Goal: Information Seeking & Learning: Learn about a topic

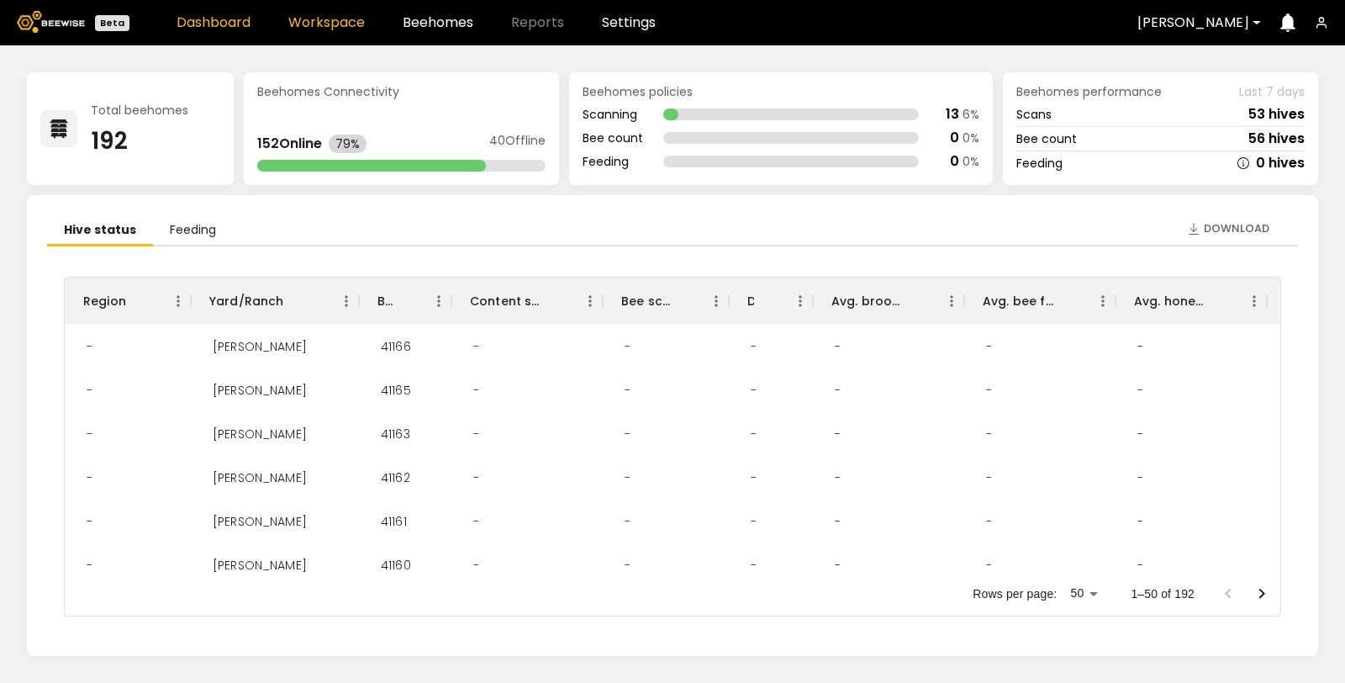
click at [335, 24] on link "Workspace" at bounding box center [326, 22] width 77 height 13
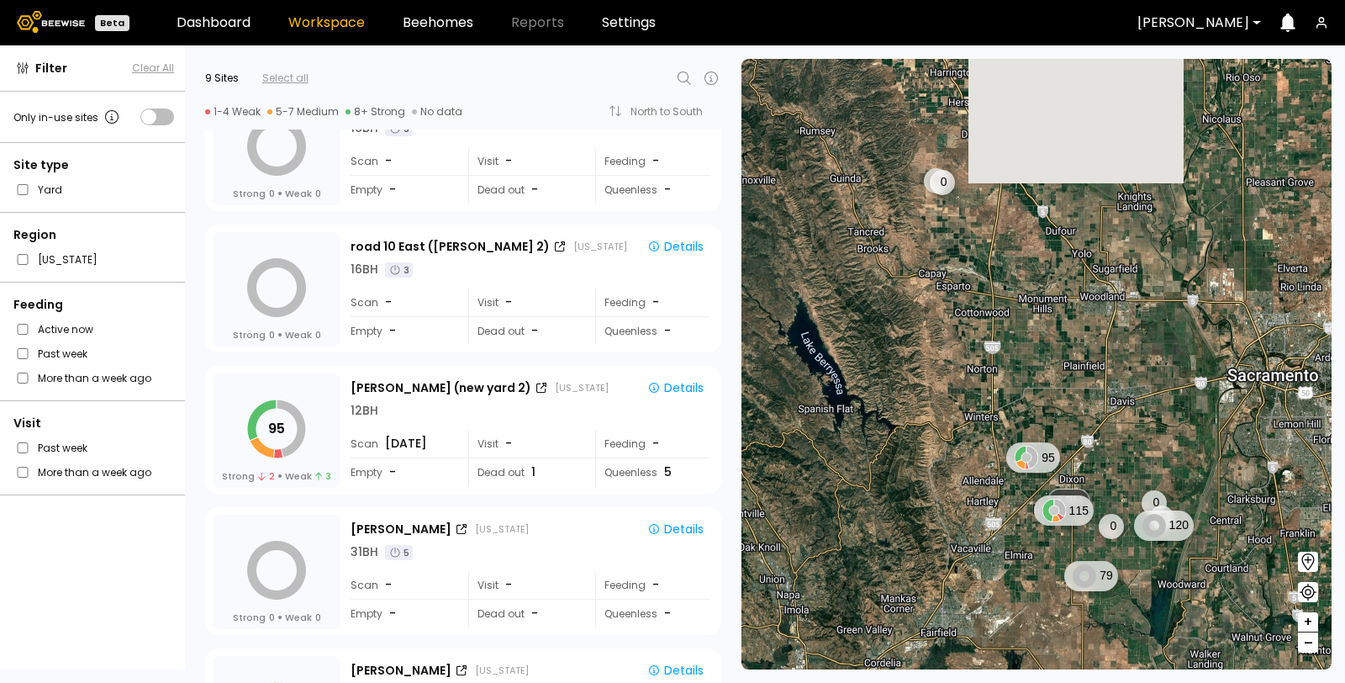
scroll to position [93, 0]
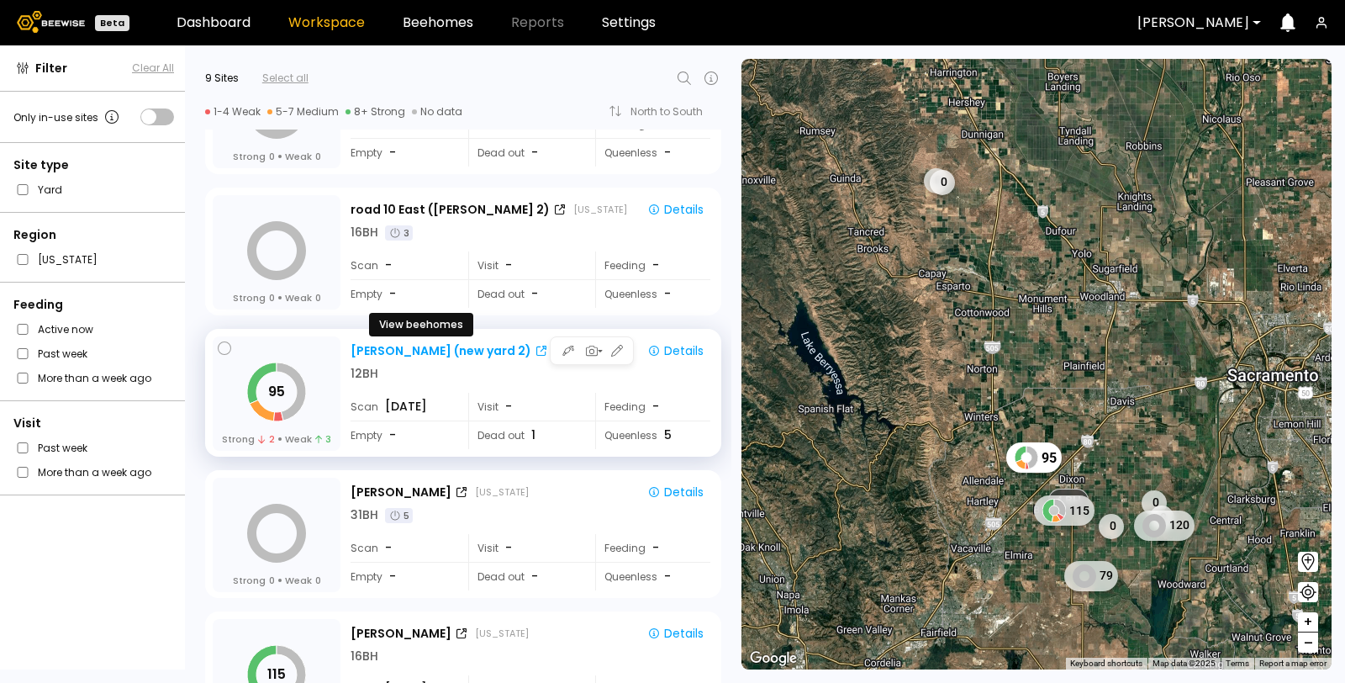
click at [473, 349] on div "Sievers (new yard 2)" at bounding box center [441, 351] width 181 height 18
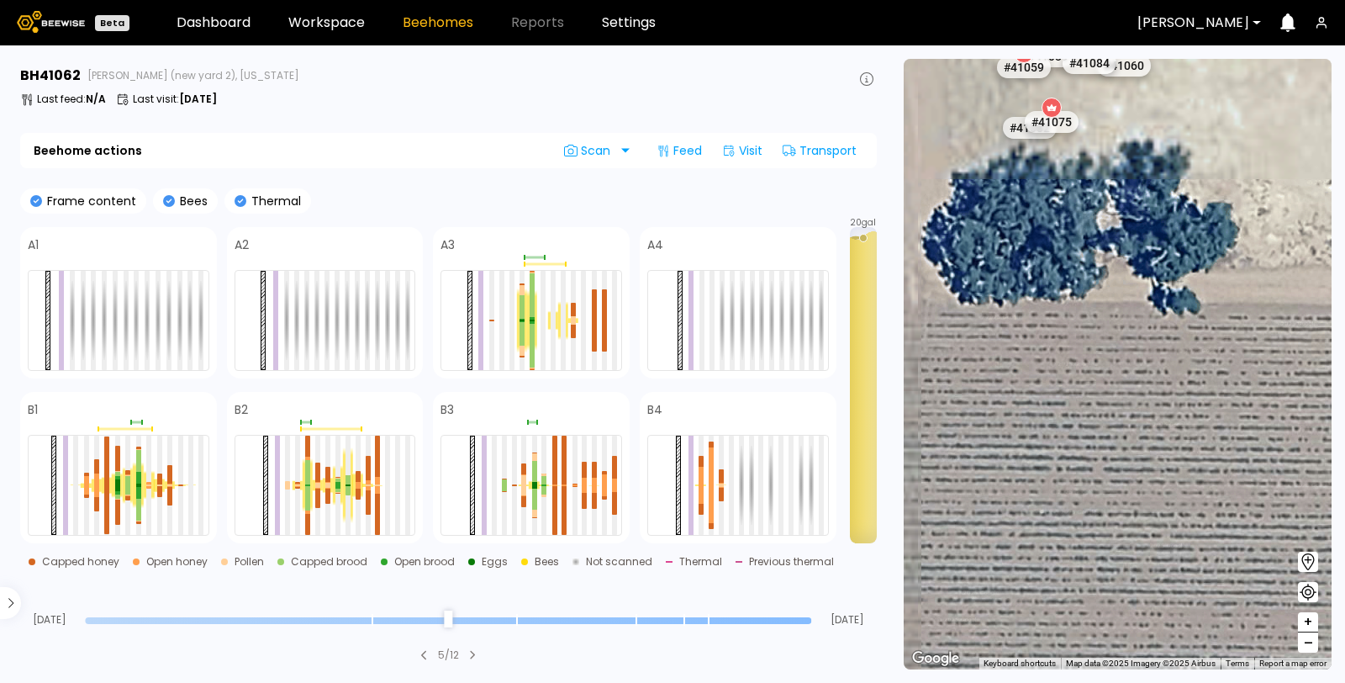
drag, startPoint x: 1031, startPoint y: 342, endPoint x: 1208, endPoint y: 524, distance: 253.9
click at [1236, 576] on div "# 41029 # 41048 # 41067 # 41073 # 41104 # 40069 # 41135 # 40239 # 40209 # 41140…" at bounding box center [1118, 364] width 428 height 610
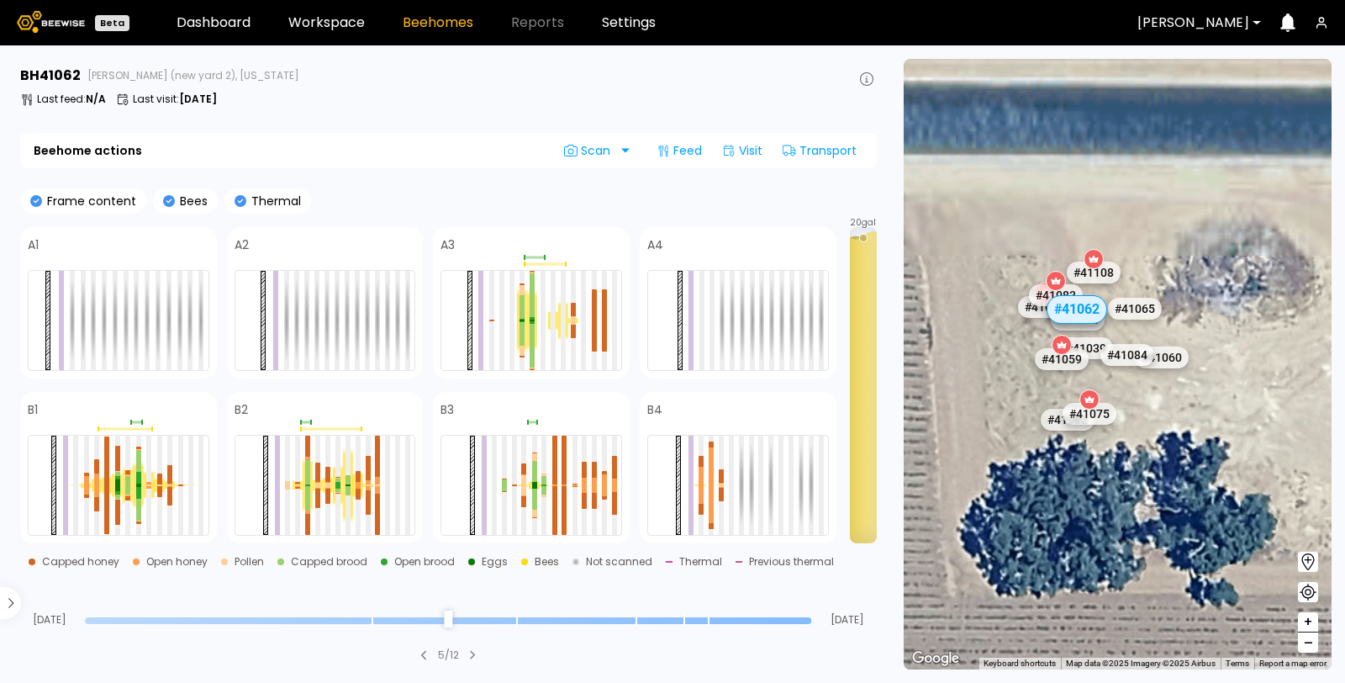
drag, startPoint x: 1076, startPoint y: 253, endPoint x: 1101, endPoint y: 500, distance: 248.4
click at [1100, 505] on div "# 41029 # 41048 # 41067 # 41073 # 41104 # 40069 # 41135 # 40239 # 40209 # 41140…" at bounding box center [1118, 364] width 428 height 610
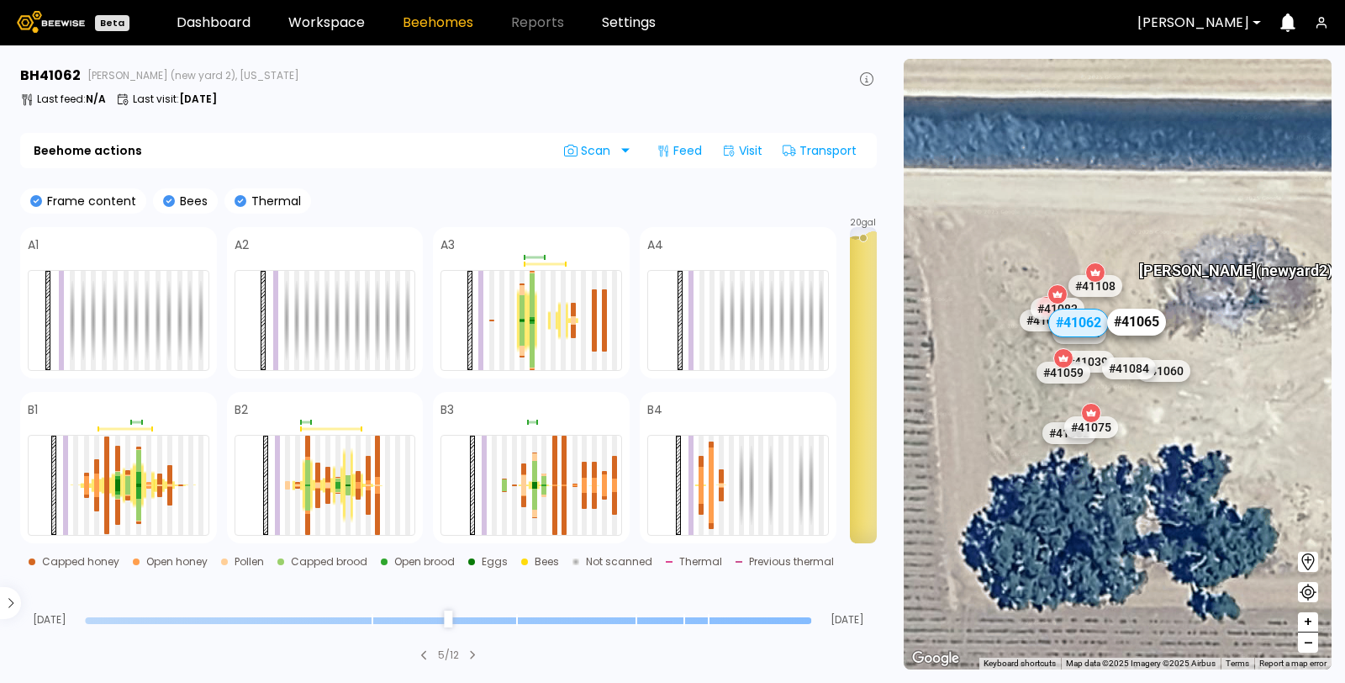
click at [1149, 330] on div "# 41065" at bounding box center [1136, 322] width 59 height 27
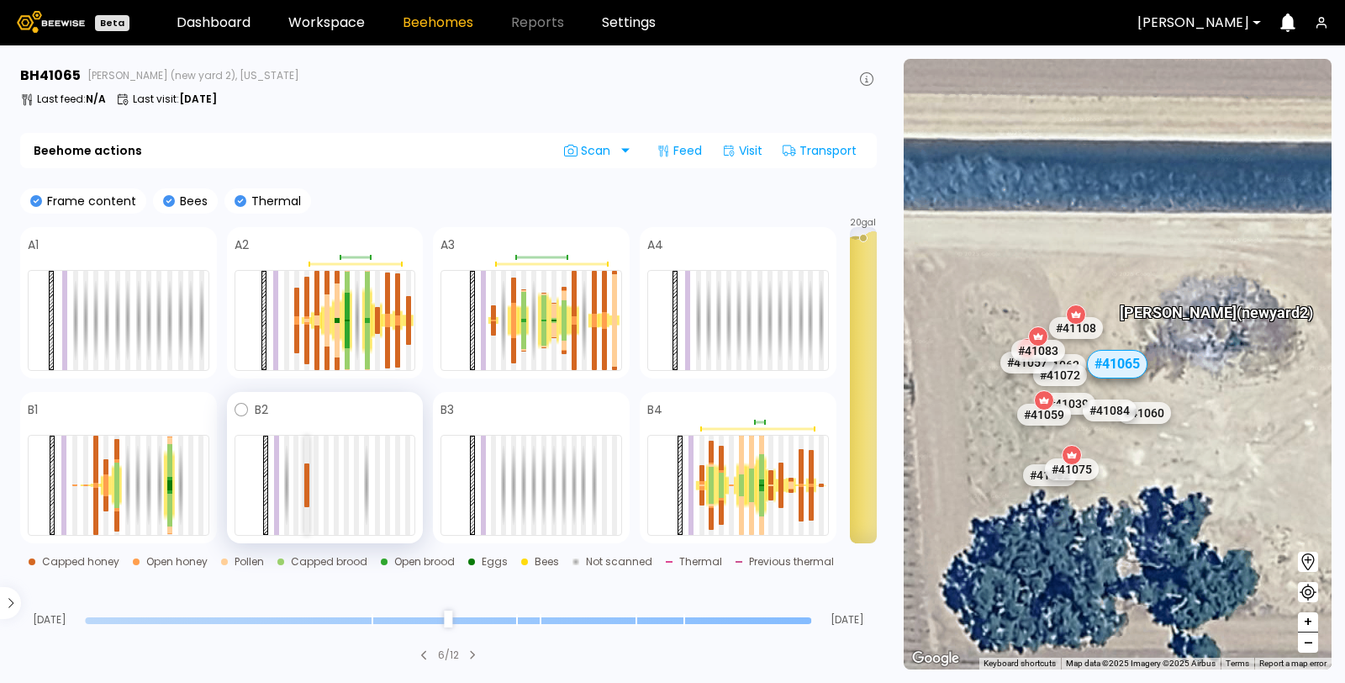
click at [304, 467] on div at bounding box center [306, 474] width 5 height 22
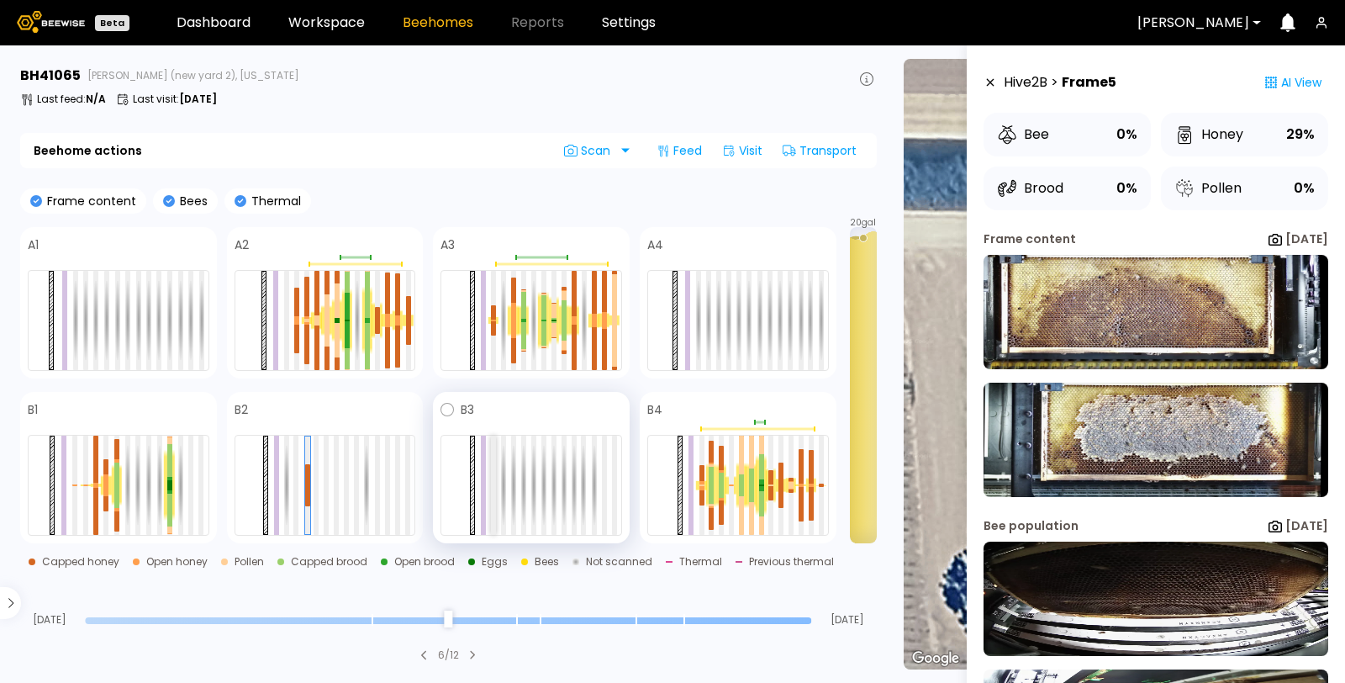
click at [493, 467] on div at bounding box center [493, 485] width 5 height 99
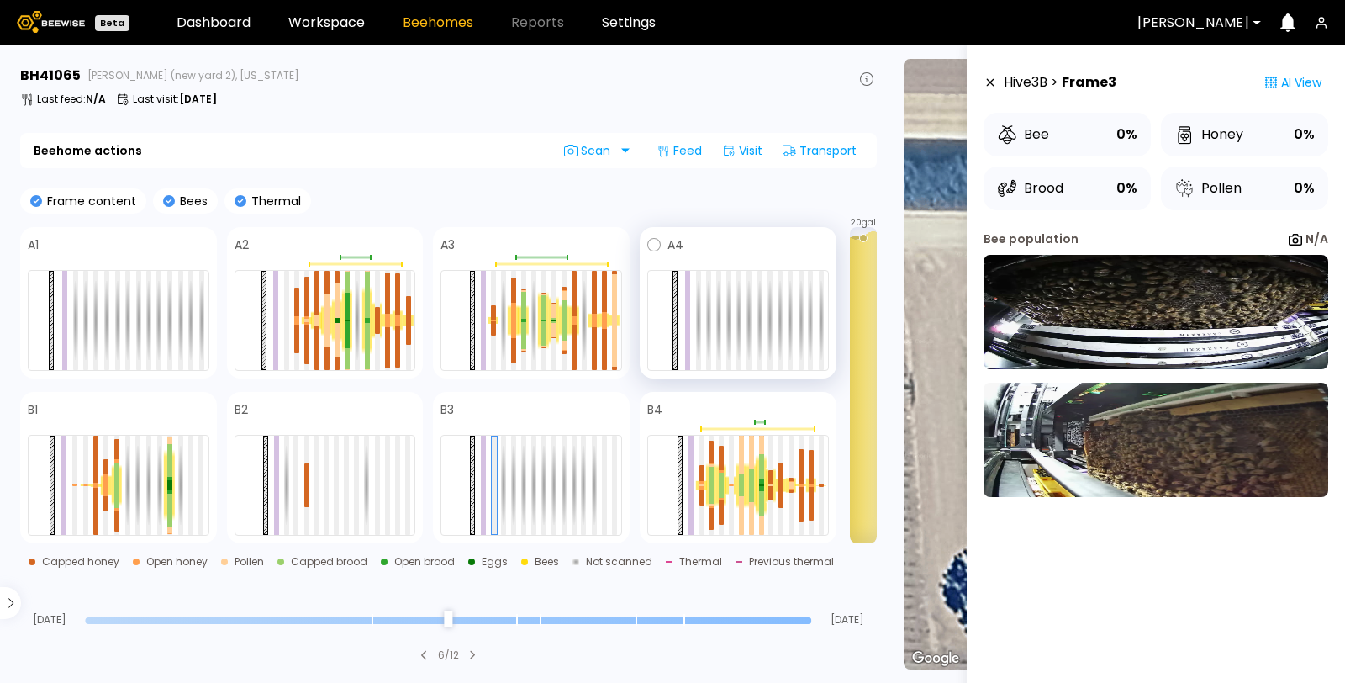
click at [703, 288] on div at bounding box center [738, 320] width 182 height 101
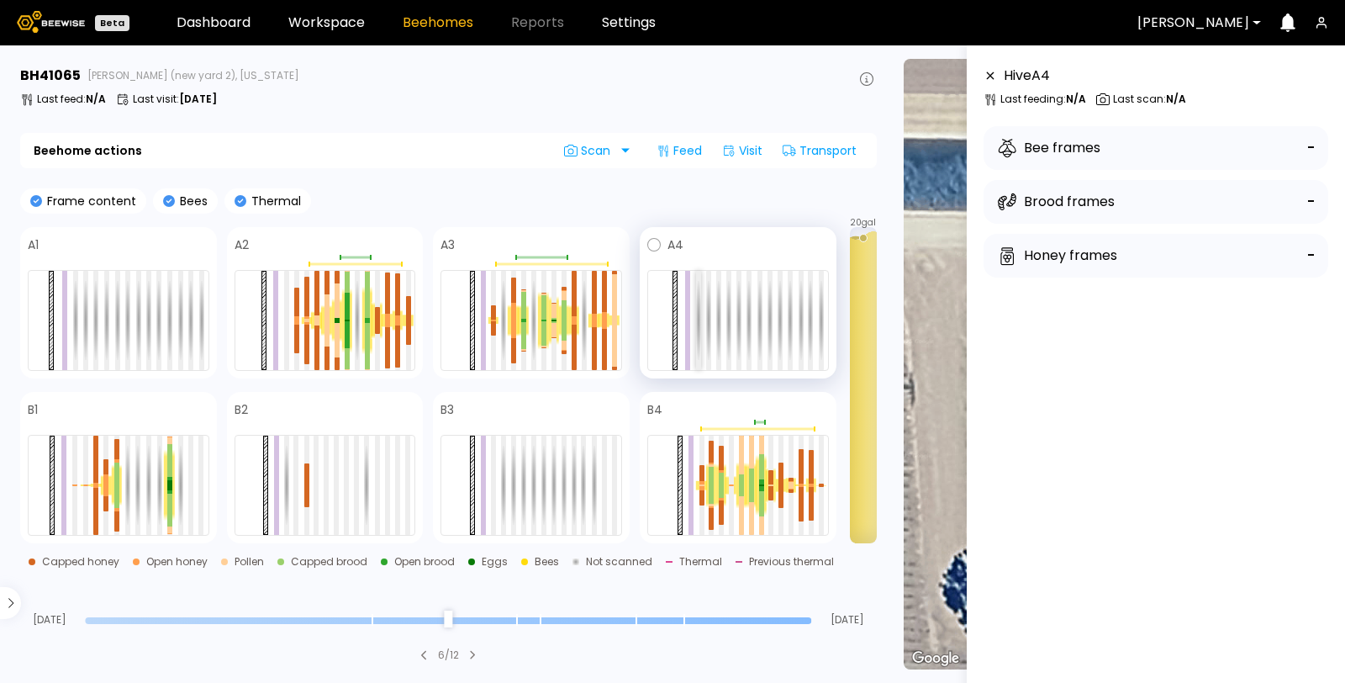
click at [700, 283] on div at bounding box center [698, 320] width 5 height 99
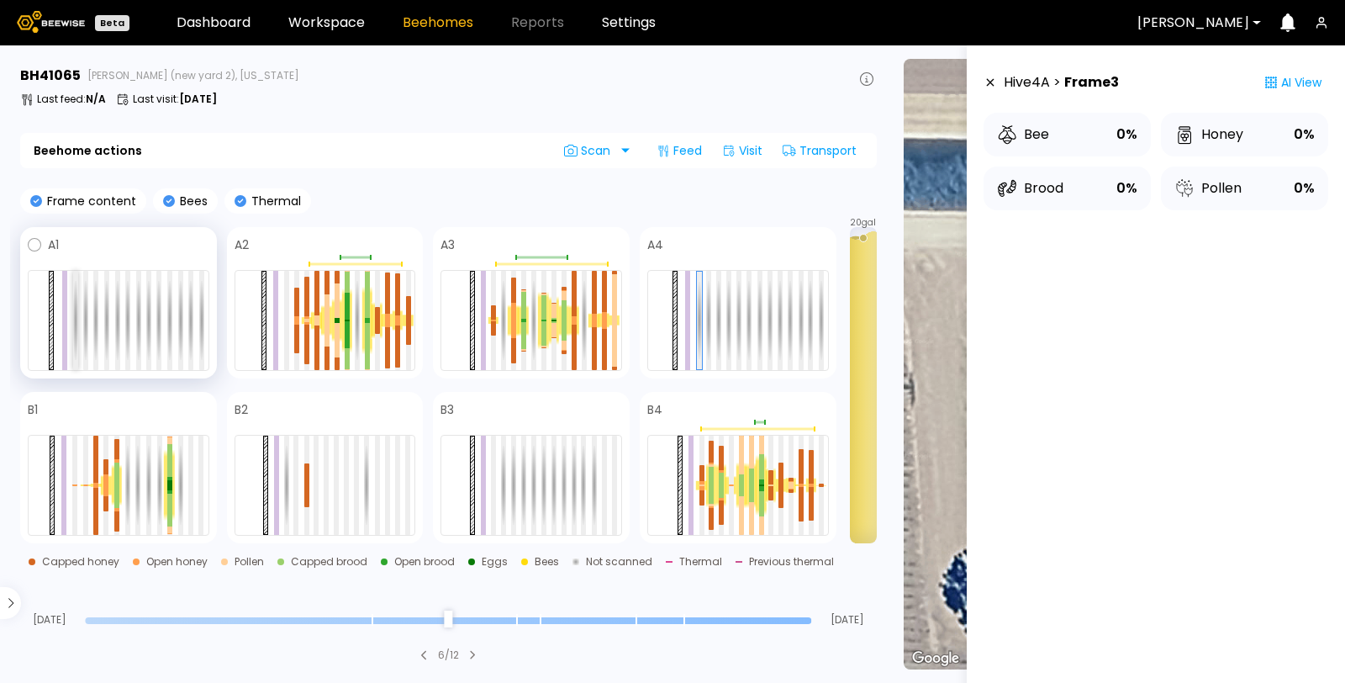
click at [76, 302] on div at bounding box center [75, 320] width 5 height 99
click at [175, 309] on div at bounding box center [119, 320] width 182 height 101
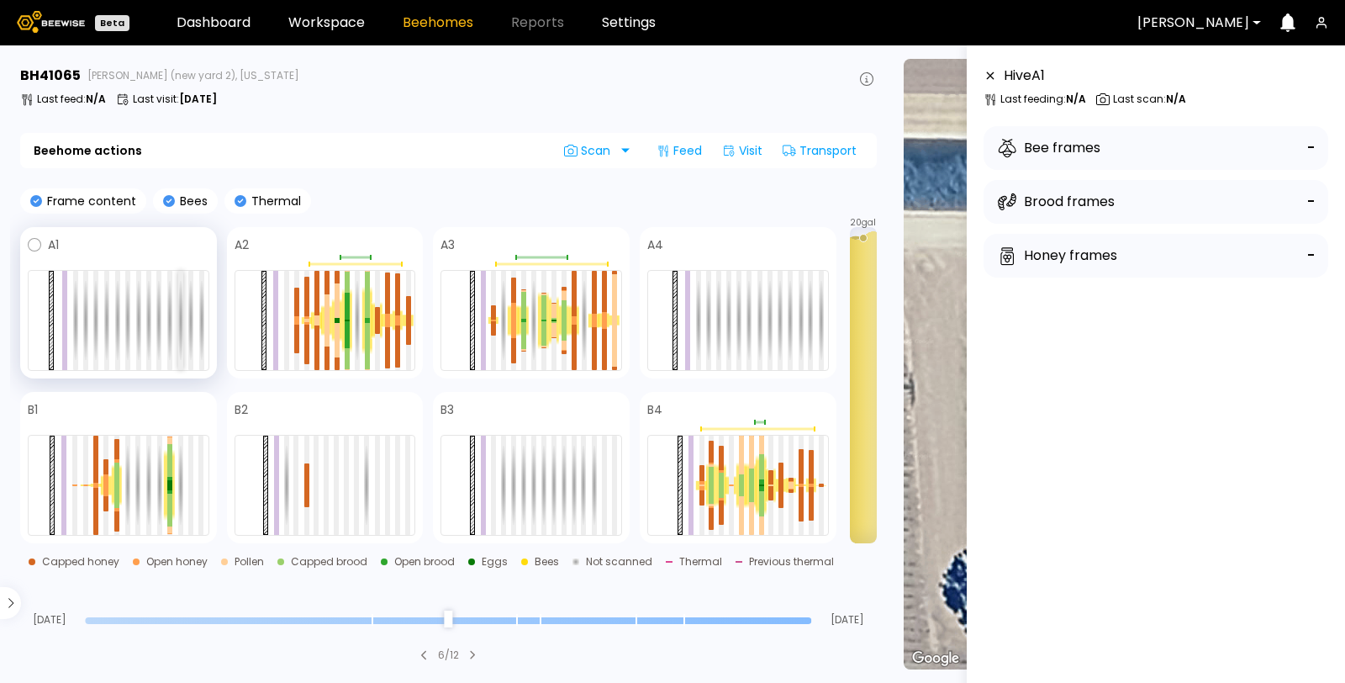
click at [179, 308] on div at bounding box center [180, 320] width 5 height 99
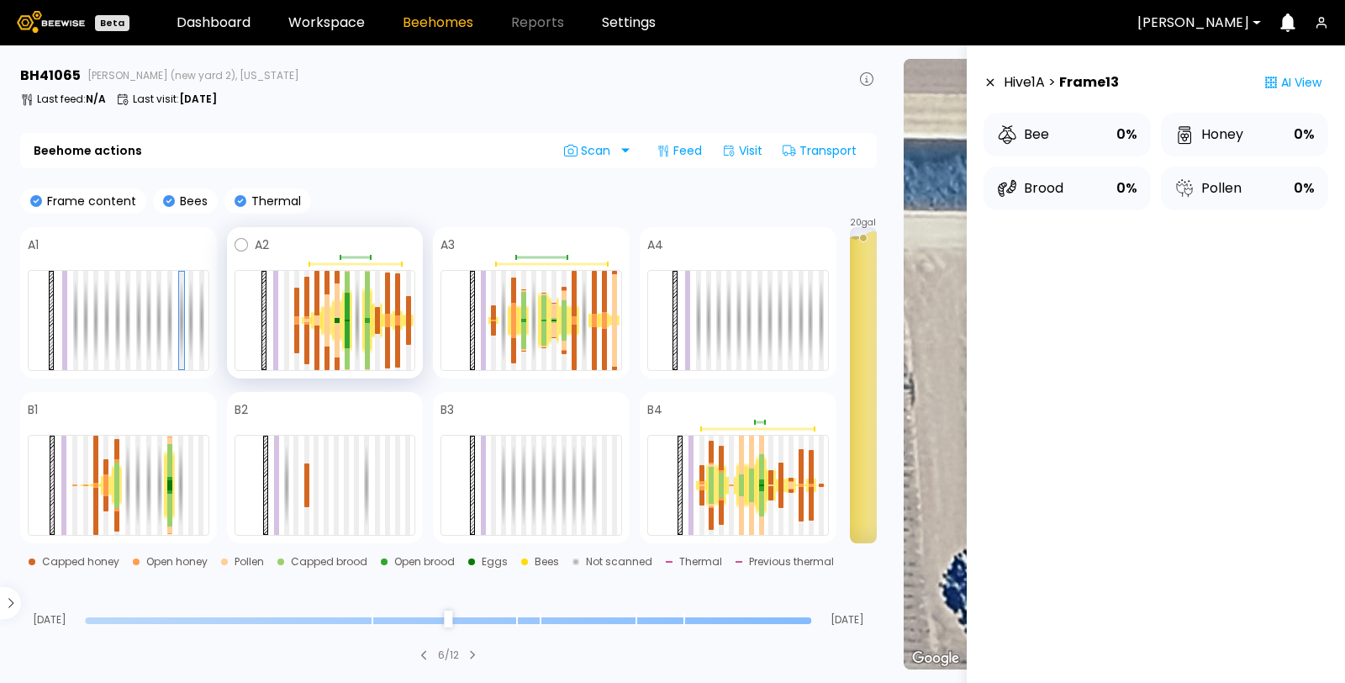
click at [309, 284] on div at bounding box center [326, 320] width 182 height 101
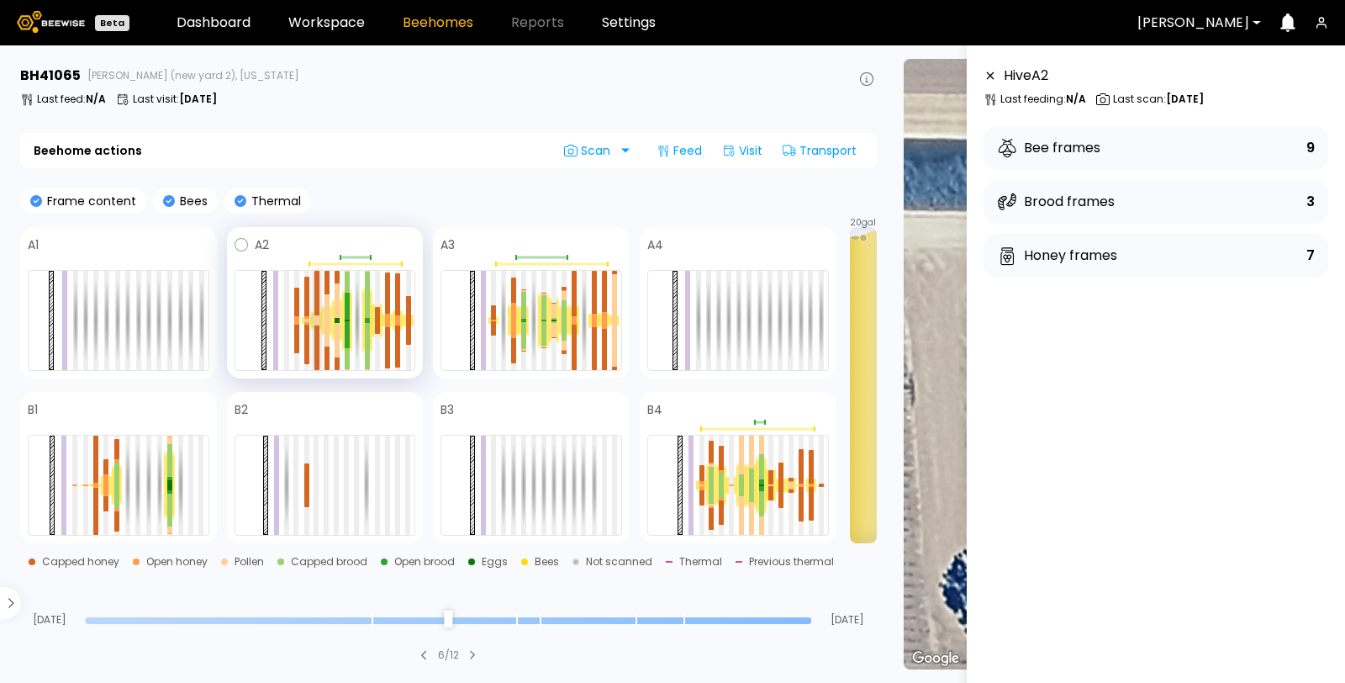
click at [315, 284] on div at bounding box center [316, 293] width 5 height 45
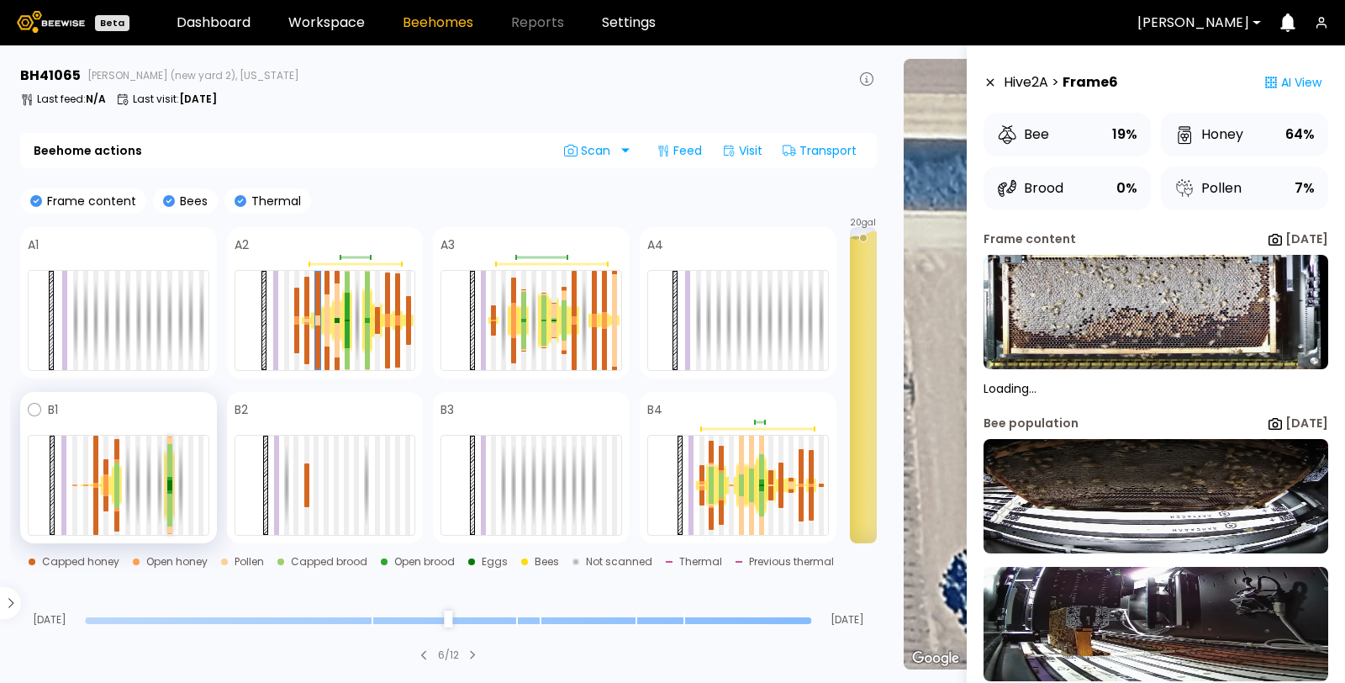
click at [169, 457] on div at bounding box center [169, 460] width 5 height 33
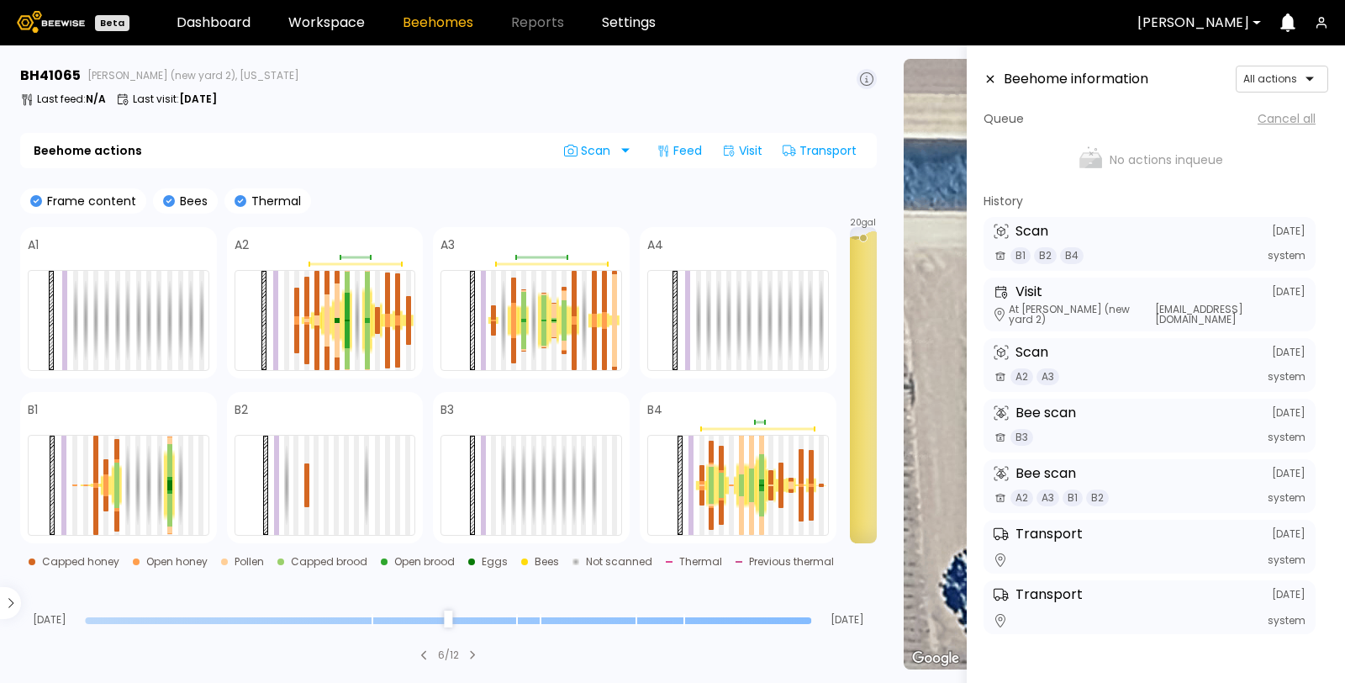
drag, startPoint x: 810, startPoint y: 625, endPoint x: 834, endPoint y: 617, distance: 25.5
click at [811, 617] on input "range" at bounding box center [448, 620] width 726 height 7
click at [493, 468] on div at bounding box center [493, 485] width 5 height 99
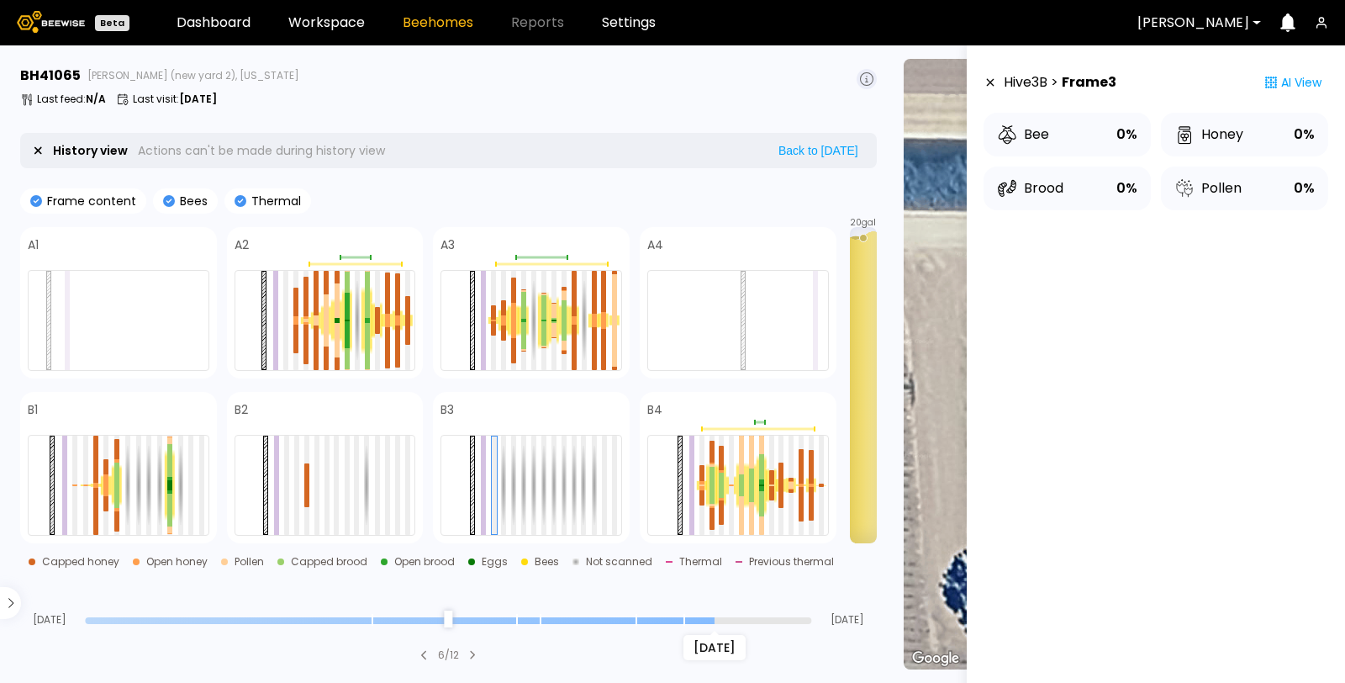
drag, startPoint x: 806, startPoint y: 622, endPoint x: 715, endPoint y: 610, distance: 92.5
click at [715, 617] on input "range" at bounding box center [448, 620] width 726 height 7
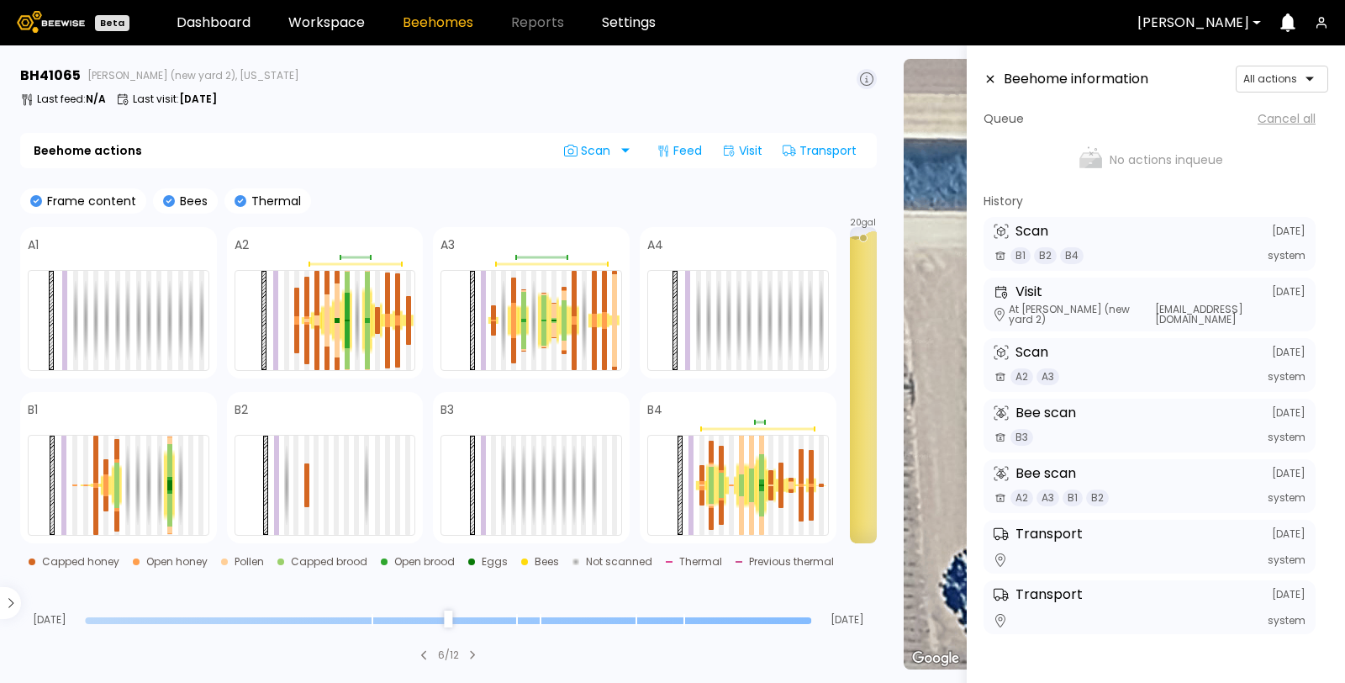
drag, startPoint x: 712, startPoint y: 615, endPoint x: 851, endPoint y: 626, distance: 139.2
click at [811, 624] on input "range" at bounding box center [448, 620] width 726 height 7
click at [988, 77] on icon at bounding box center [990, 79] width 13 height 12
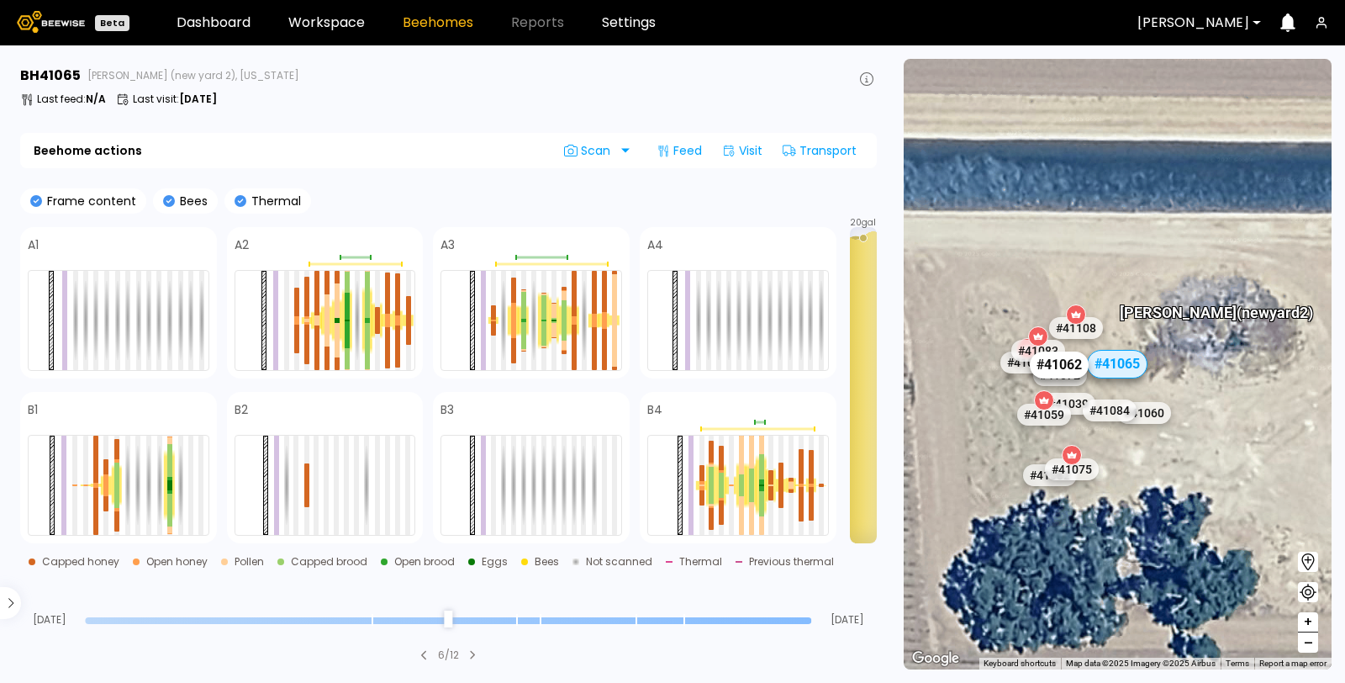
click at [1058, 363] on div "# 41062" at bounding box center [1059, 364] width 59 height 27
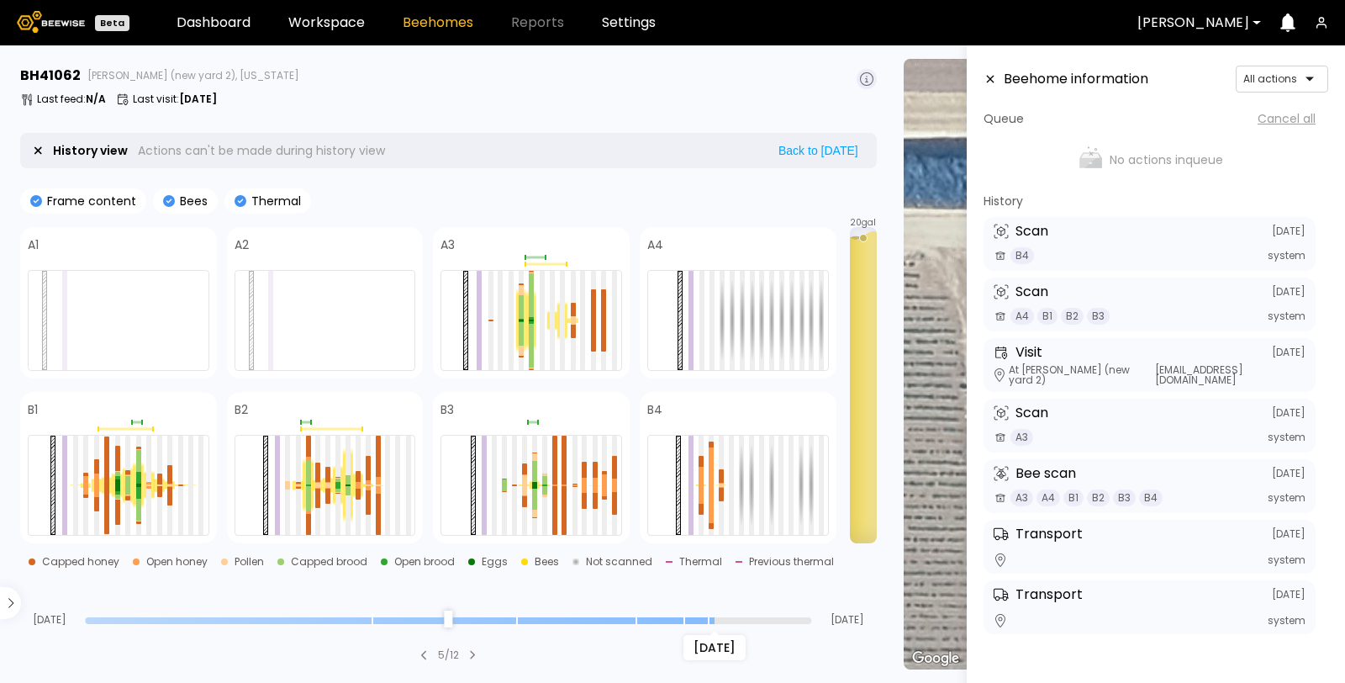
drag, startPoint x: 806, startPoint y: 619, endPoint x: 716, endPoint y: 632, distance: 91.0
click at [716, 624] on input "range" at bounding box center [448, 620] width 726 height 7
click at [989, 82] on icon at bounding box center [990, 79] width 13 height 12
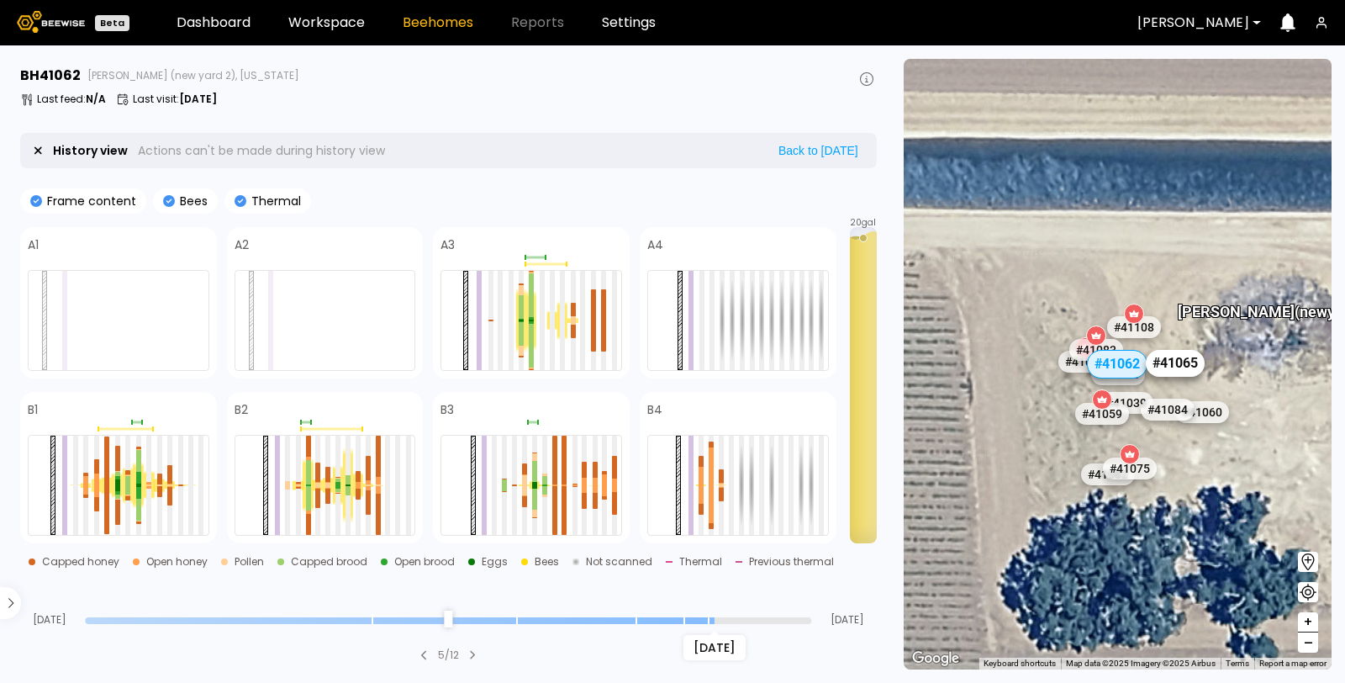
click at [1170, 361] on div "# 41065" at bounding box center [1175, 363] width 59 height 27
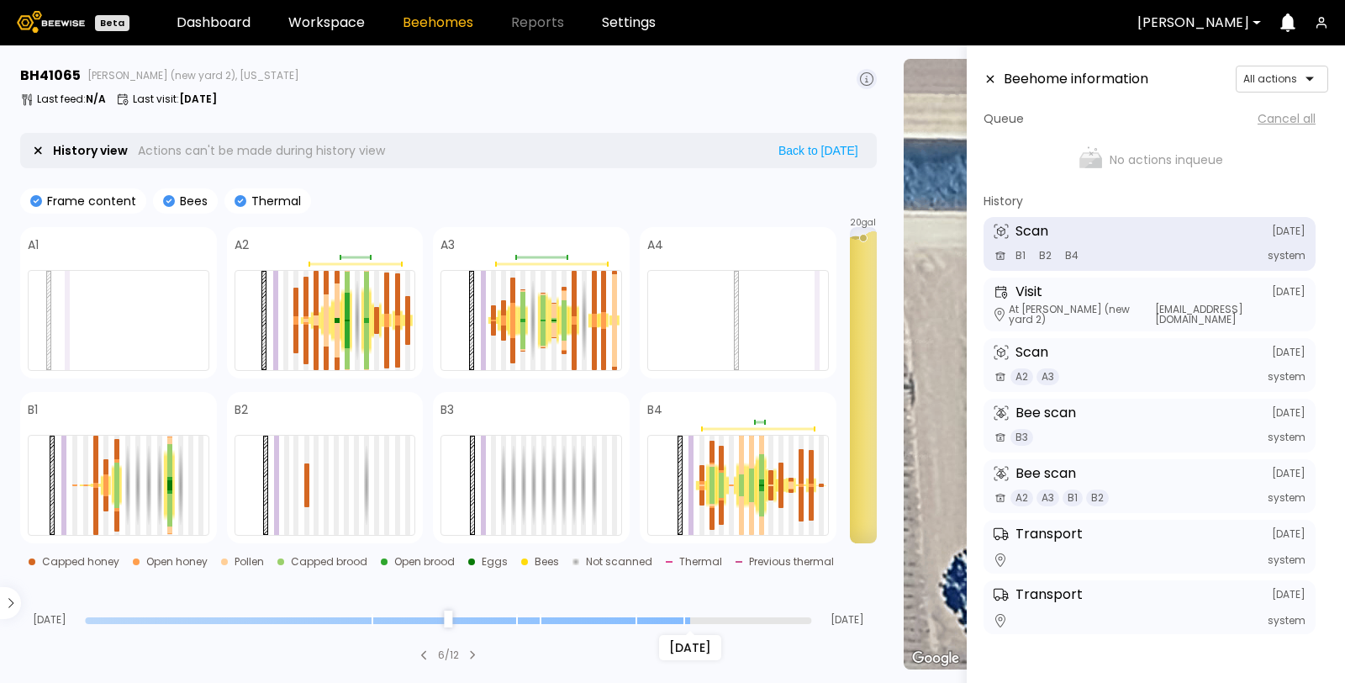
drag, startPoint x: 809, startPoint y: 623, endPoint x: 687, endPoint y: 619, distance: 122.0
click at [687, 619] on input "range" at bounding box center [448, 620] width 726 height 7
click at [993, 82] on icon at bounding box center [990, 79] width 13 height 12
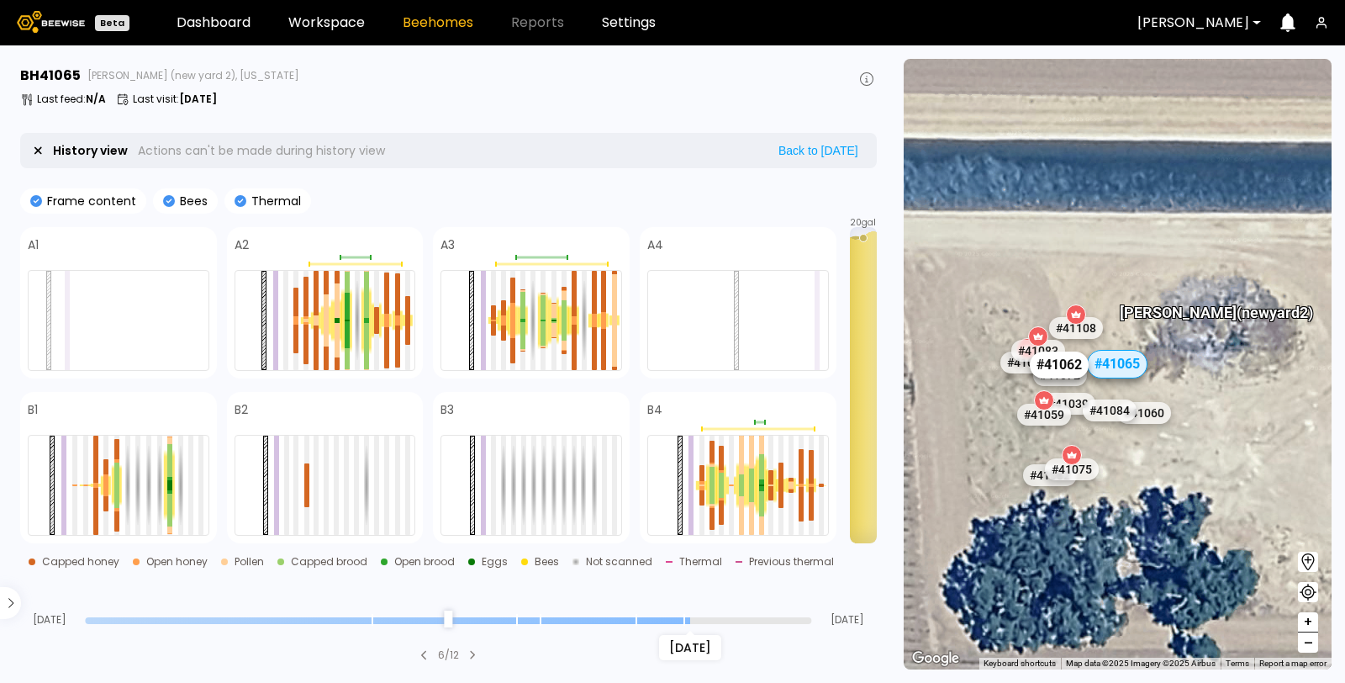
click at [1064, 358] on div "# 41062" at bounding box center [1059, 364] width 59 height 27
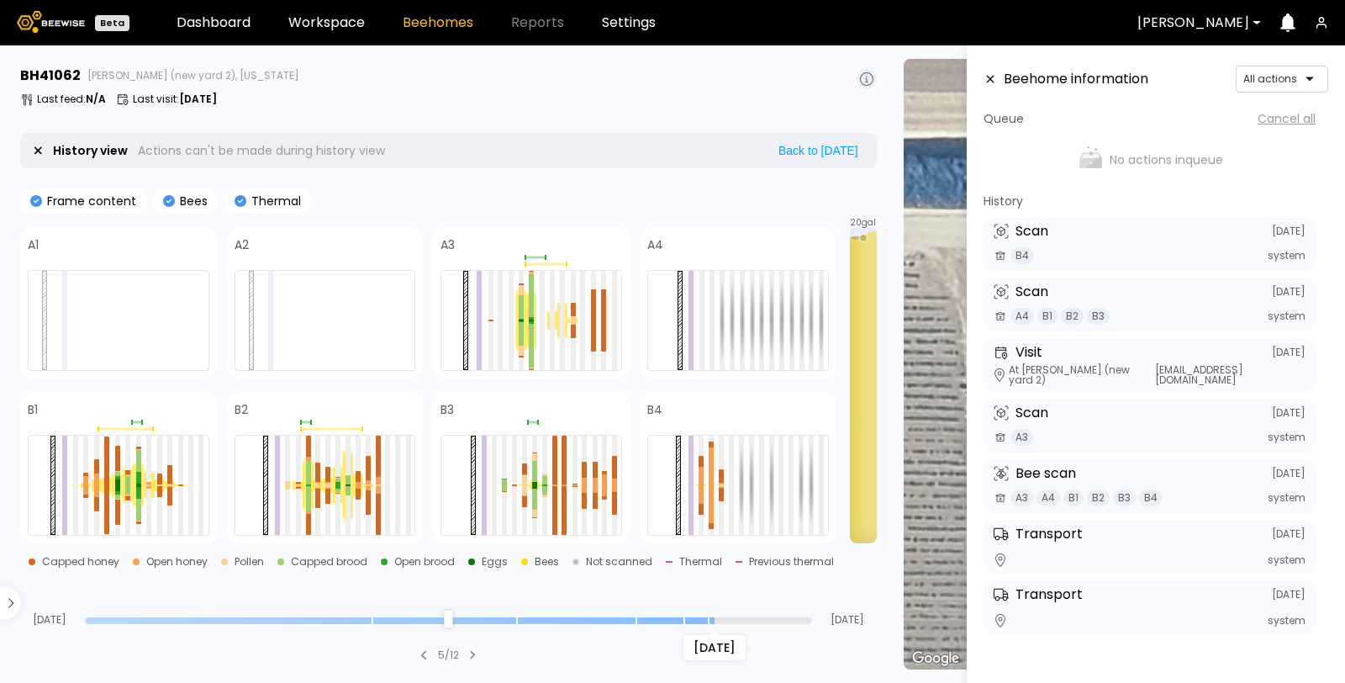
drag, startPoint x: 810, startPoint y: 620, endPoint x: 709, endPoint y: 628, distance: 101.2
click at [709, 624] on input "range" at bounding box center [448, 620] width 726 height 7
click at [716, 619] on input "range" at bounding box center [448, 620] width 726 height 7
click at [819, 483] on div at bounding box center [821, 485] width 5 height 99
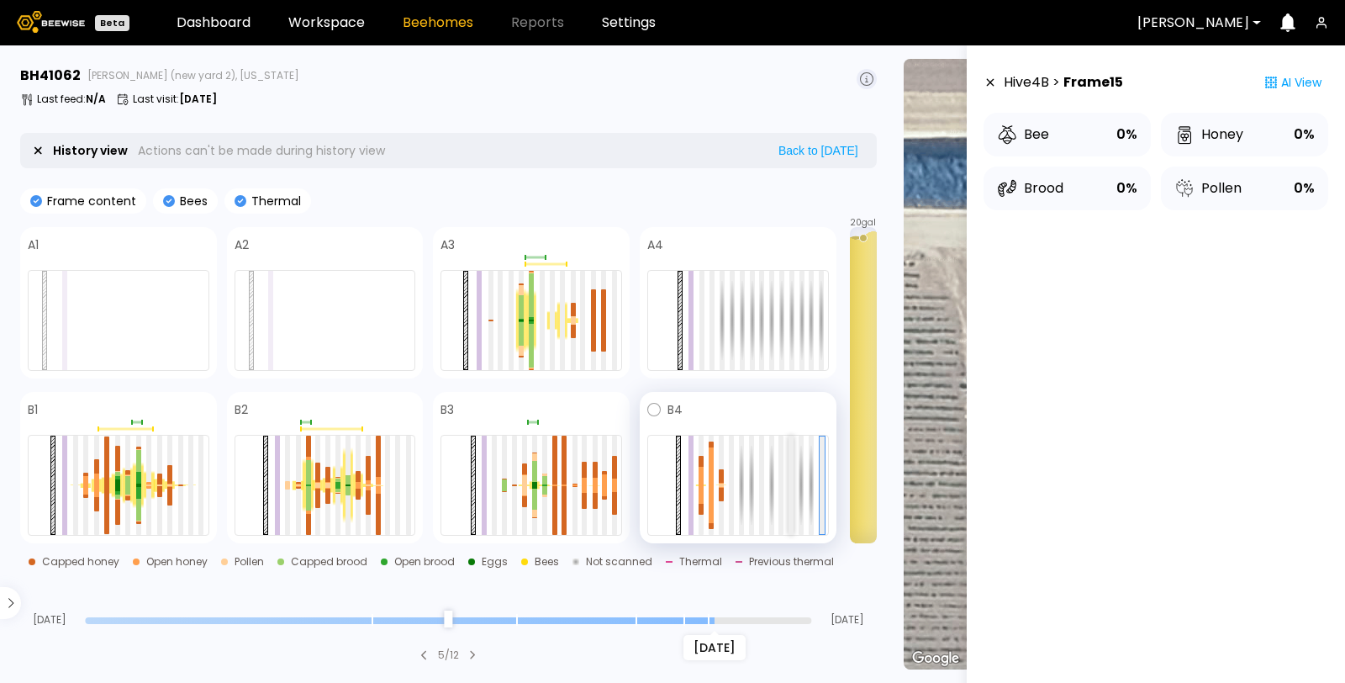
click at [791, 500] on div at bounding box center [791, 485] width 5 height 99
click at [783, 505] on div at bounding box center [781, 485] width 5 height 99
click at [720, 478] on div at bounding box center [721, 475] width 5 height 13
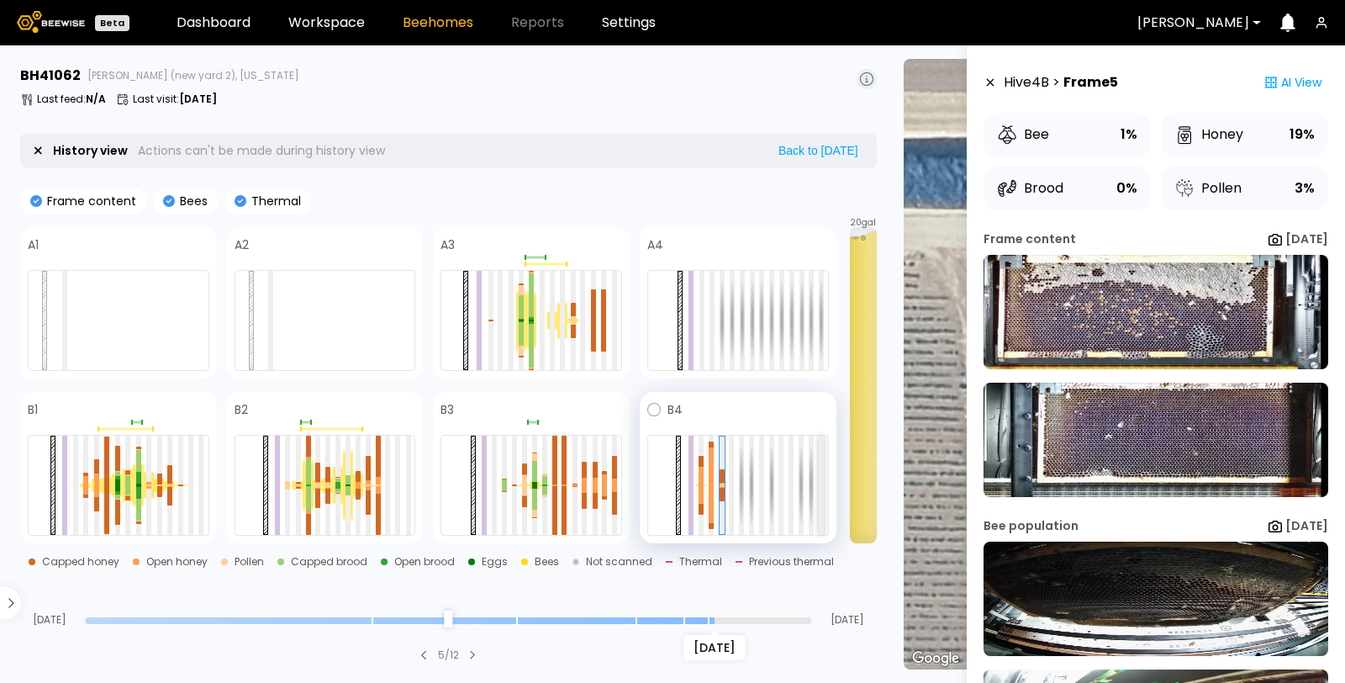
click at [821, 483] on div at bounding box center [821, 485] width 5 height 99
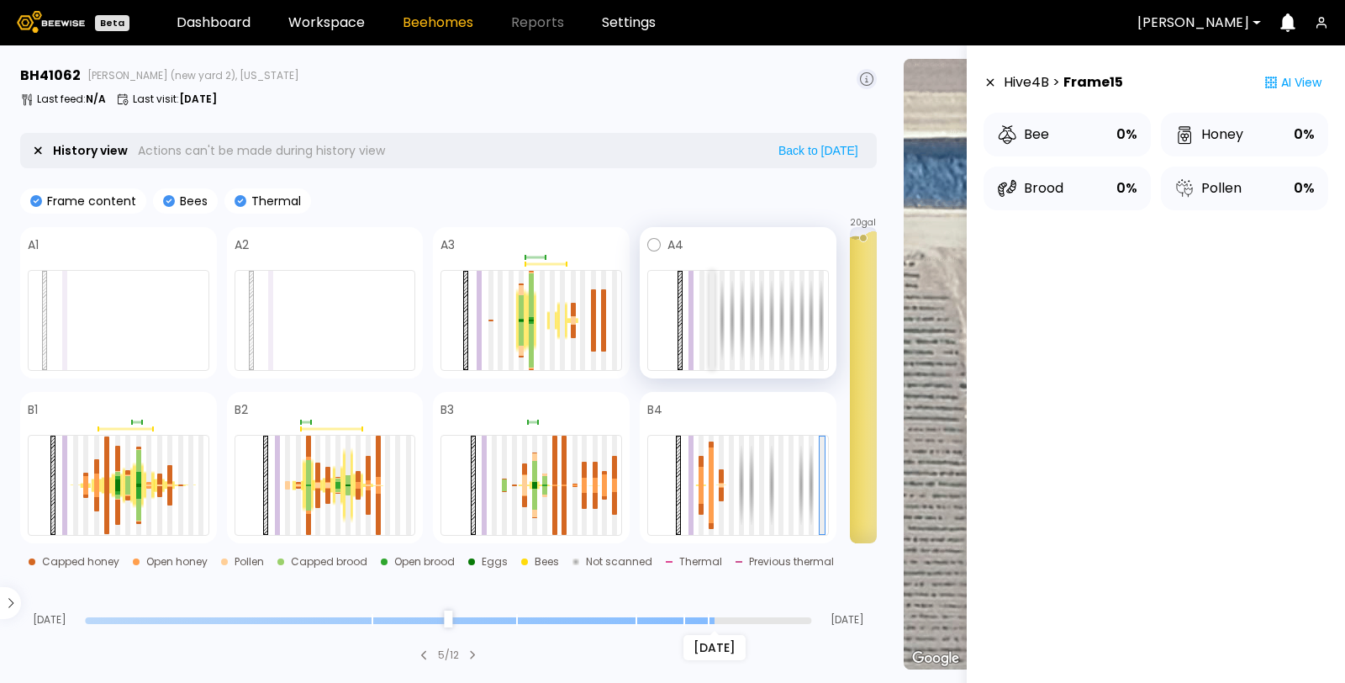
click at [712, 298] on div at bounding box center [712, 320] width 5 height 99
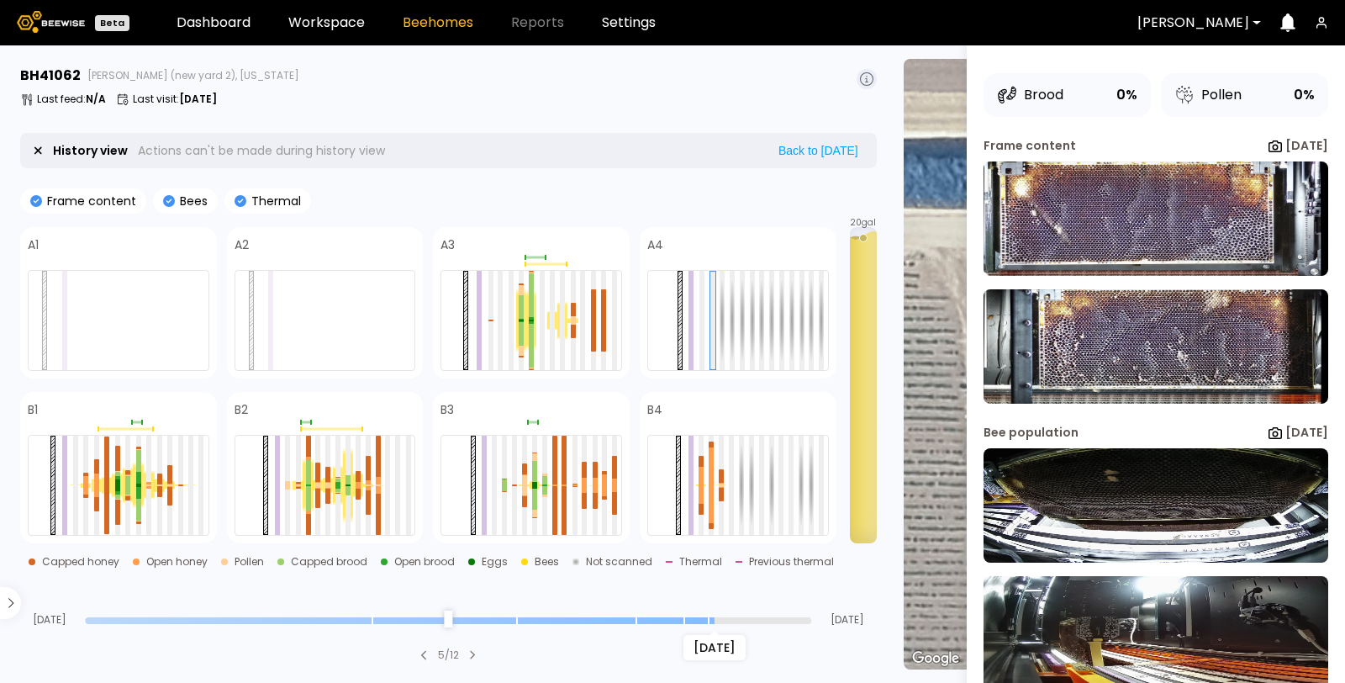
scroll to position [125, 0]
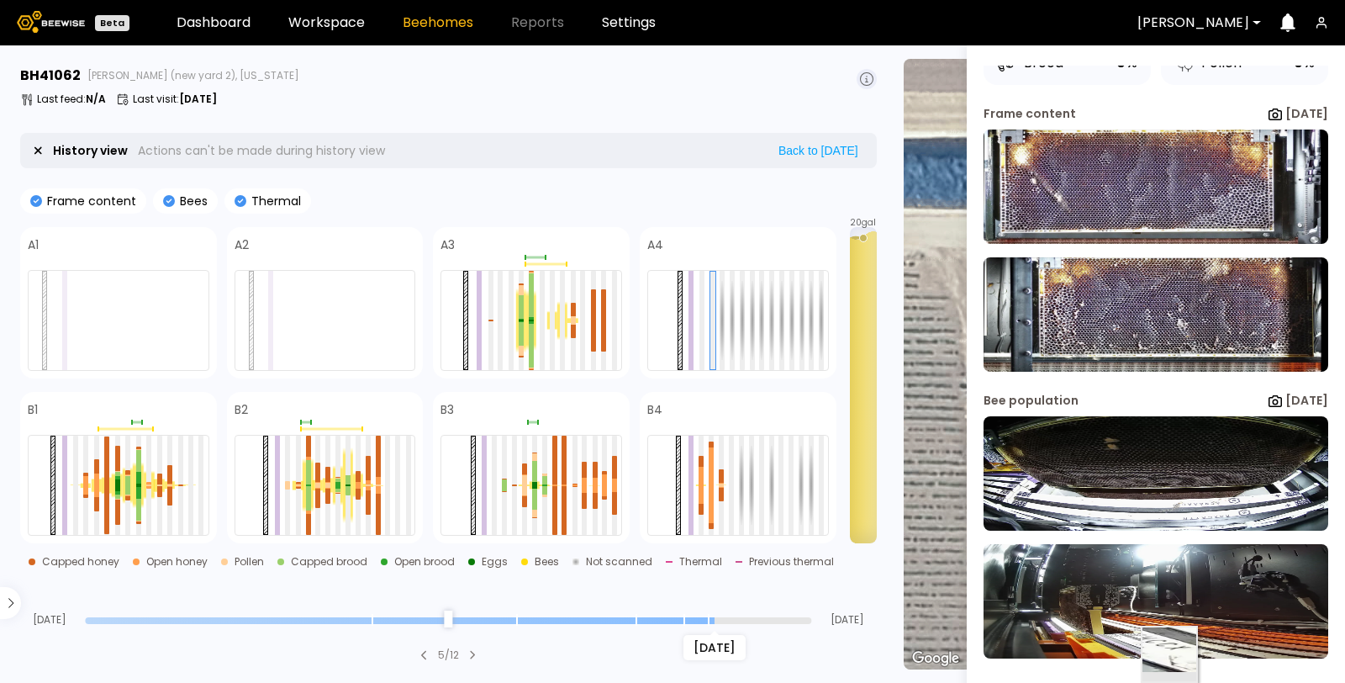
click at [1168, 652] on img at bounding box center [1156, 601] width 345 height 114
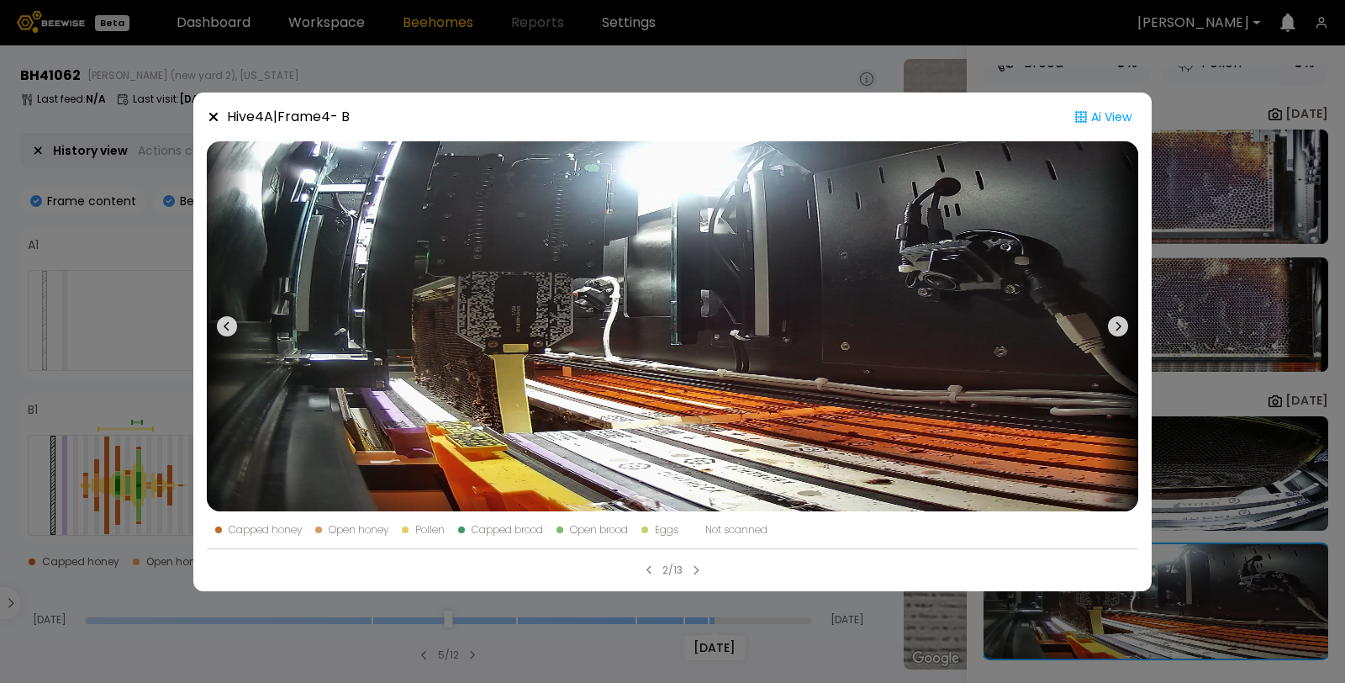
click at [34, 381] on div "Hive 4 A | Frame 4 - B Ai View Capped honey Open honey Pollen Capped brood Open…" at bounding box center [672, 341] width 1345 height 683
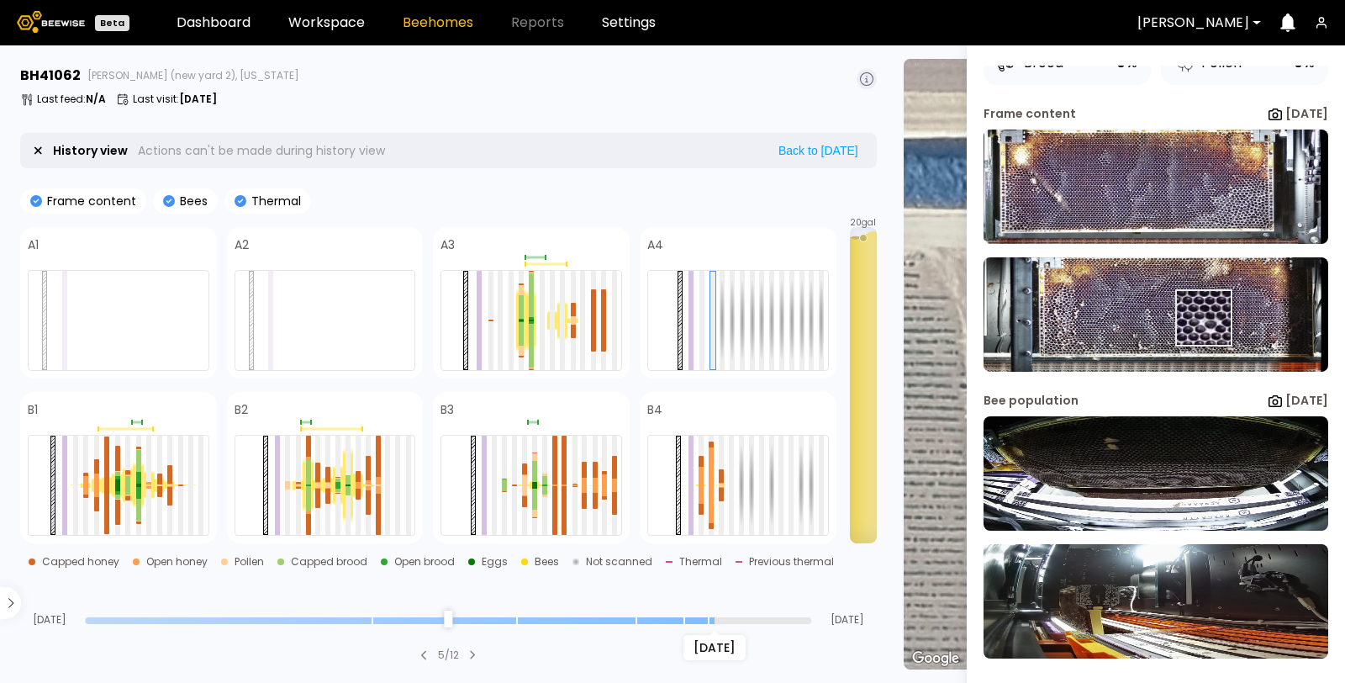
scroll to position [0, 0]
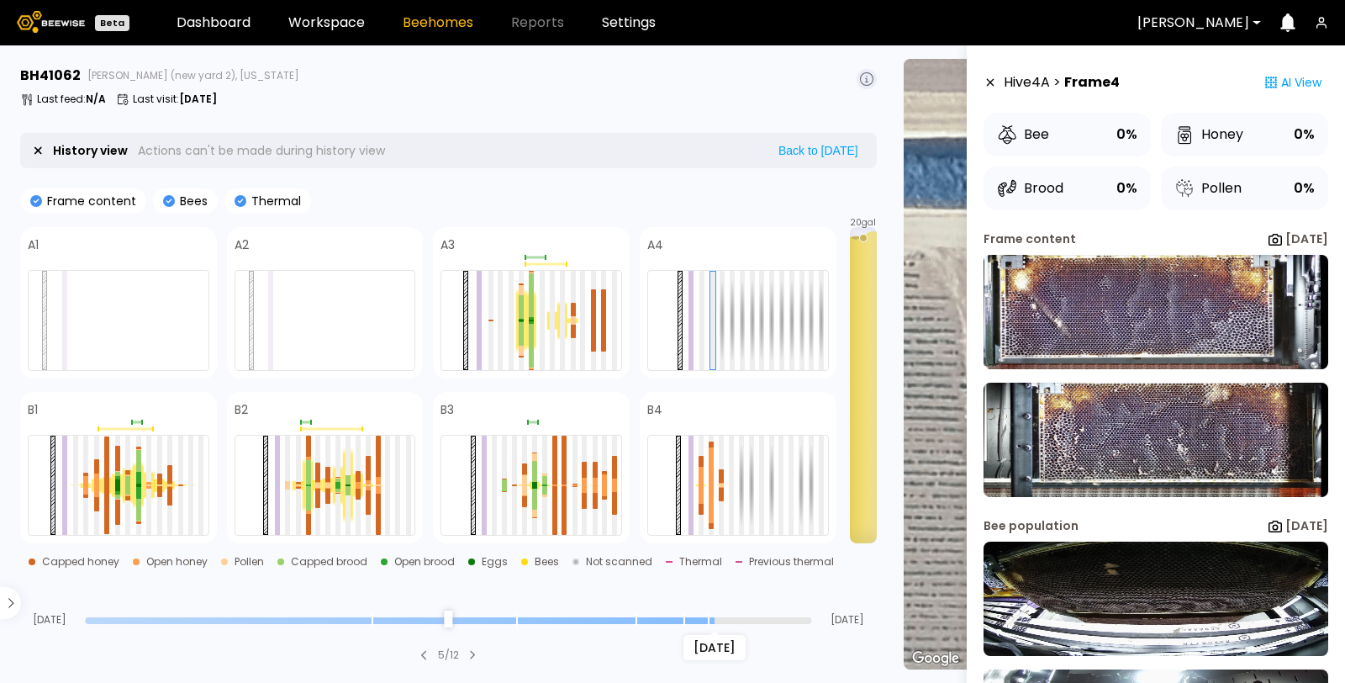
click at [990, 82] on icon at bounding box center [991, 83] width 8 height 8
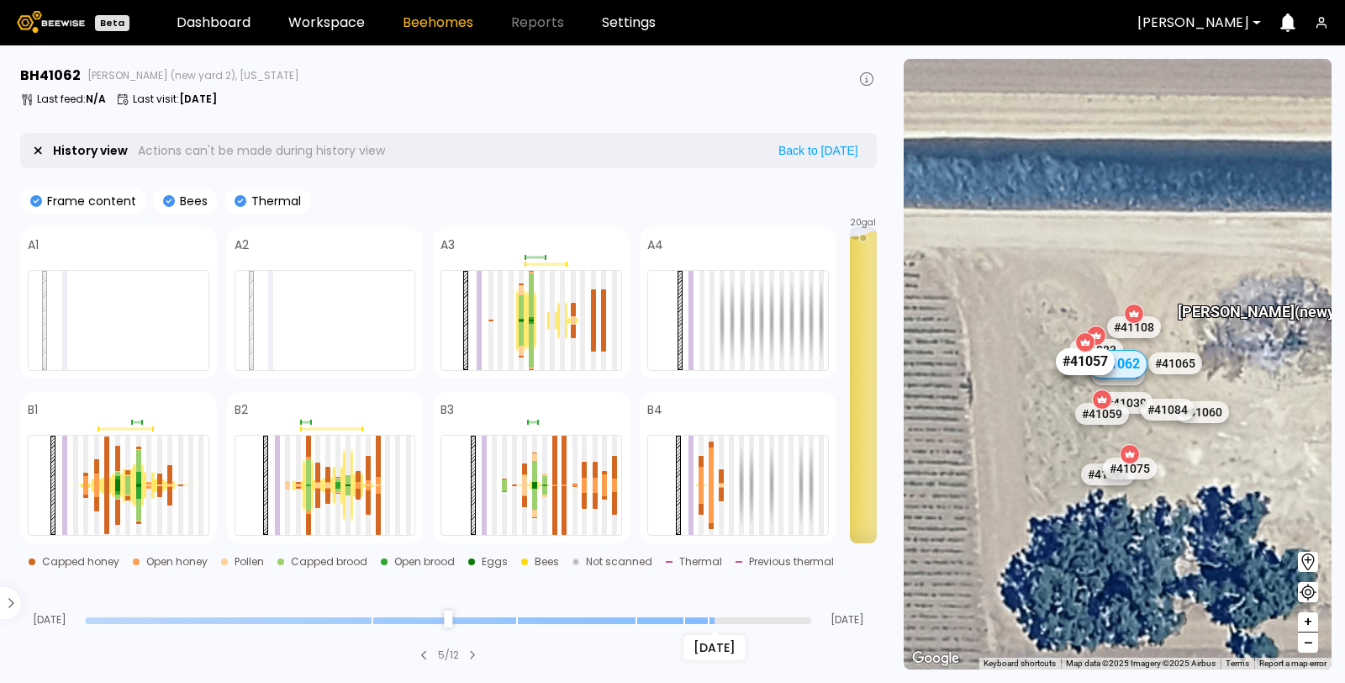
click at [1078, 365] on div "# 41057" at bounding box center [1085, 361] width 59 height 27
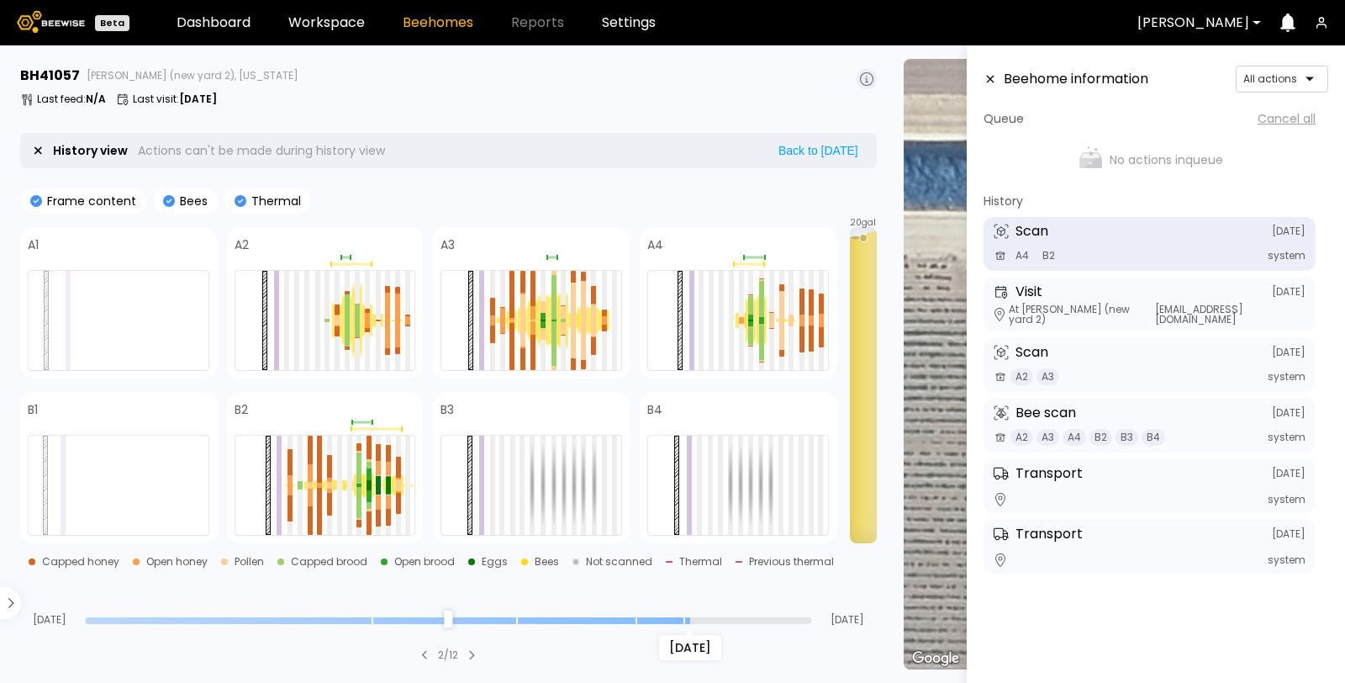
drag, startPoint x: 803, startPoint y: 620, endPoint x: 681, endPoint y: 625, distance: 122.0
click at [681, 624] on input "range" at bounding box center [448, 620] width 726 height 7
click at [988, 82] on icon at bounding box center [990, 79] width 13 height 12
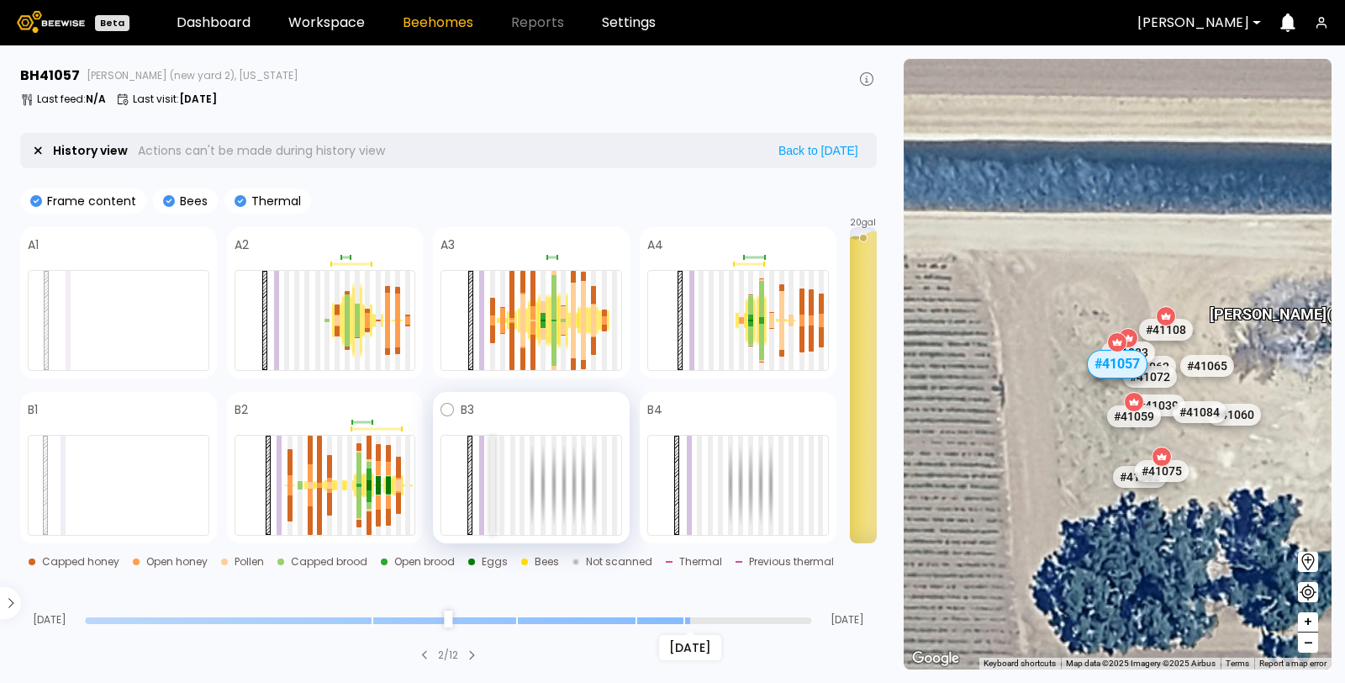
click at [493, 455] on div at bounding box center [492, 485] width 5 height 99
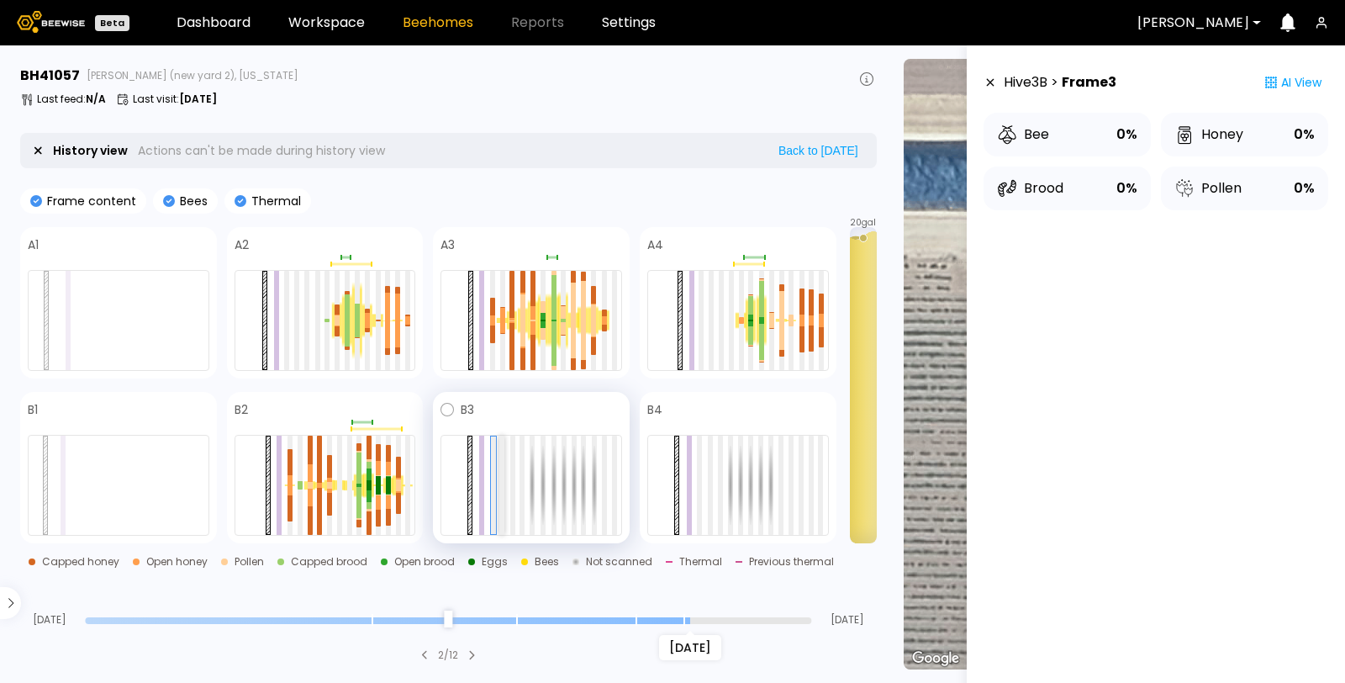
click at [503, 461] on div at bounding box center [501, 485] width 5 height 99
click at [520, 463] on div at bounding box center [522, 485] width 5 height 99
click at [605, 460] on div at bounding box center [604, 485] width 5 height 99
click at [615, 460] on div at bounding box center [614, 485] width 5 height 99
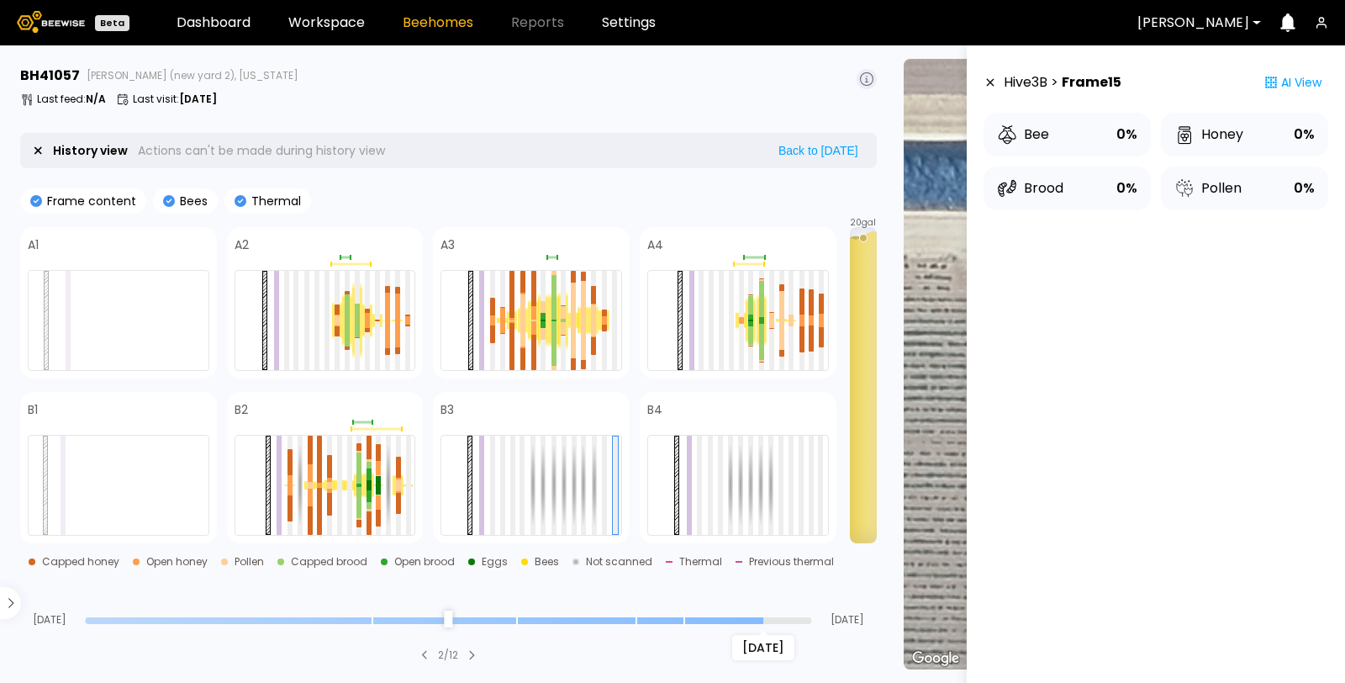
drag, startPoint x: 688, startPoint y: 612, endPoint x: 752, endPoint y: 620, distance: 64.3
click at [752, 620] on input "range" at bounding box center [448, 620] width 726 height 7
click at [506, 469] on div at bounding box center [532, 485] width 182 height 101
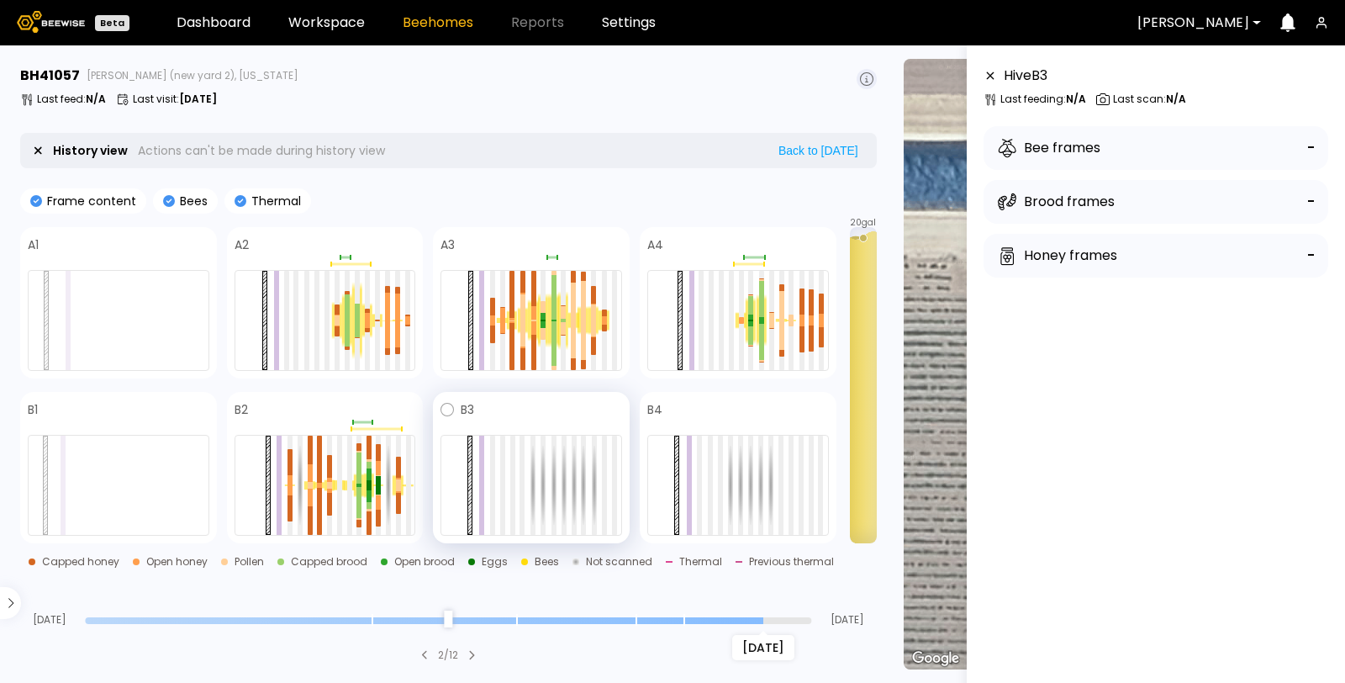
click at [504, 473] on div at bounding box center [532, 485] width 182 height 101
click at [503, 476] on div at bounding box center [502, 485] width 5 height 99
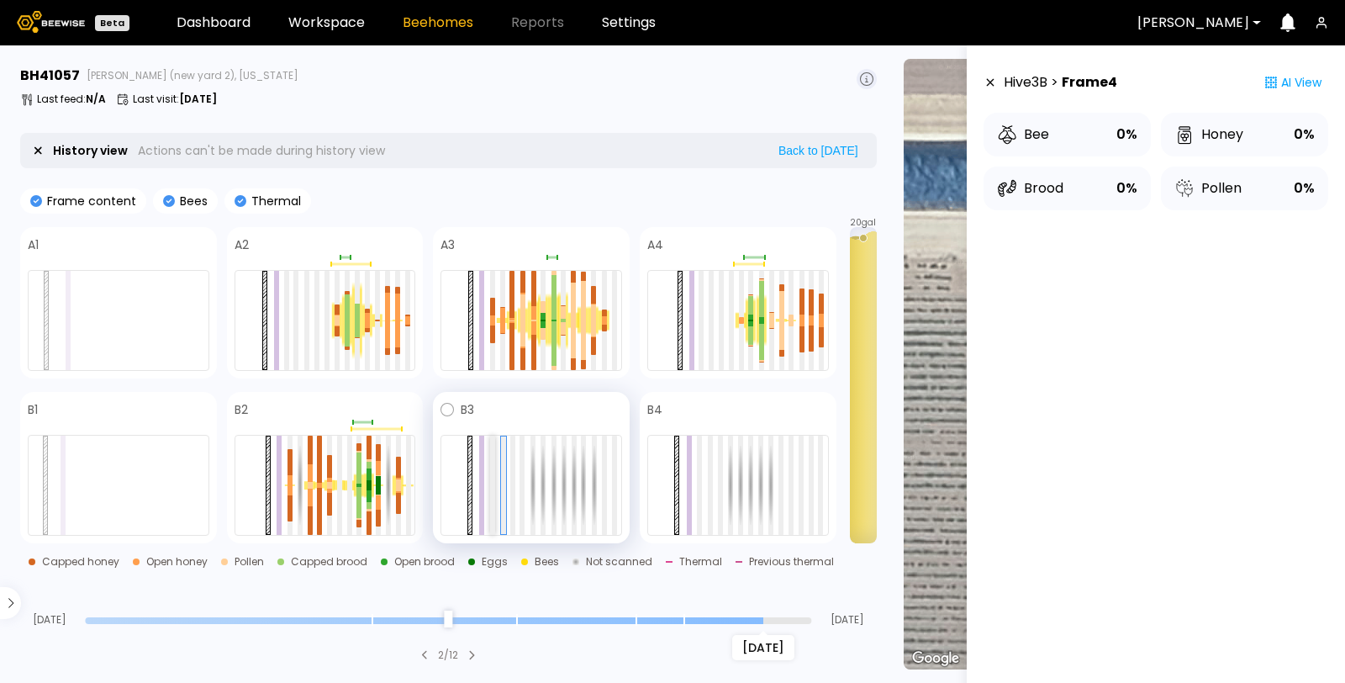
click at [491, 478] on div at bounding box center [492, 485] width 5 height 99
click at [987, 83] on icon at bounding box center [990, 83] width 13 height 12
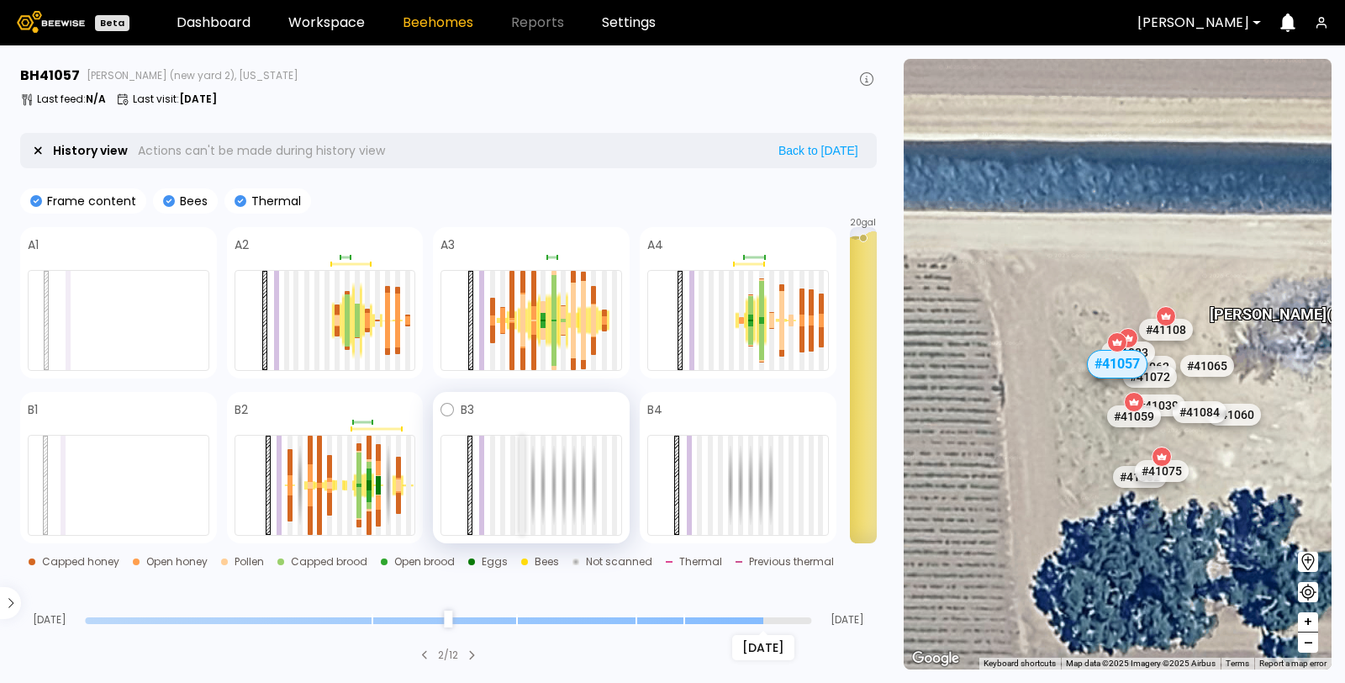
click at [521, 457] on div at bounding box center [522, 485] width 5 height 99
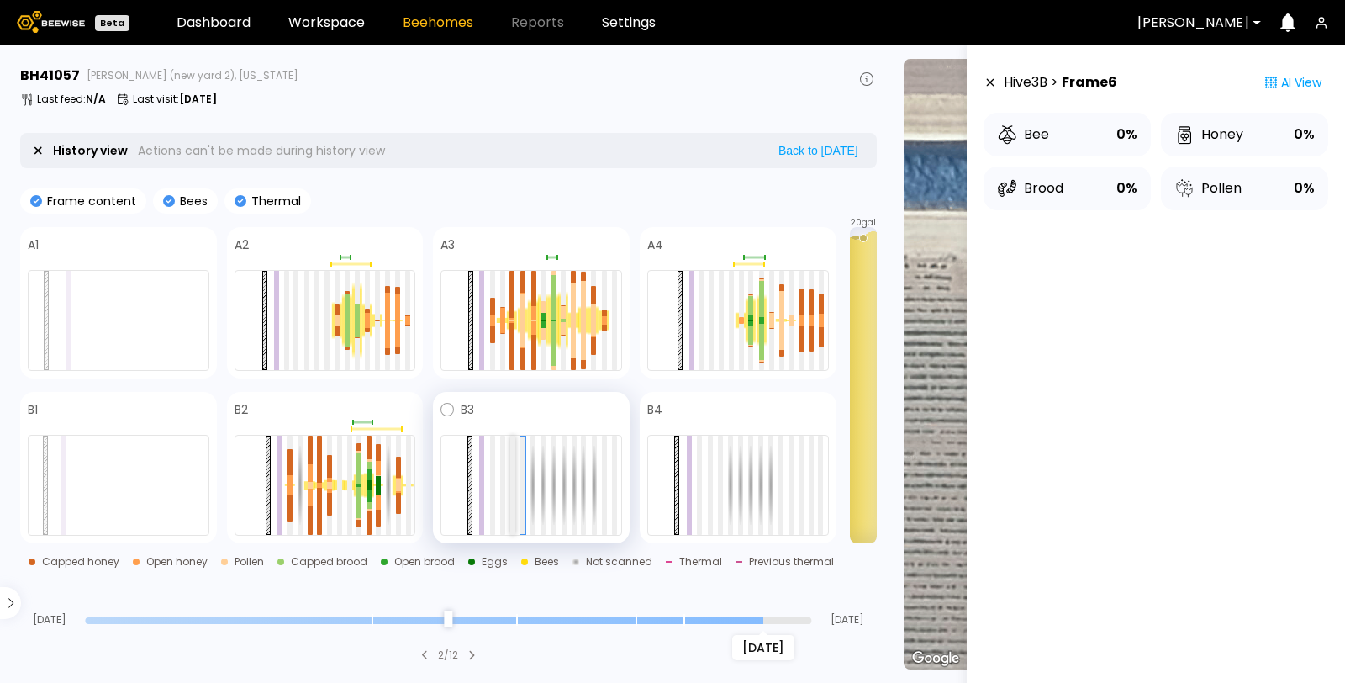
click at [511, 464] on div at bounding box center [512, 485] width 5 height 99
click at [501, 466] on div at bounding box center [502, 485] width 5 height 99
click at [494, 467] on div at bounding box center [532, 485] width 182 height 101
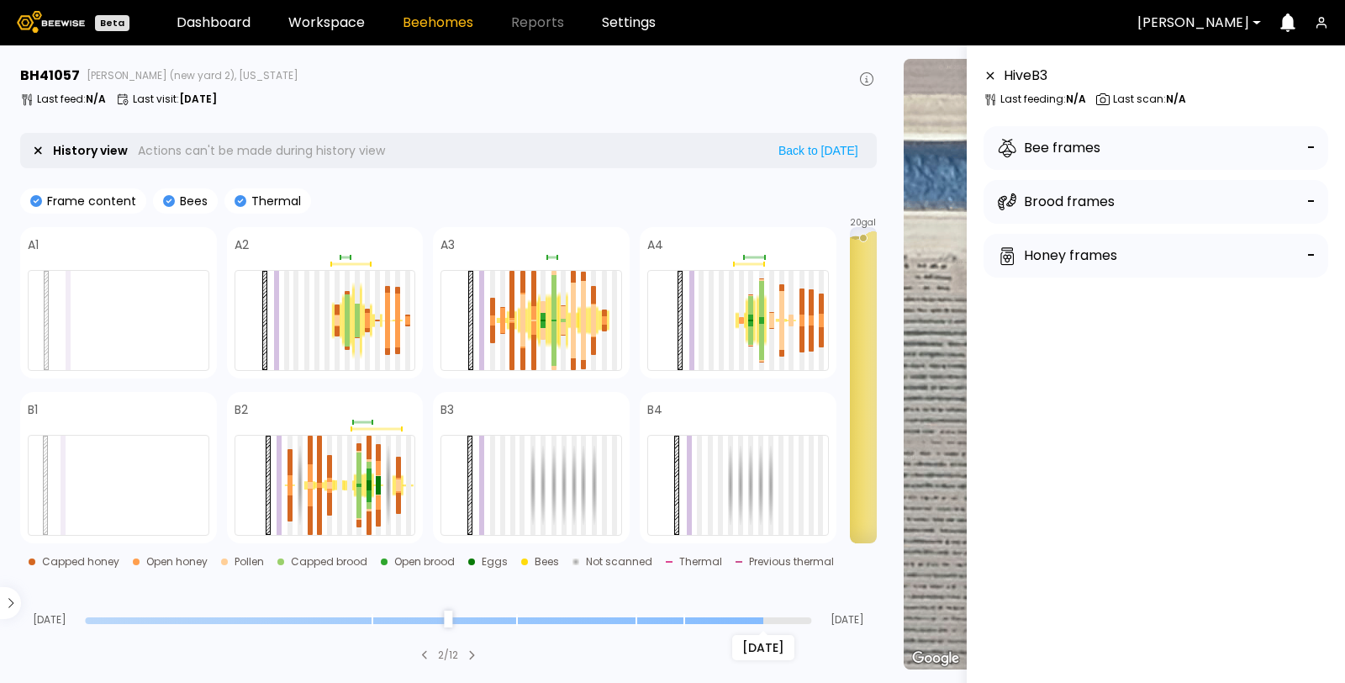
click at [990, 78] on icon at bounding box center [990, 76] width 13 height 12
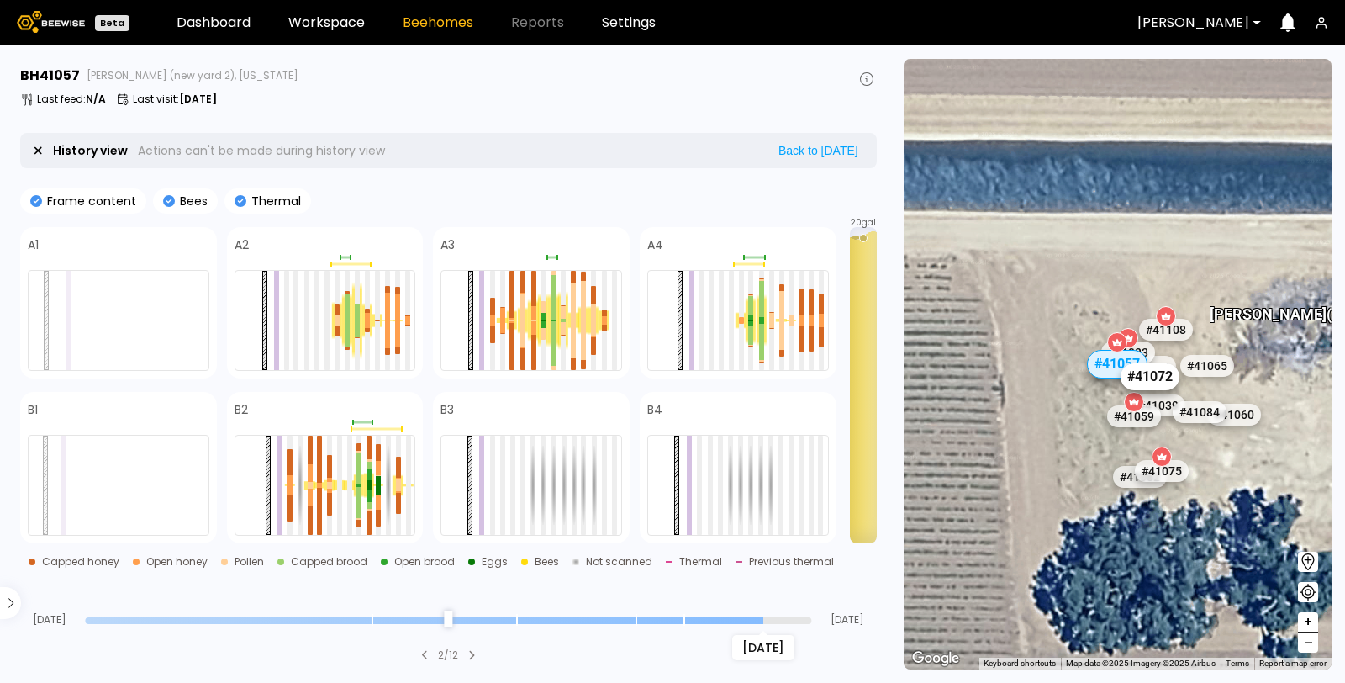
click at [1158, 382] on div "# 41072" at bounding box center [1150, 376] width 59 height 27
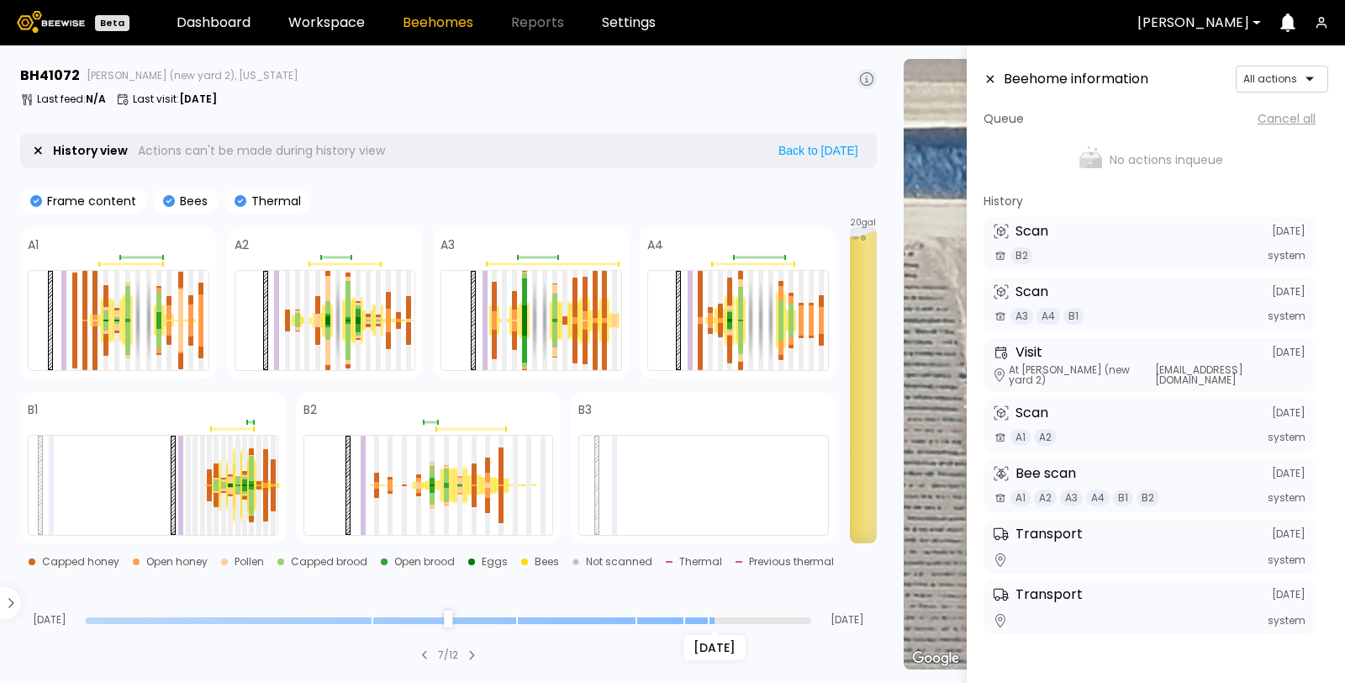
drag, startPoint x: 803, startPoint y: 613, endPoint x: 711, endPoint y: 623, distance: 92.2
click at [711, 623] on input "range" at bounding box center [448, 620] width 726 height 7
click at [990, 86] on header "Beehome information All actions" at bounding box center [1156, 79] width 345 height 27
click at [990, 81] on icon at bounding box center [990, 79] width 13 height 12
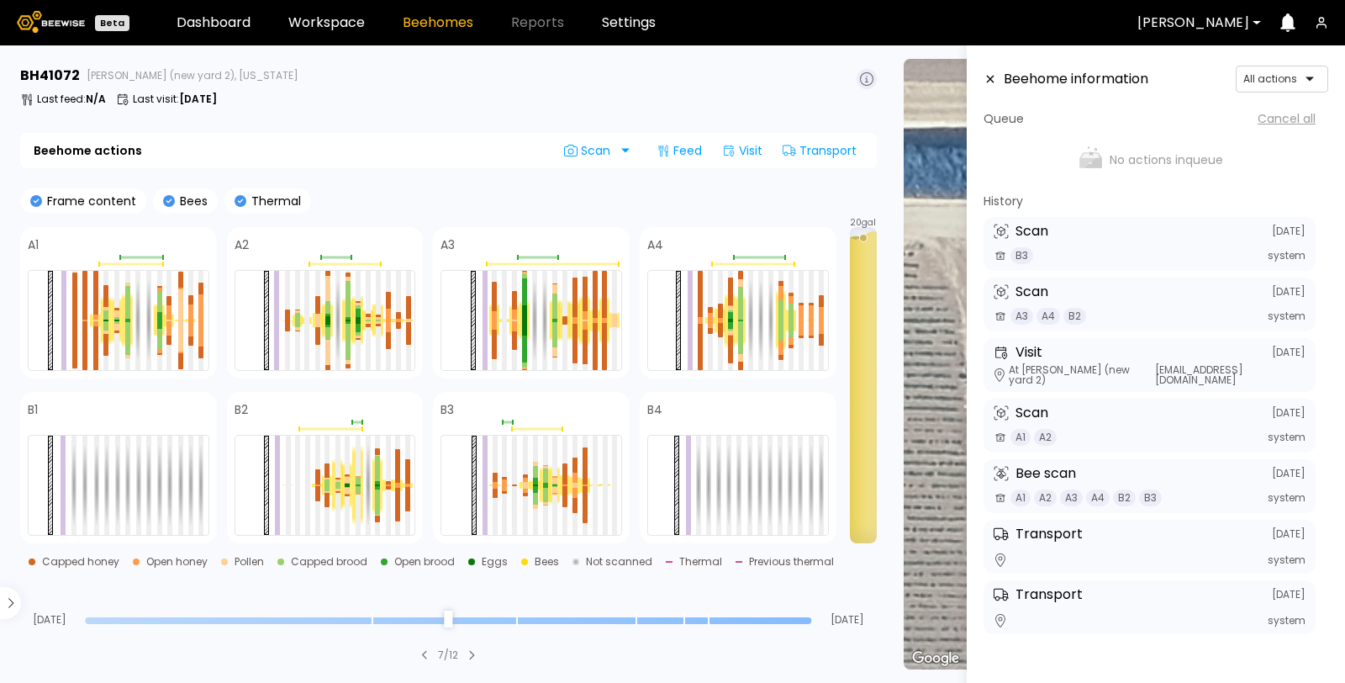
drag, startPoint x: 713, startPoint y: 616, endPoint x: 818, endPoint y: 621, distance: 105.2
click at [811, 621] on input "range" at bounding box center [448, 620] width 726 height 7
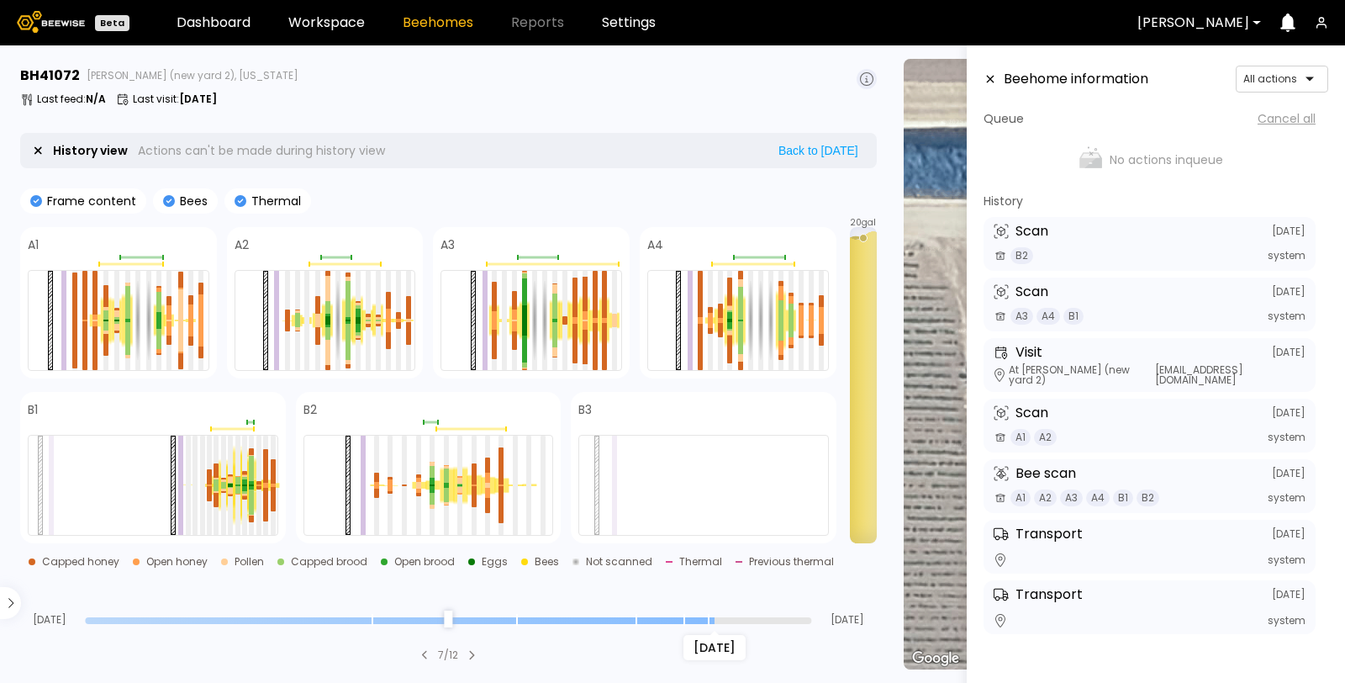
drag, startPoint x: 805, startPoint y: 616, endPoint x: 723, endPoint y: 631, distance: 82.8
click at [723, 624] on input "range" at bounding box center [448, 620] width 726 height 7
click at [998, 77] on header "Beehome information All actions" at bounding box center [1156, 79] width 345 height 27
click at [993, 78] on icon at bounding box center [990, 79] width 13 height 12
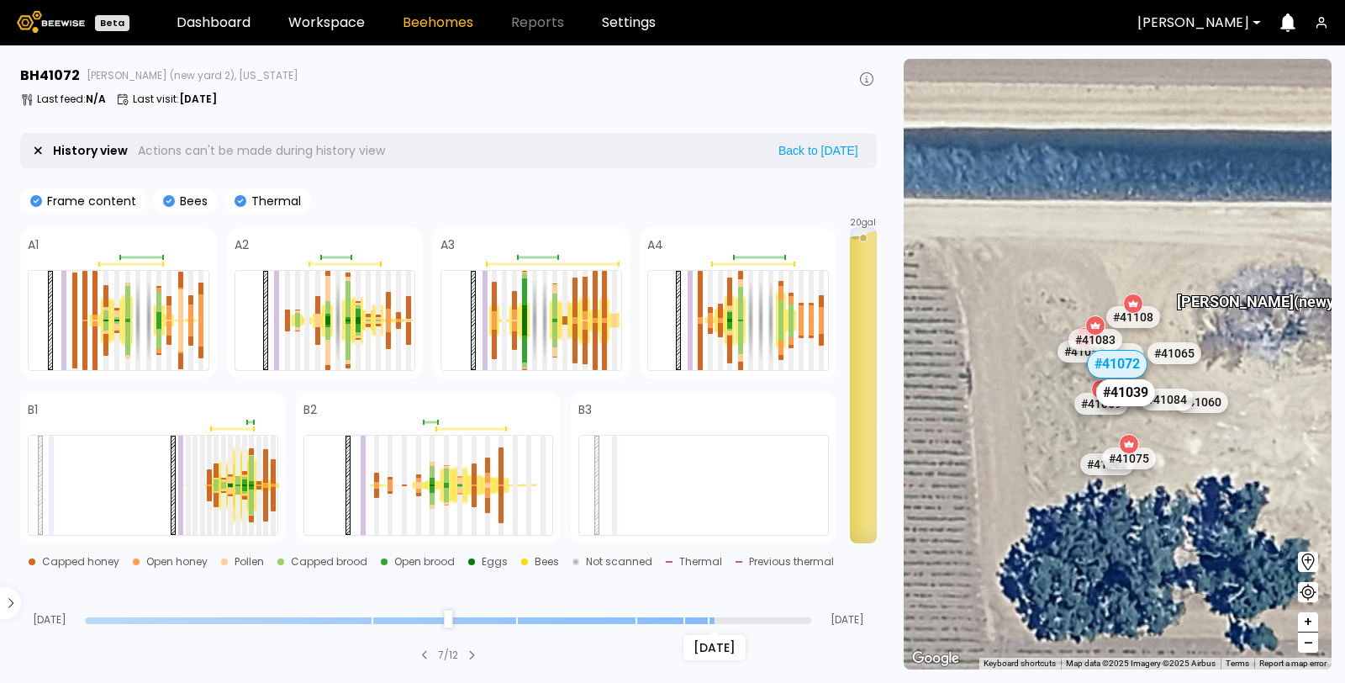
click at [1128, 392] on div "# 41039" at bounding box center [1125, 392] width 59 height 27
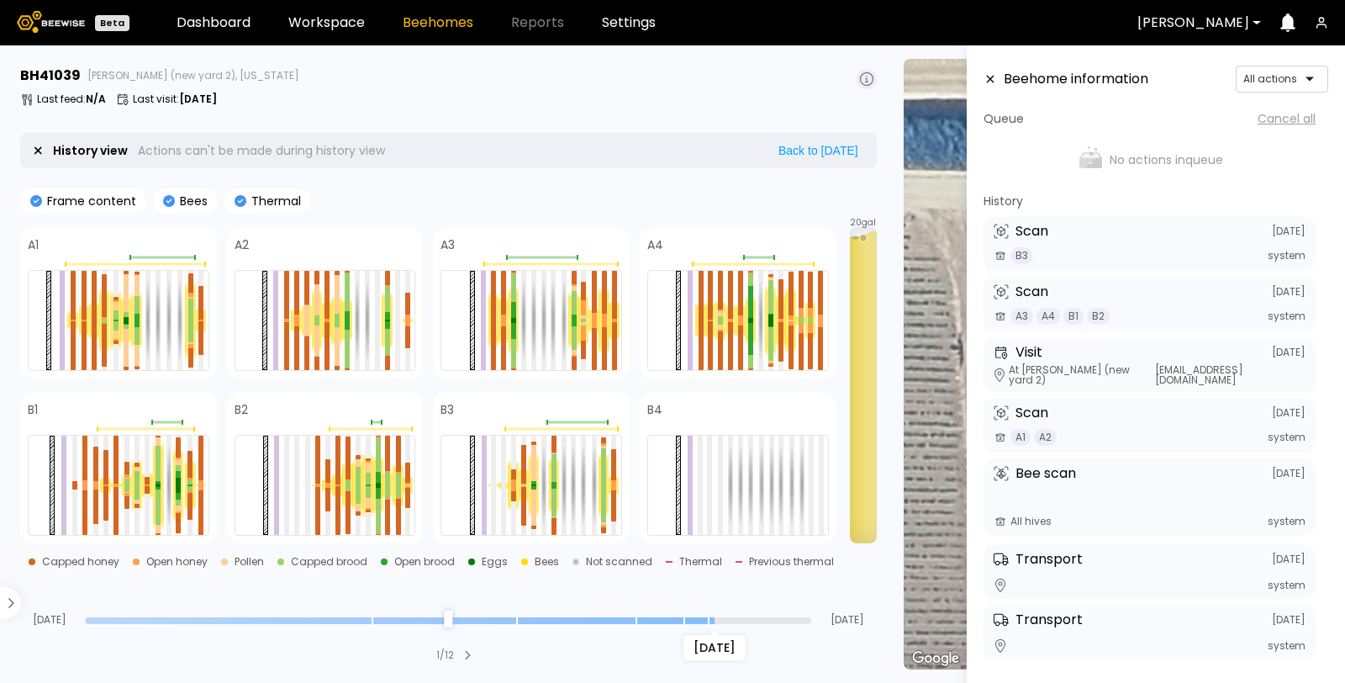
drag, startPoint x: 804, startPoint y: 616, endPoint x: 706, endPoint y: 632, distance: 98.8
click at [706, 624] on input "range" at bounding box center [448, 620] width 726 height 7
click at [991, 76] on icon at bounding box center [990, 79] width 13 height 12
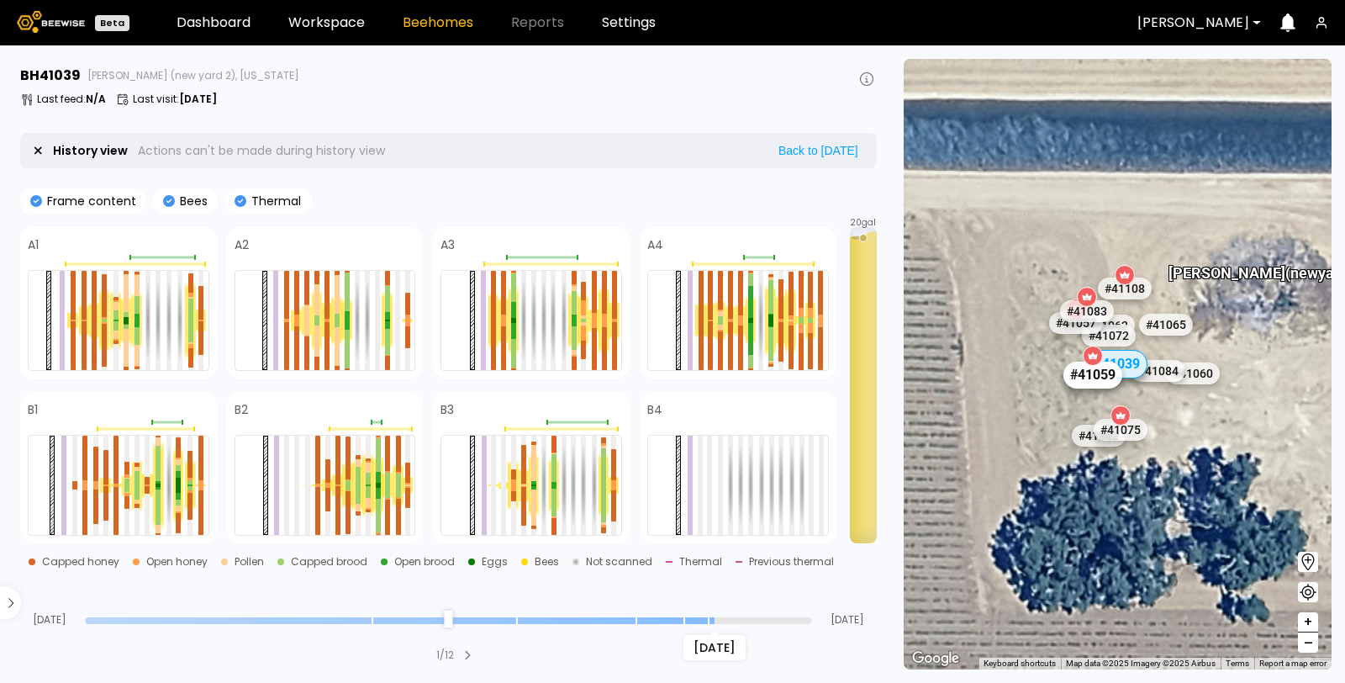
click at [1095, 378] on div "# 41059" at bounding box center [1093, 375] width 59 height 27
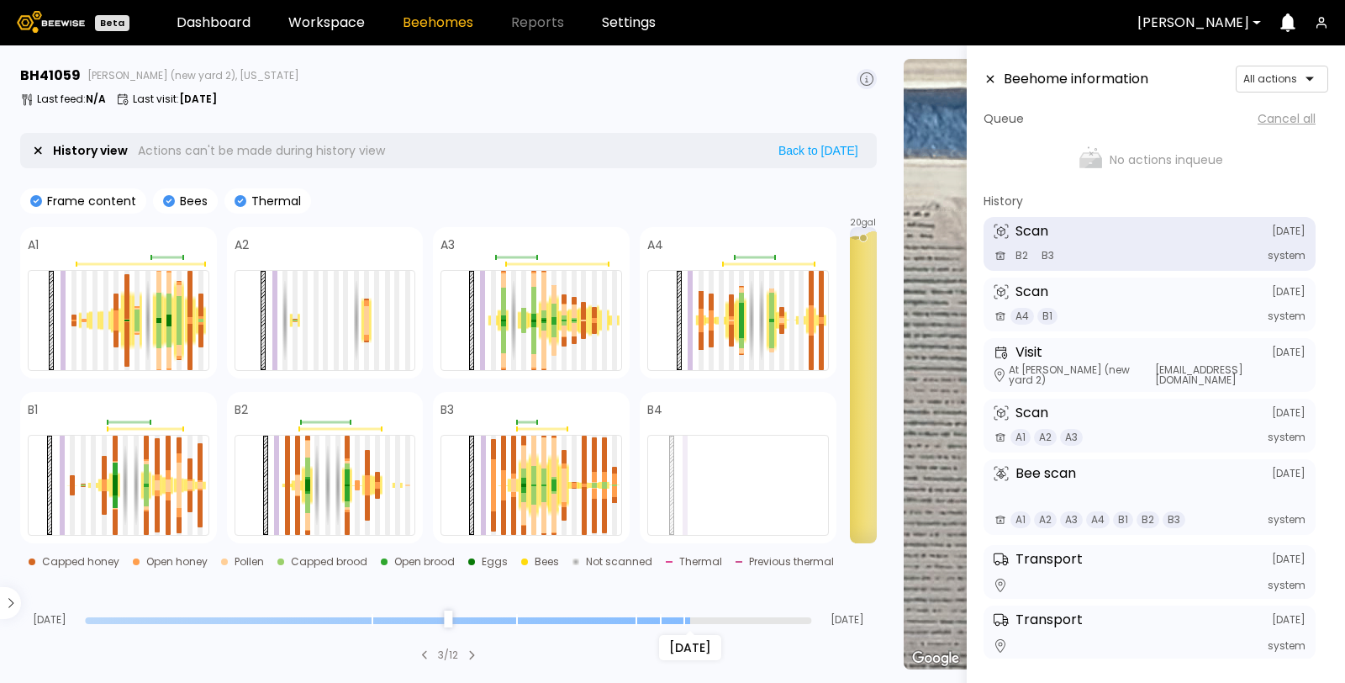
drag, startPoint x: 809, startPoint y: 614, endPoint x: 687, endPoint y: 618, distance: 122.0
click at [687, 618] on input "range" at bounding box center [448, 620] width 726 height 7
click at [284, 324] on div at bounding box center [285, 320] width 5 height 99
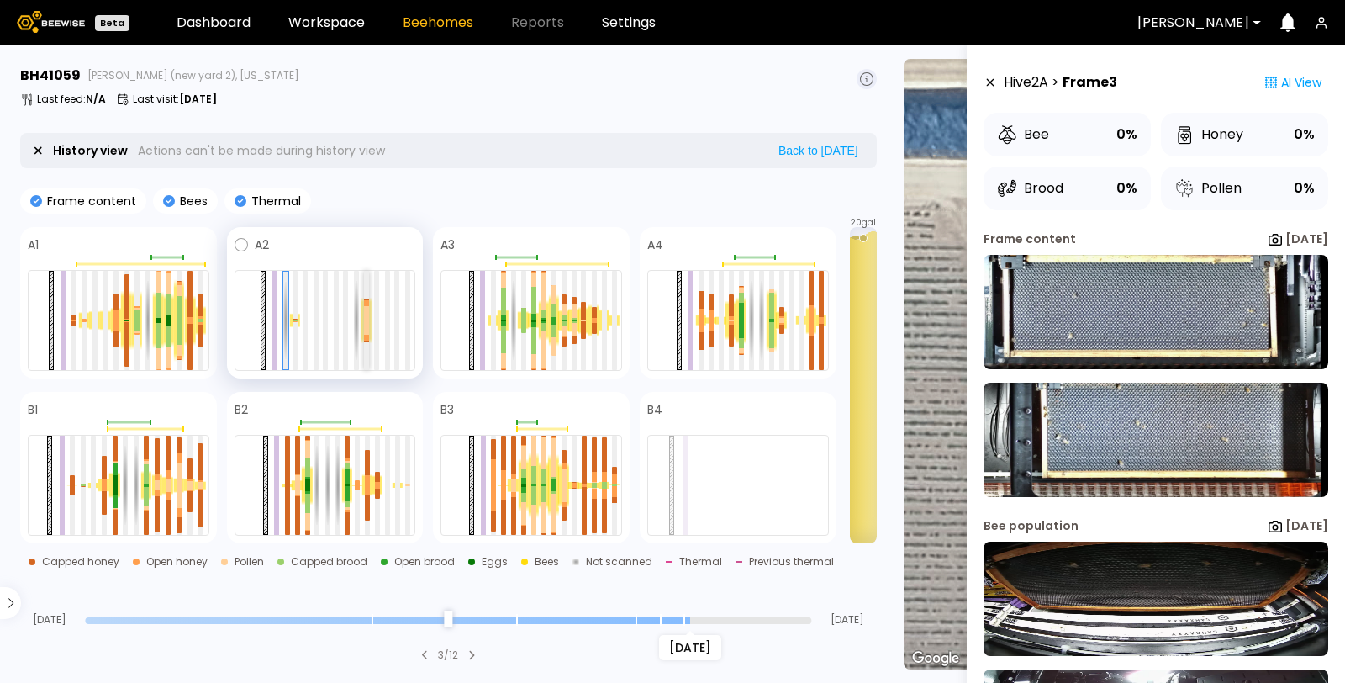
click at [368, 325] on div at bounding box center [366, 327] width 5 height 14
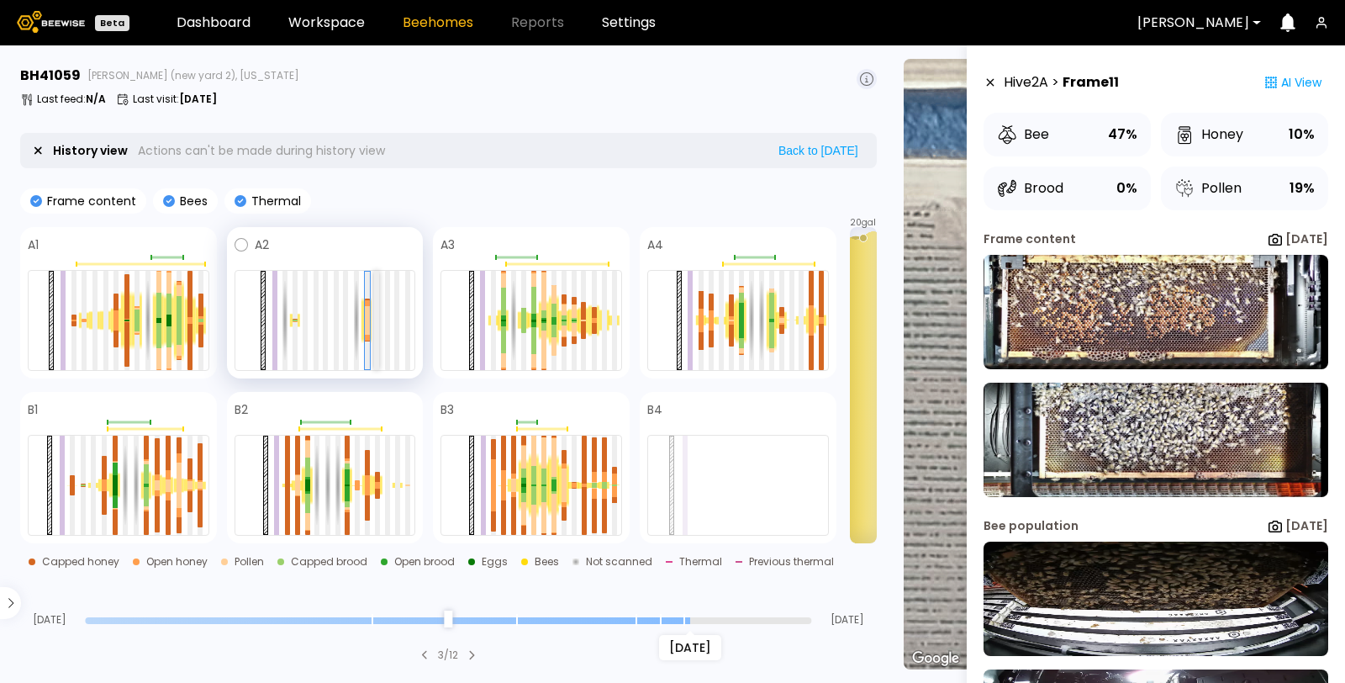
click at [378, 321] on div at bounding box center [376, 320] width 5 height 99
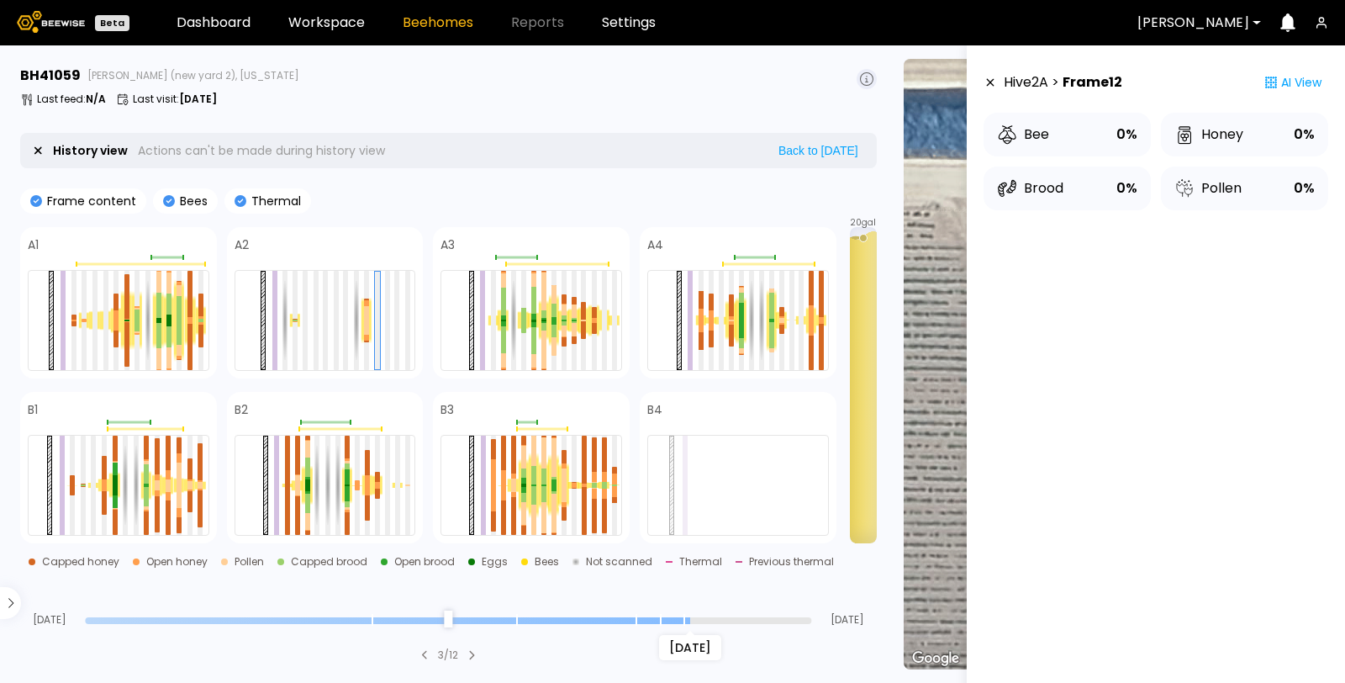
click at [985, 83] on icon at bounding box center [990, 83] width 13 height 12
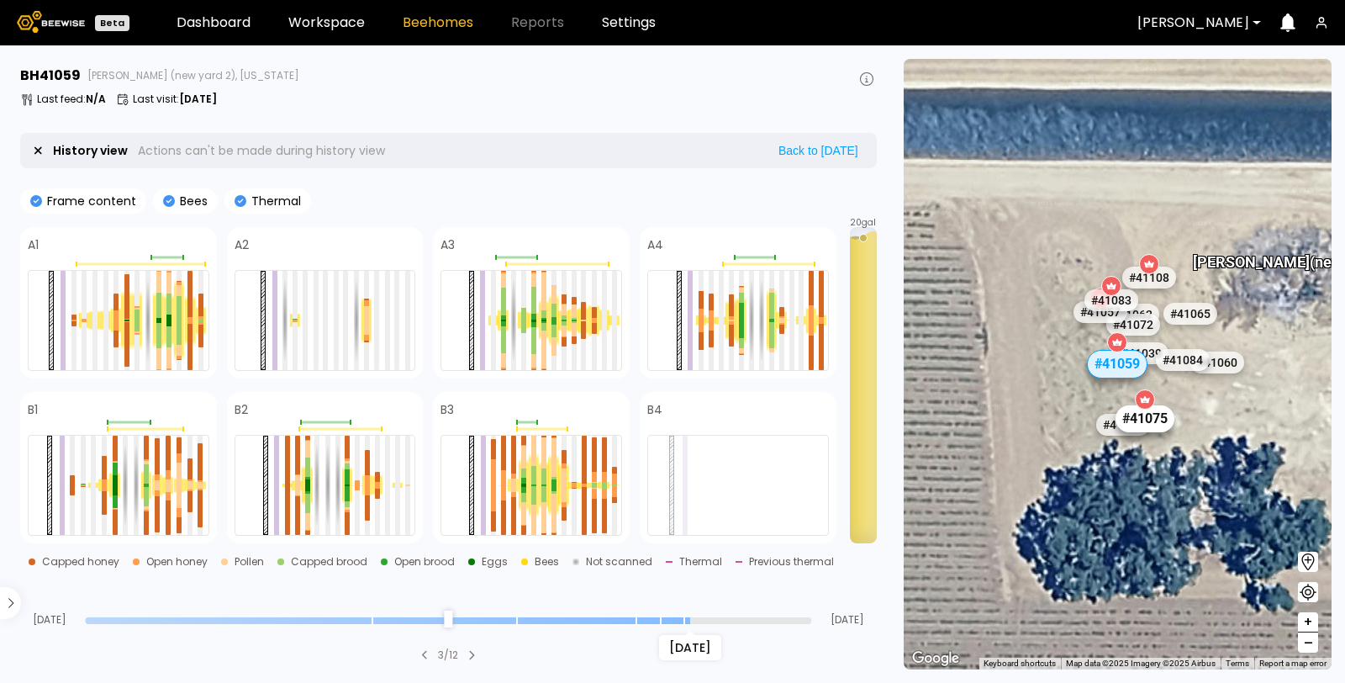
click at [1154, 420] on div "# 41075" at bounding box center [1145, 418] width 59 height 27
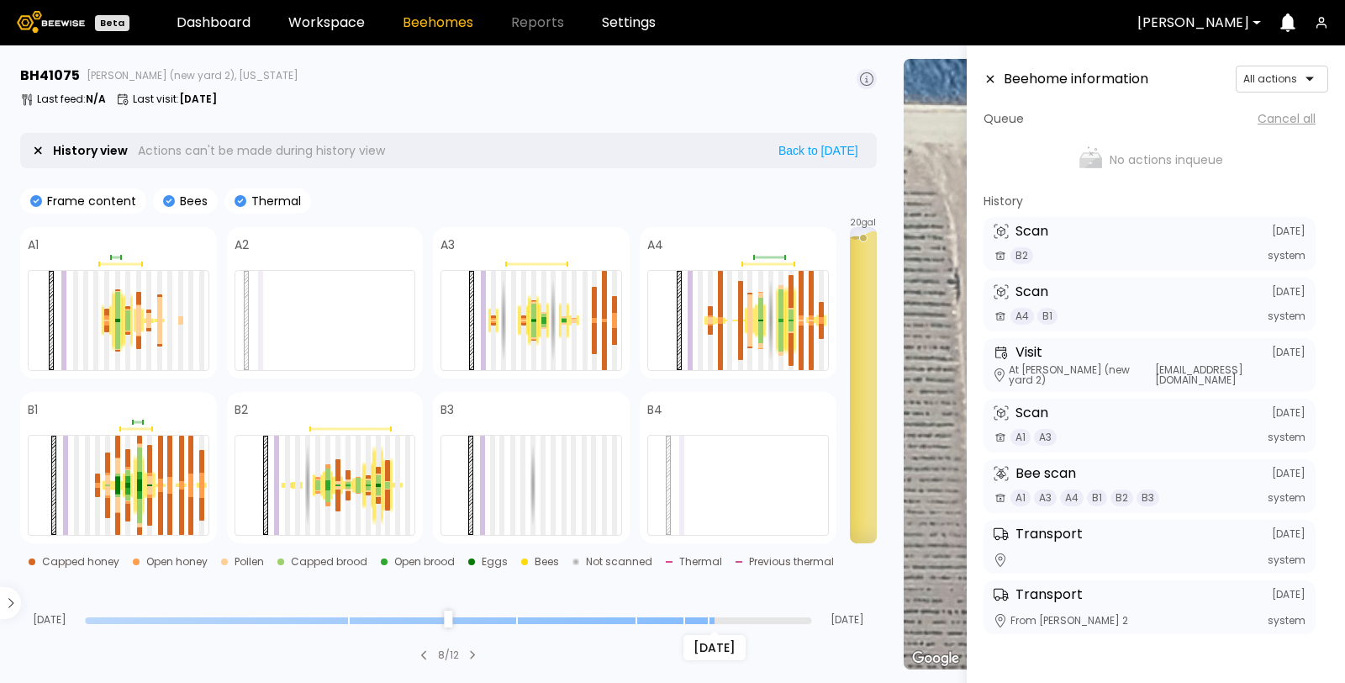
drag, startPoint x: 809, startPoint y: 615, endPoint x: 713, endPoint y: 622, distance: 96.2
click at [713, 622] on input "range" at bounding box center [448, 620] width 726 height 7
click at [494, 491] on div at bounding box center [492, 485] width 5 height 99
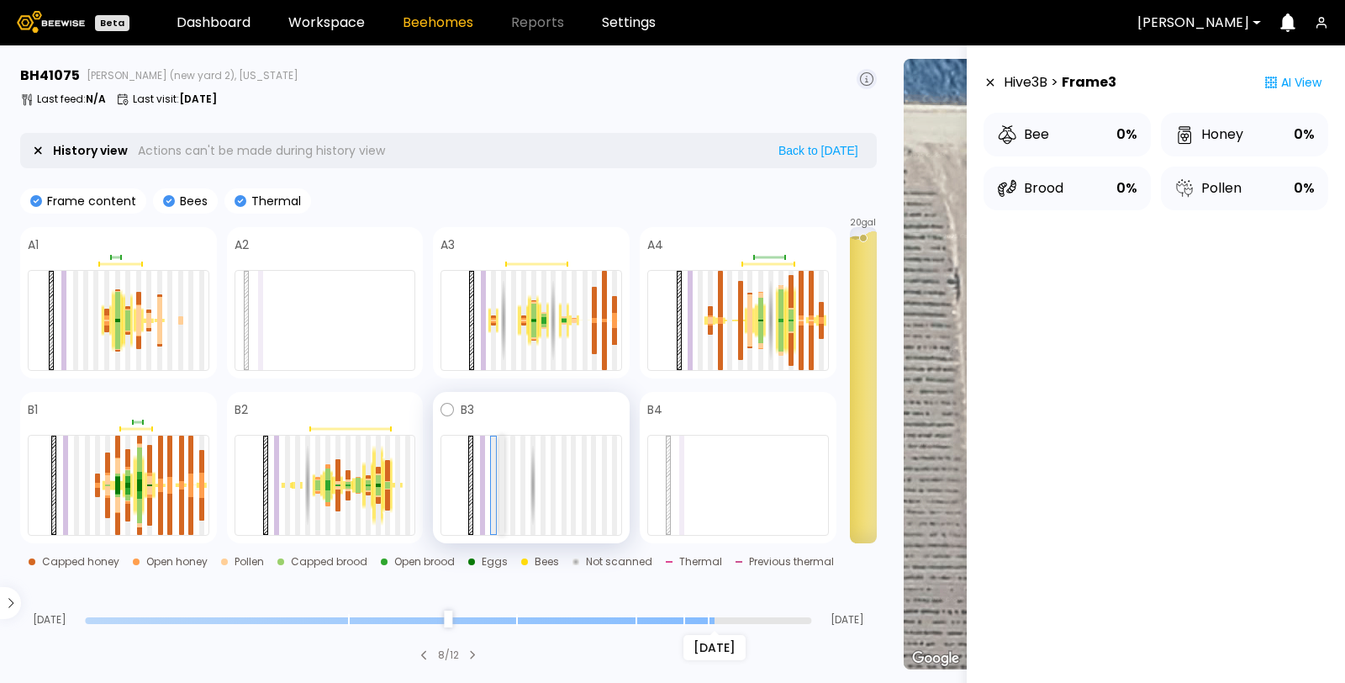
click at [502, 487] on div at bounding box center [501, 485] width 5 height 99
click at [514, 487] on div at bounding box center [512, 485] width 5 height 99
click at [525, 484] on div at bounding box center [532, 485] width 182 height 101
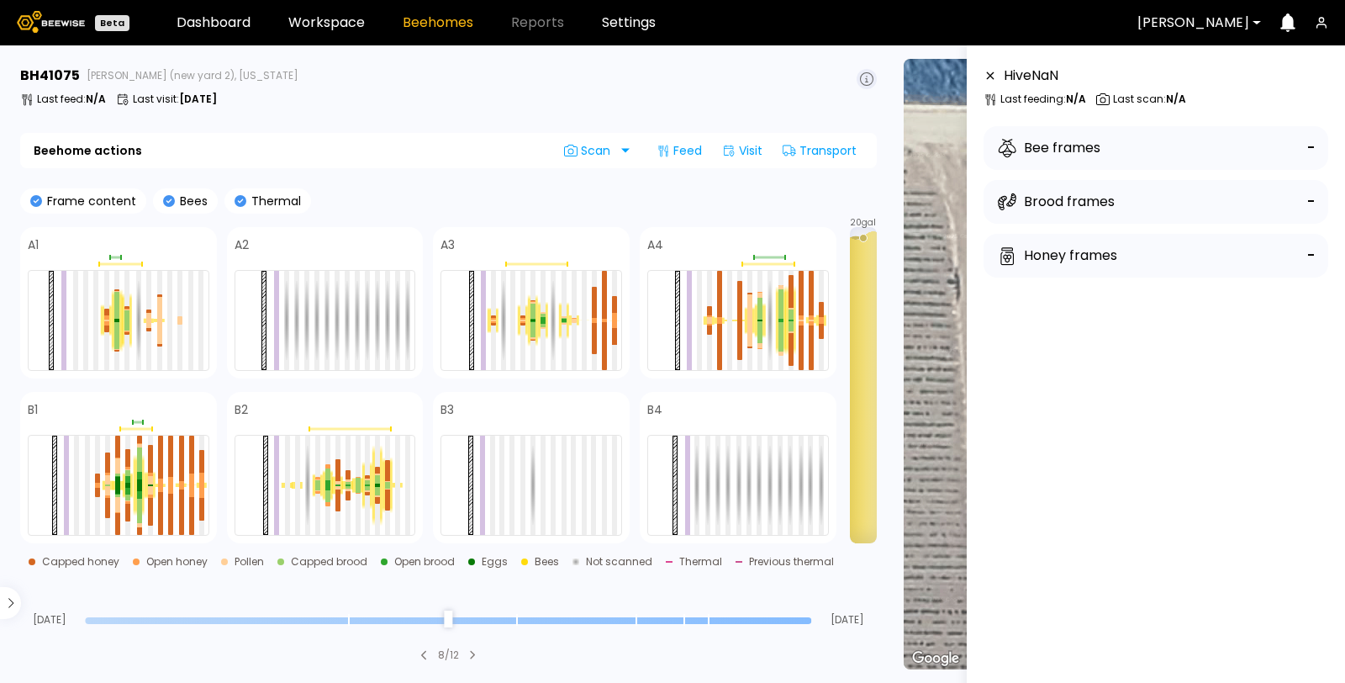
drag, startPoint x: 713, startPoint y: 622, endPoint x: 852, endPoint y: 614, distance: 139.0
click at [811, 617] on input "range" at bounding box center [448, 620] width 726 height 7
click at [990, 76] on icon at bounding box center [991, 76] width 8 height 8
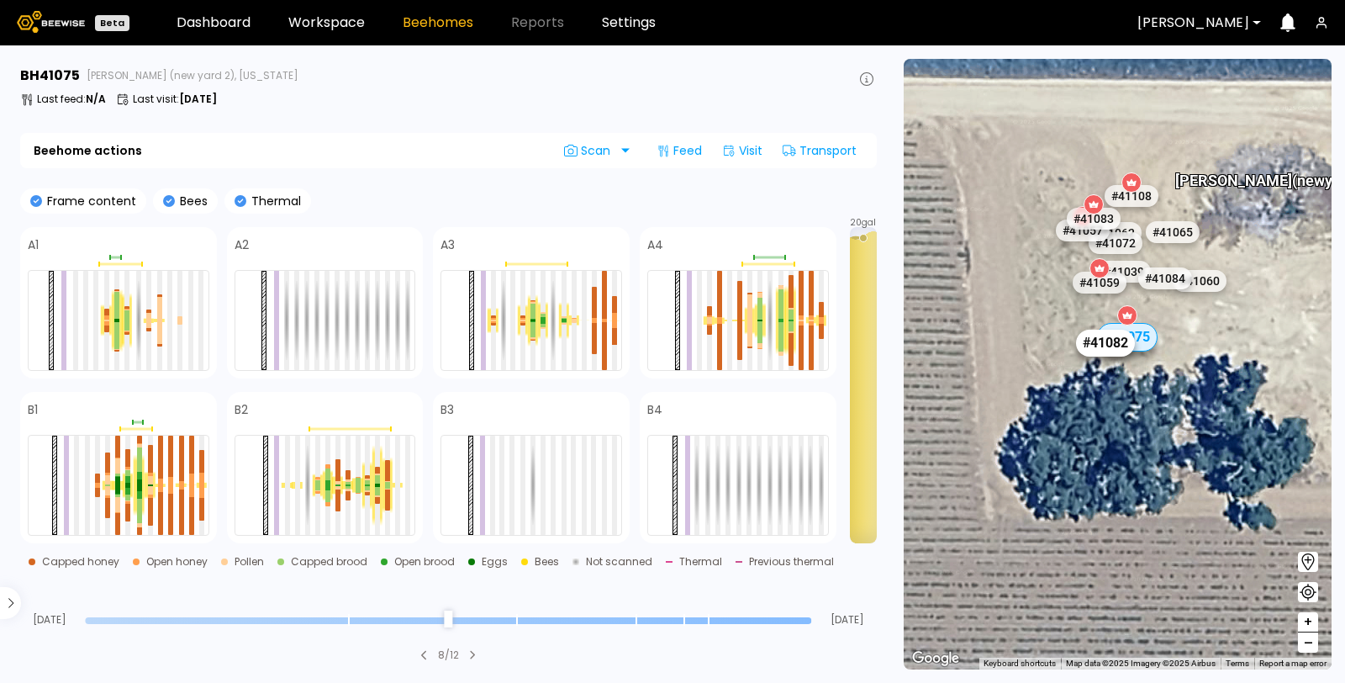
click at [1089, 353] on div "# 41082" at bounding box center [1106, 343] width 59 height 27
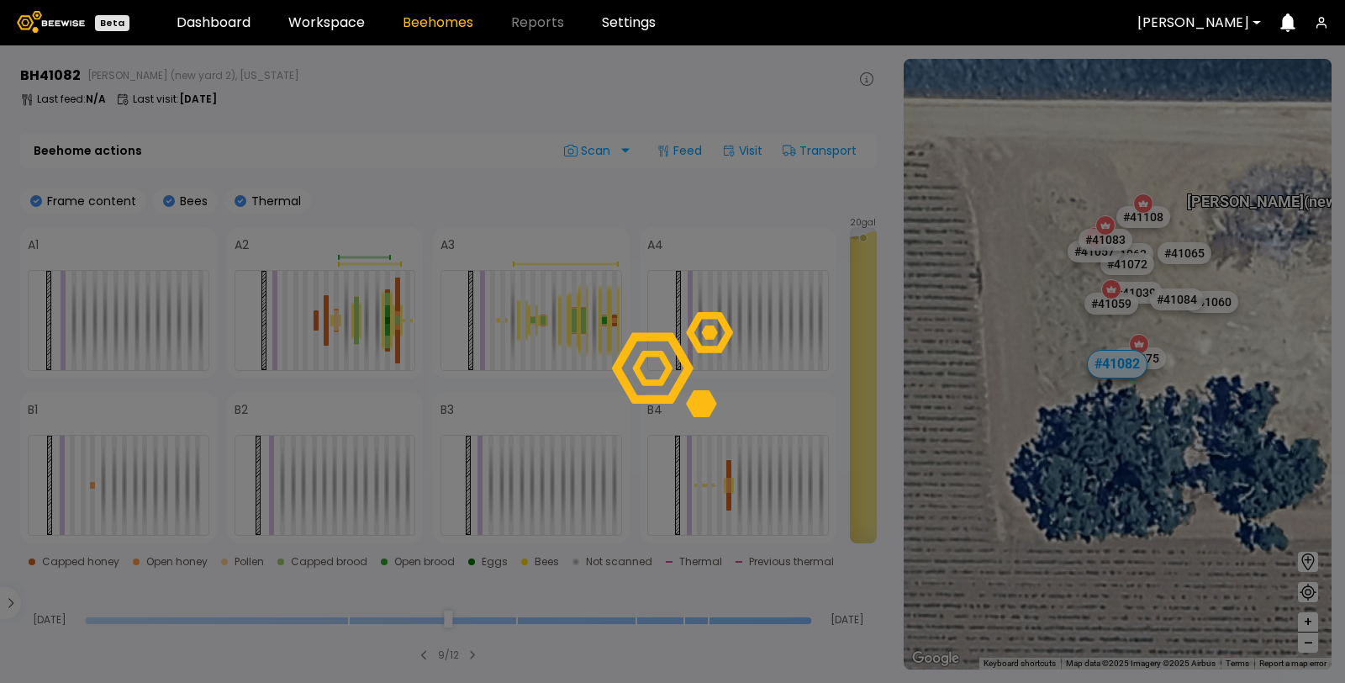
click at [1098, 346] on div at bounding box center [672, 363] width 1345 height 637
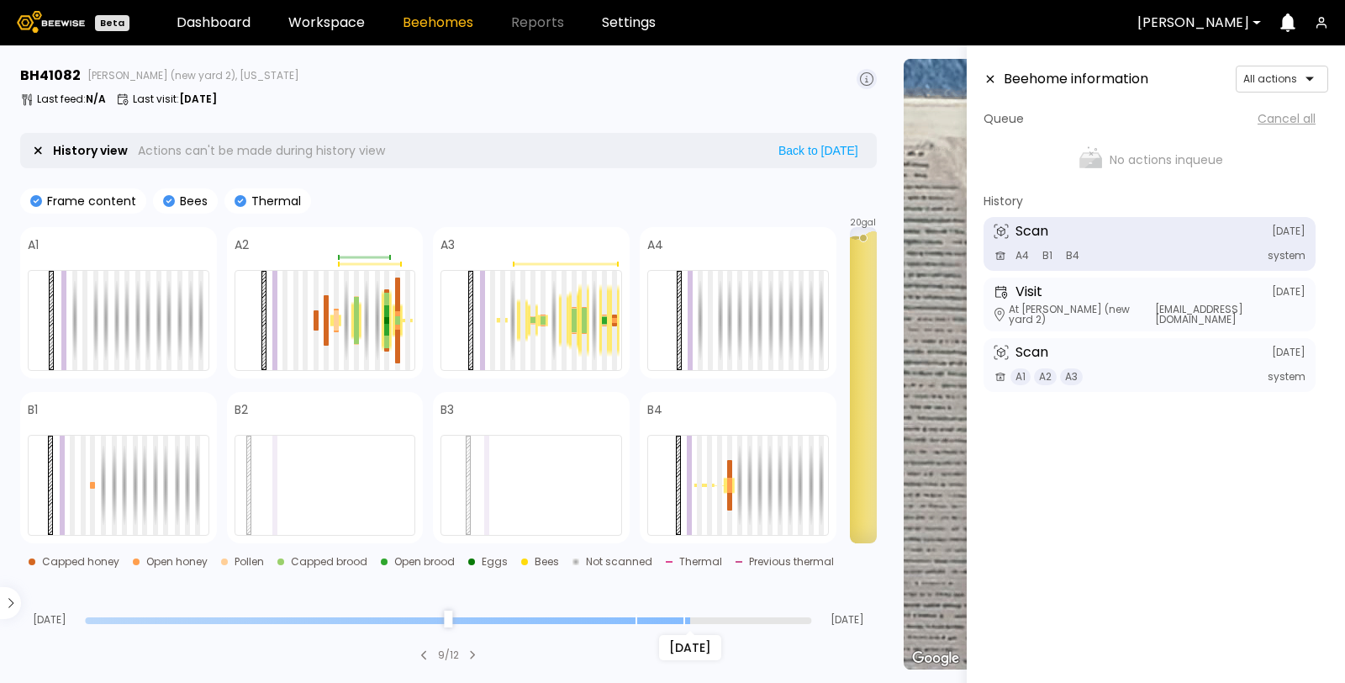
drag, startPoint x: 808, startPoint y: 616, endPoint x: 688, endPoint y: 624, distance: 120.5
click at [688, 624] on input "range" at bounding box center [448, 620] width 726 height 7
click at [708, 305] on div at bounding box center [710, 320] width 5 height 99
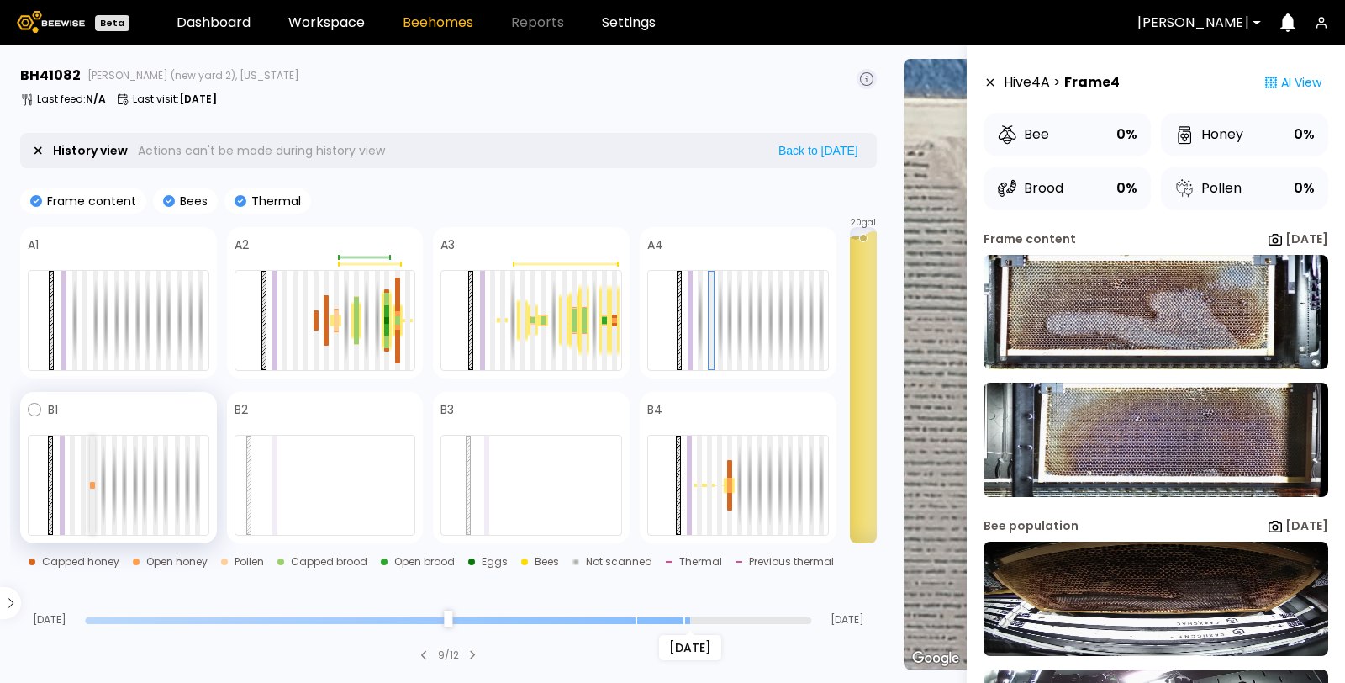
click at [91, 458] on div at bounding box center [92, 485] width 5 height 99
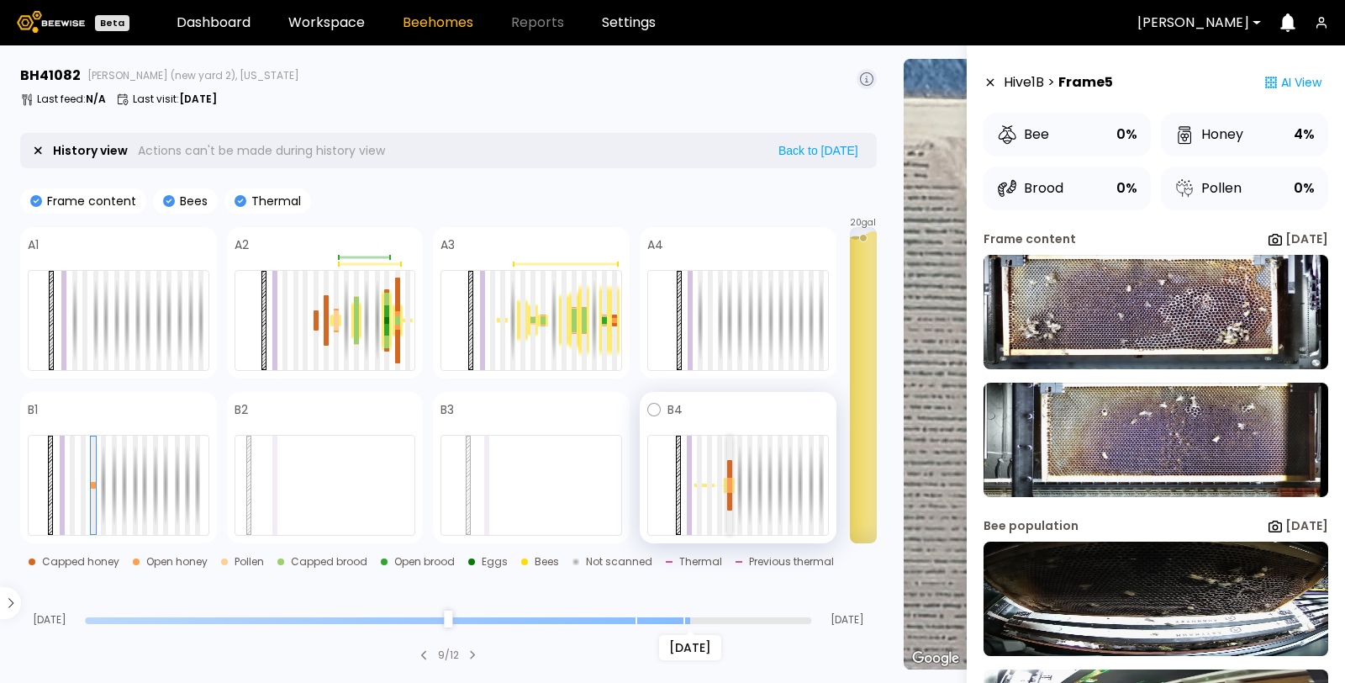
click at [727, 482] on div at bounding box center [729, 482] width 5 height 8
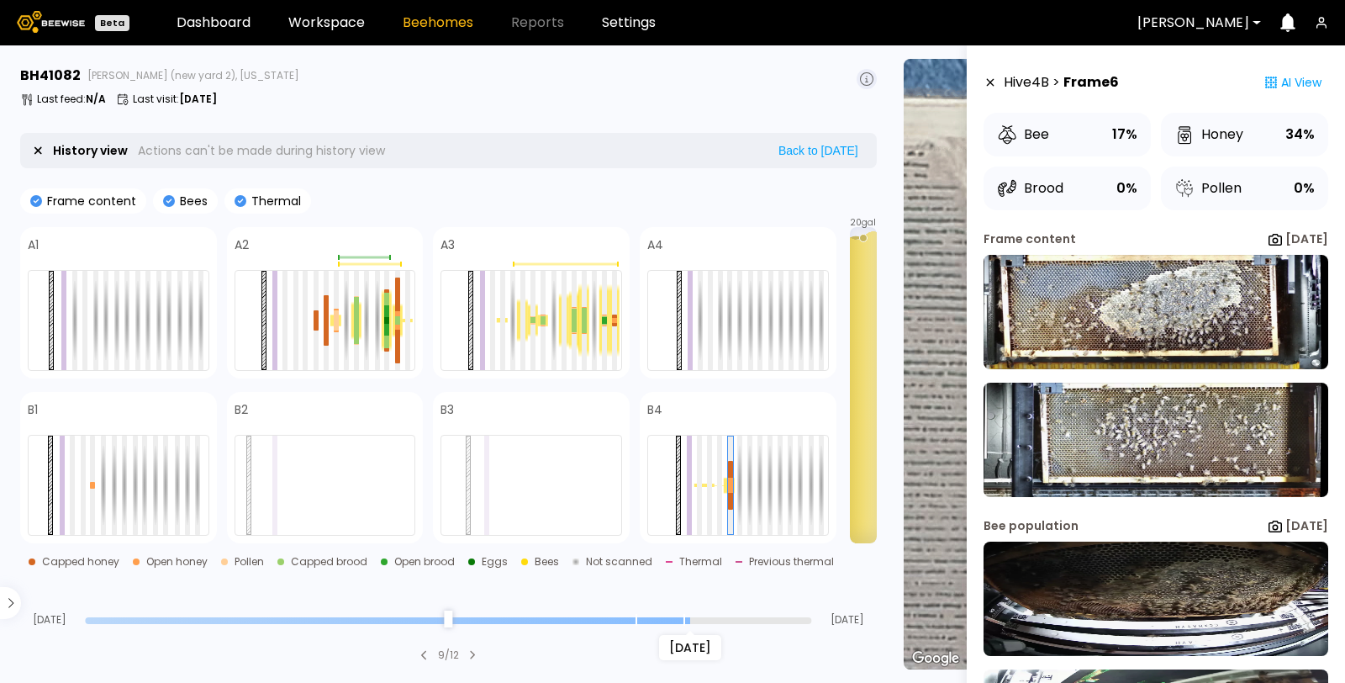
click at [989, 84] on icon at bounding box center [991, 83] width 8 height 8
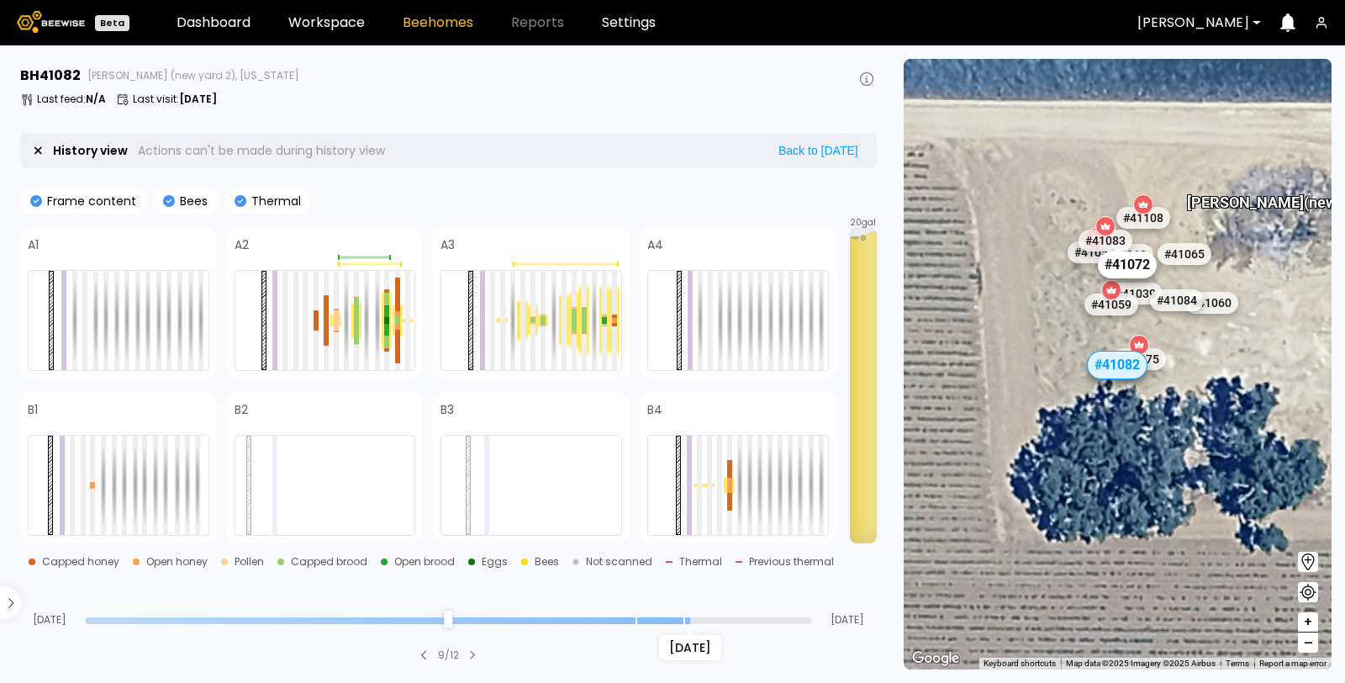
click at [1148, 272] on div "# 41072" at bounding box center [1127, 264] width 59 height 27
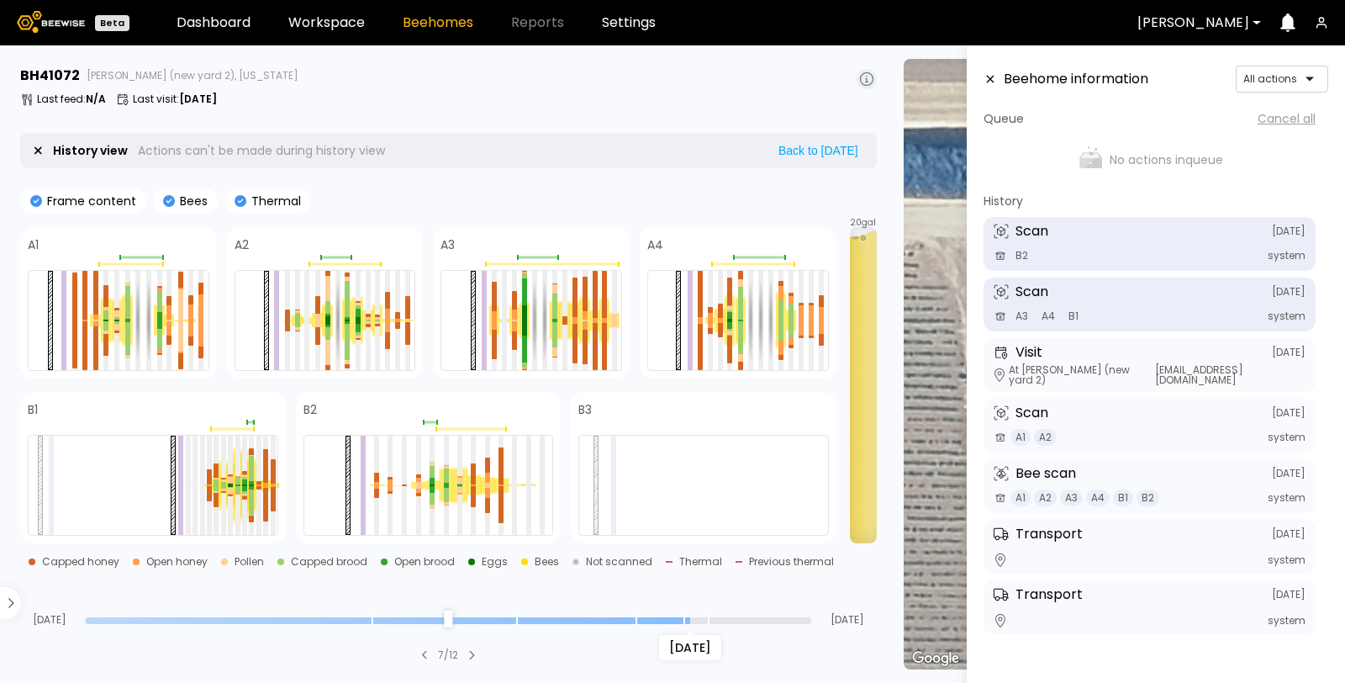
drag, startPoint x: 806, startPoint y: 621, endPoint x: 682, endPoint y: 621, distance: 123.6
click at [682, 621] on input "range" at bounding box center [448, 620] width 726 height 7
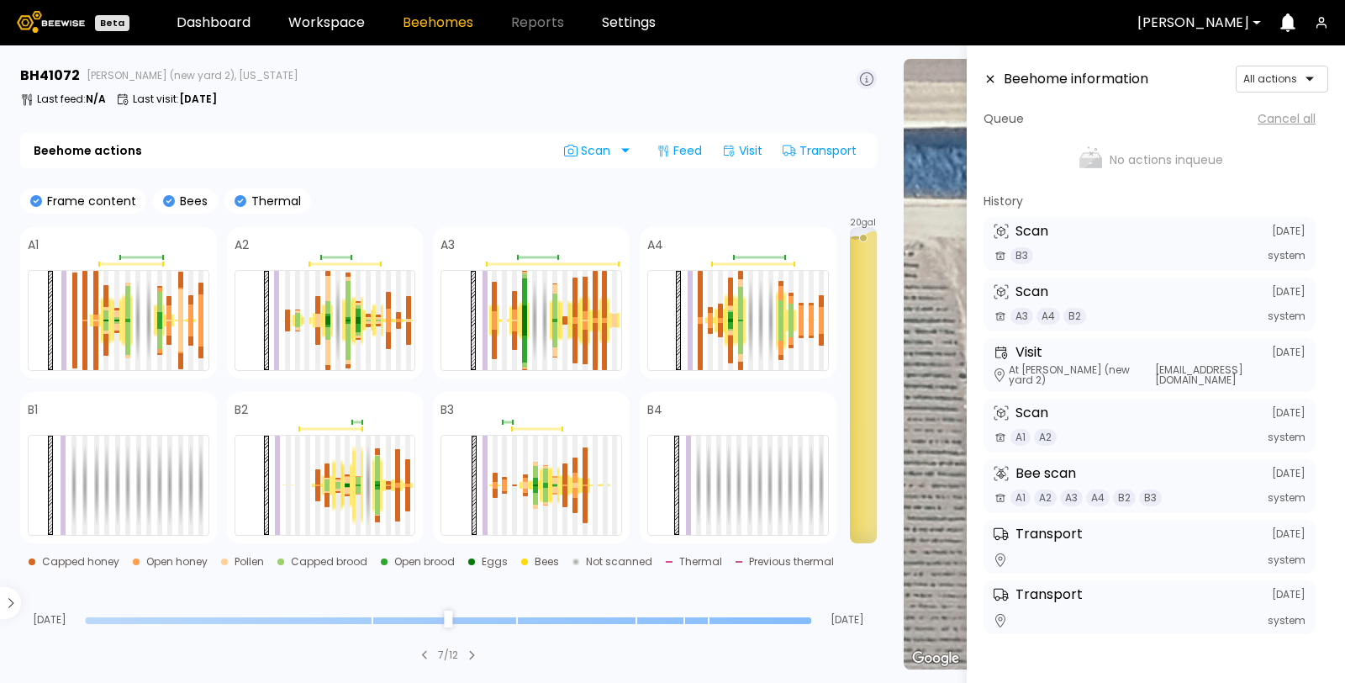
drag, startPoint x: 686, startPoint y: 623, endPoint x: 901, endPoint y: 597, distance: 216.0
click at [811, 617] on input "range" at bounding box center [448, 620] width 726 height 7
drag, startPoint x: 808, startPoint y: 623, endPoint x: 816, endPoint y: 612, distance: 13.8
click at [811, 617] on input "range" at bounding box center [448, 620] width 726 height 7
click at [990, 85] on header "Beehome information All actions" at bounding box center [1156, 79] width 345 height 27
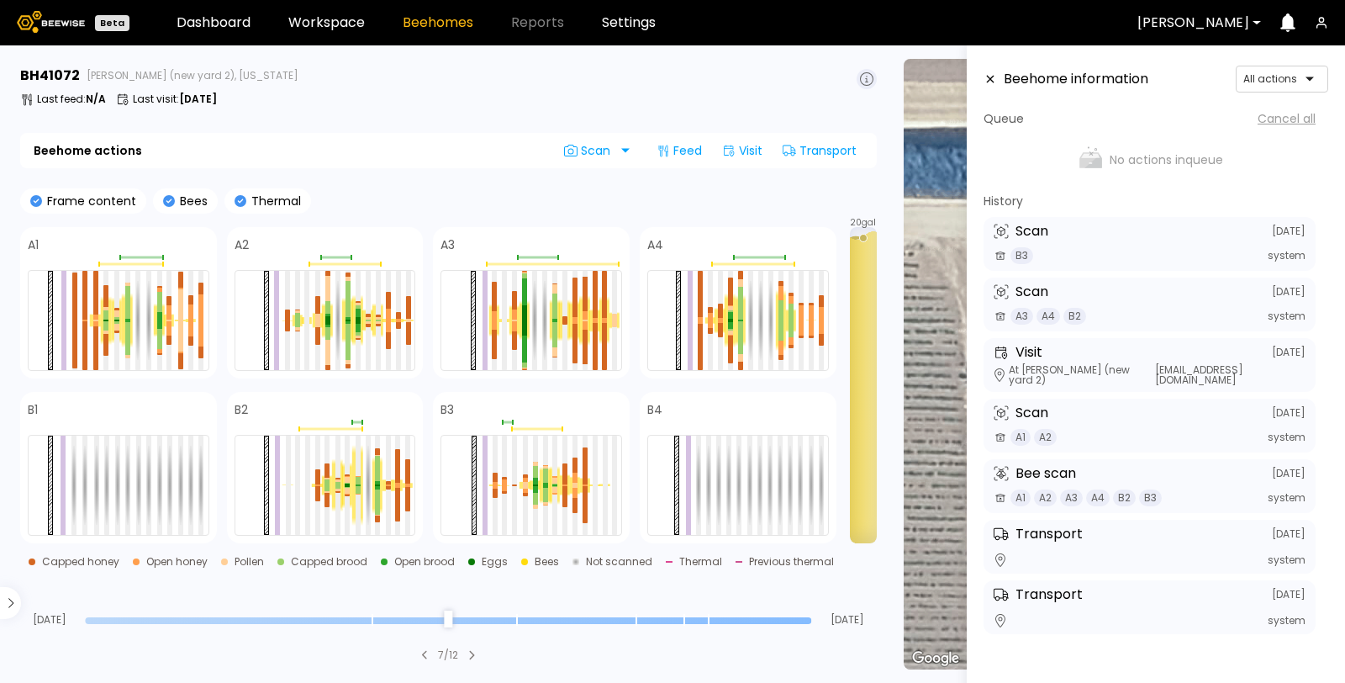
click at [990, 78] on icon at bounding box center [991, 80] width 8 height 8
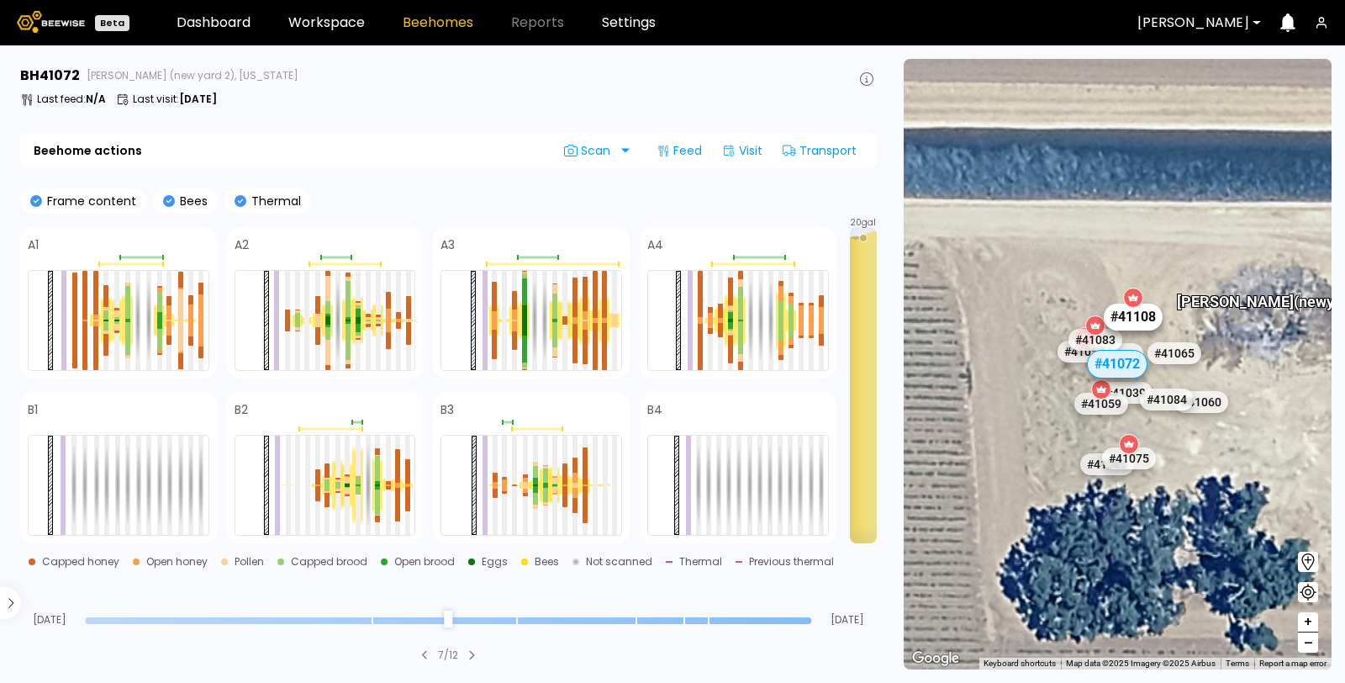
click at [1138, 321] on div "# 41108" at bounding box center [1134, 317] width 59 height 27
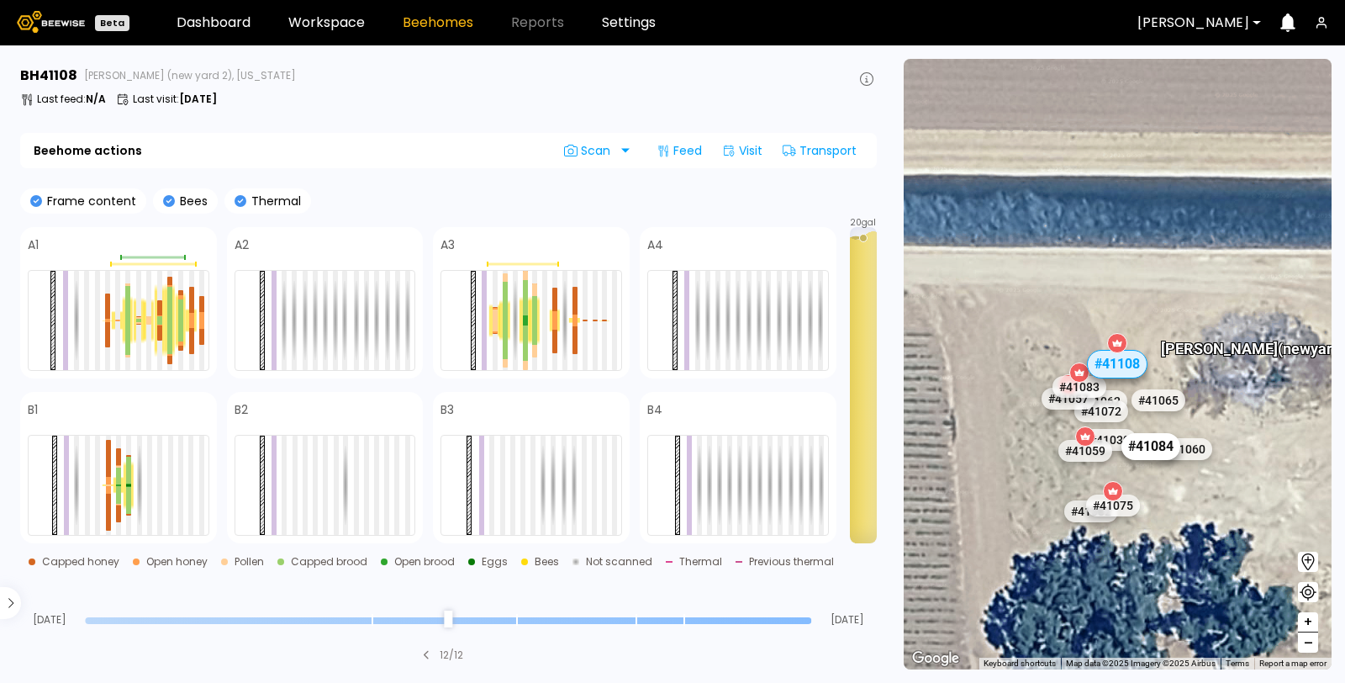
click at [1146, 450] on div "# 41084" at bounding box center [1152, 446] width 59 height 27
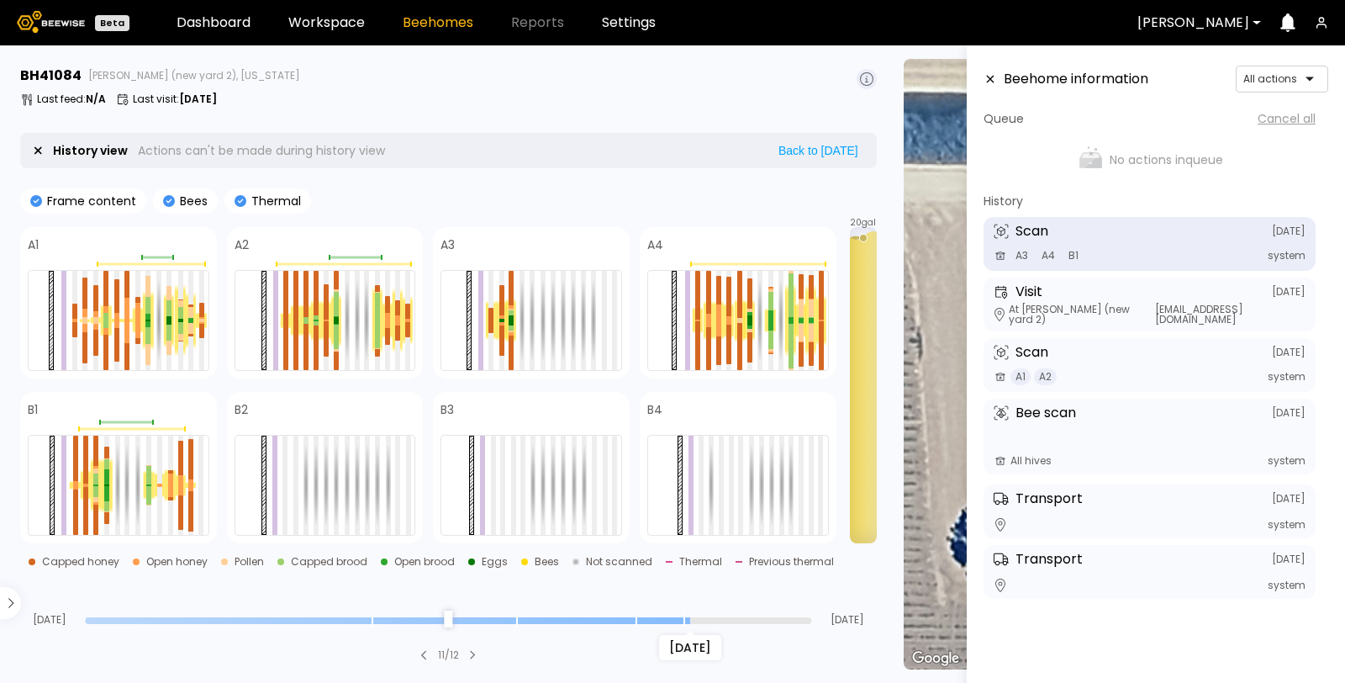
drag, startPoint x: 806, startPoint y: 621, endPoint x: 681, endPoint y: 626, distance: 125.4
click at [681, 624] on input "range" at bounding box center [448, 620] width 726 height 7
click at [990, 78] on icon at bounding box center [991, 80] width 8 height 8
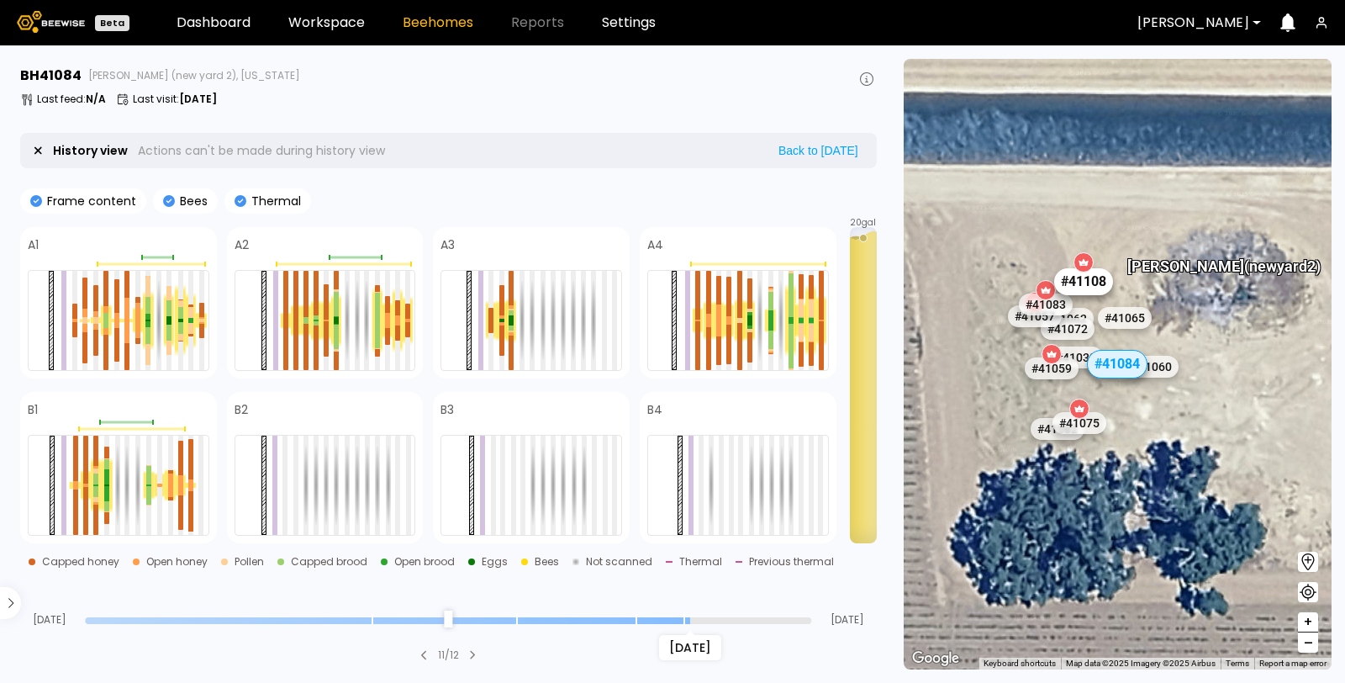
click at [1101, 288] on div "# 41108" at bounding box center [1084, 281] width 59 height 27
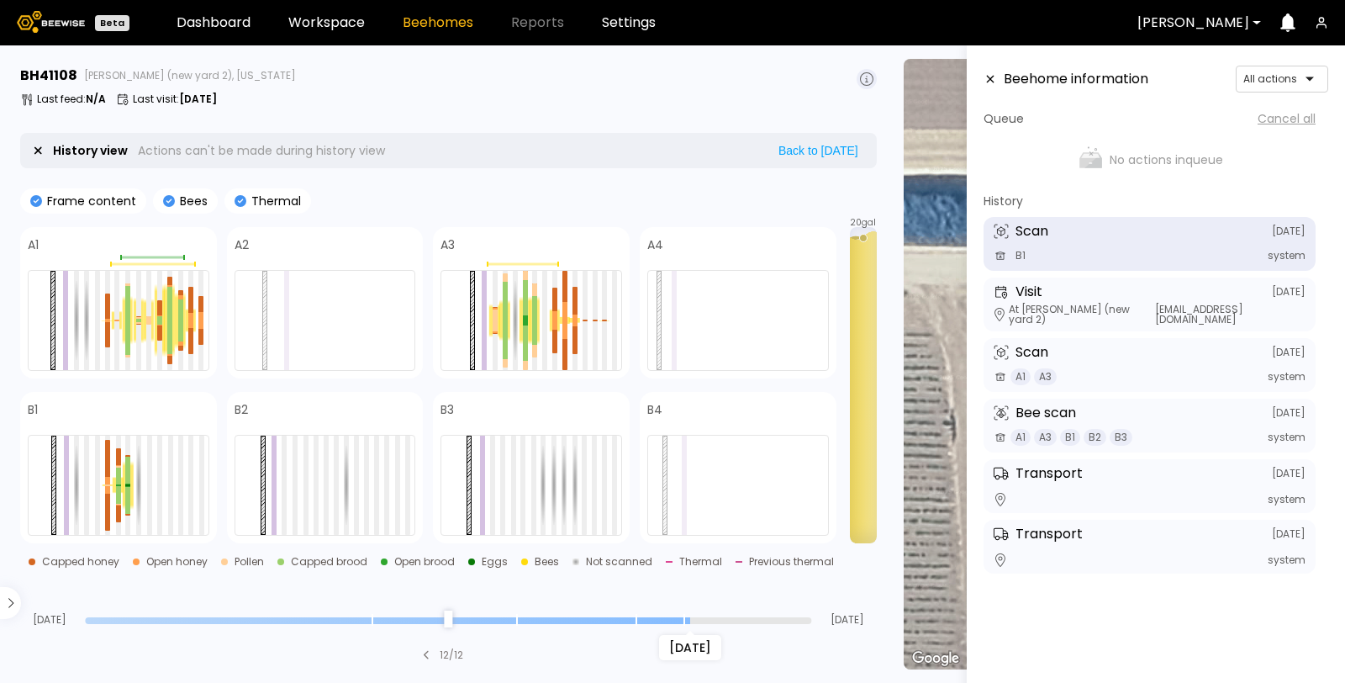
drag, startPoint x: 808, startPoint y: 621, endPoint x: 689, endPoint y: 625, distance: 119.5
click at [689, 624] on input "range" at bounding box center [448, 620] width 726 height 7
click at [990, 78] on icon at bounding box center [991, 80] width 8 height 8
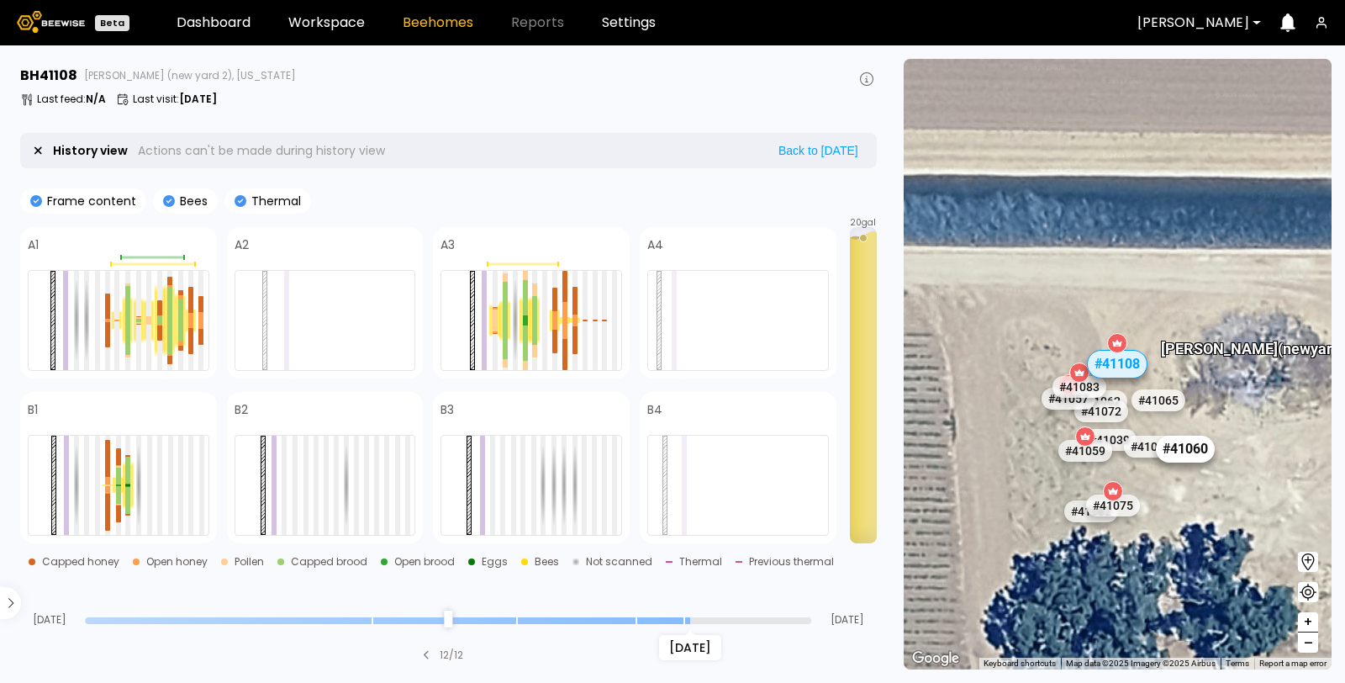
click at [1211, 452] on div "# 41060" at bounding box center [1185, 449] width 59 height 27
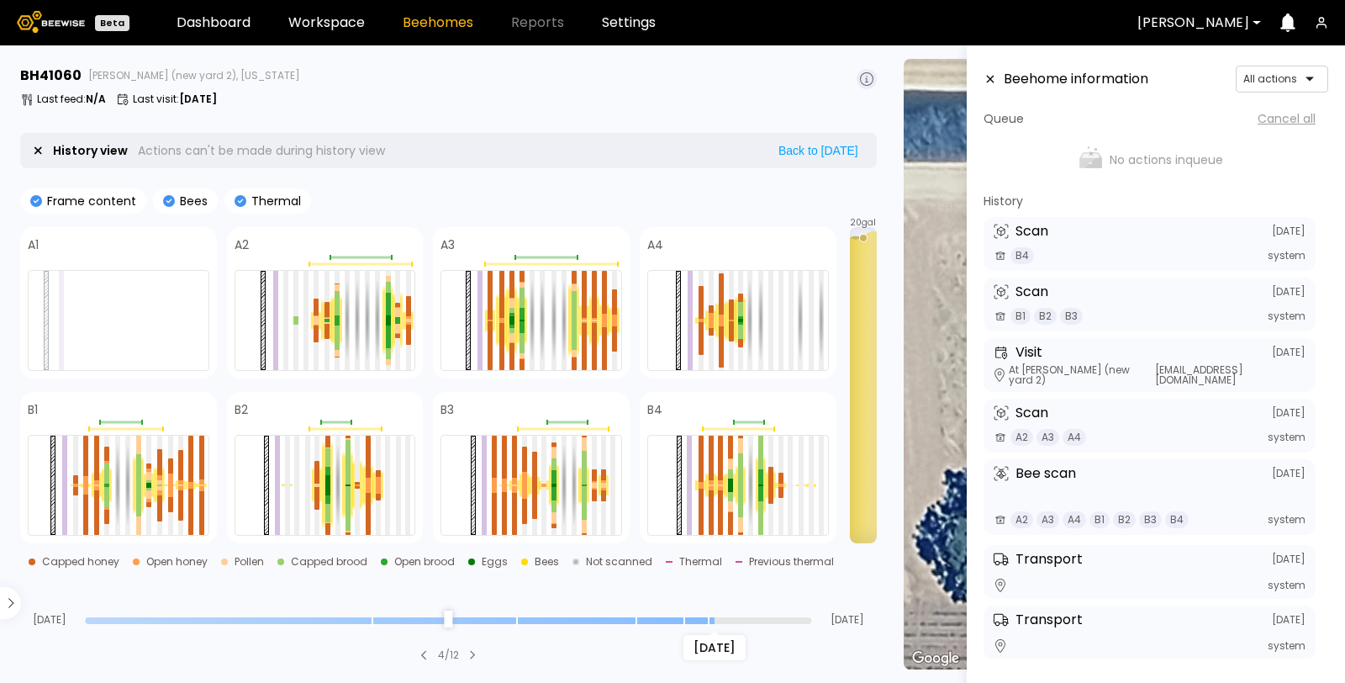
drag, startPoint x: 804, startPoint y: 615, endPoint x: 706, endPoint y: 626, distance: 98.1
click at [706, 624] on input "range" at bounding box center [448, 620] width 726 height 7
click at [986, 78] on icon at bounding box center [990, 79] width 13 height 12
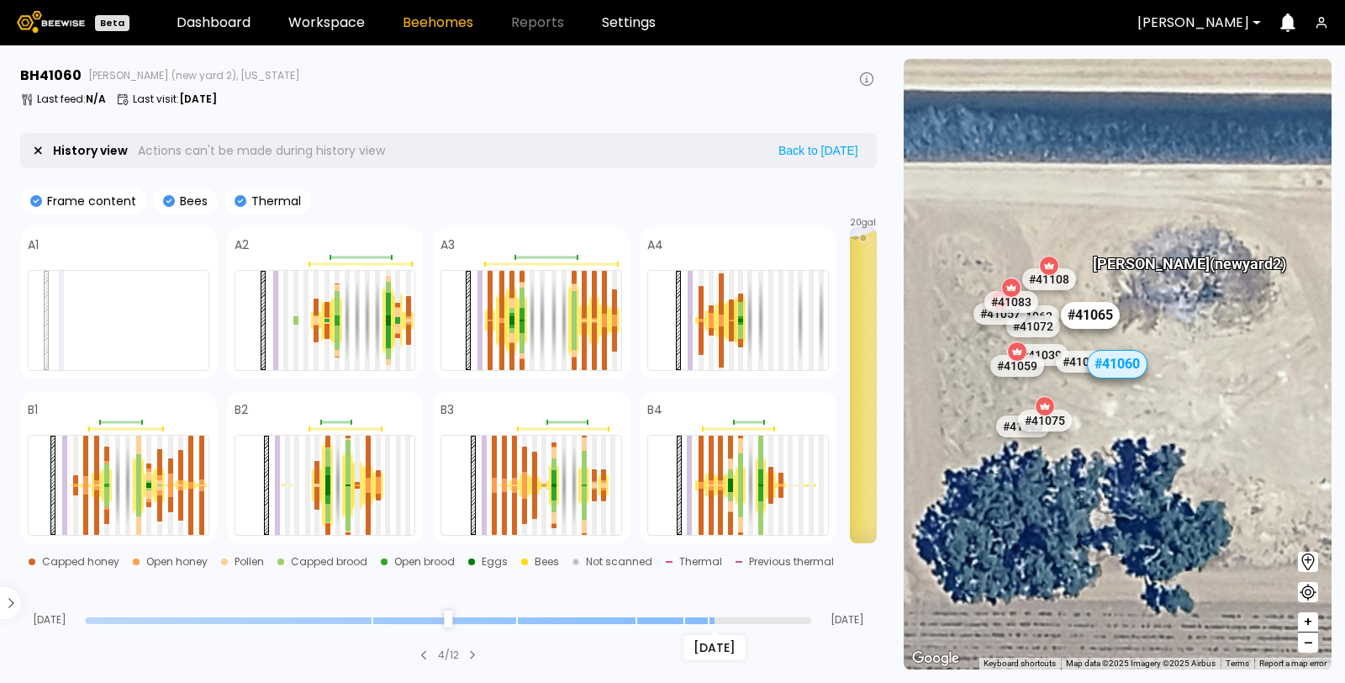
click at [1082, 325] on div "# 41065" at bounding box center [1090, 315] width 59 height 27
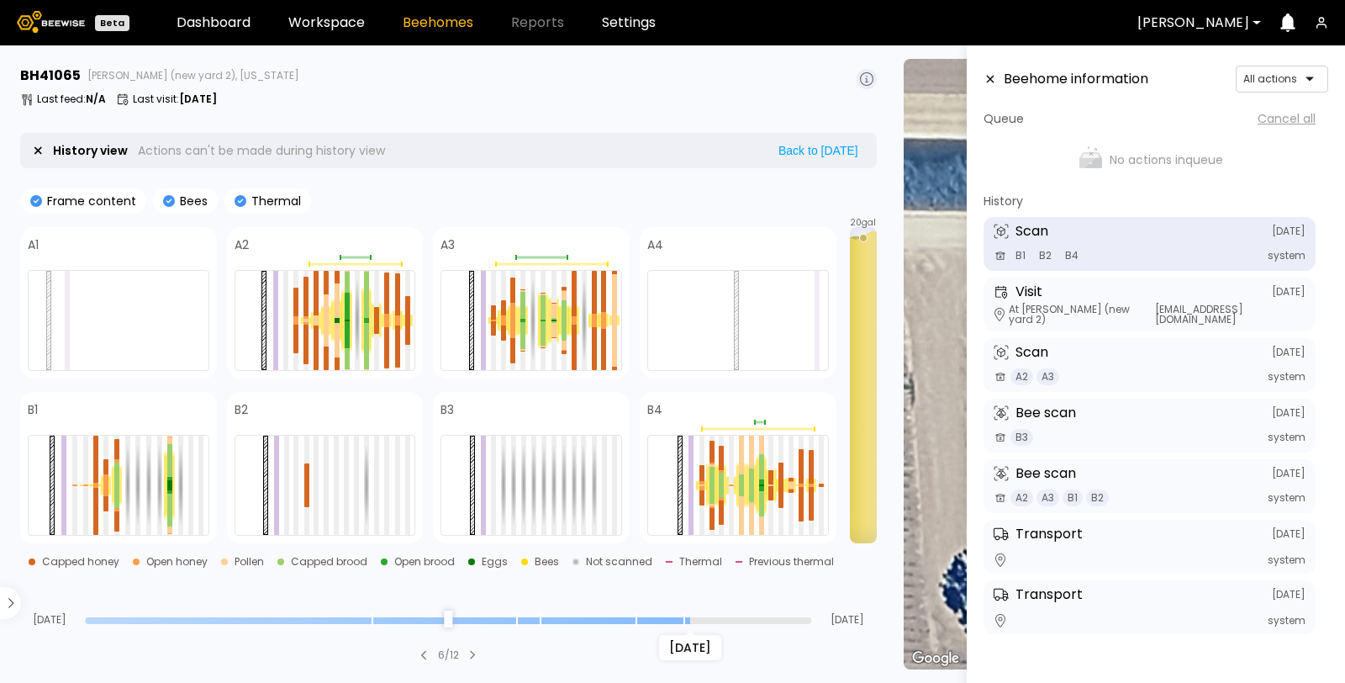
drag, startPoint x: 811, startPoint y: 620, endPoint x: 689, endPoint y: 621, distance: 121.9
click at [689, 621] on input "range" at bounding box center [448, 620] width 726 height 7
click at [993, 82] on icon at bounding box center [991, 80] width 8 height 8
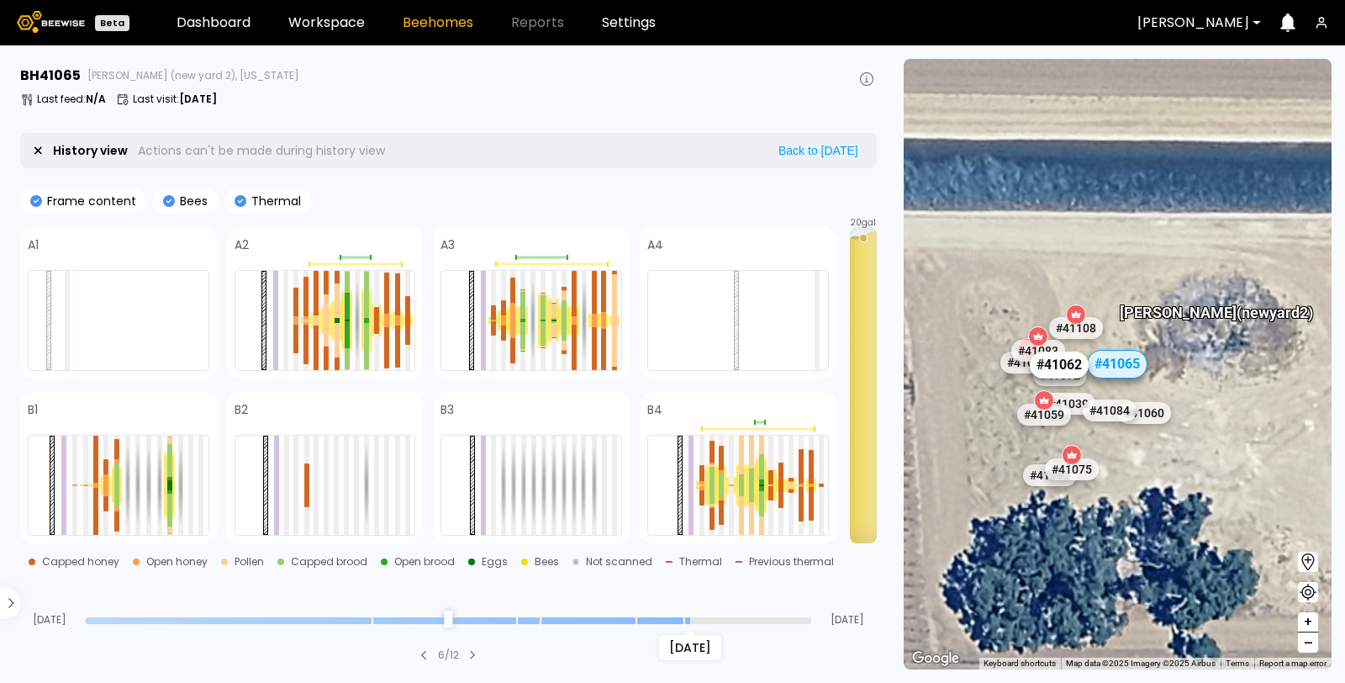
click at [1055, 361] on div "# 41062" at bounding box center [1059, 364] width 59 height 27
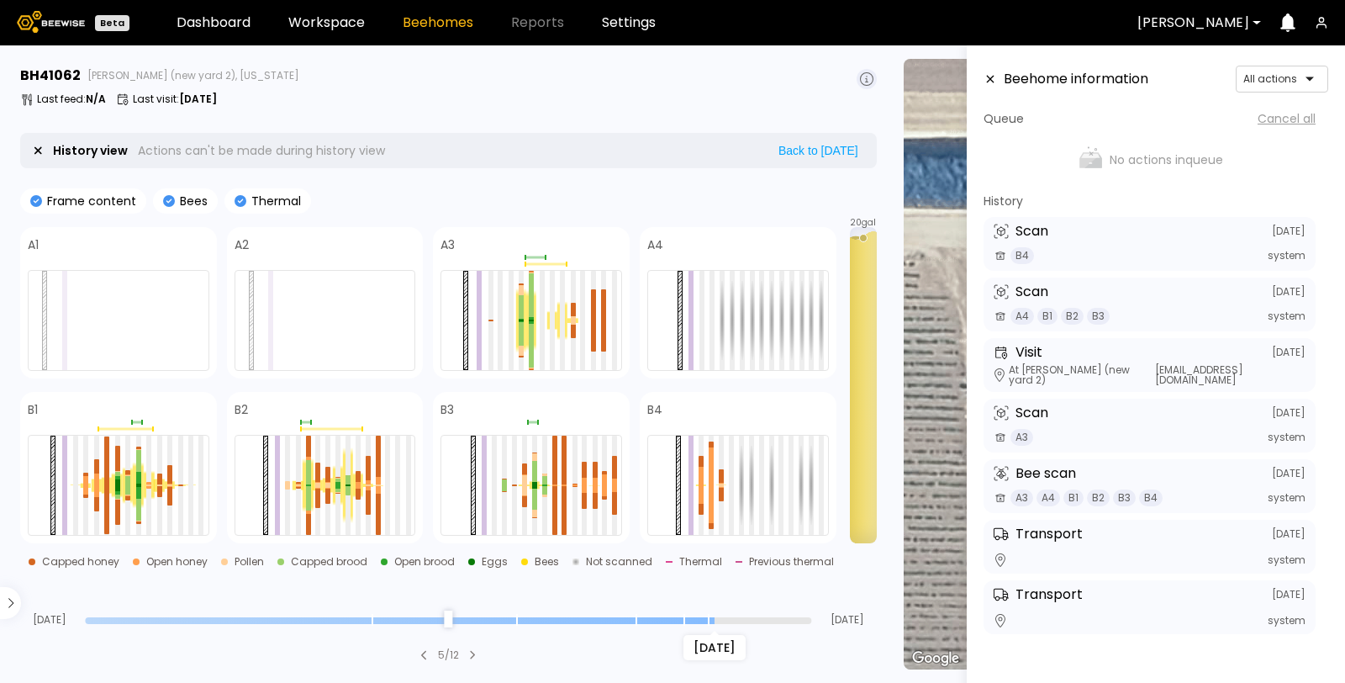
drag, startPoint x: 808, startPoint y: 620, endPoint x: 700, endPoint y: 619, distance: 107.6
click at [700, 619] on input "range" at bounding box center [448, 620] width 726 height 7
click at [702, 288] on div at bounding box center [702, 320] width 5 height 99
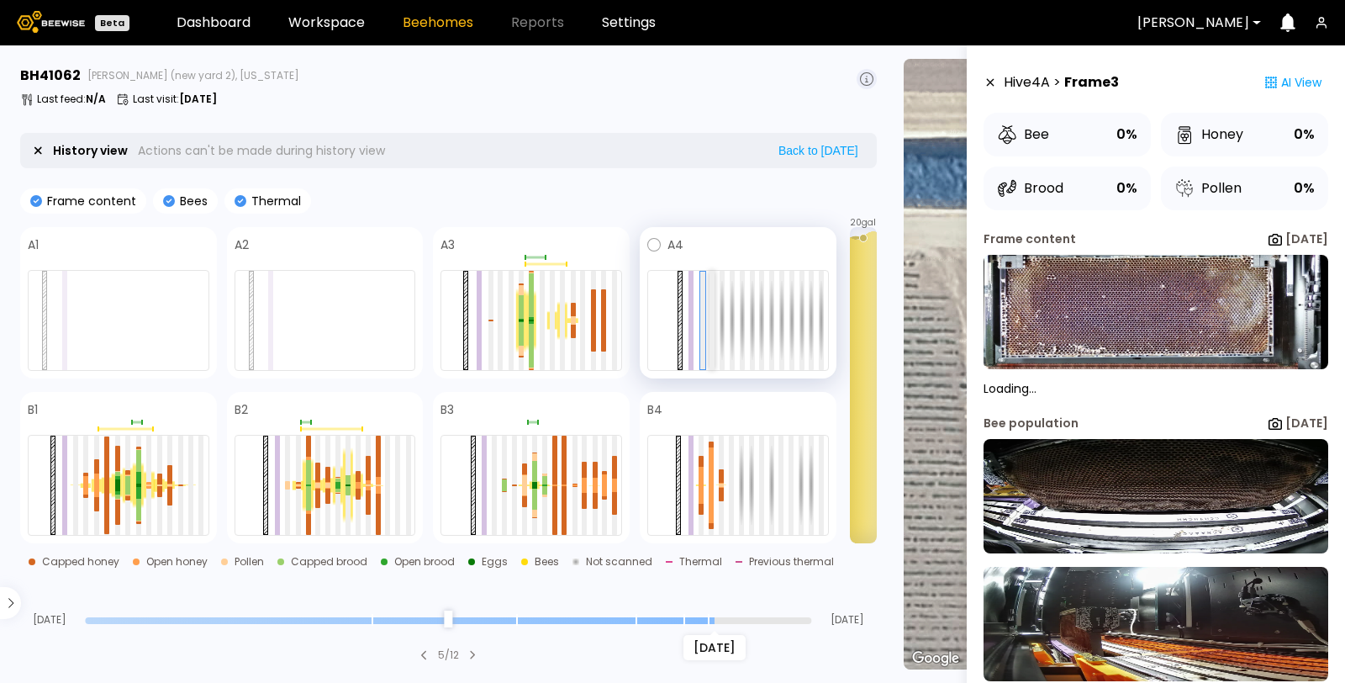
click at [713, 305] on div at bounding box center [712, 320] width 5 height 99
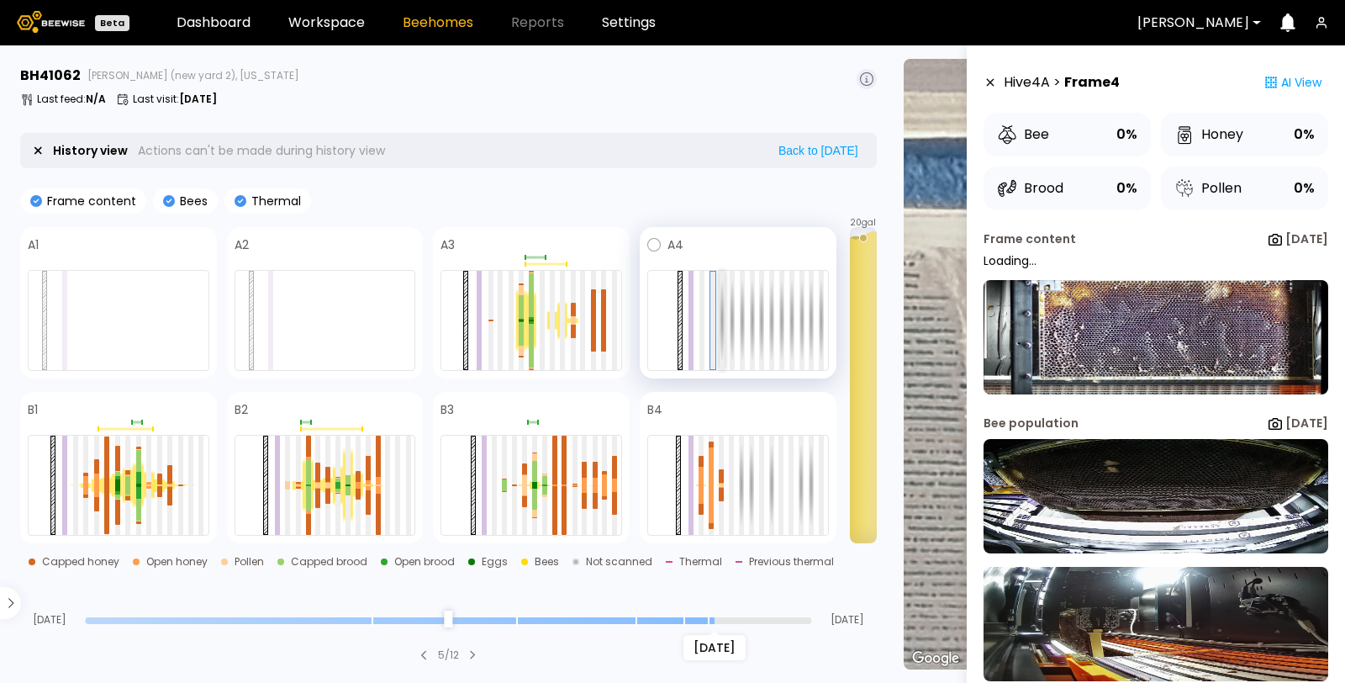
click at [721, 303] on div at bounding box center [722, 320] width 5 height 99
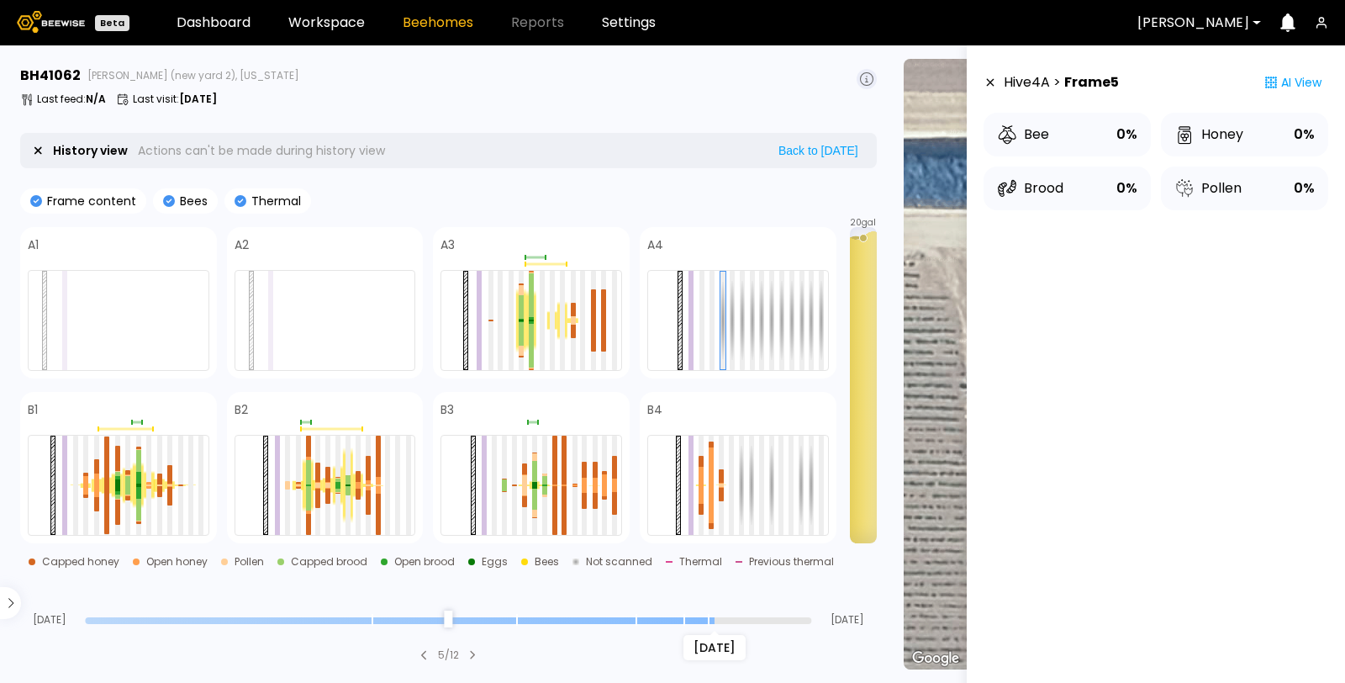
click at [994, 82] on icon at bounding box center [990, 83] width 13 height 12
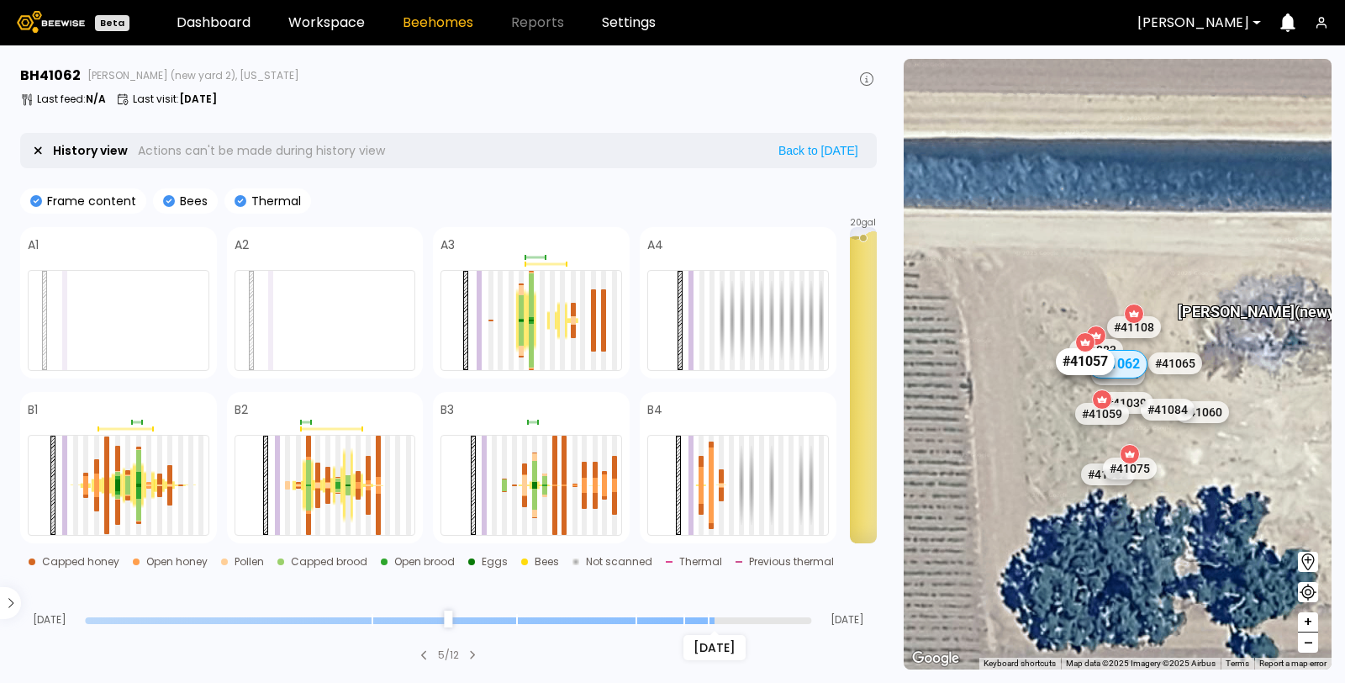
click at [1073, 367] on div "# 41057" at bounding box center [1085, 361] width 59 height 27
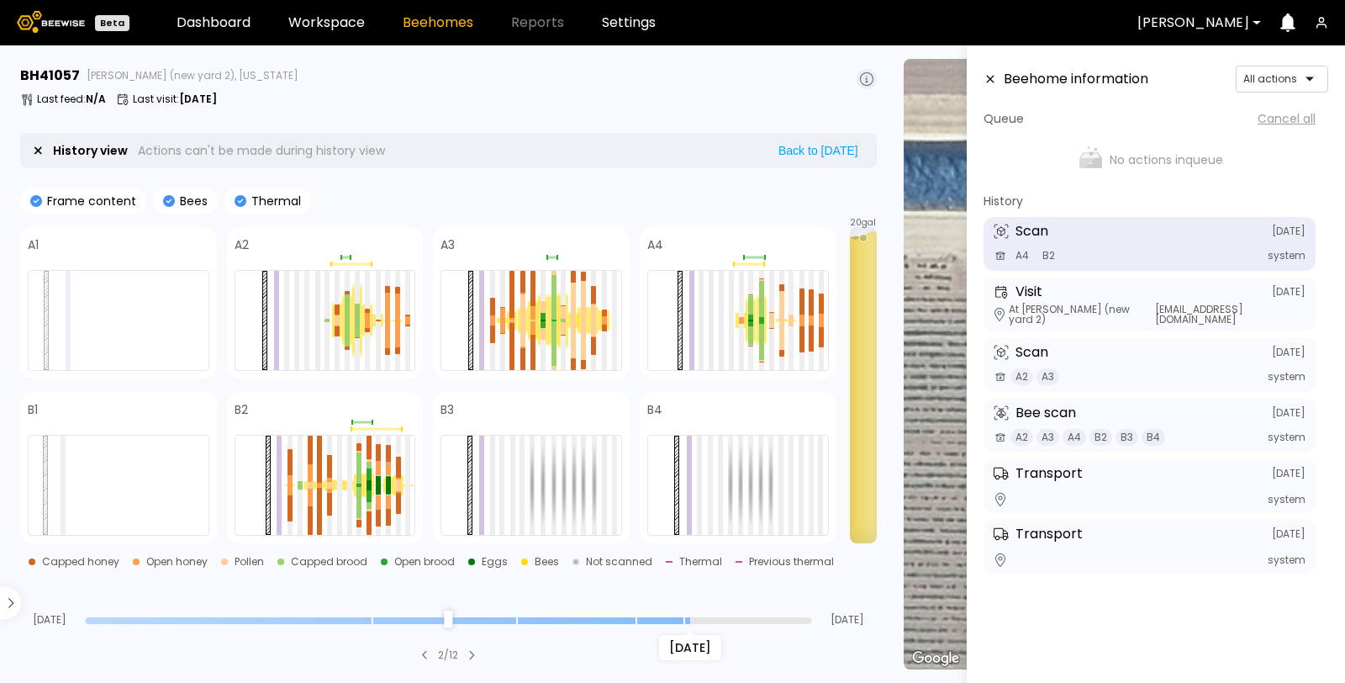
drag, startPoint x: 806, startPoint y: 615, endPoint x: 691, endPoint y: 615, distance: 114.4
click at [691, 617] on input "range" at bounding box center [448, 620] width 726 height 7
click at [992, 77] on icon at bounding box center [990, 79] width 13 height 12
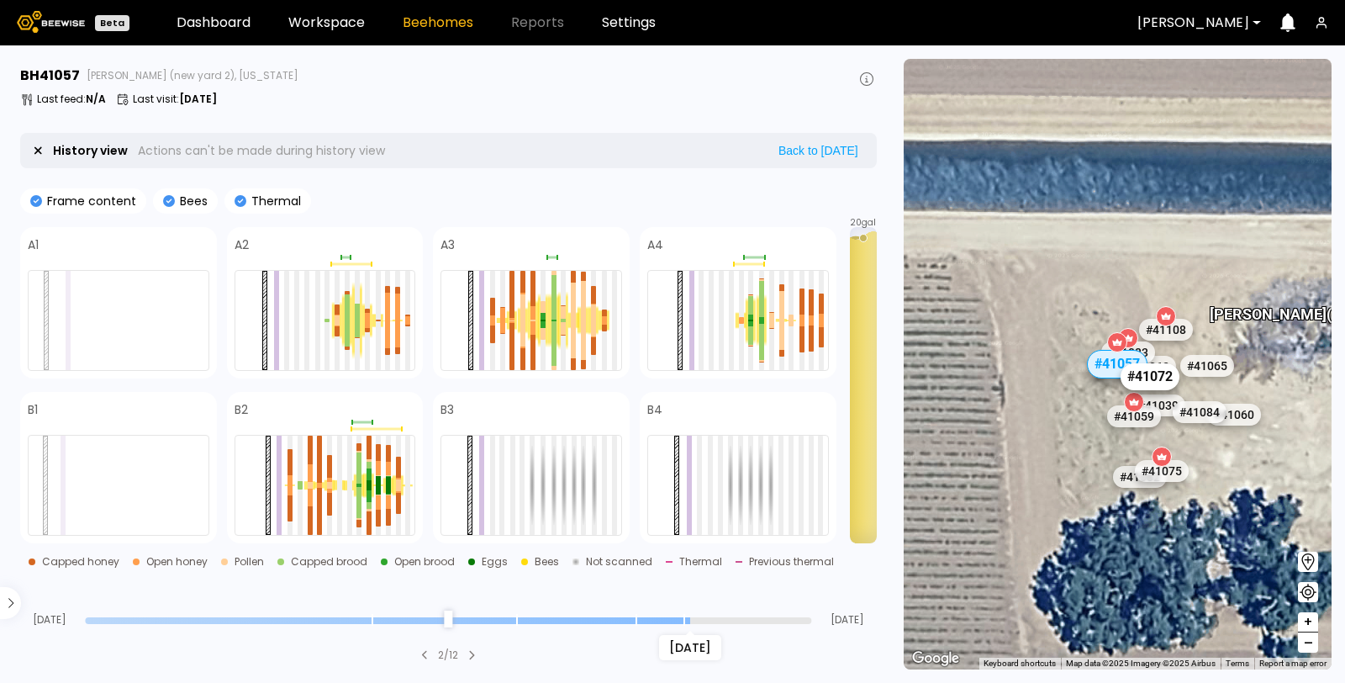
click at [1156, 381] on div "# 41072" at bounding box center [1150, 376] width 59 height 27
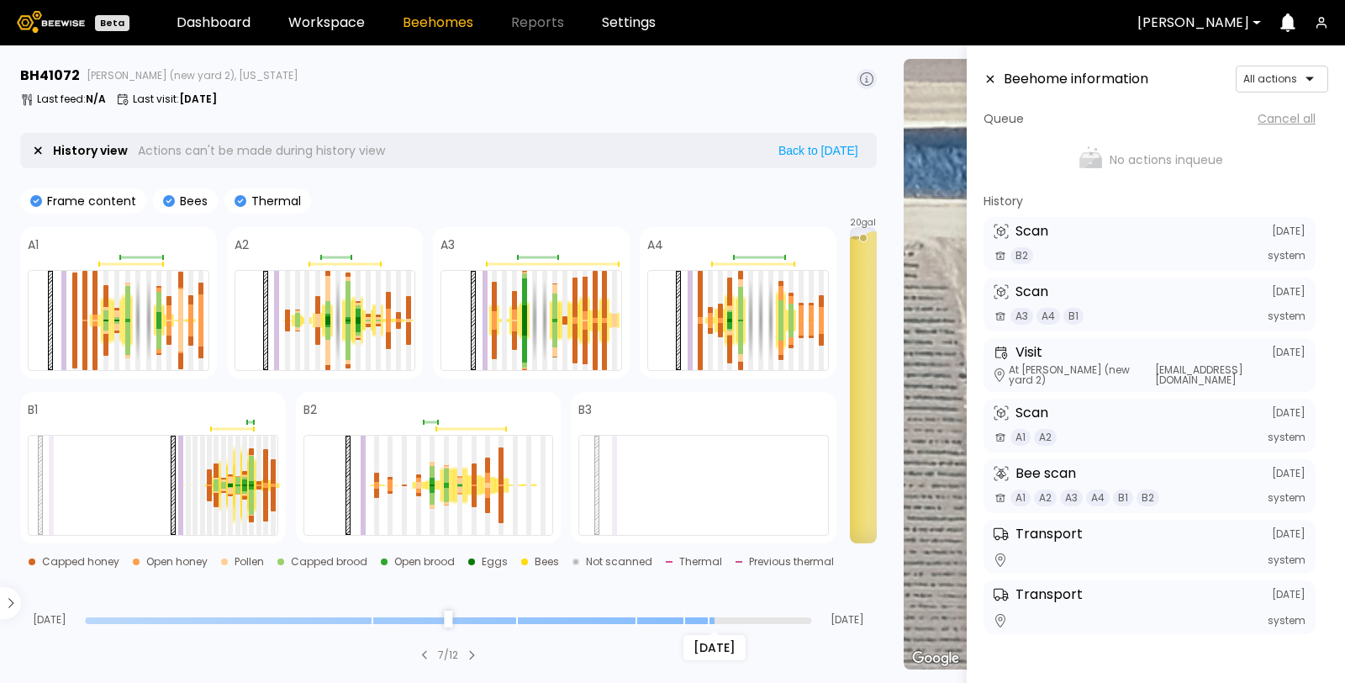
drag, startPoint x: 806, startPoint y: 619, endPoint x: 710, endPoint y: 615, distance: 95.9
click at [710, 617] on input "range" at bounding box center [448, 620] width 726 height 7
click at [994, 82] on icon at bounding box center [990, 79] width 13 height 12
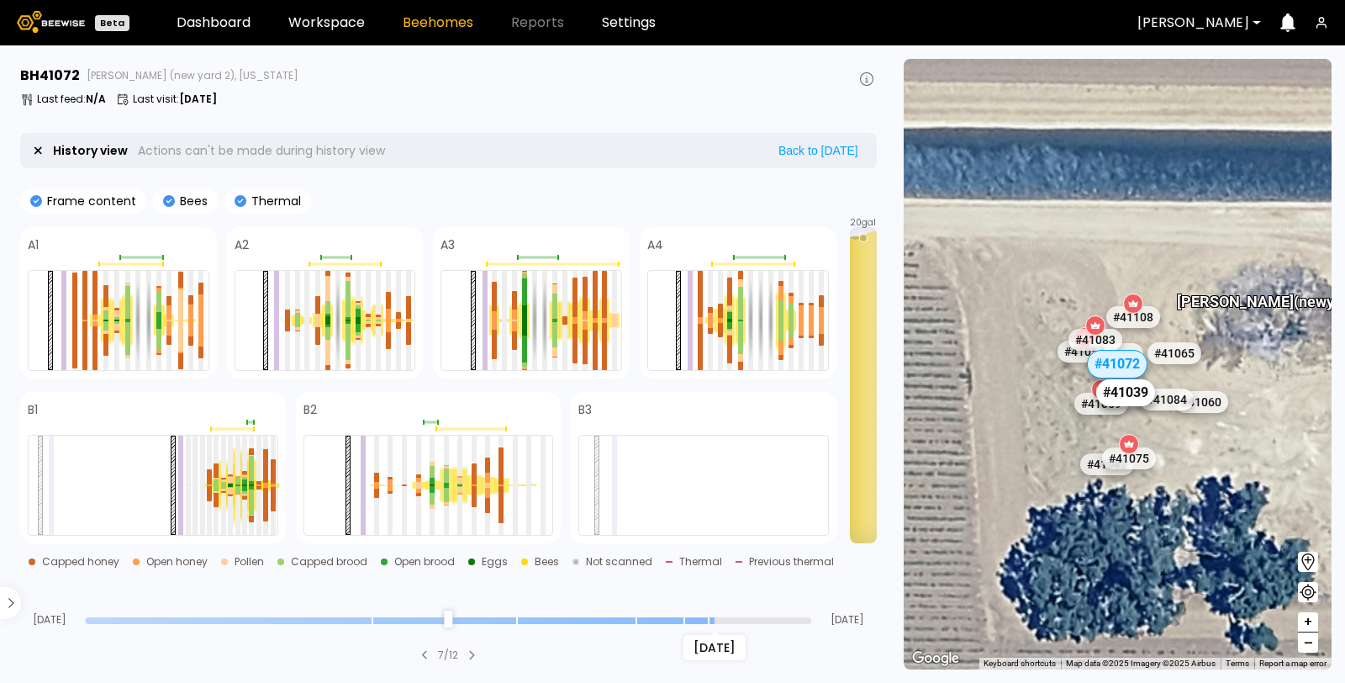
click at [1128, 391] on div "# 41039" at bounding box center [1125, 392] width 59 height 27
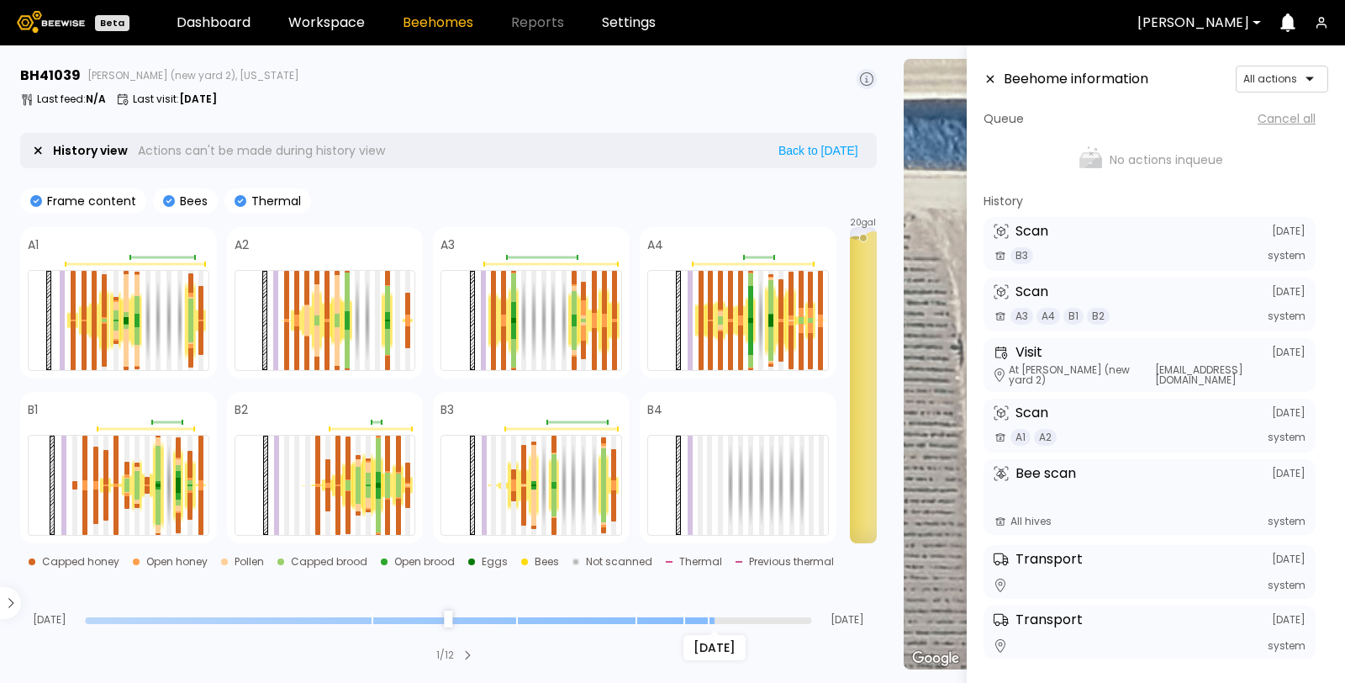
drag, startPoint x: 805, startPoint y: 619, endPoint x: 715, endPoint y: 626, distance: 90.3
click at [715, 624] on input "range" at bounding box center [448, 620] width 726 height 7
click at [993, 81] on icon at bounding box center [991, 80] width 8 height 8
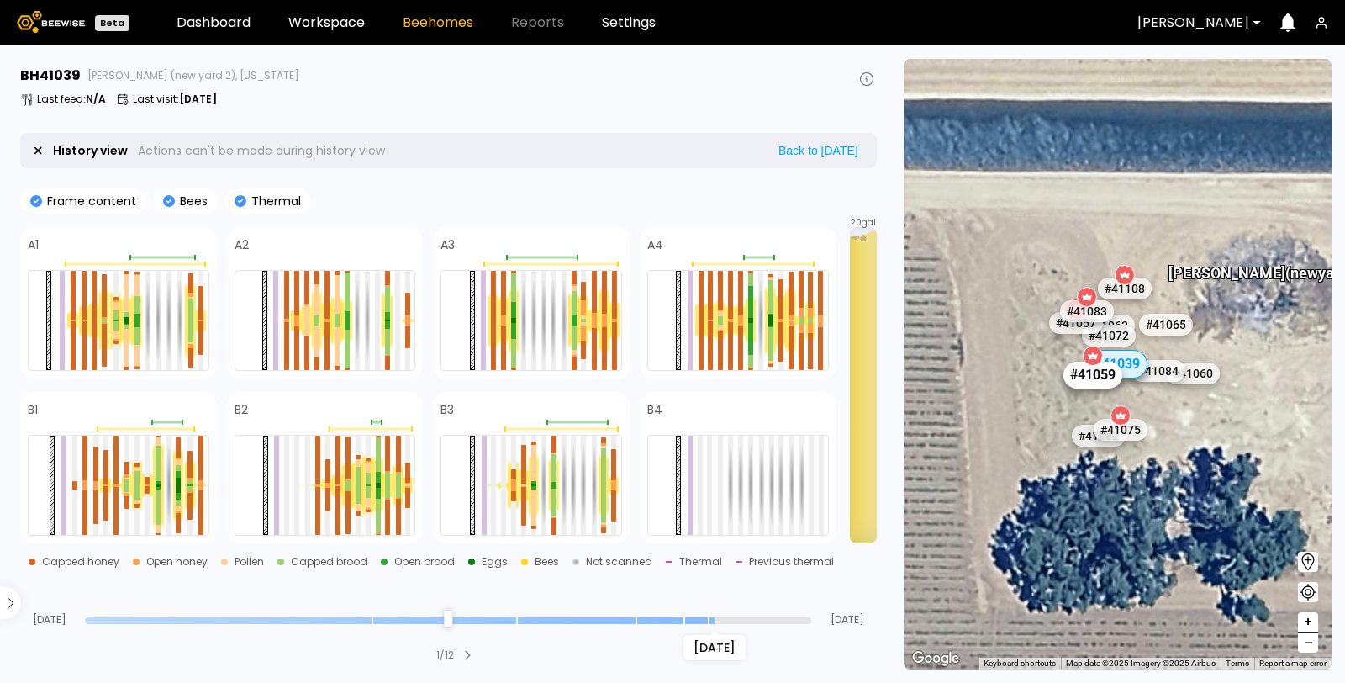
click at [1100, 383] on div "# 41059" at bounding box center [1093, 375] width 59 height 27
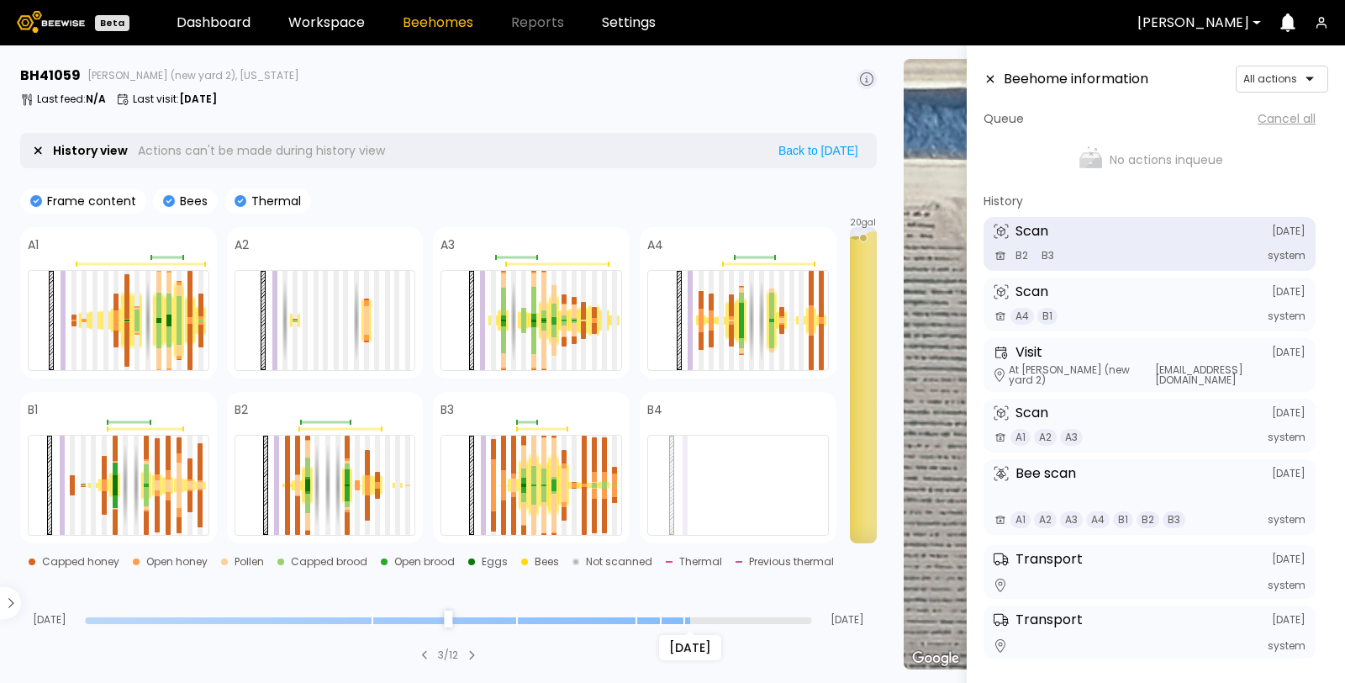
drag, startPoint x: 806, startPoint y: 620, endPoint x: 688, endPoint y: 617, distance: 117.7
click at [688, 617] on input "range" at bounding box center [448, 620] width 726 height 7
click at [990, 77] on icon at bounding box center [991, 80] width 8 height 8
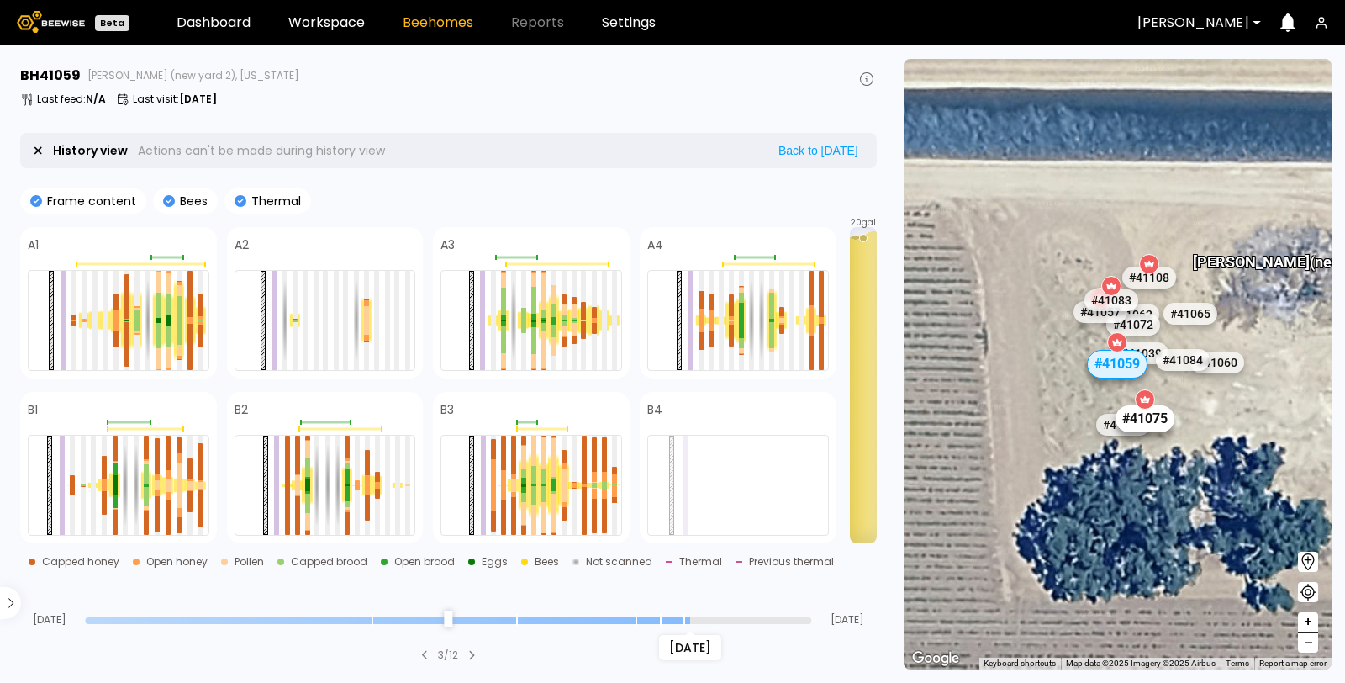
click at [1157, 428] on div "# 41075" at bounding box center [1145, 418] width 59 height 27
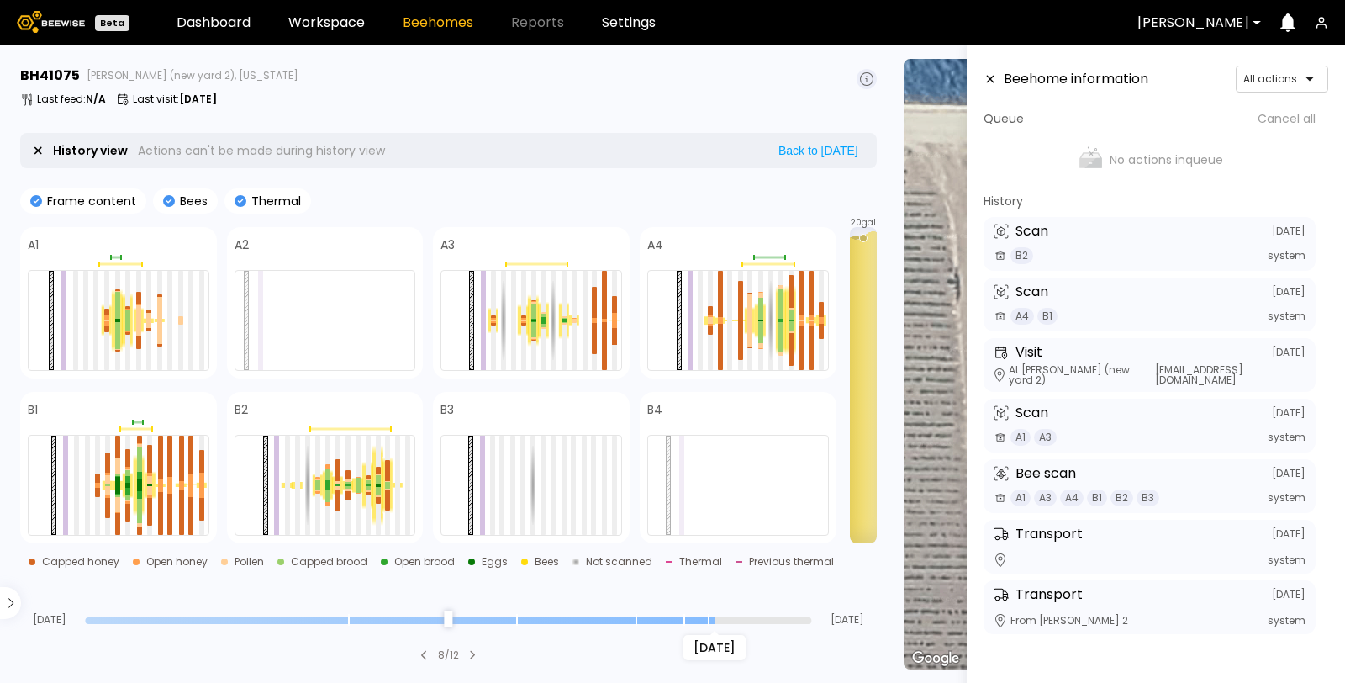
drag, startPoint x: 807, startPoint y: 615, endPoint x: 709, endPoint y: 618, distance: 98.4
click at [710, 618] on input "range" at bounding box center [448, 620] width 726 height 7
click at [992, 77] on icon at bounding box center [991, 80] width 8 height 8
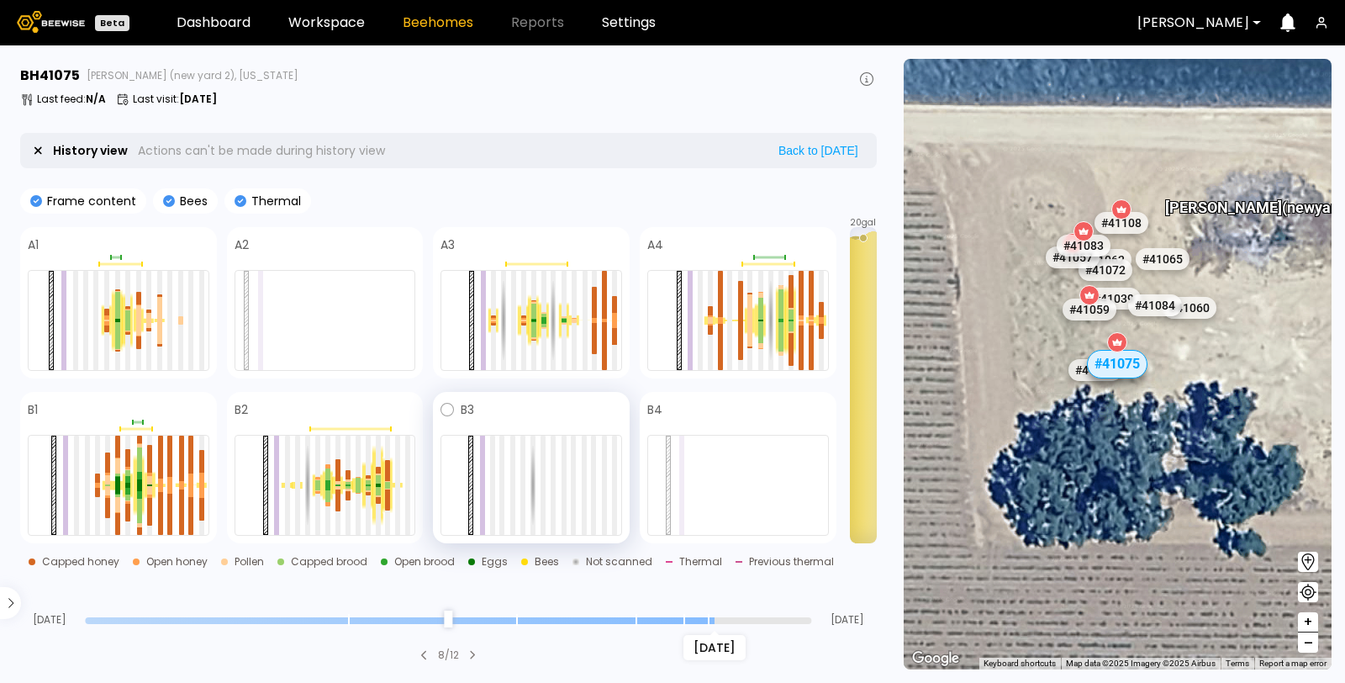
click at [526, 461] on div at bounding box center [532, 485] width 182 height 101
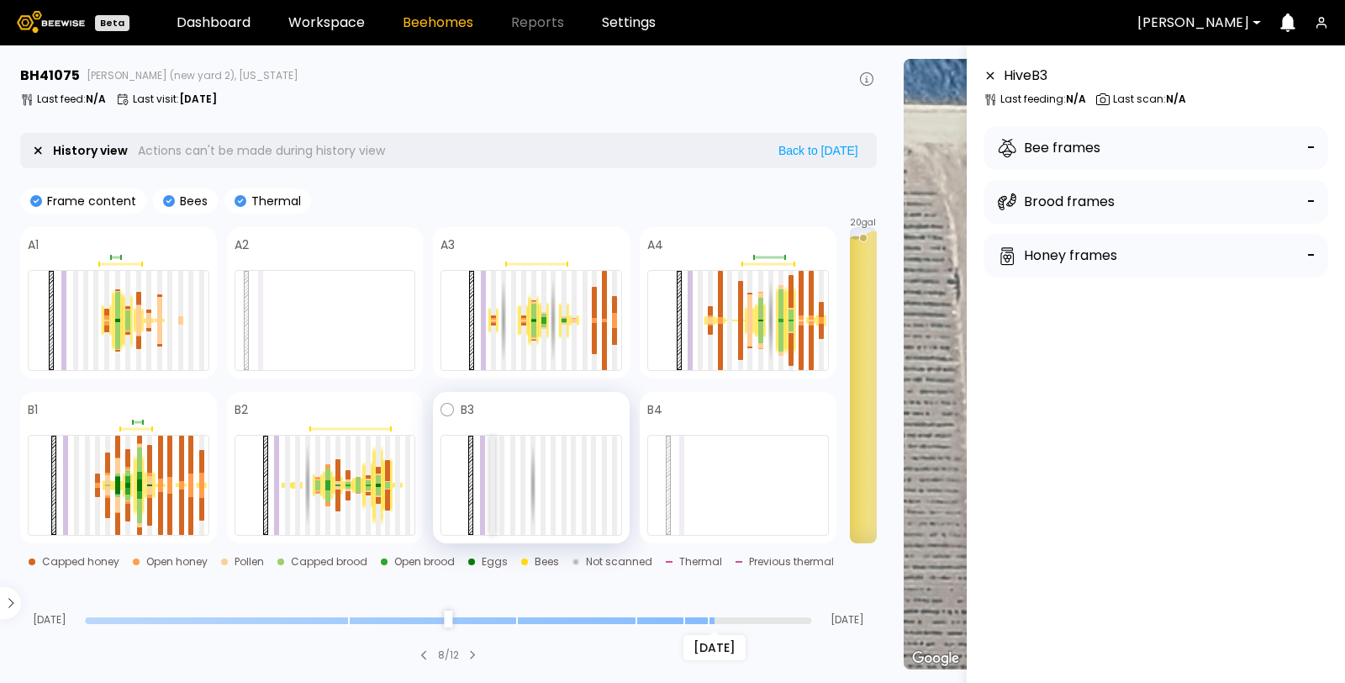
click at [494, 455] on div at bounding box center [492, 485] width 5 height 99
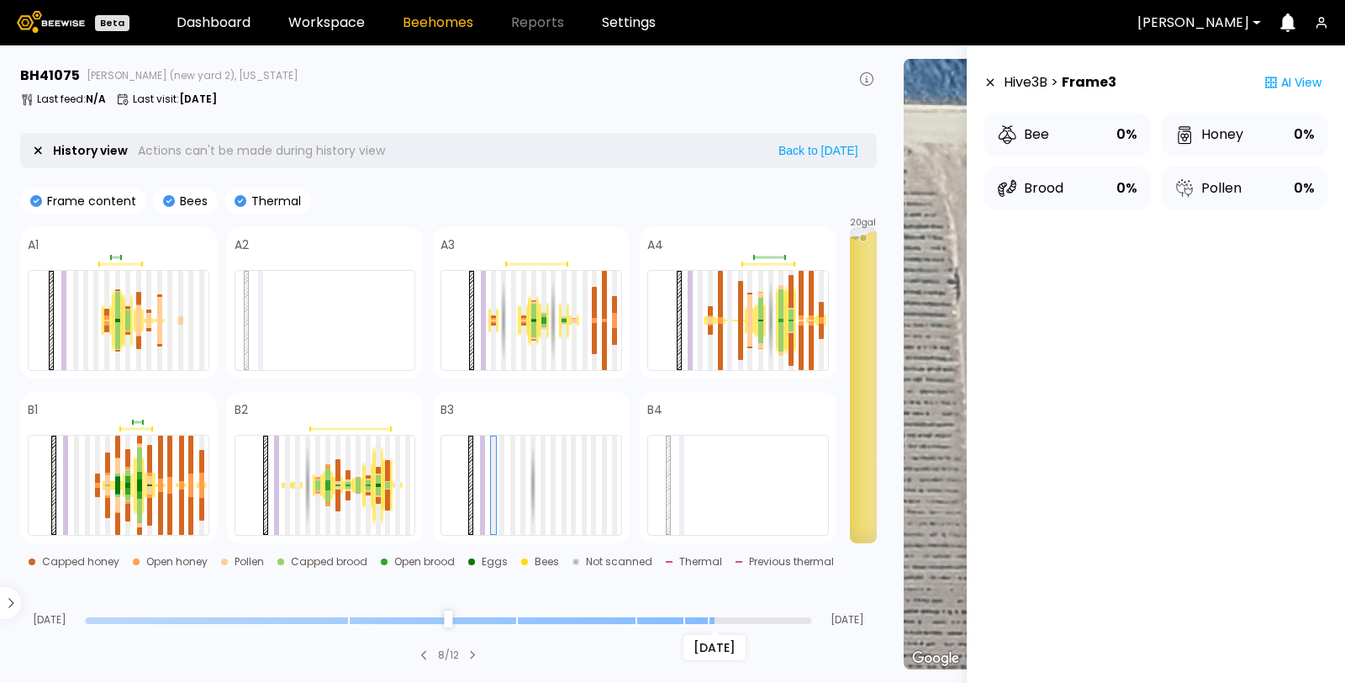
click at [992, 85] on icon at bounding box center [991, 83] width 8 height 8
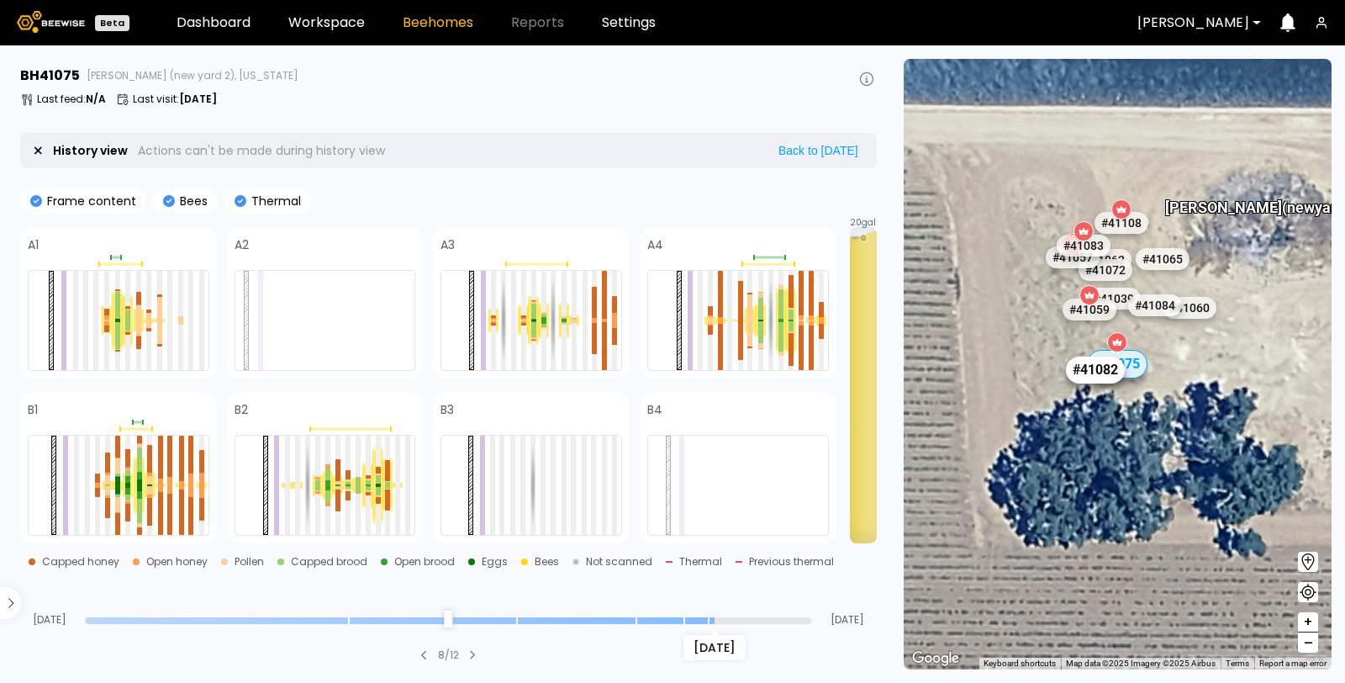
click at [1093, 379] on div "# 41082" at bounding box center [1096, 370] width 59 height 27
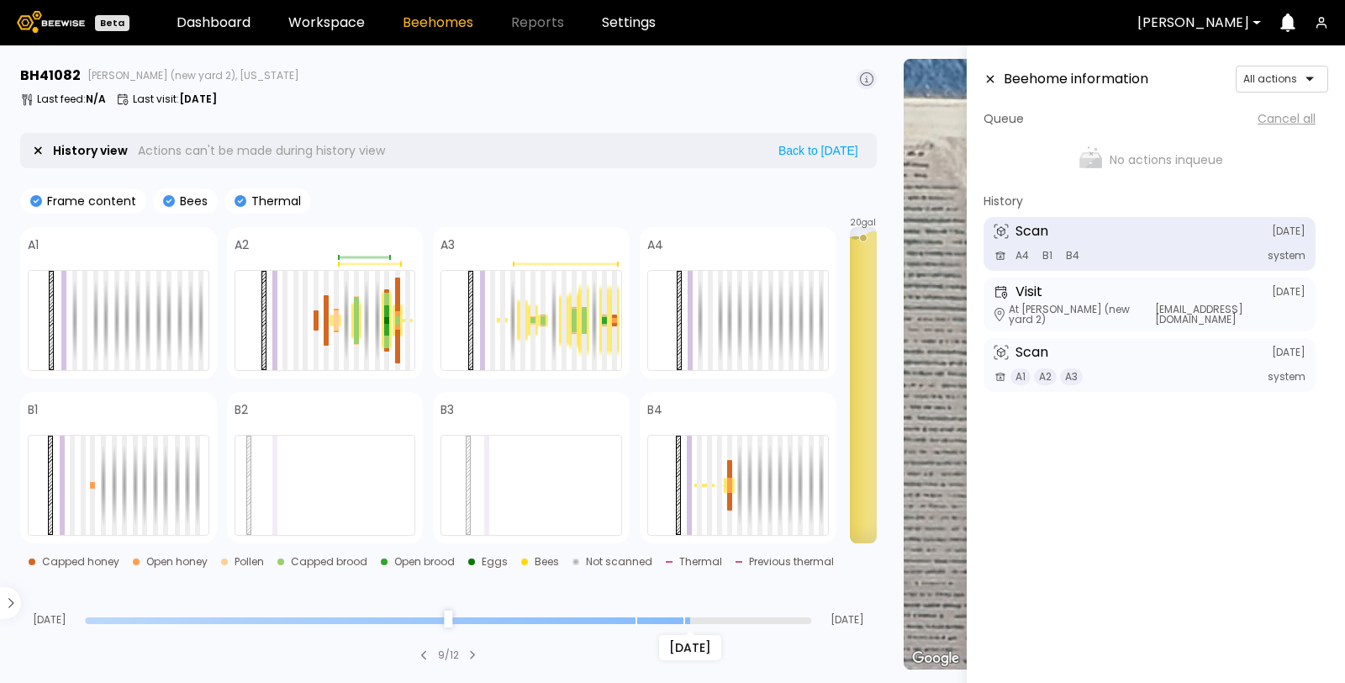
drag, startPoint x: 810, startPoint y: 618, endPoint x: 689, endPoint y: 619, distance: 121.1
type input "*"
click at [689, 619] on input "range" at bounding box center [448, 620] width 726 height 7
click at [712, 304] on div at bounding box center [738, 320] width 182 height 101
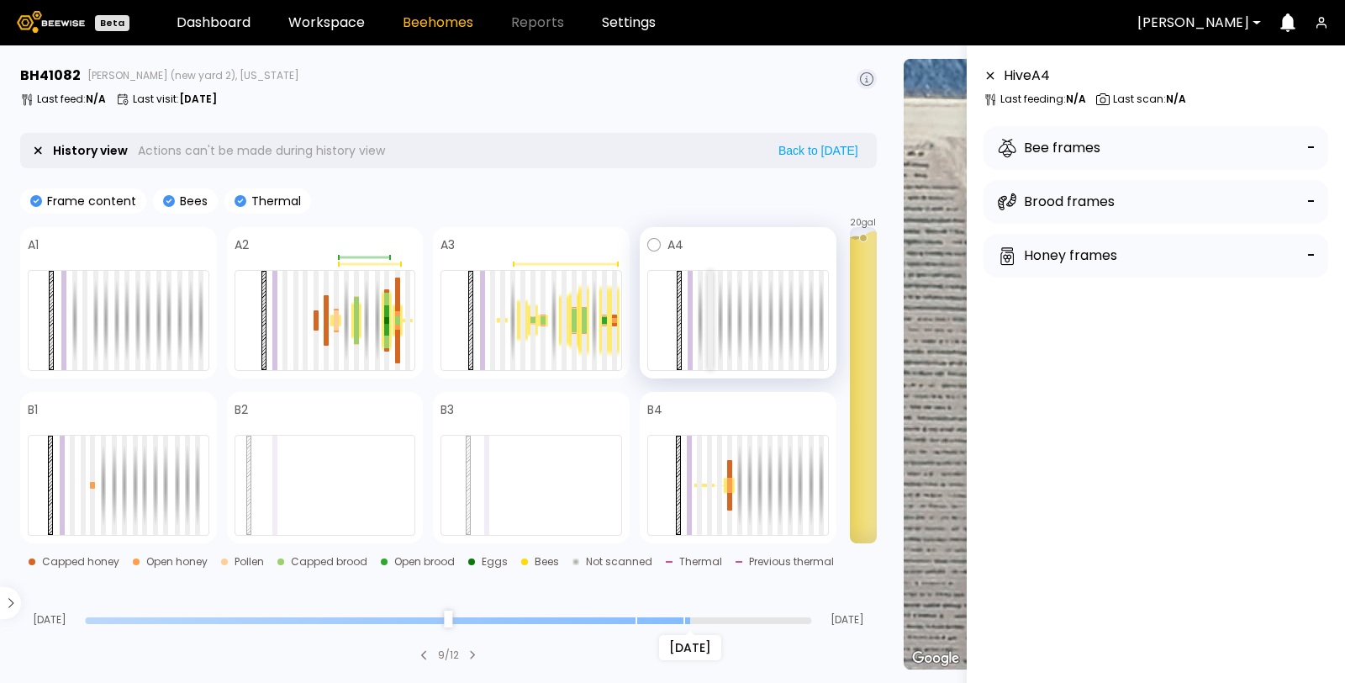
click at [710, 304] on div at bounding box center [710, 320] width 5 height 99
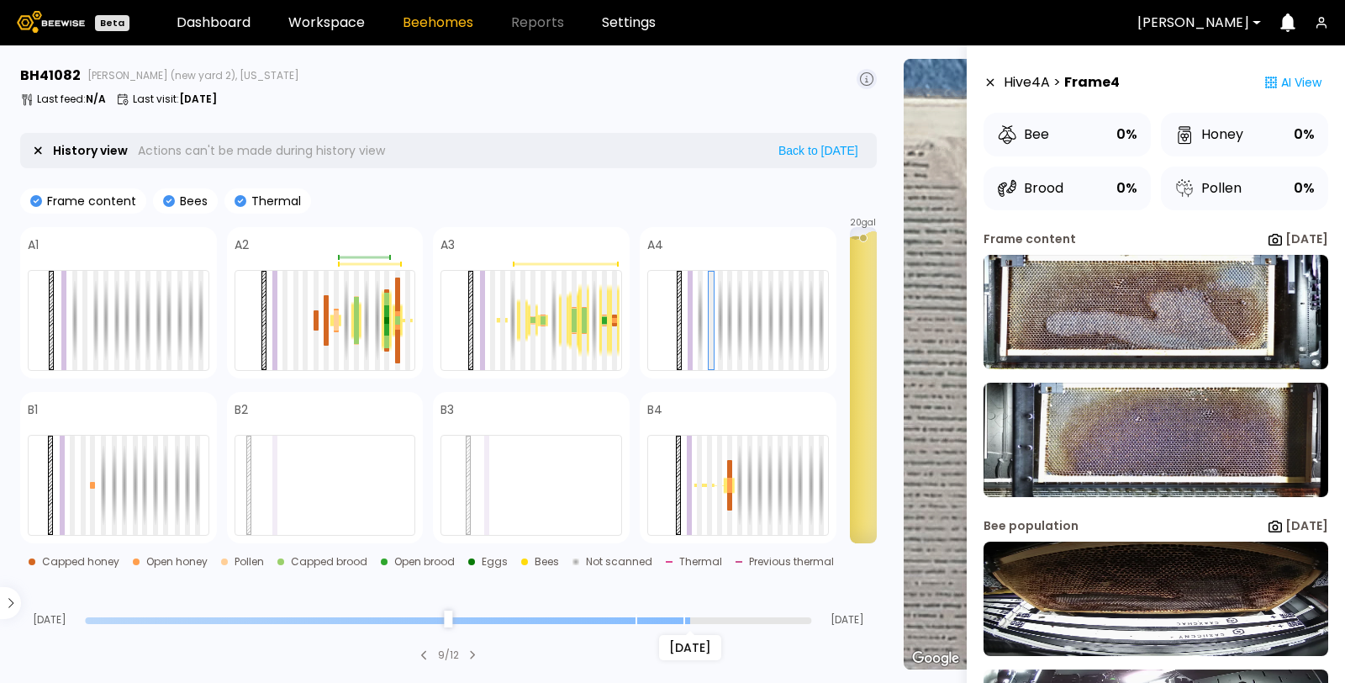
click at [992, 82] on icon at bounding box center [990, 83] width 13 height 12
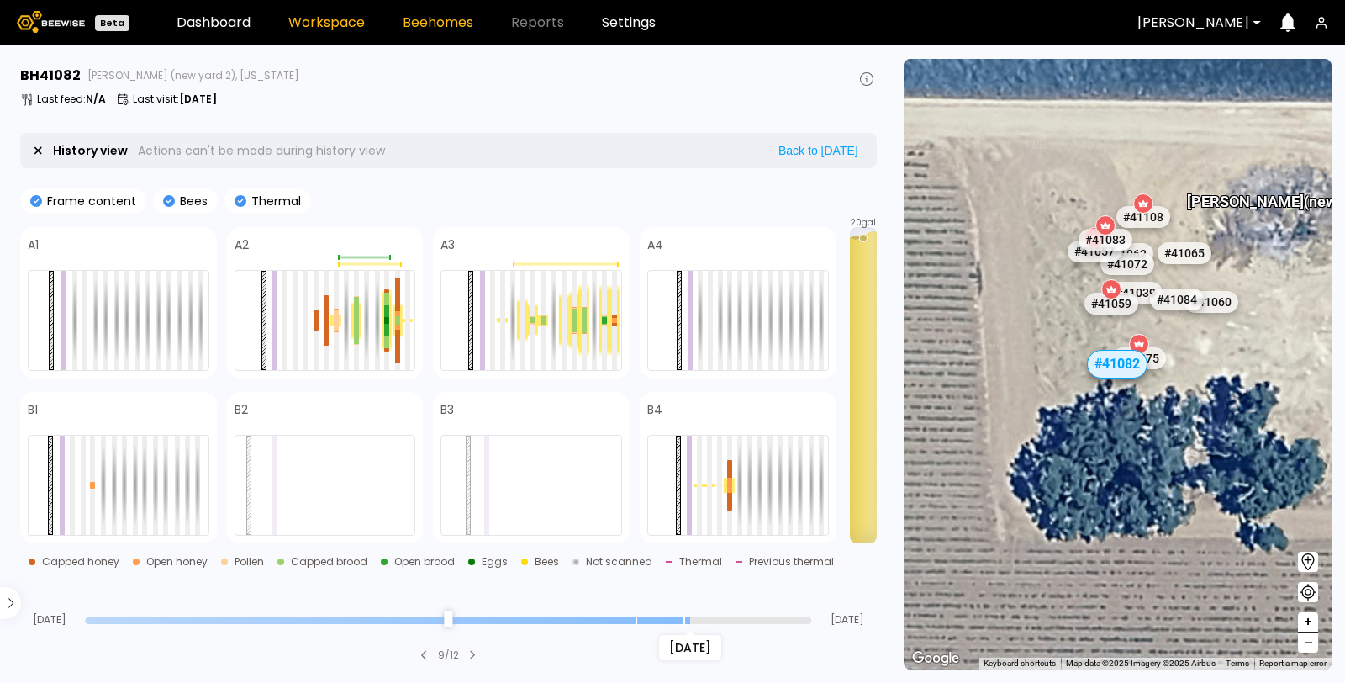
click at [308, 24] on link "Workspace" at bounding box center [326, 22] width 77 height 13
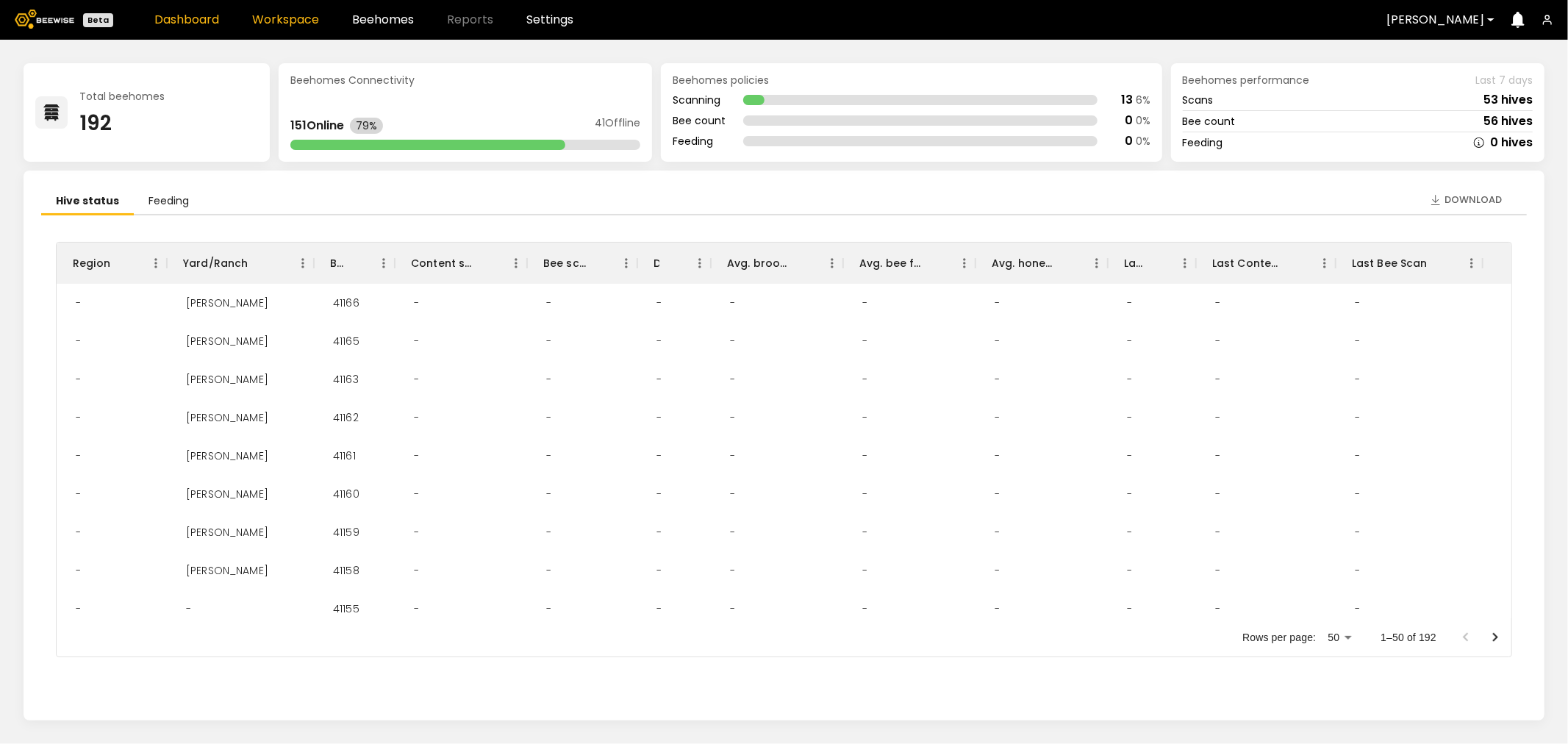
click at [293, 14] on link "Workspace" at bounding box center [285, 19] width 67 height 11
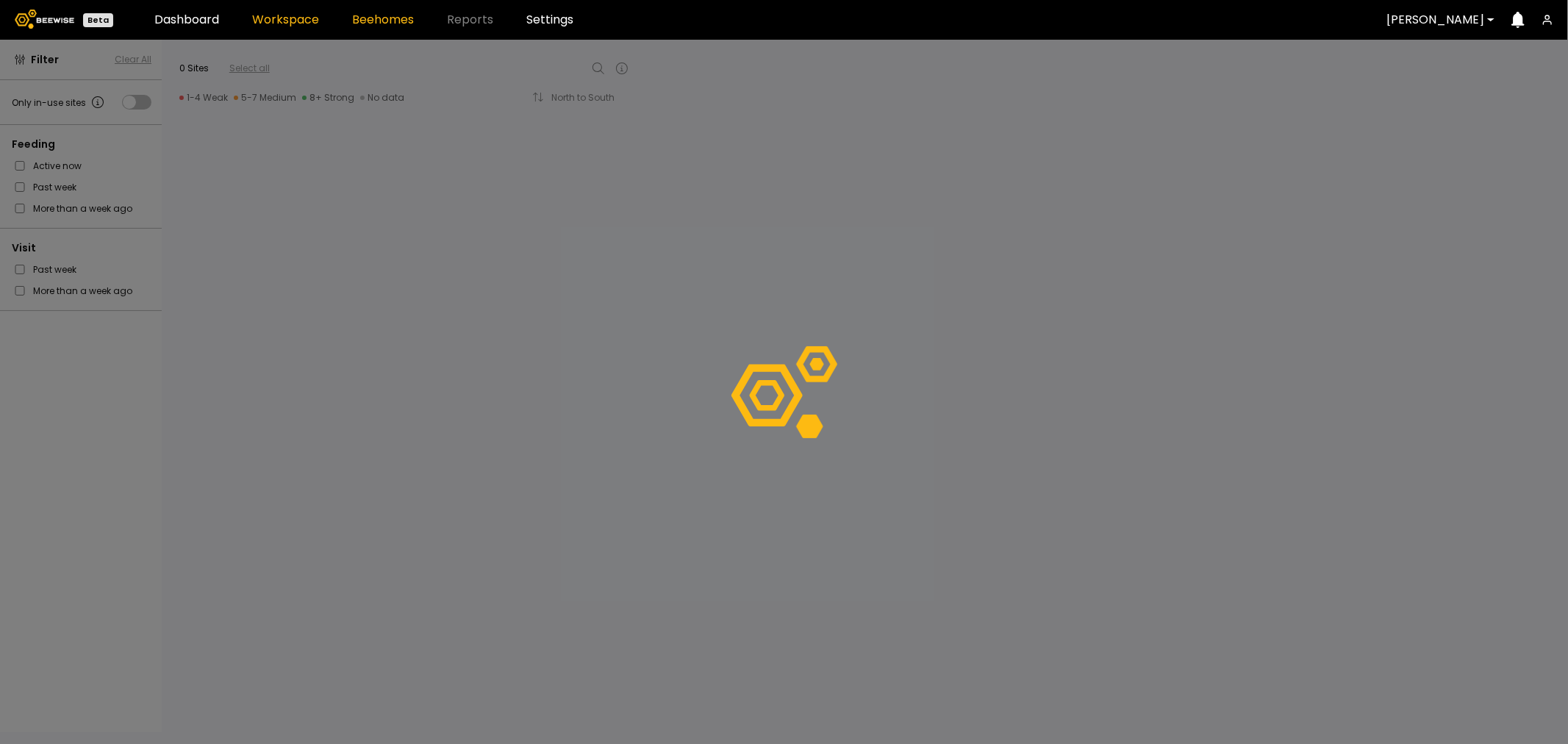
click at [375, 17] on link "Beehomes" at bounding box center [383, 19] width 62 height 11
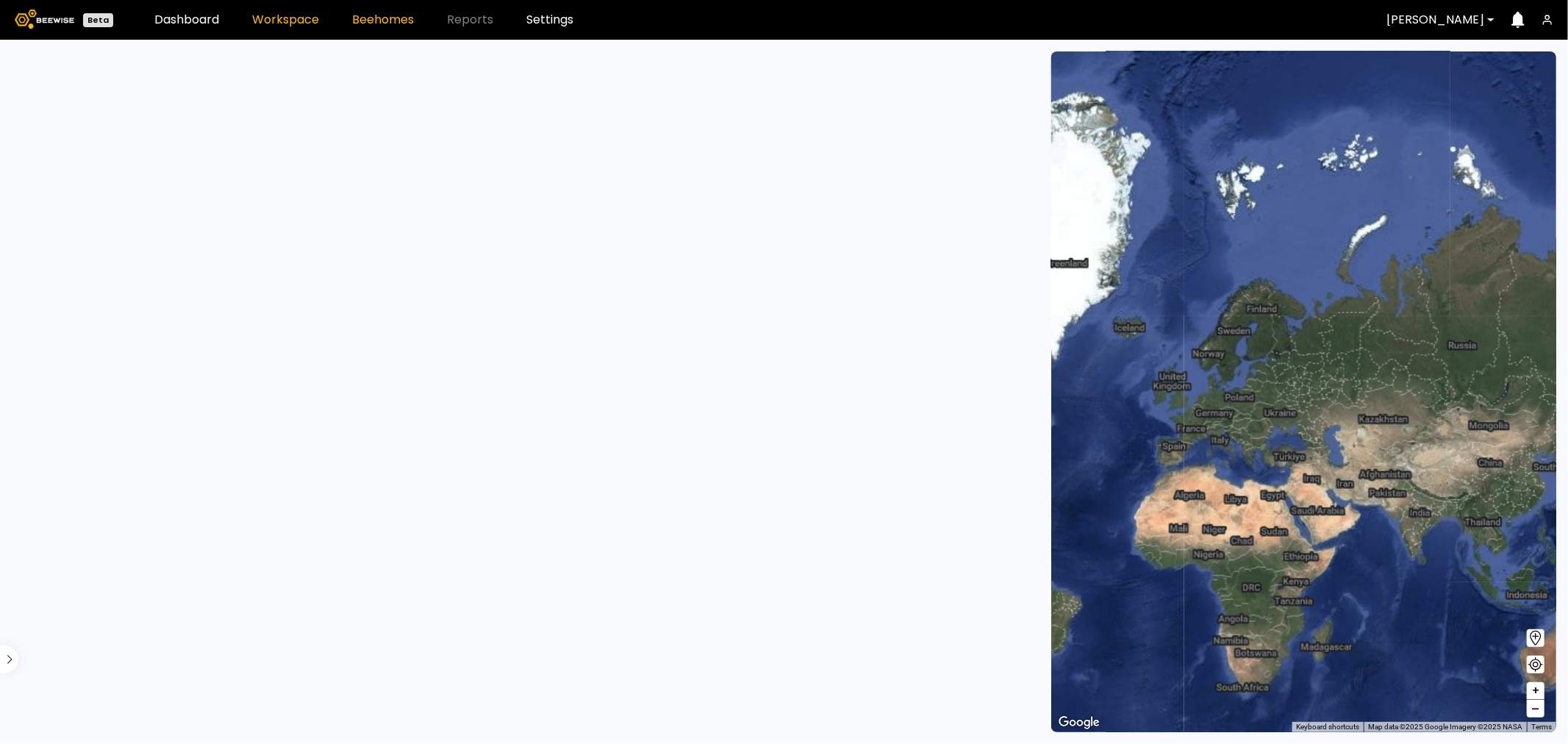
click at [267, 16] on link "Workspace" at bounding box center [285, 19] width 67 height 11
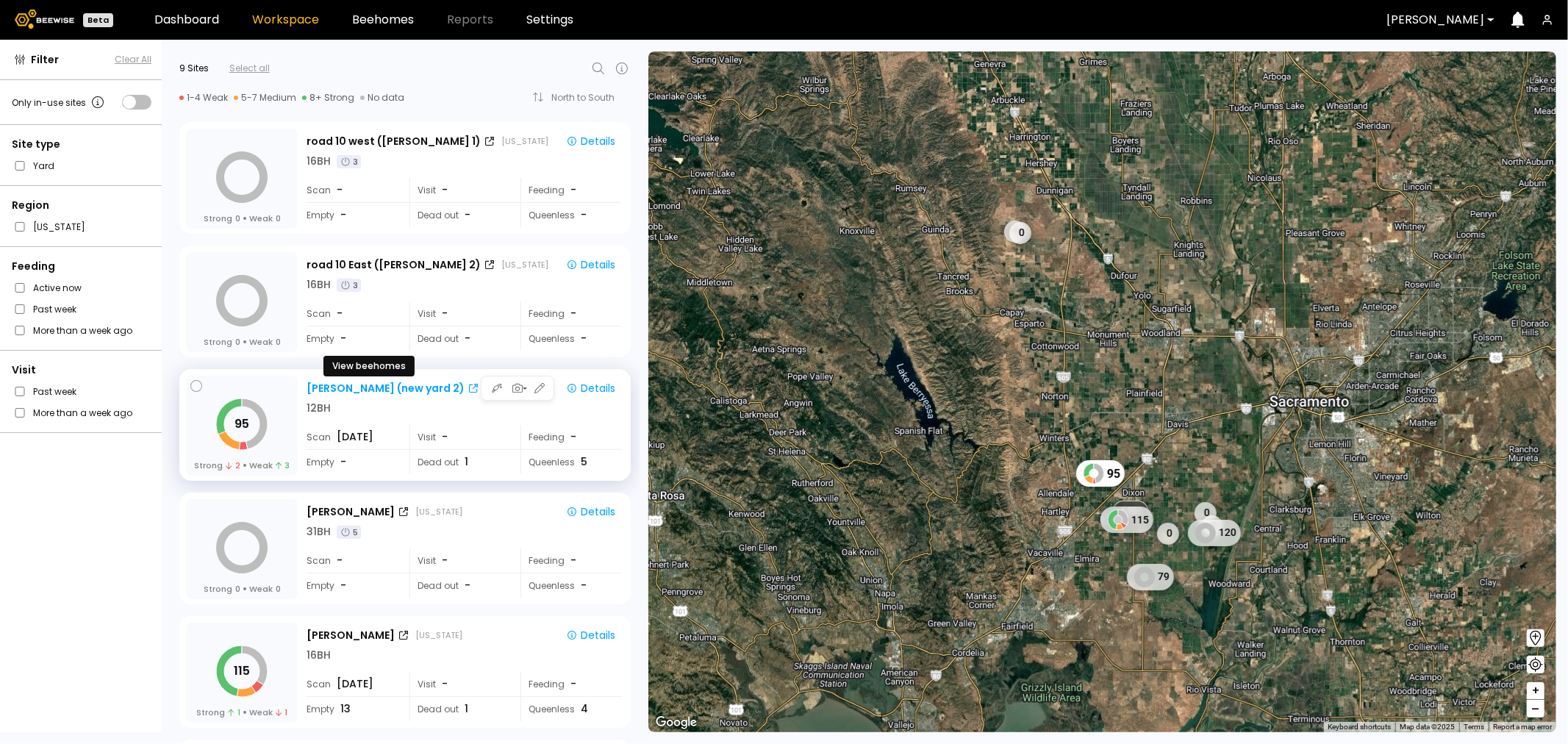
click at [469, 386] on icon at bounding box center [473, 388] width 9 height 9
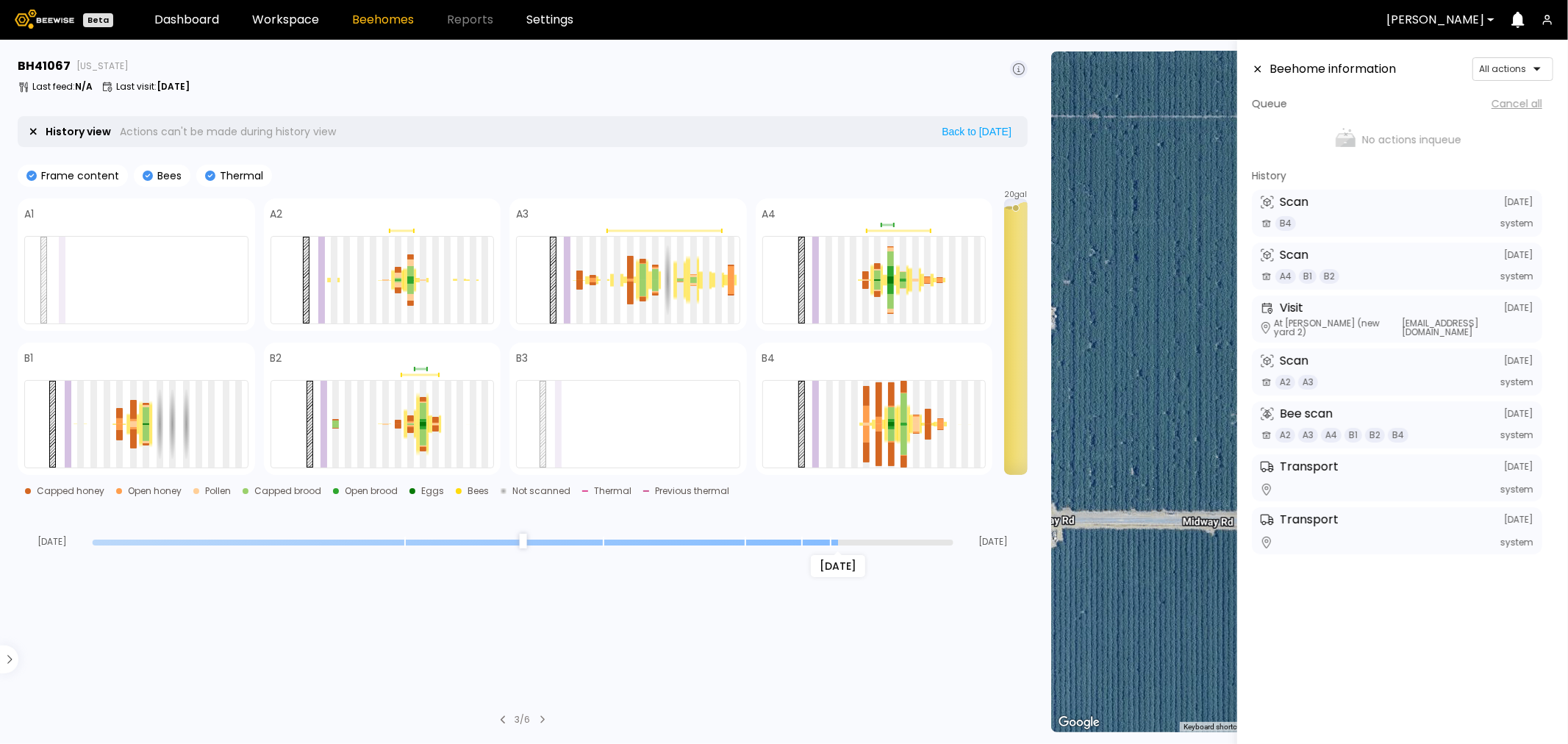
drag, startPoint x: 949, startPoint y: 541, endPoint x: 827, endPoint y: 545, distance: 122.1
type input "*"
click at [827, 545] on input "range" at bounding box center [523, 542] width 861 height 6
click at [903, 436] on div at bounding box center [904, 441] width 7 height 30
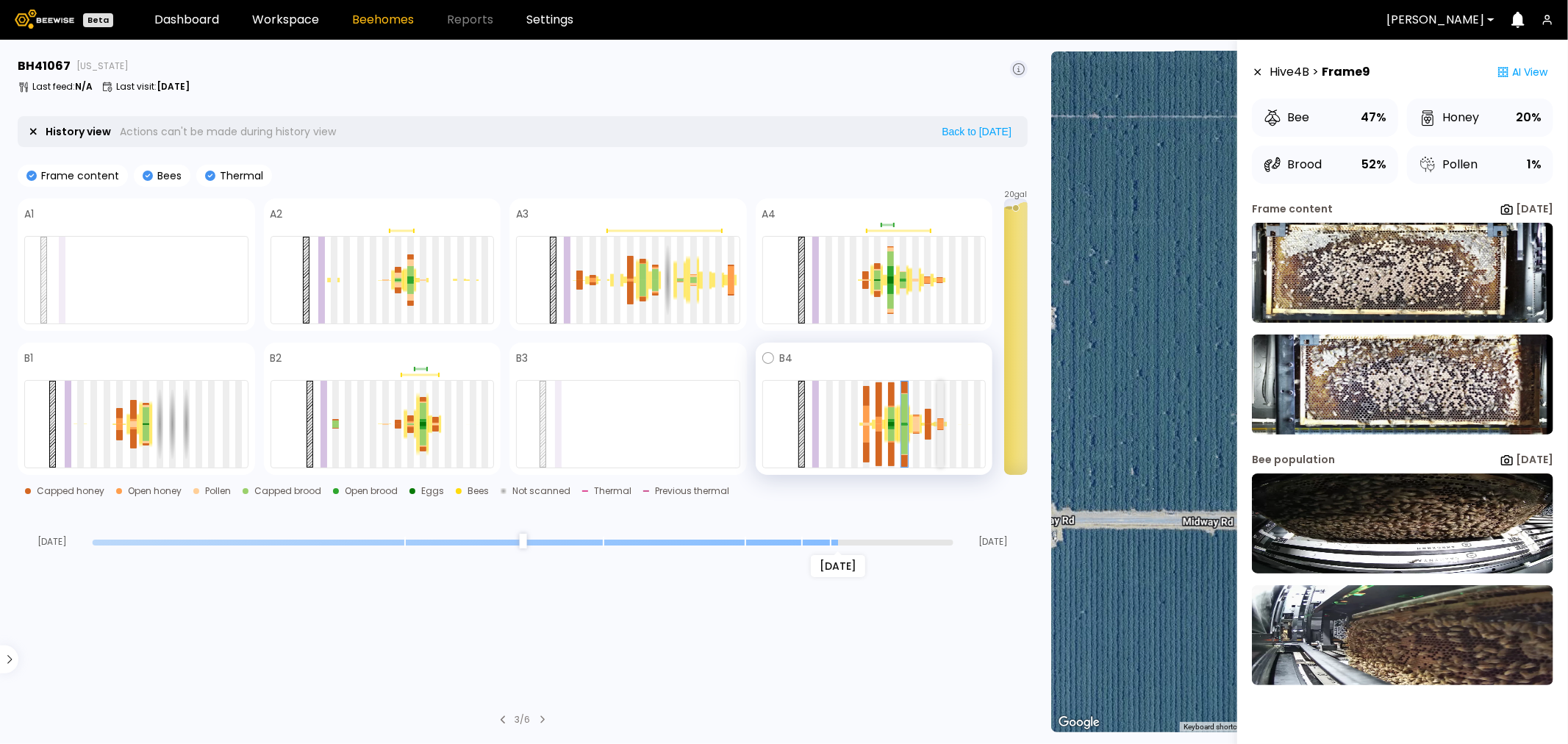
click at [944, 427] on div at bounding box center [940, 424] width 13 height 5
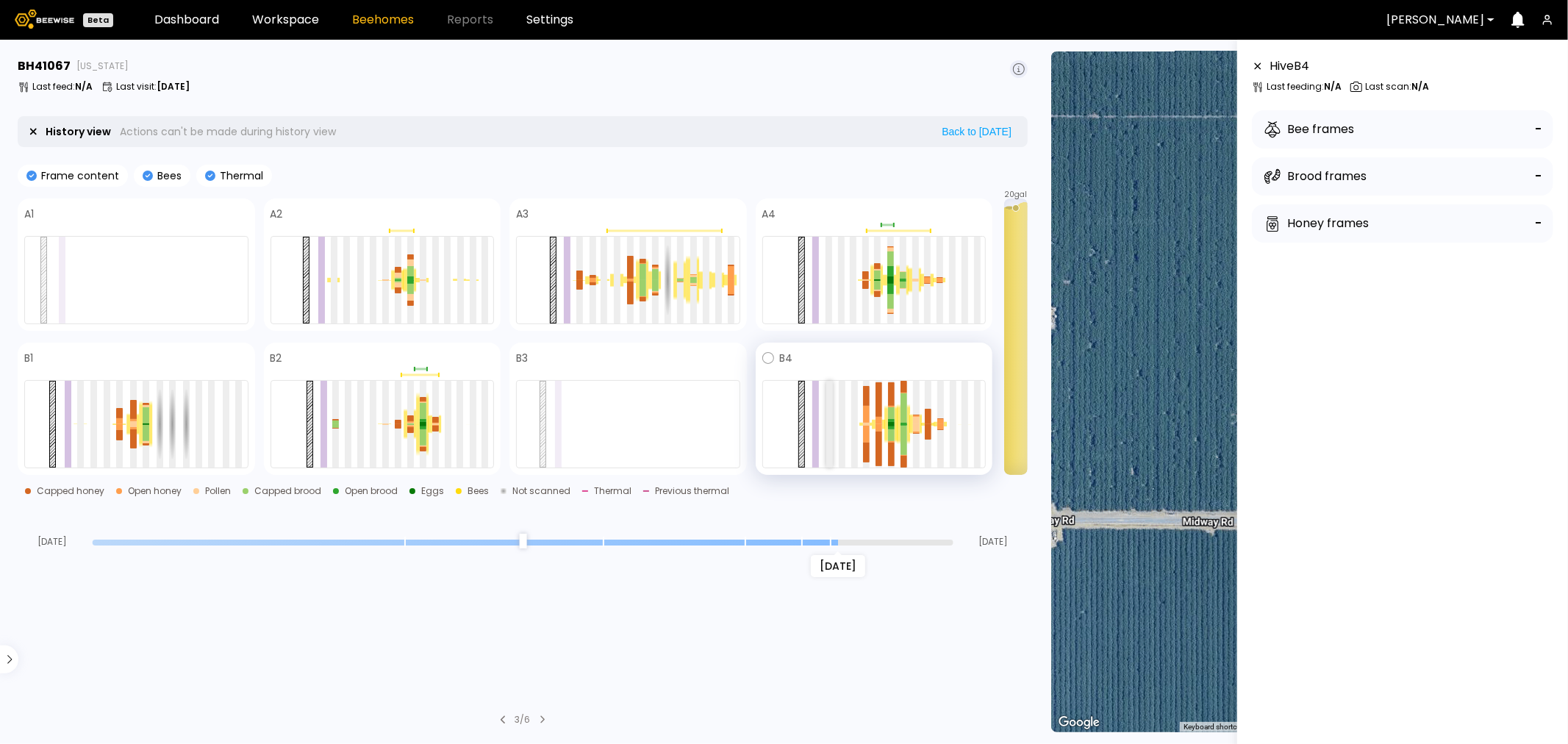
click at [831, 436] on div at bounding box center [830, 424] width 7 height 87
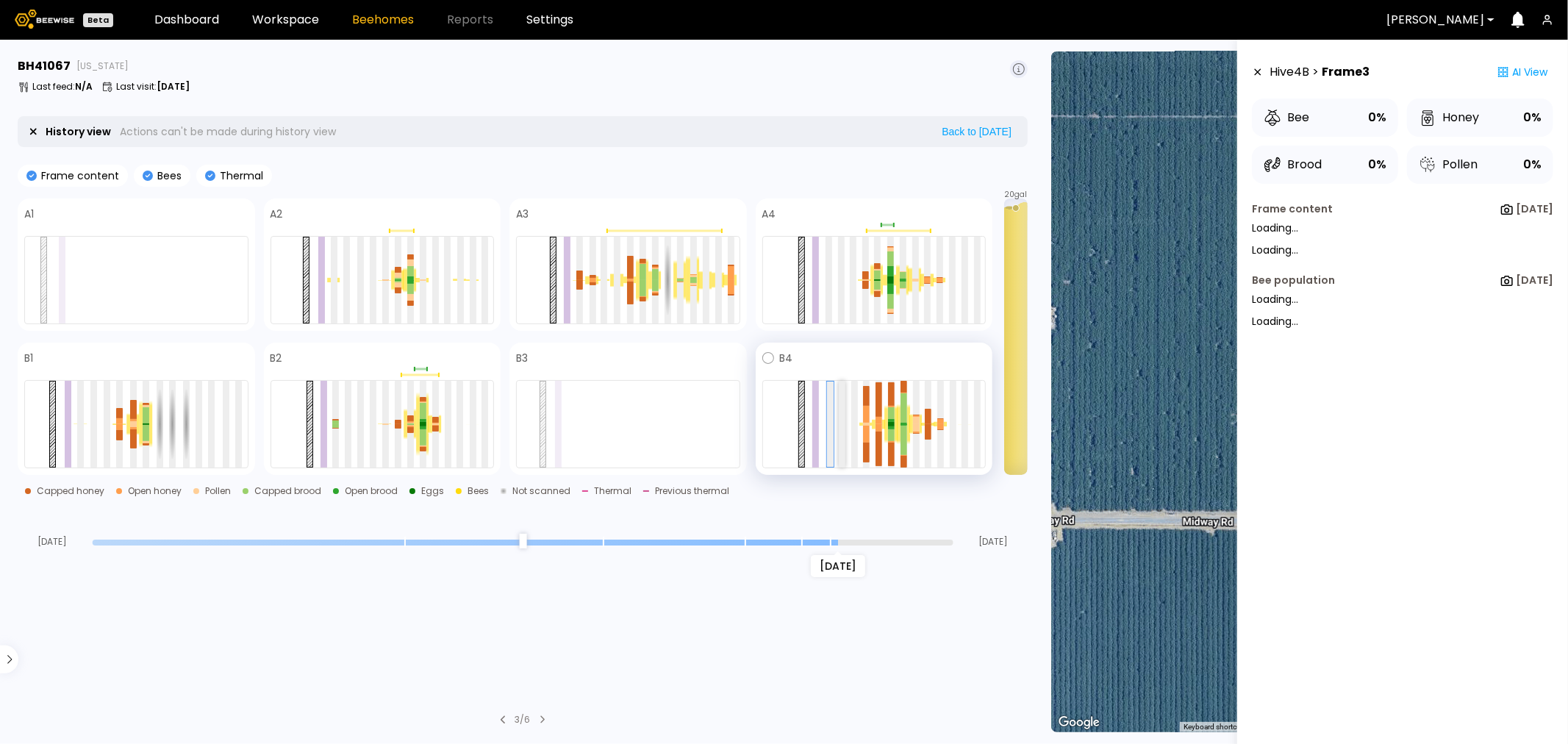
click at [840, 436] on div at bounding box center [842, 424] width 7 height 87
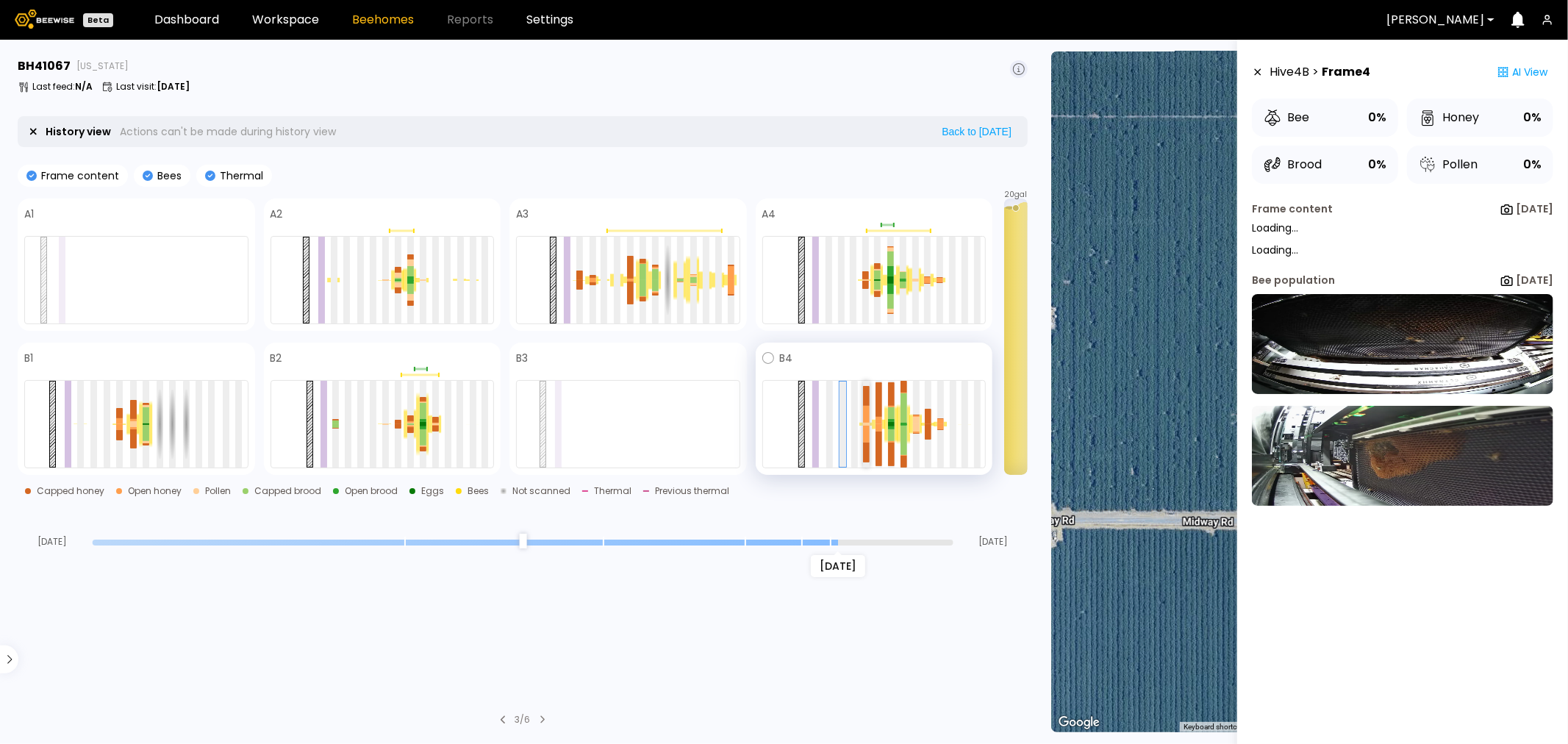
click at [868, 432] on div at bounding box center [867, 434] width 7 height 16
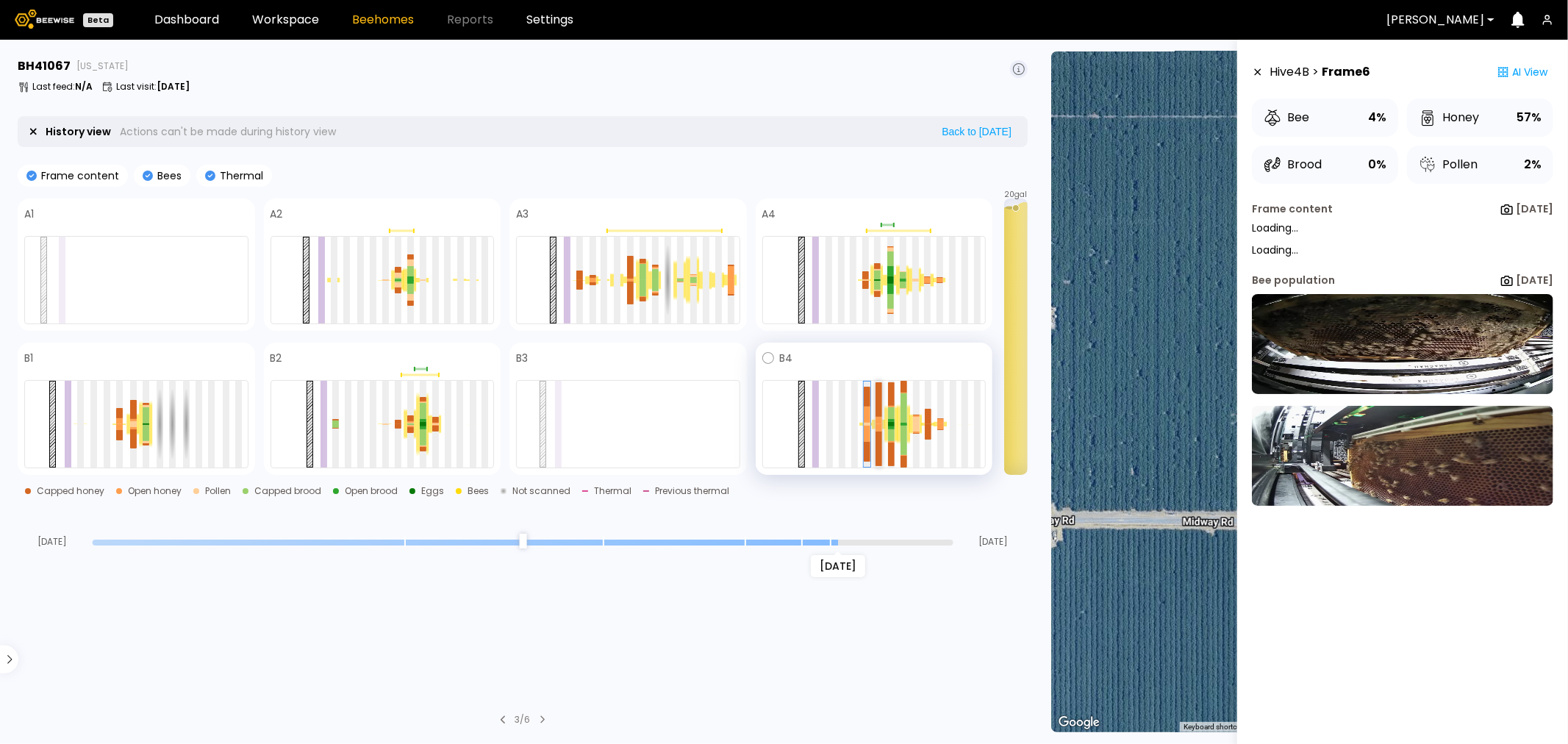
click at [881, 435] on div at bounding box center [879, 449] width 7 height 35
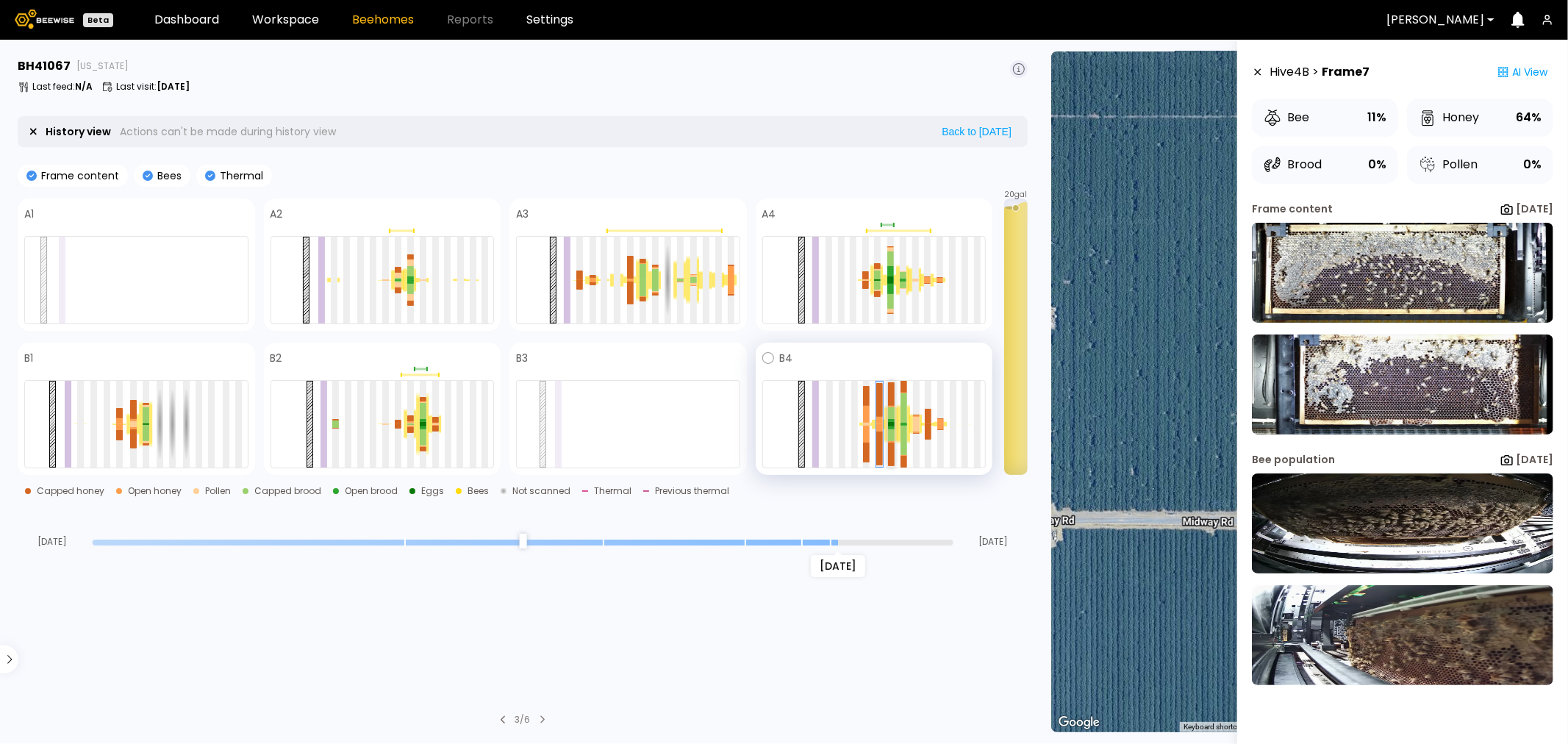
click at [891, 418] on div at bounding box center [892, 413] width 7 height 11
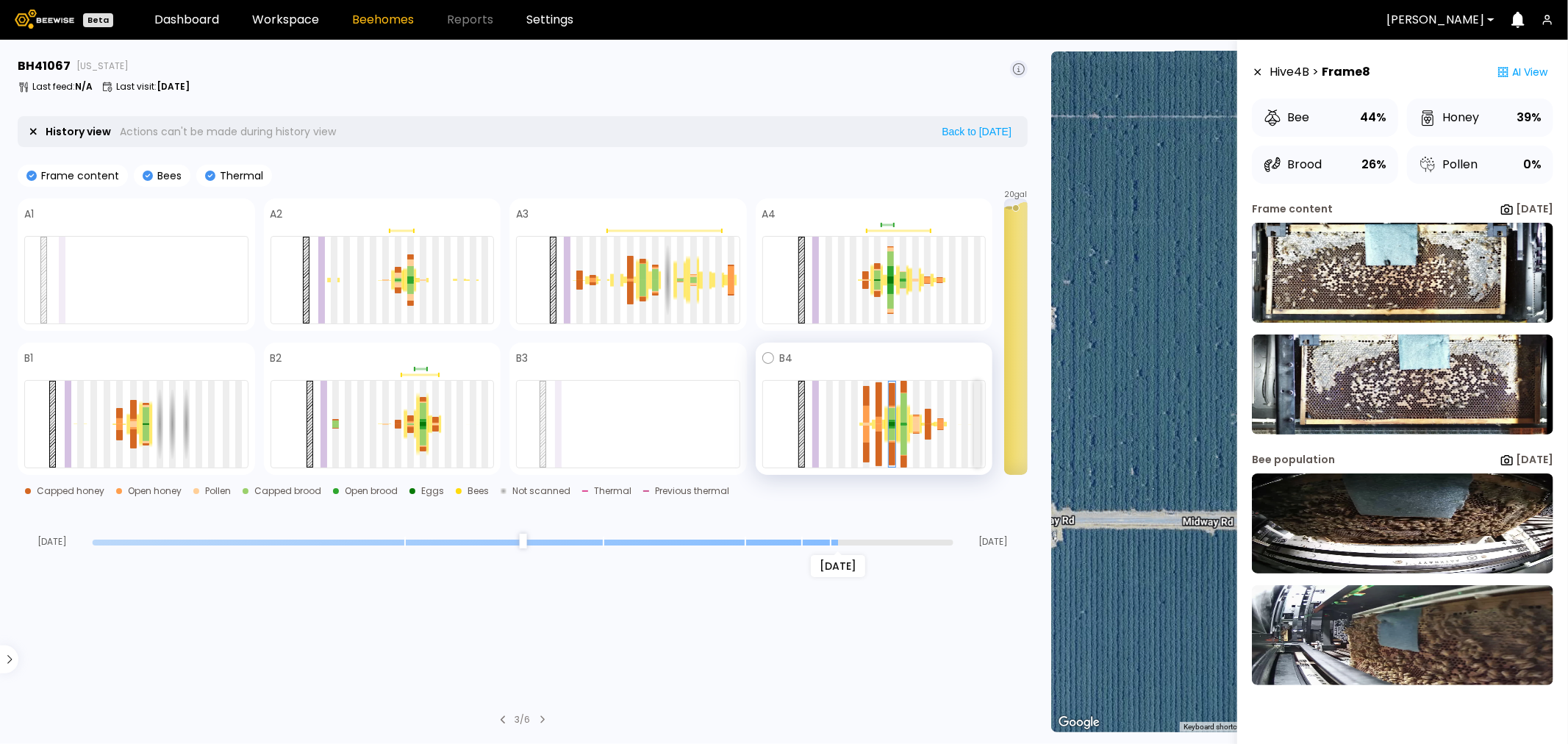
click at [976, 424] on div at bounding box center [978, 424] width 7 height 87
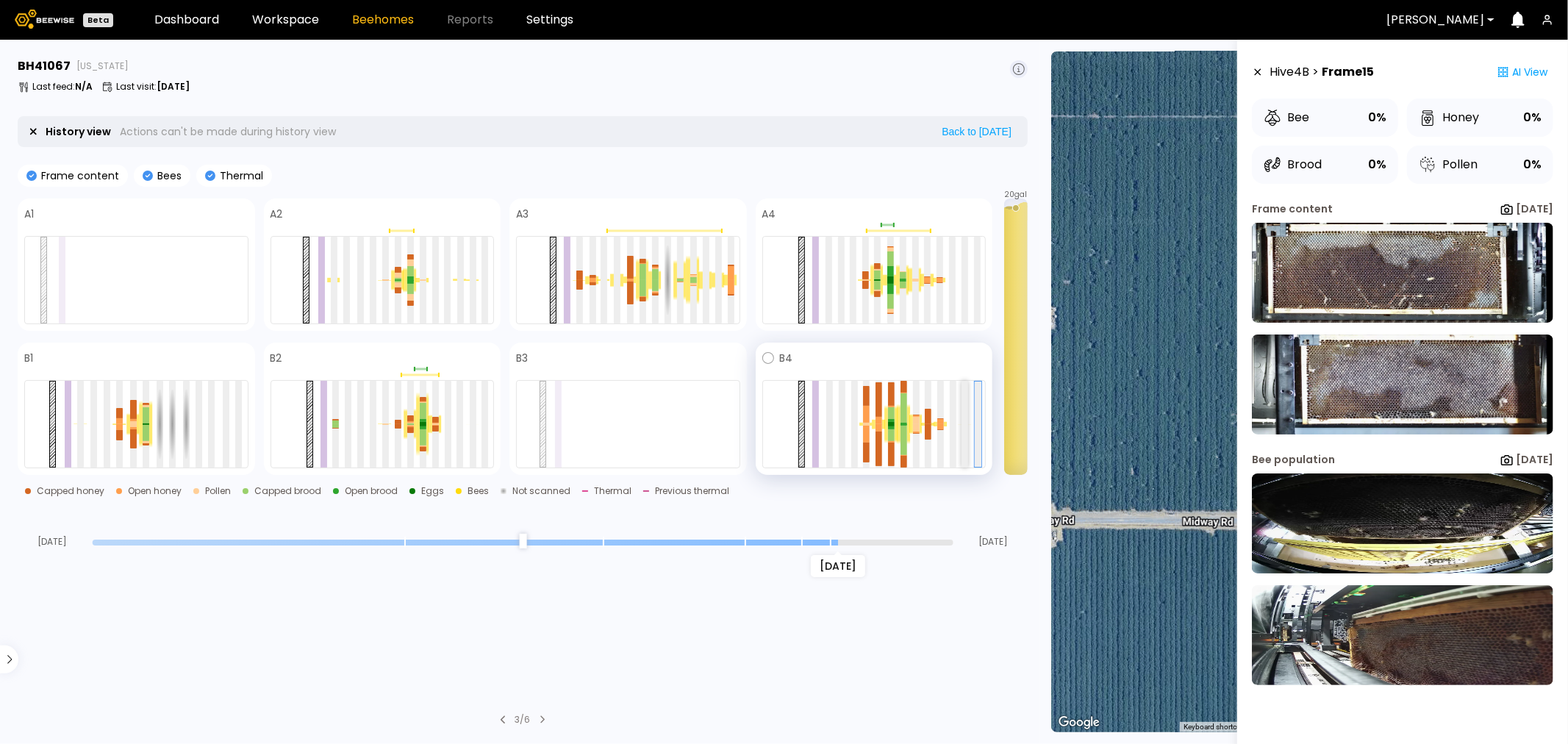
click at [967, 429] on div at bounding box center [965, 424] width 7 height 87
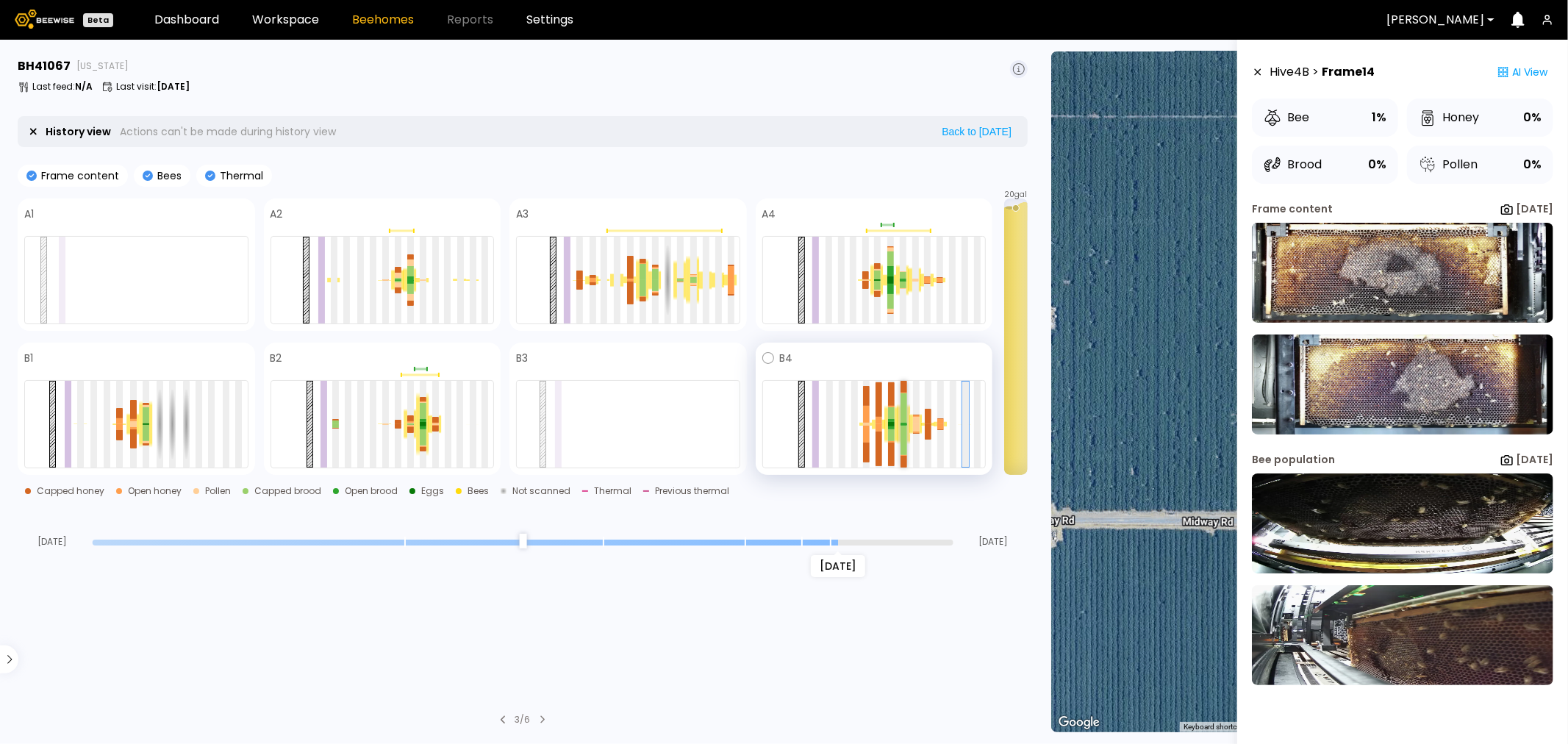
click at [903, 410] on div at bounding box center [904, 408] width 7 height 30
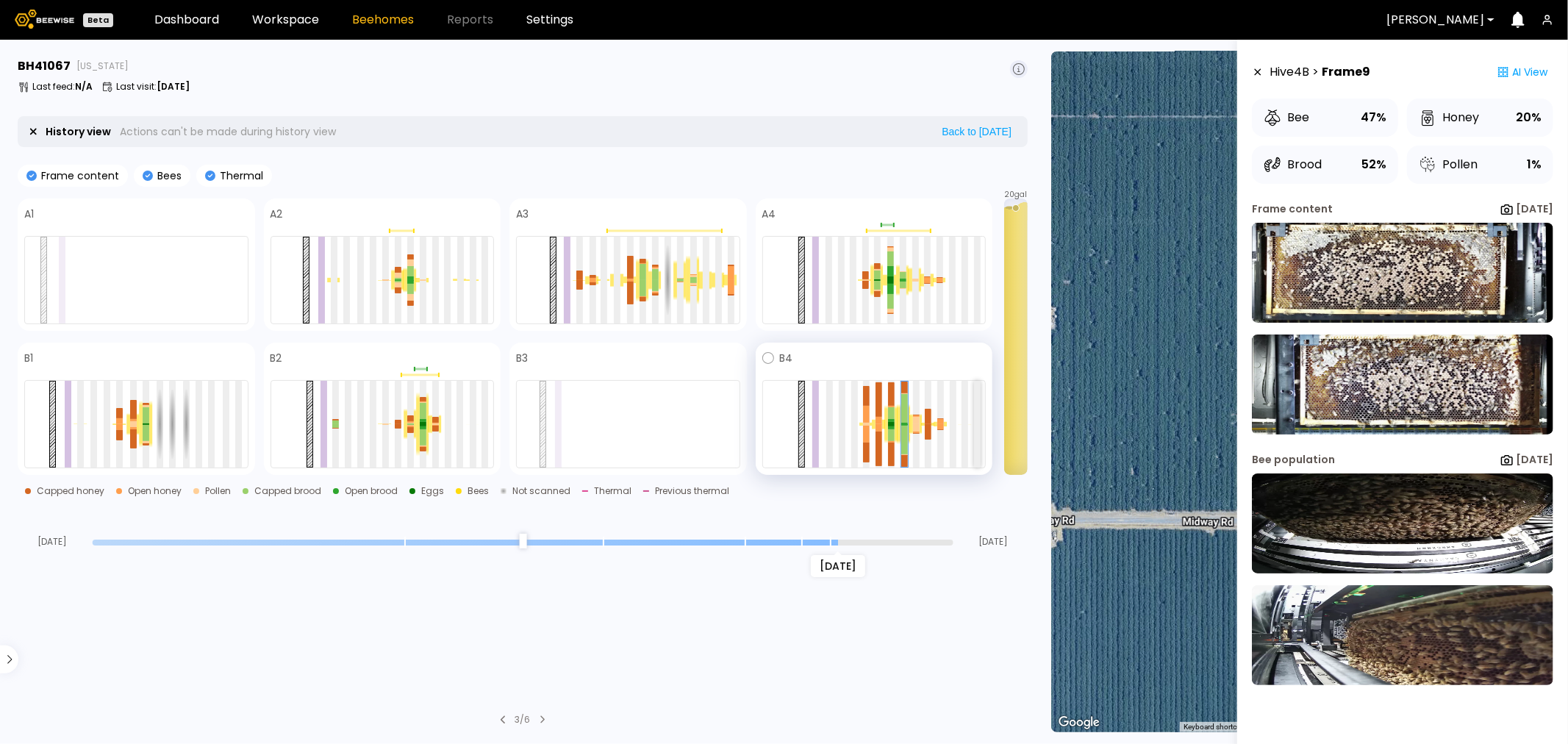
click at [978, 428] on div at bounding box center [978, 424] width 7 height 87
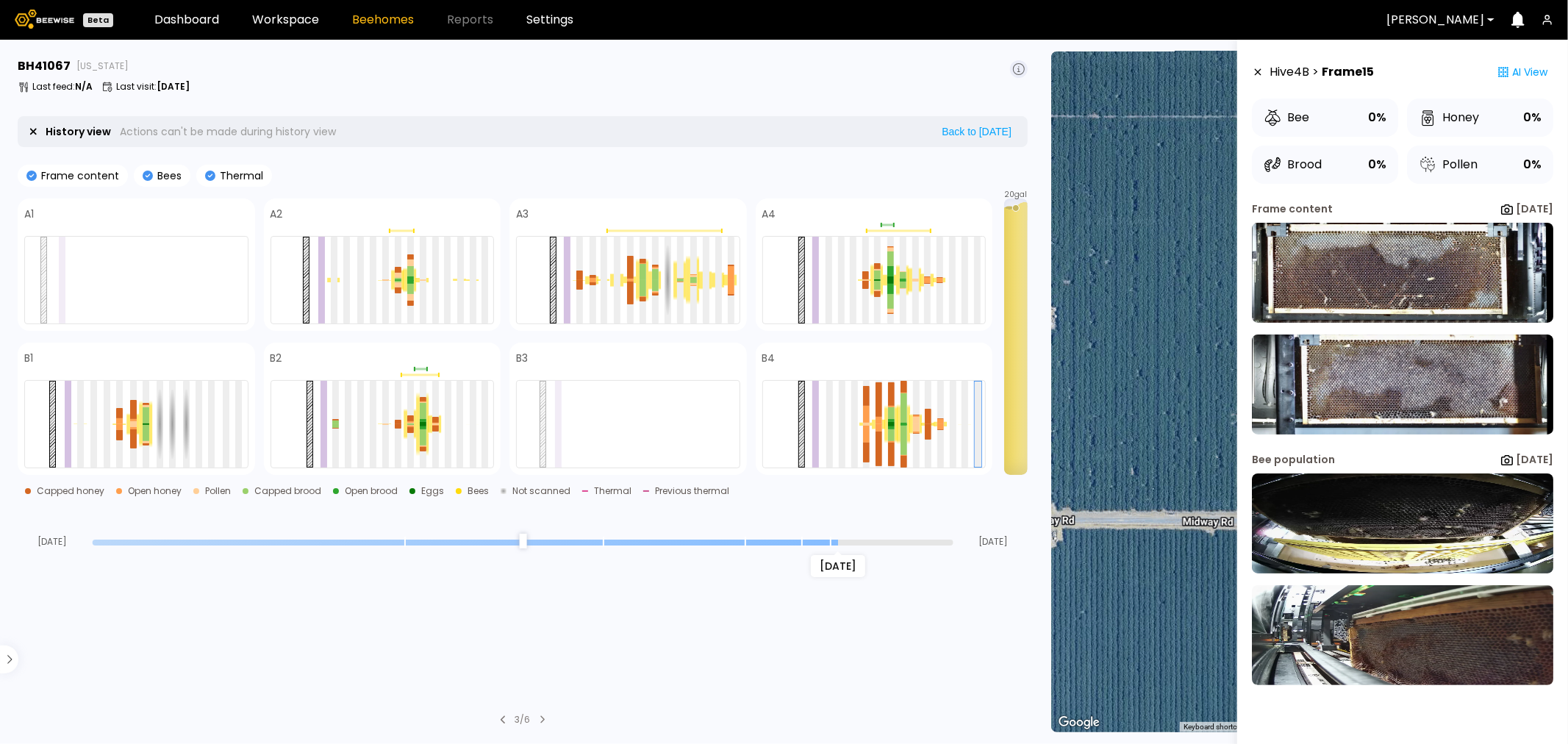
click at [518, 635] on section "BH 41067 California Last feed : N/A Last visit : Aug 05 History view Actions ca…" at bounding box center [524, 392] width 1031 height 705
click at [967, 435] on div at bounding box center [965, 424] width 7 height 87
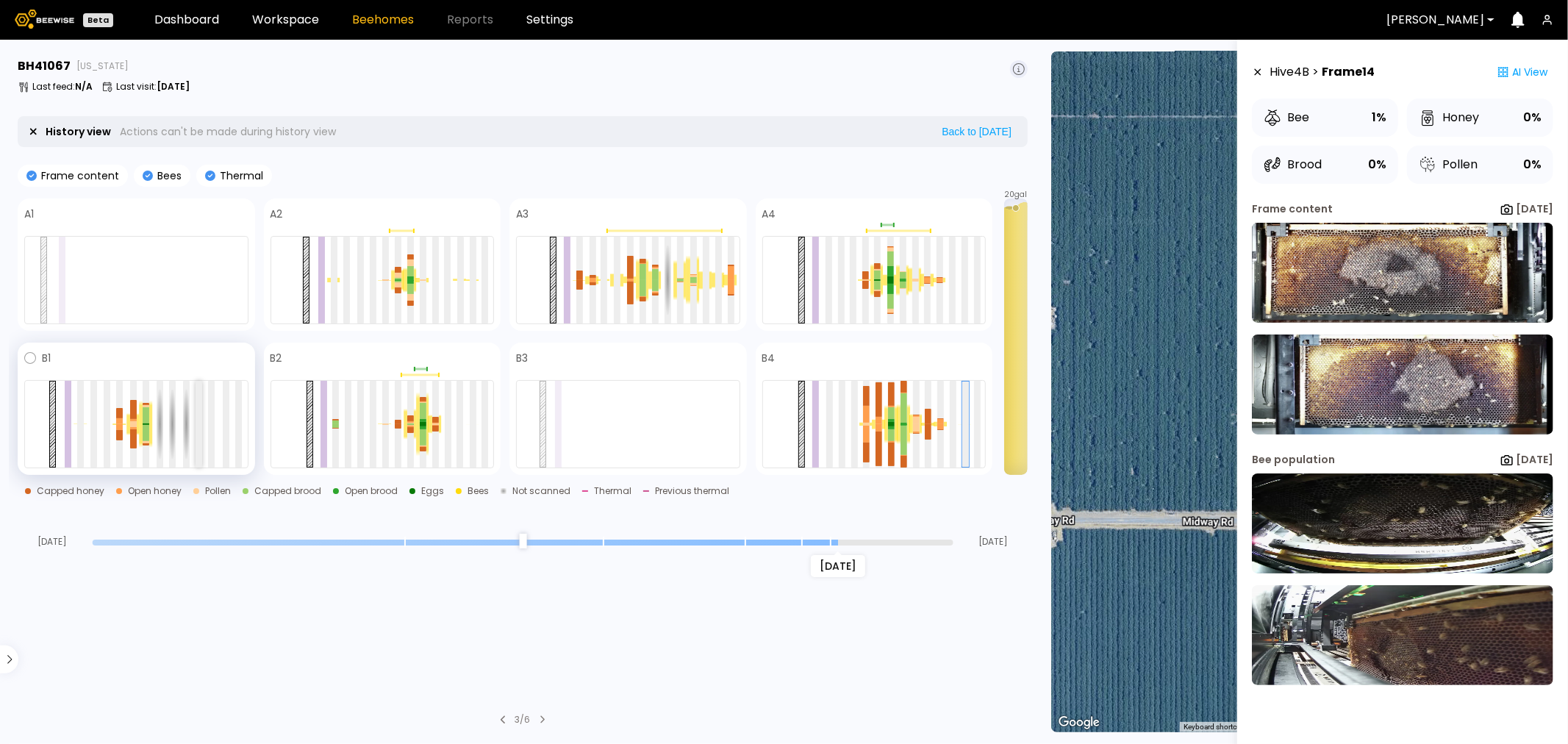
click at [199, 428] on div at bounding box center [199, 424] width 7 height 87
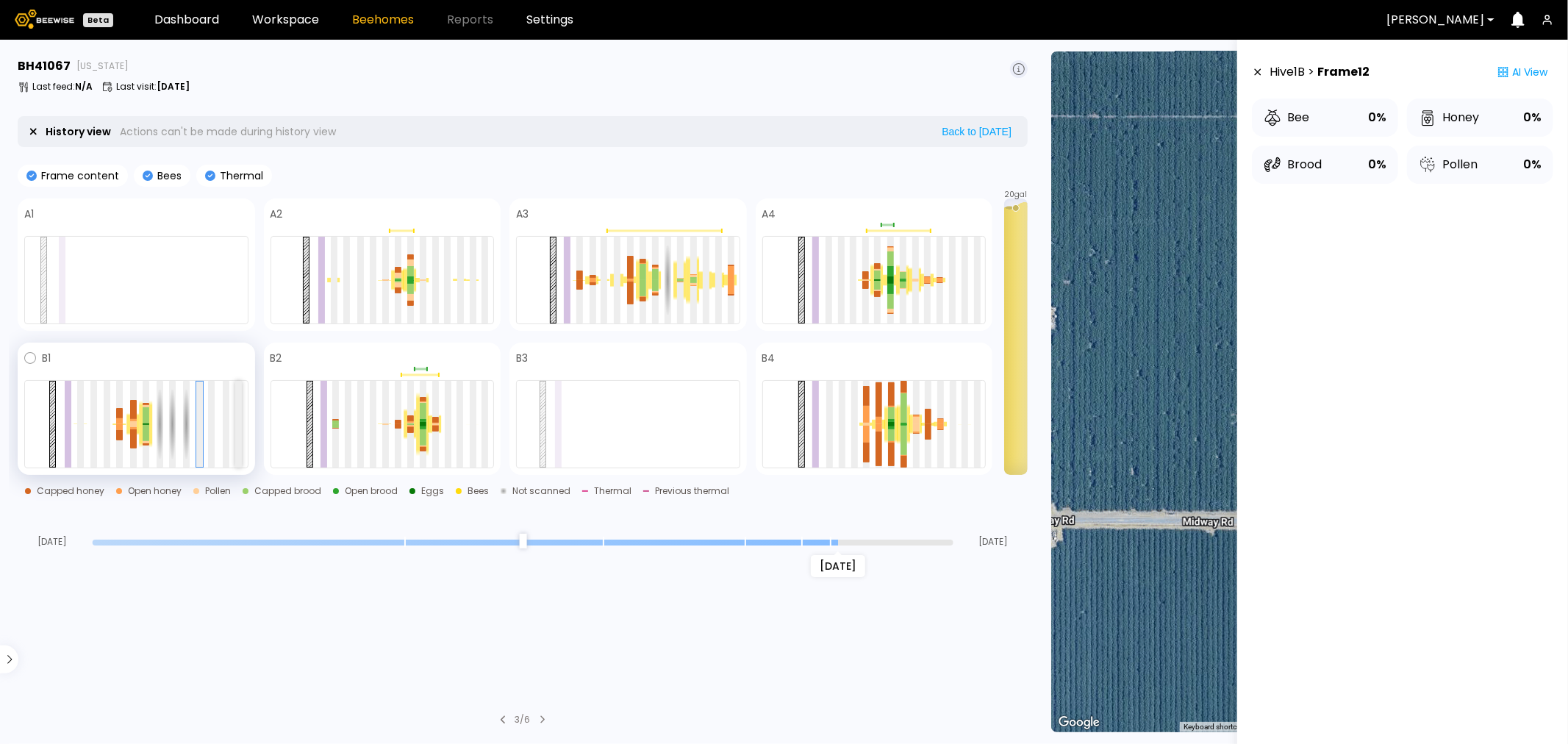
click at [238, 409] on div at bounding box center [239, 424] width 7 height 87
click at [147, 428] on div at bounding box center [146, 433] width 7 height 16
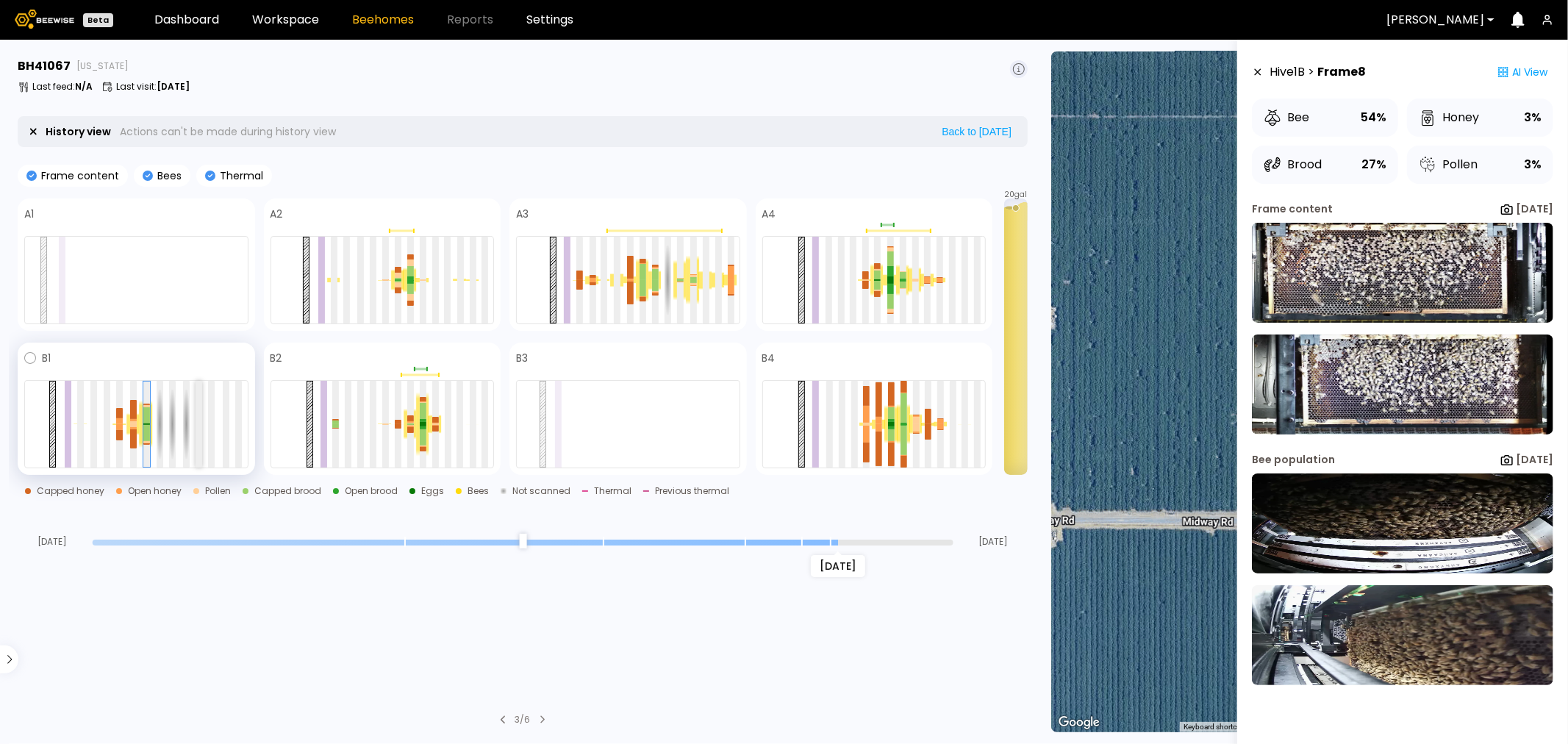
click at [197, 421] on div at bounding box center [199, 424] width 7 height 87
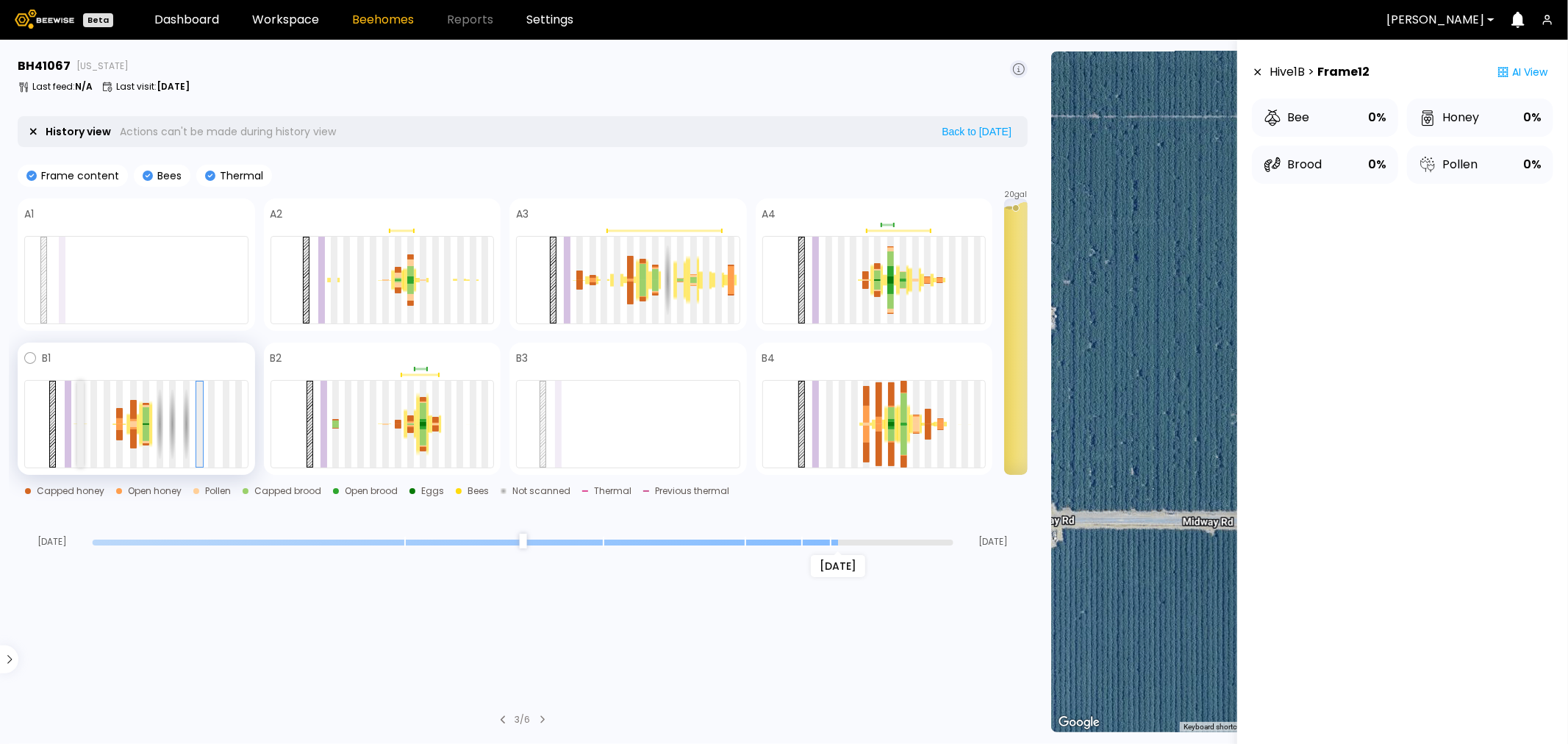
click at [82, 414] on div at bounding box center [80, 424] width 7 height 87
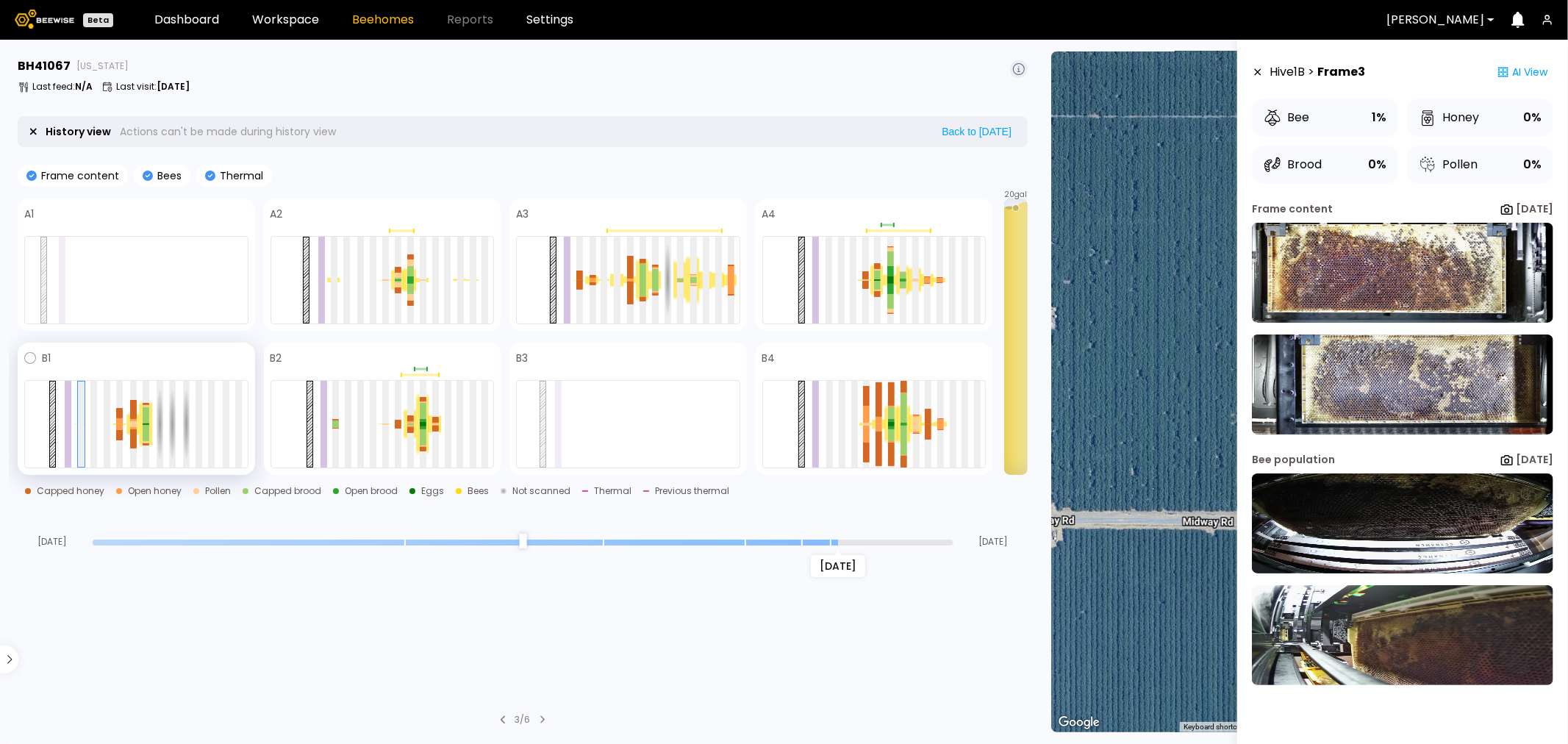
click at [150, 405] on div at bounding box center [145, 424] width 13 height 47
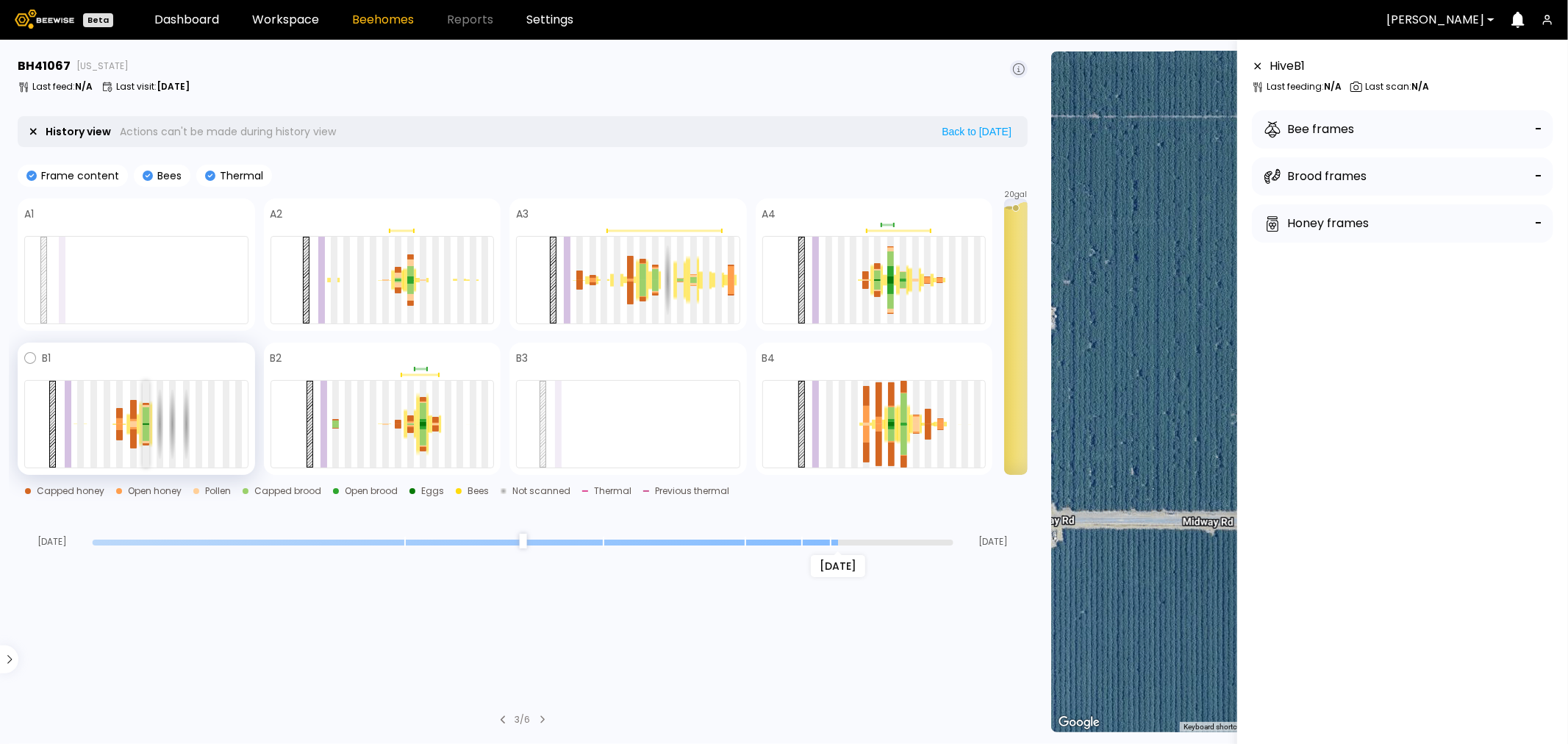
click at [147, 405] on div at bounding box center [146, 406] width 7 height 3
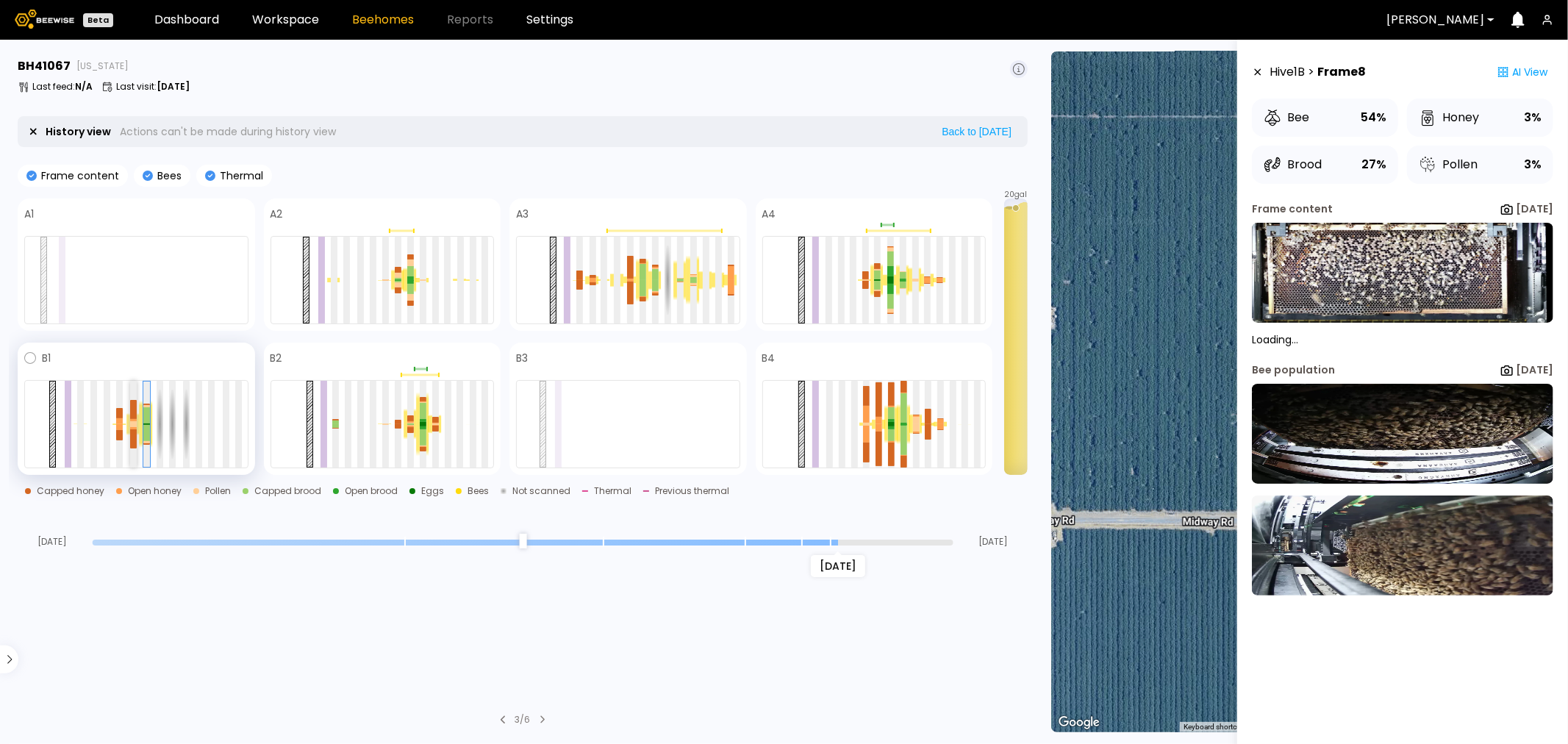
click at [130, 408] on div at bounding box center [134, 409] width 7 height 19
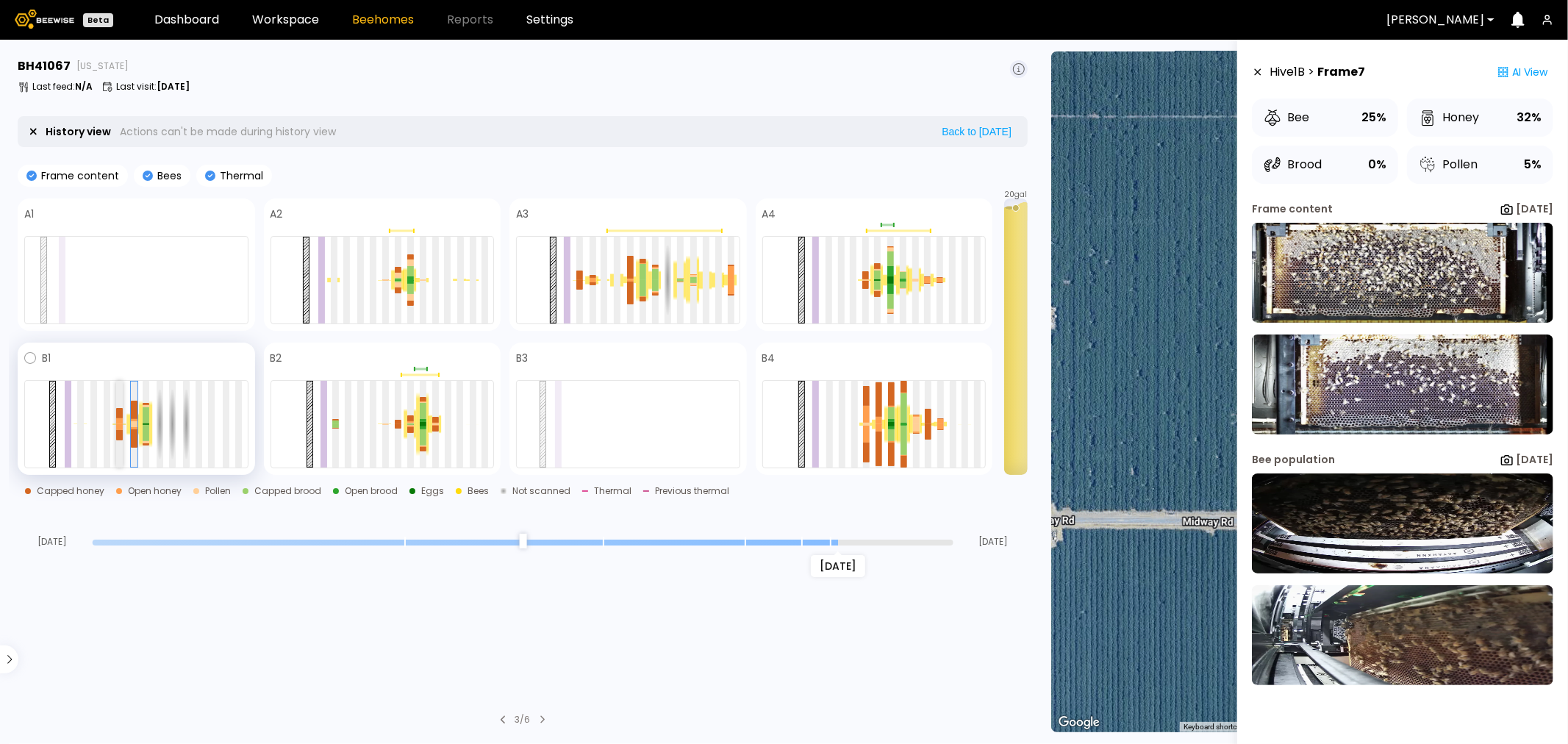
click at [116, 414] on div at bounding box center [120, 414] width 7 height 10
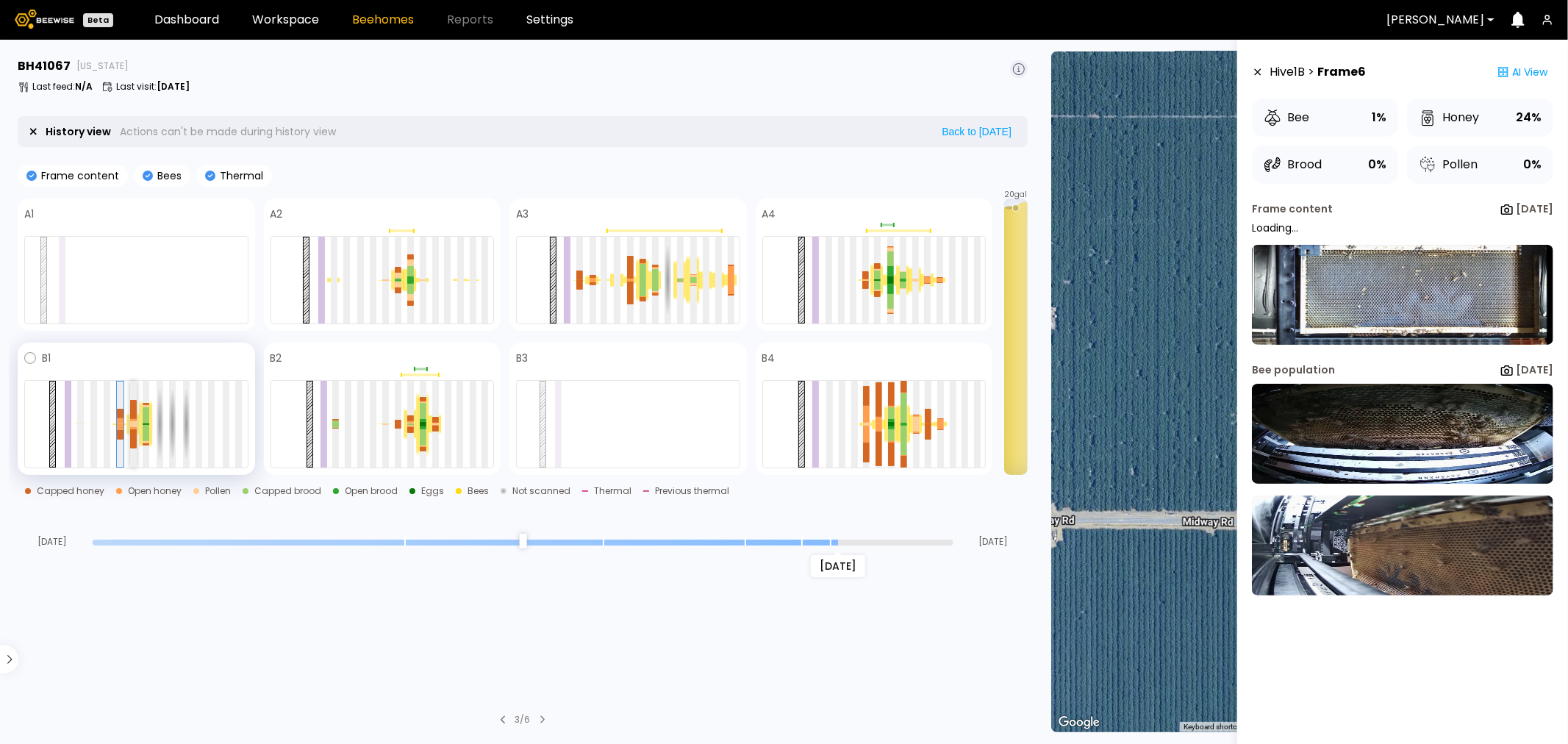
click at [134, 419] on div at bounding box center [134, 420] width 7 height 3
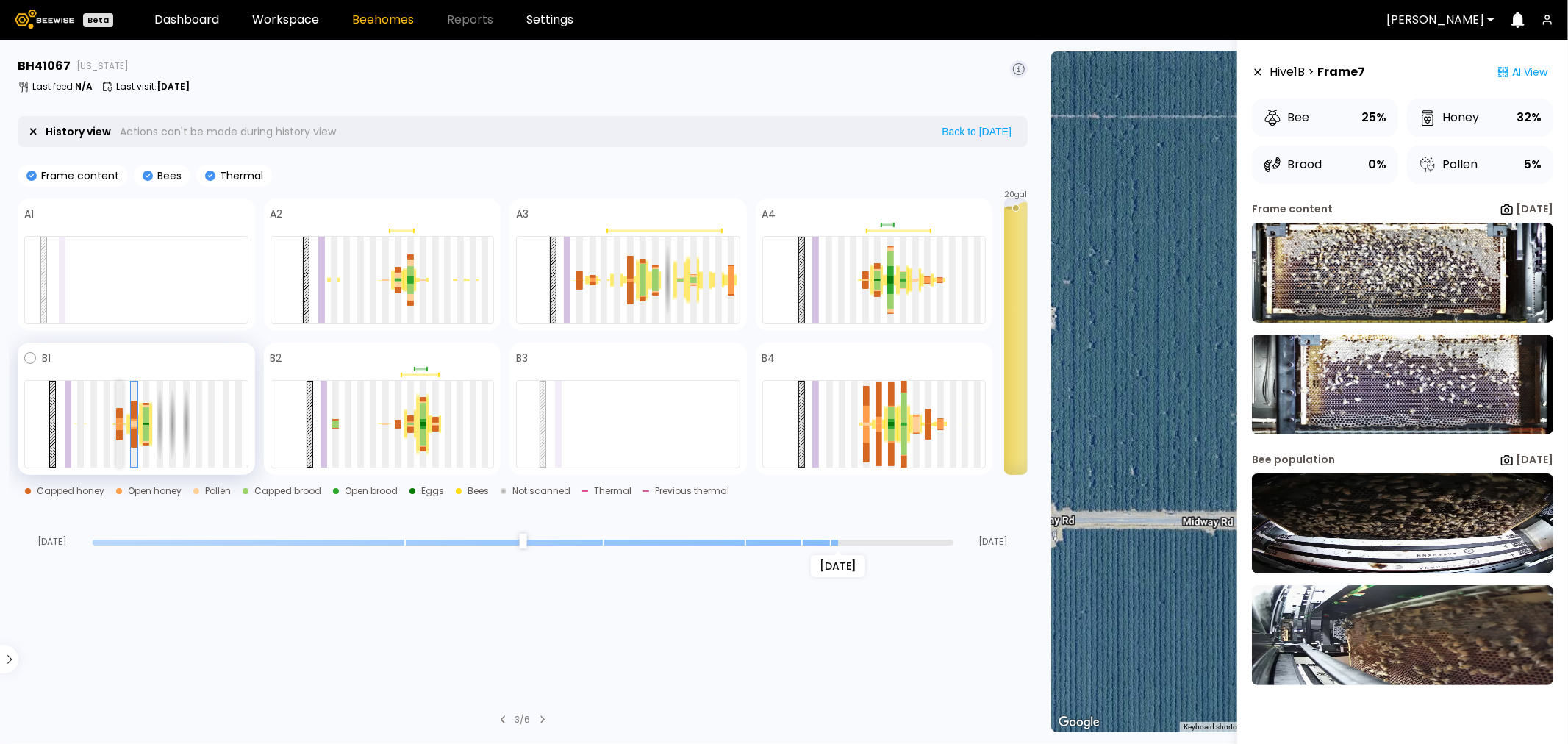
click at [121, 424] on div at bounding box center [120, 427] width 7 height 5
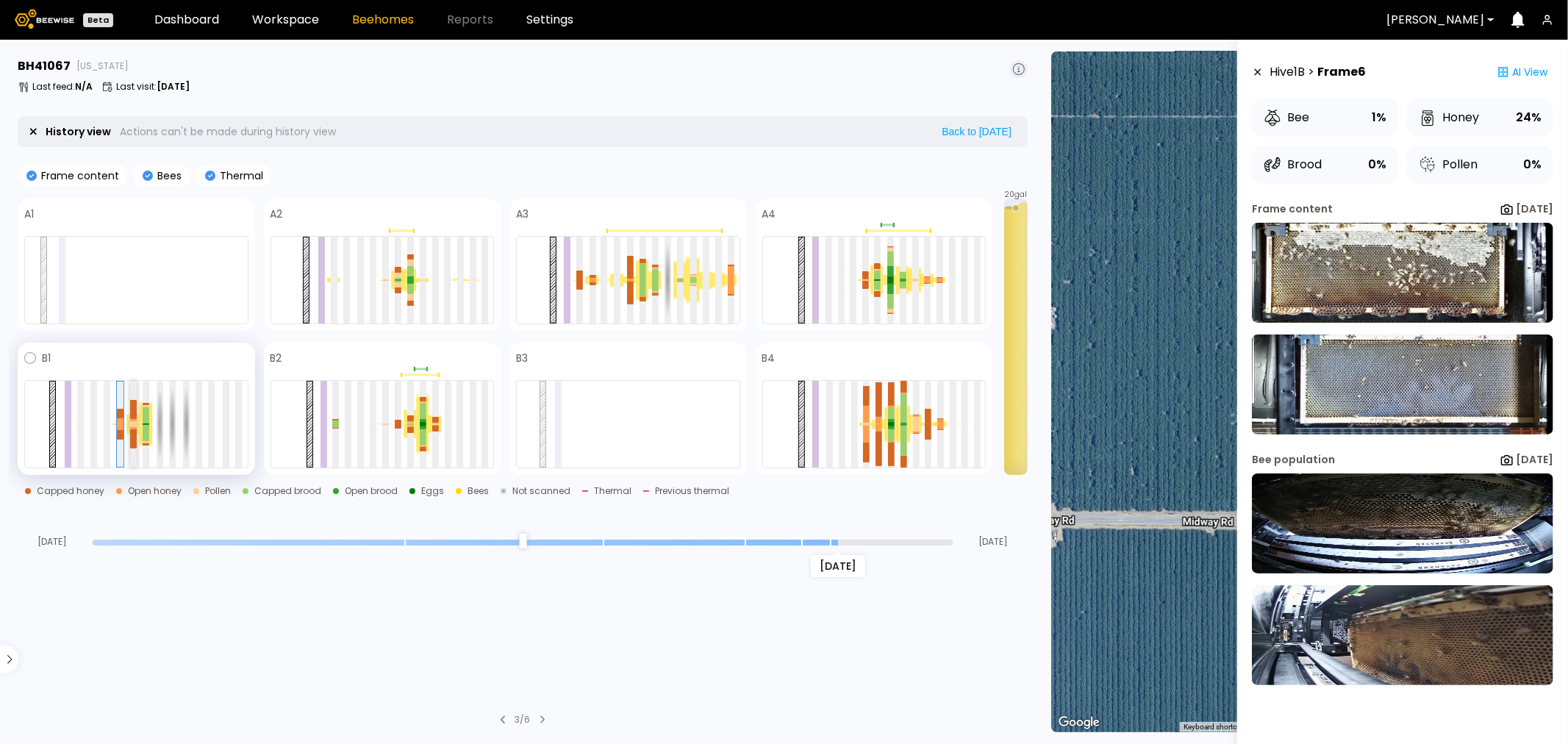
click at [134, 417] on div at bounding box center [134, 409] width 7 height 19
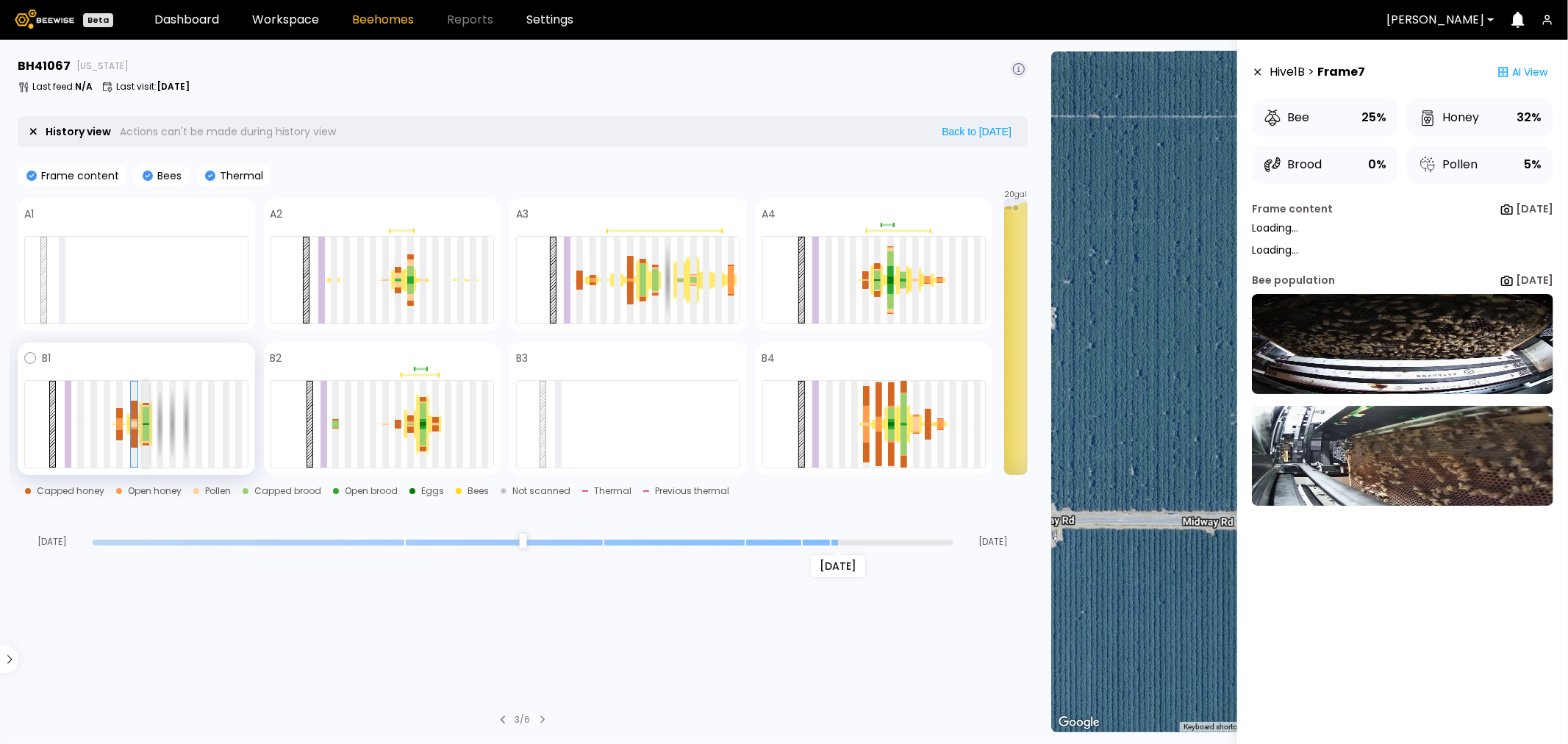
click at [148, 416] on div at bounding box center [146, 415] width 7 height 16
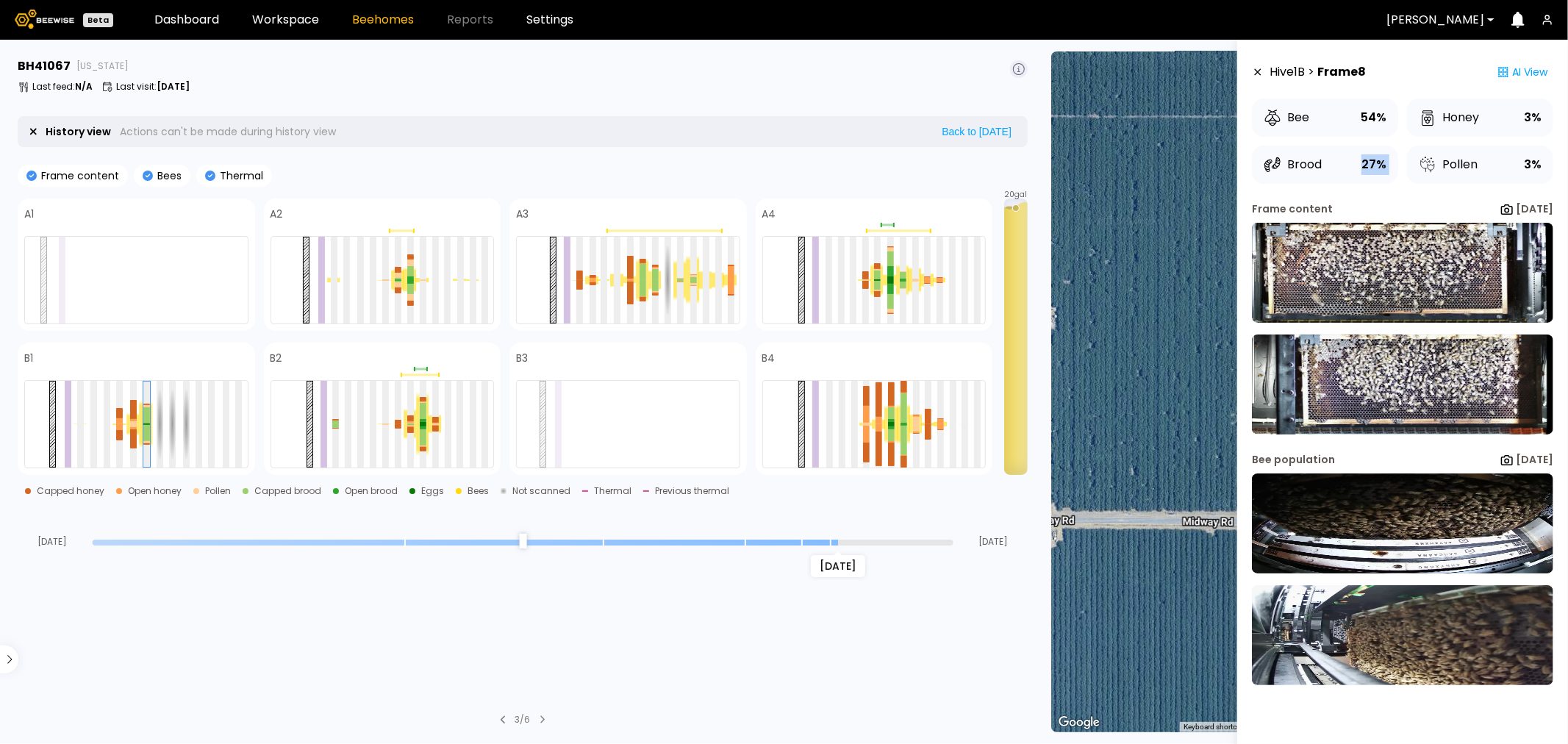
drag, startPoint x: 1347, startPoint y: 164, endPoint x: 1406, endPoint y: 164, distance: 59.0
click at [1406, 164] on div "Brood 27% Pollen 3%" at bounding box center [1403, 164] width 302 height 38
click at [1438, 184] on div "Hive 1 B > Frame 8 AI View Bee 54% Honey 3% Brood 27% Pollen 3% Frame content A…" at bounding box center [1403, 412] width 302 height 709
click at [240, 431] on div at bounding box center [239, 424] width 7 height 87
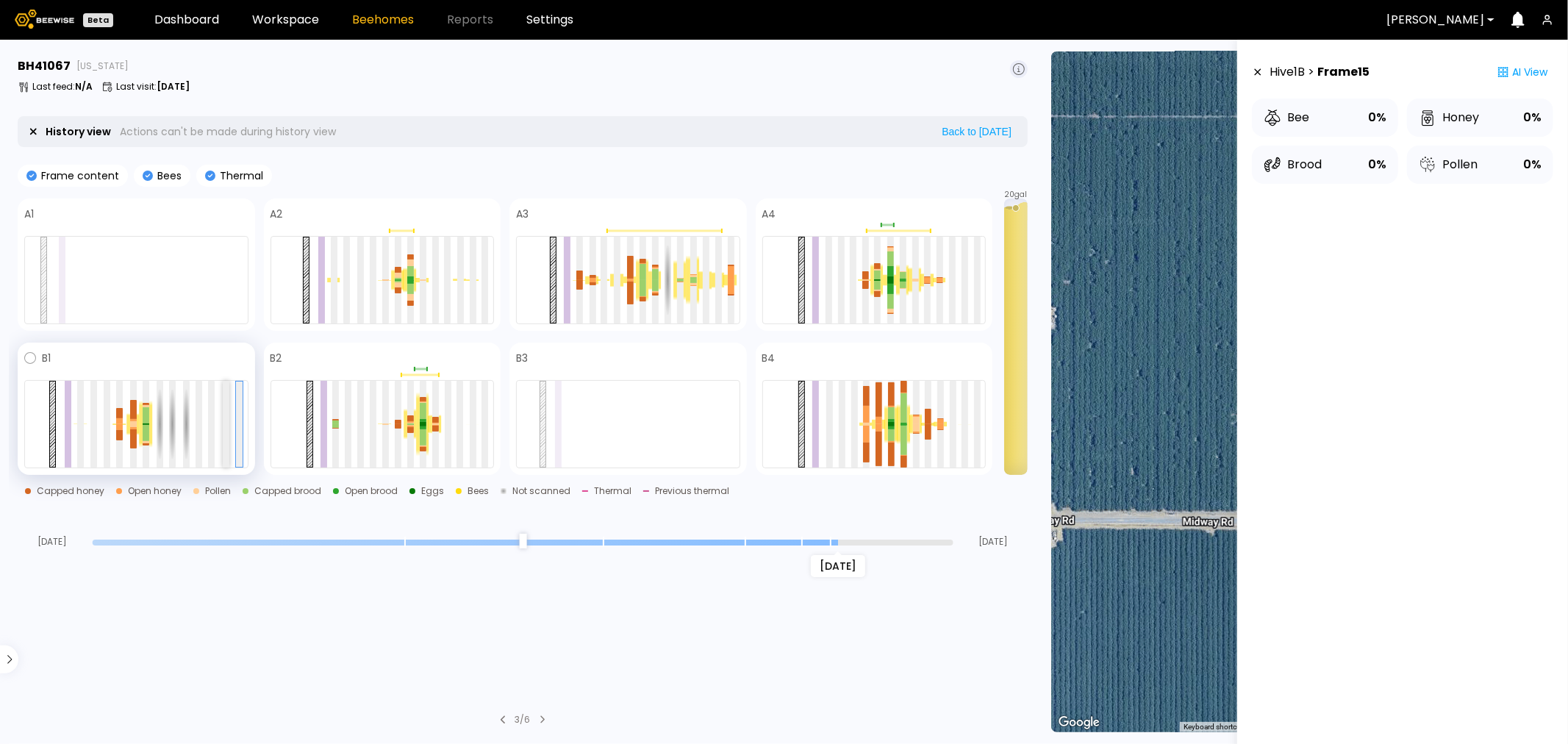
click at [228, 441] on div at bounding box center [226, 424] width 7 height 87
click at [212, 440] on div at bounding box center [212, 424] width 7 height 87
click at [199, 444] on div at bounding box center [199, 424] width 7 height 87
click at [184, 438] on div at bounding box center [186, 424] width 7 height 87
click at [169, 437] on div at bounding box center [172, 424] width 7 height 87
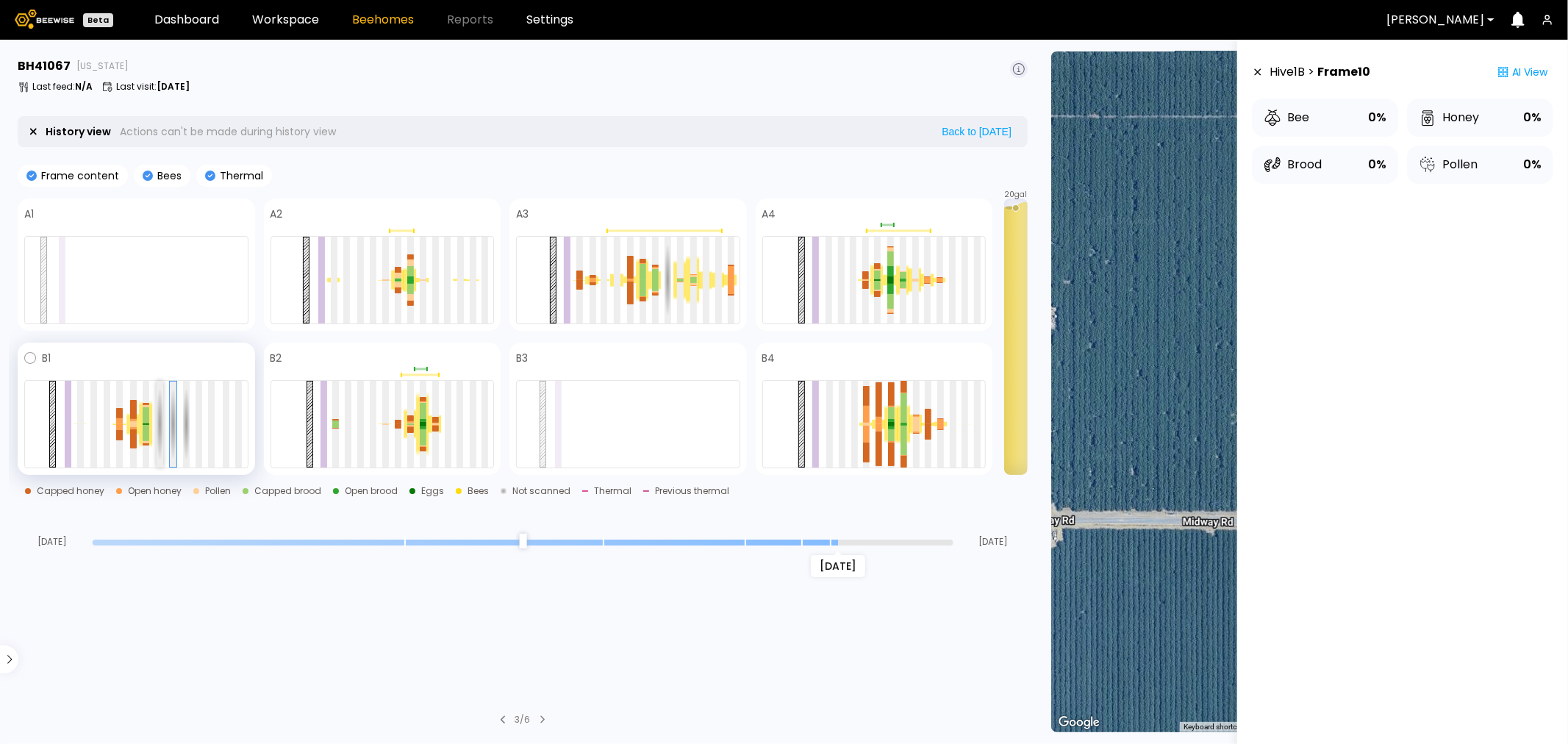
click at [158, 442] on div at bounding box center [160, 424] width 7 height 87
click at [145, 425] on div at bounding box center [146, 425] width 7 height 0
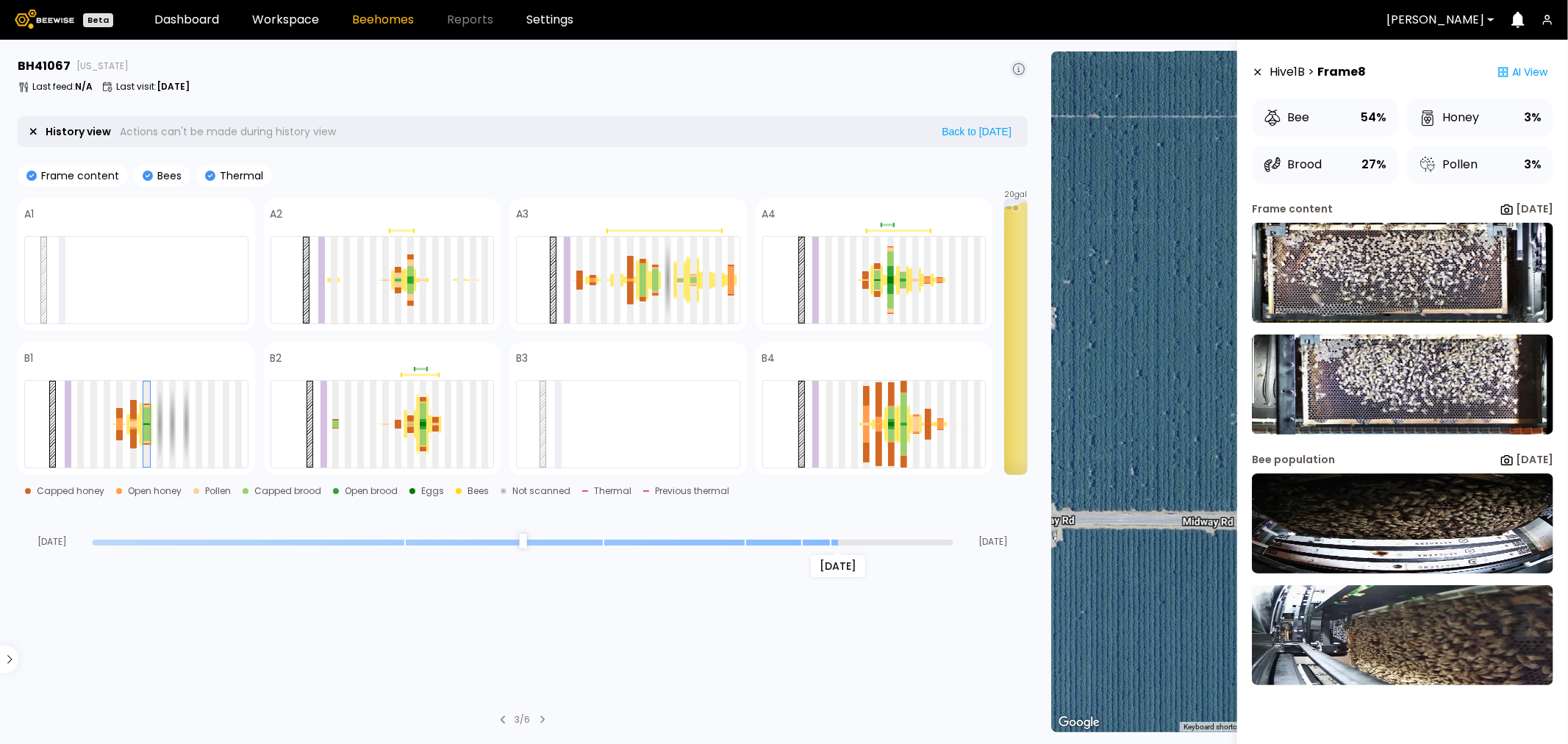
click at [436, 160] on section "BH 41067 California Last feed : N/A Last visit : Aug 05 History view Actions ca…" at bounding box center [524, 392] width 1031 height 705
click at [454, 307] on div at bounding box center [382, 280] width 224 height 88
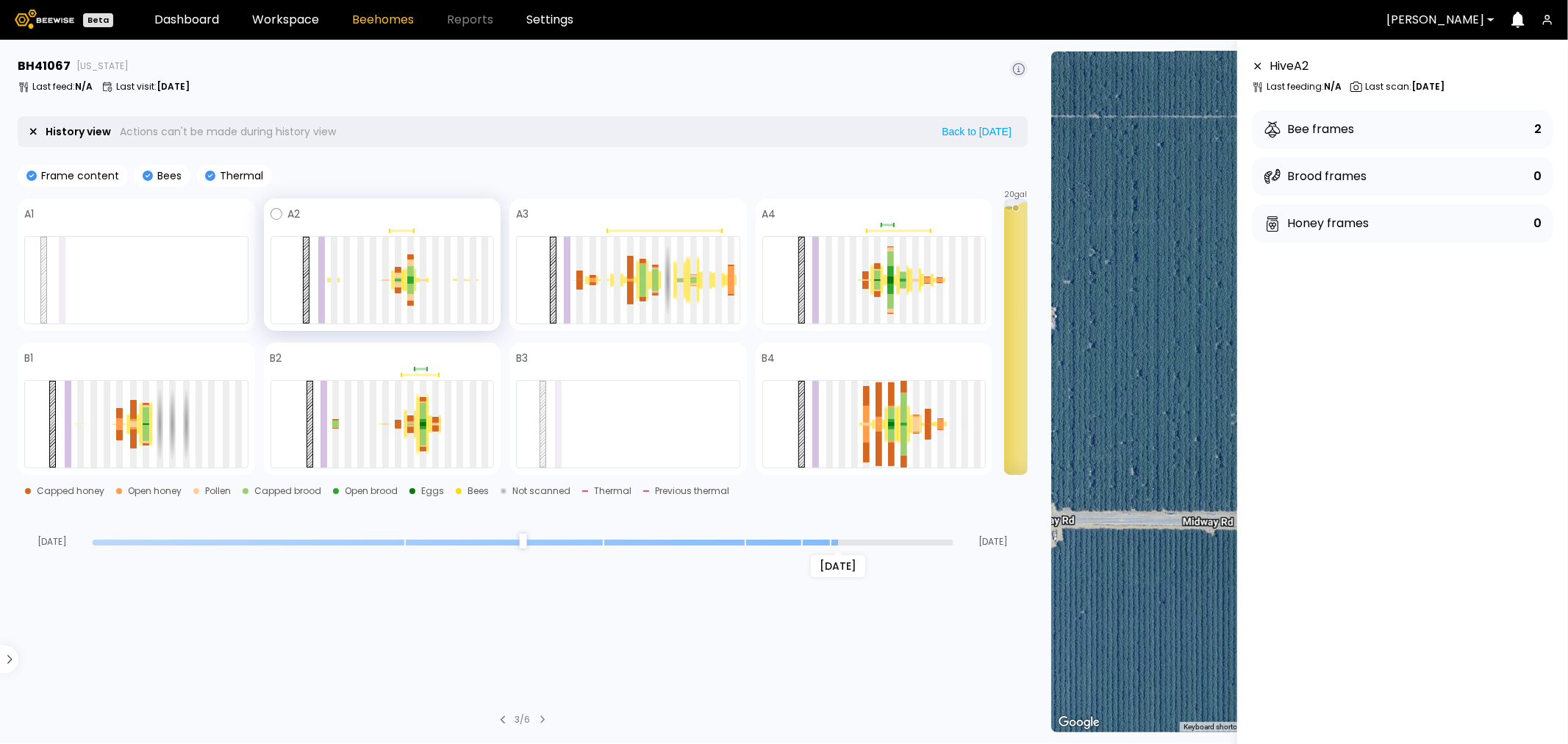
click at [464, 322] on div at bounding box center [382, 280] width 224 height 88
click at [457, 322] on div at bounding box center [461, 280] width 7 height 87
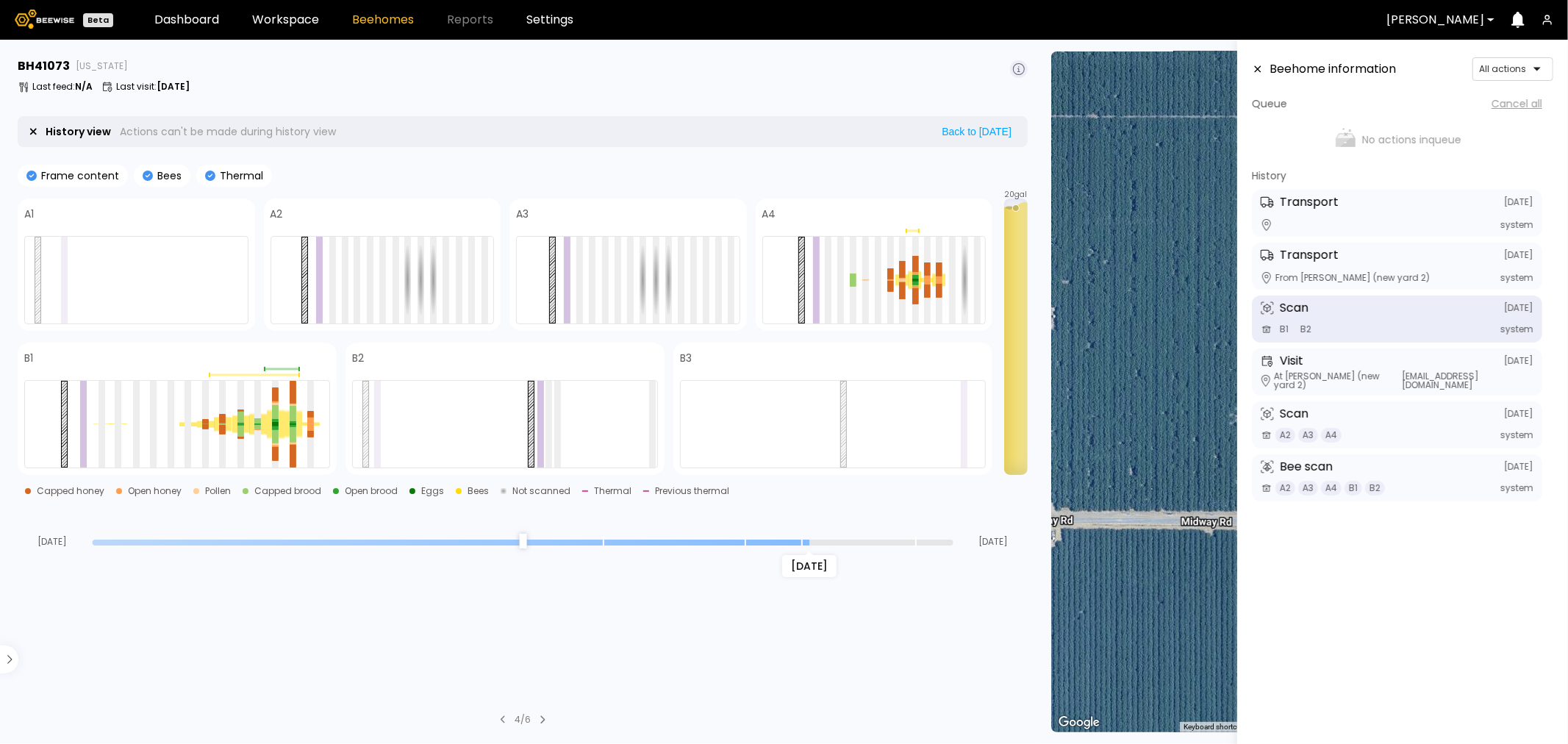
drag, startPoint x: 949, startPoint y: 535, endPoint x: 802, endPoint y: 539, distance: 147.1
click at [802, 539] on input "range" at bounding box center [523, 542] width 861 height 6
click at [1258, 67] on icon at bounding box center [1258, 69] width 11 height 10
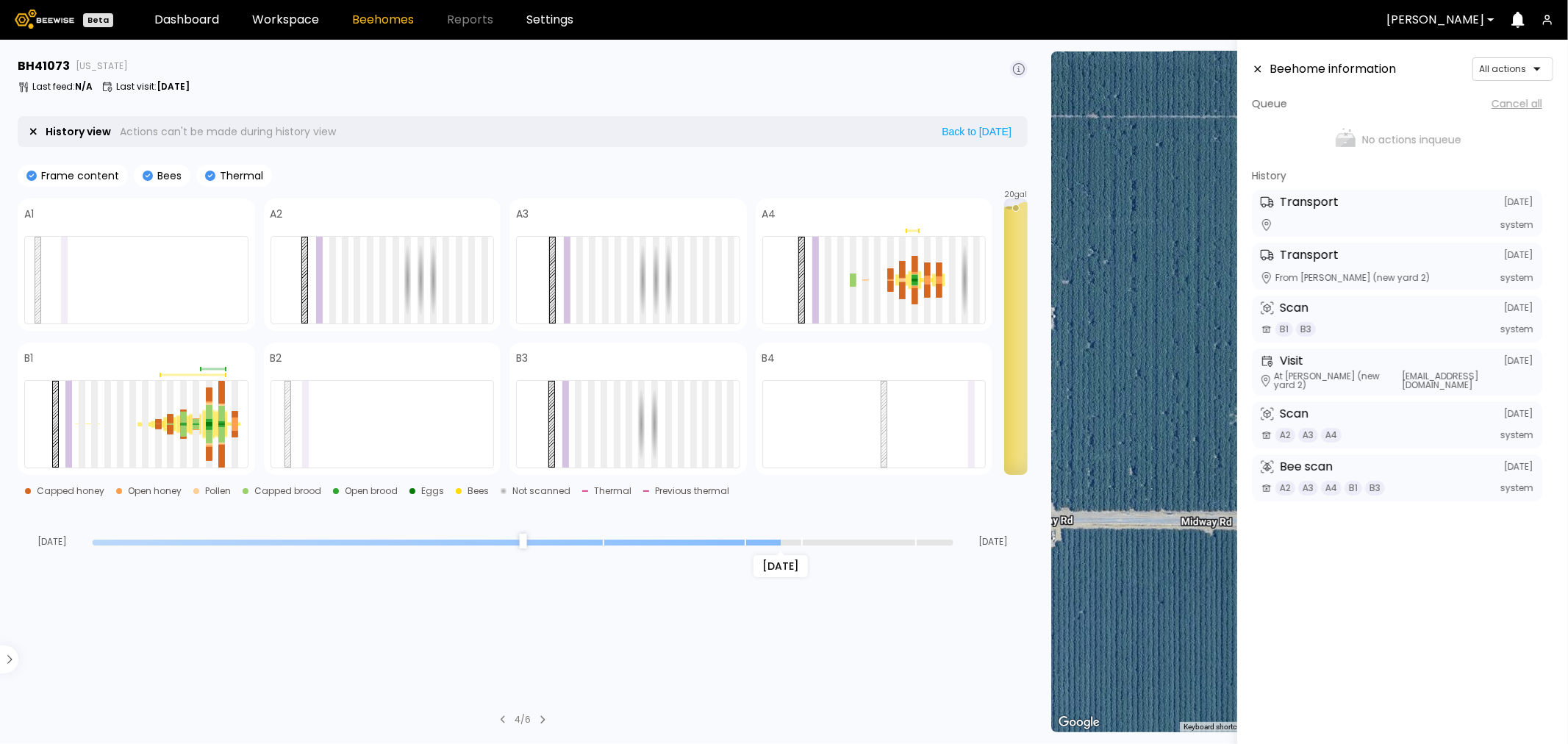
drag, startPoint x: 809, startPoint y: 542, endPoint x: 777, endPoint y: 539, distance: 32.1
click at [777, 539] on input "range" at bounding box center [523, 542] width 861 height 6
click at [1252, 67] on icon at bounding box center [1258, 69] width 11 height 10
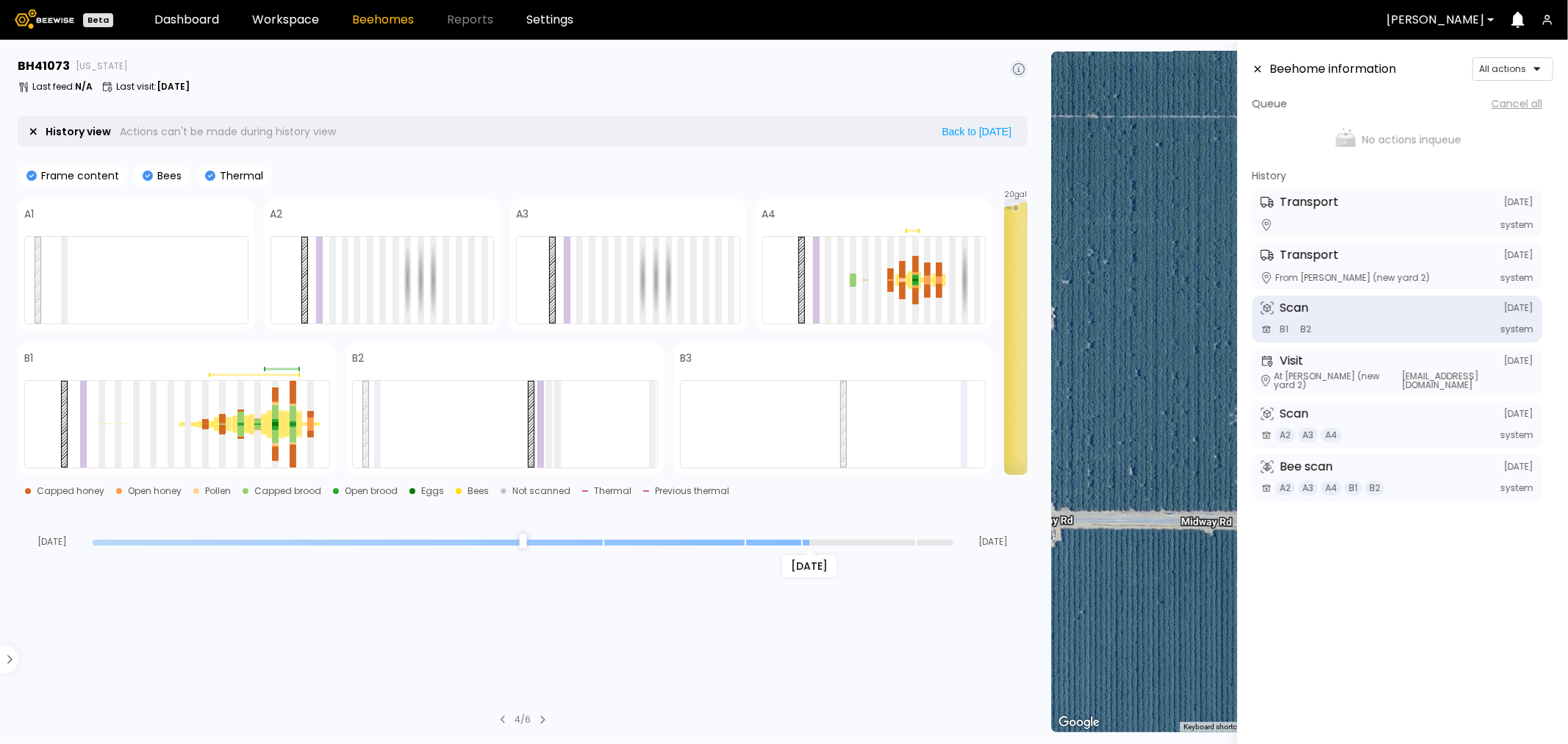
type input "*"
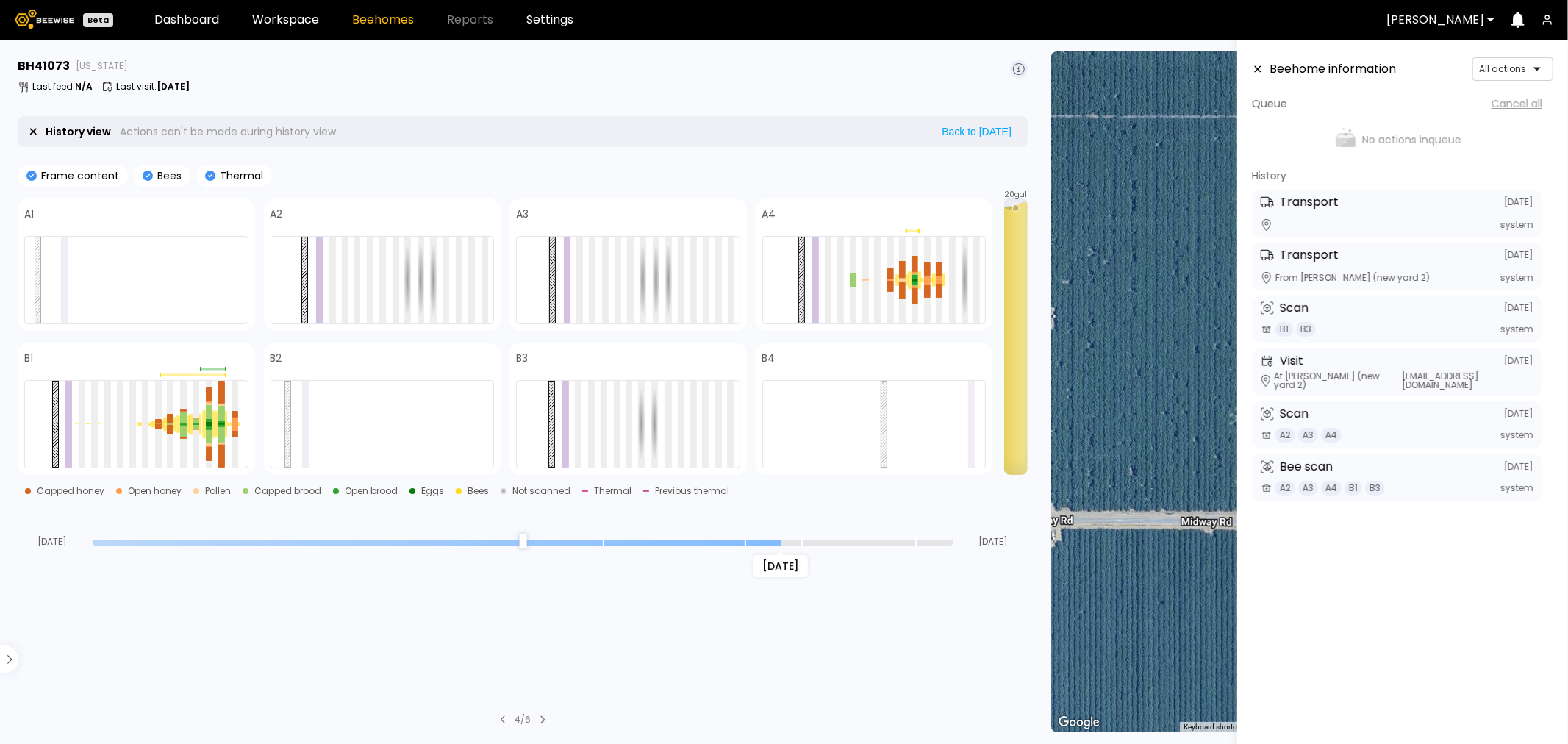
click at [783, 544] on input "range" at bounding box center [523, 542] width 861 height 6
click at [632, 400] on div at bounding box center [630, 424] width 7 height 87
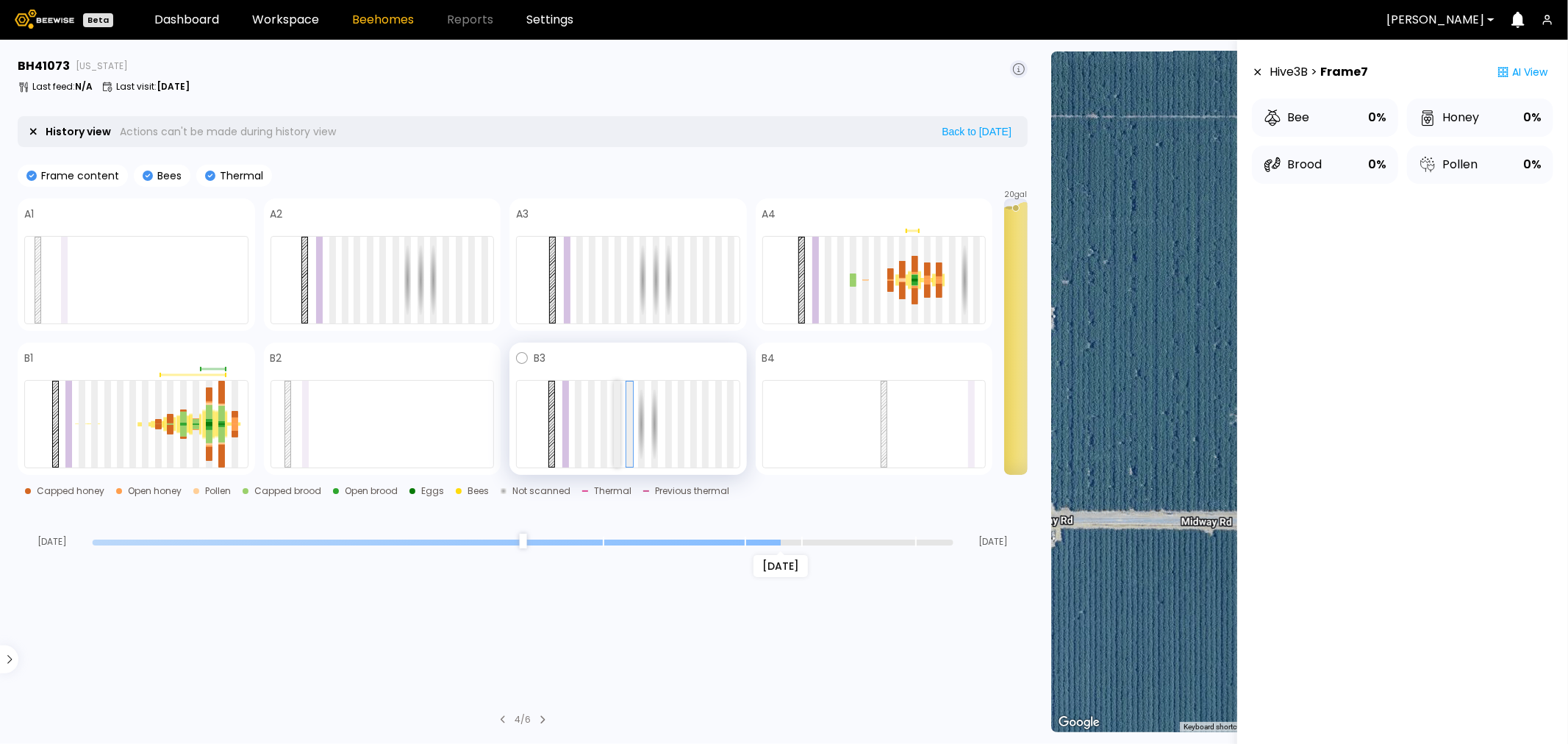
click at [617, 404] on div at bounding box center [617, 424] width 7 height 87
click at [606, 408] on div at bounding box center [604, 424] width 7 height 87
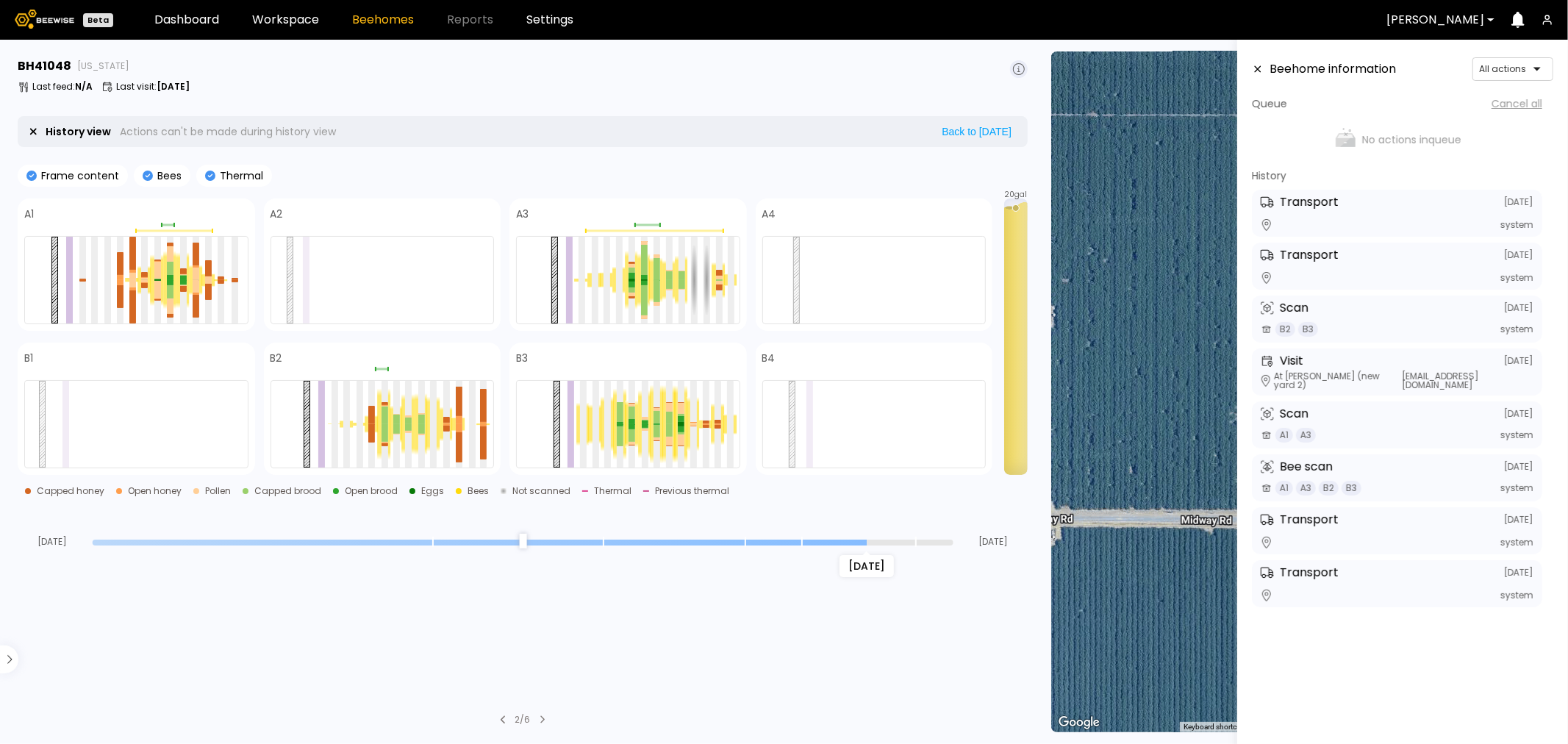
drag, startPoint x: 950, startPoint y: 542, endPoint x: 880, endPoint y: 557, distance: 71.6
click at [875, 546] on input "range" at bounding box center [523, 542] width 861 height 6
type input "*"
click at [861, 542] on input "range" at bounding box center [523, 542] width 861 height 6
click at [584, 421] on div at bounding box center [583, 424] width 7 height 87
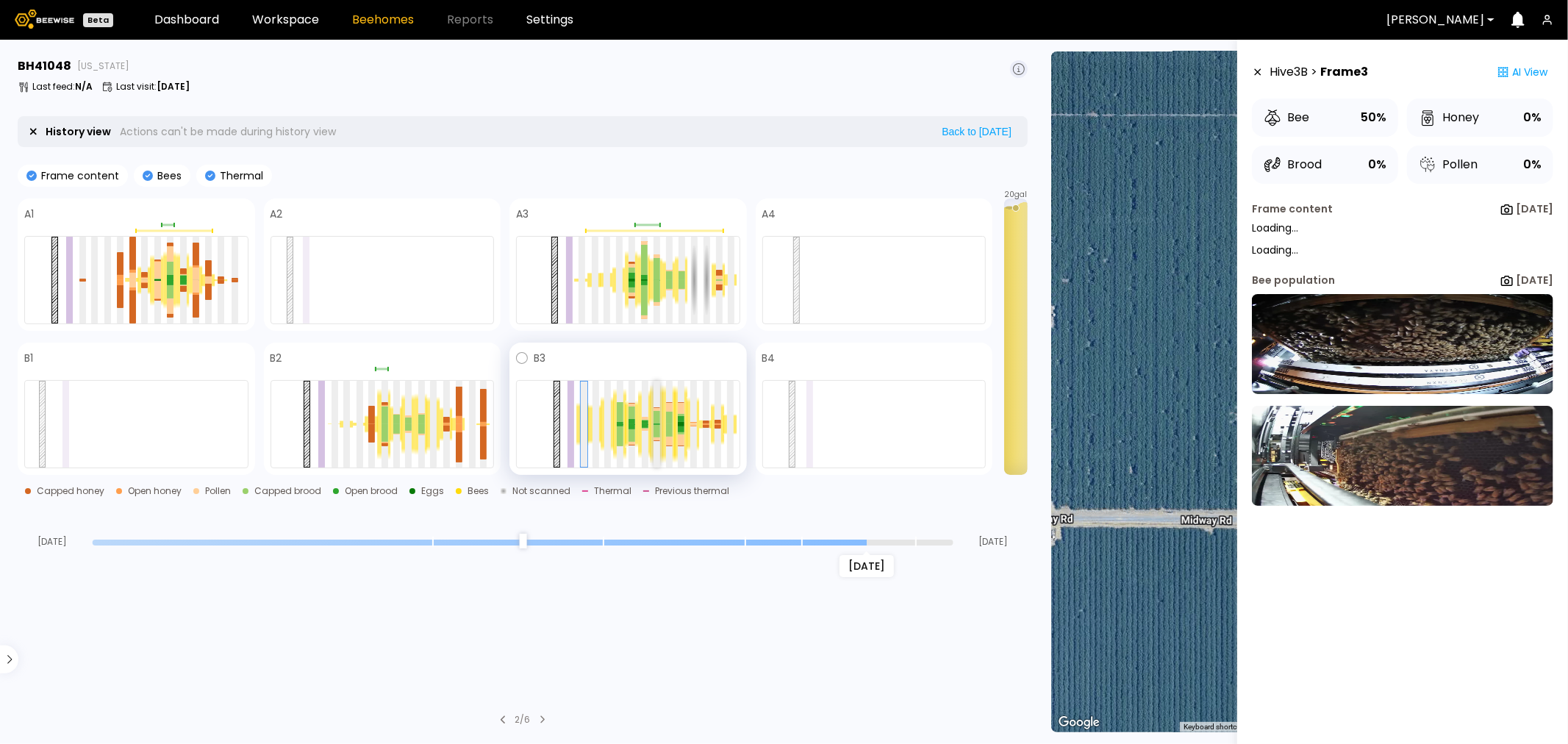
click at [656, 425] on div at bounding box center [657, 431] width 7 height 13
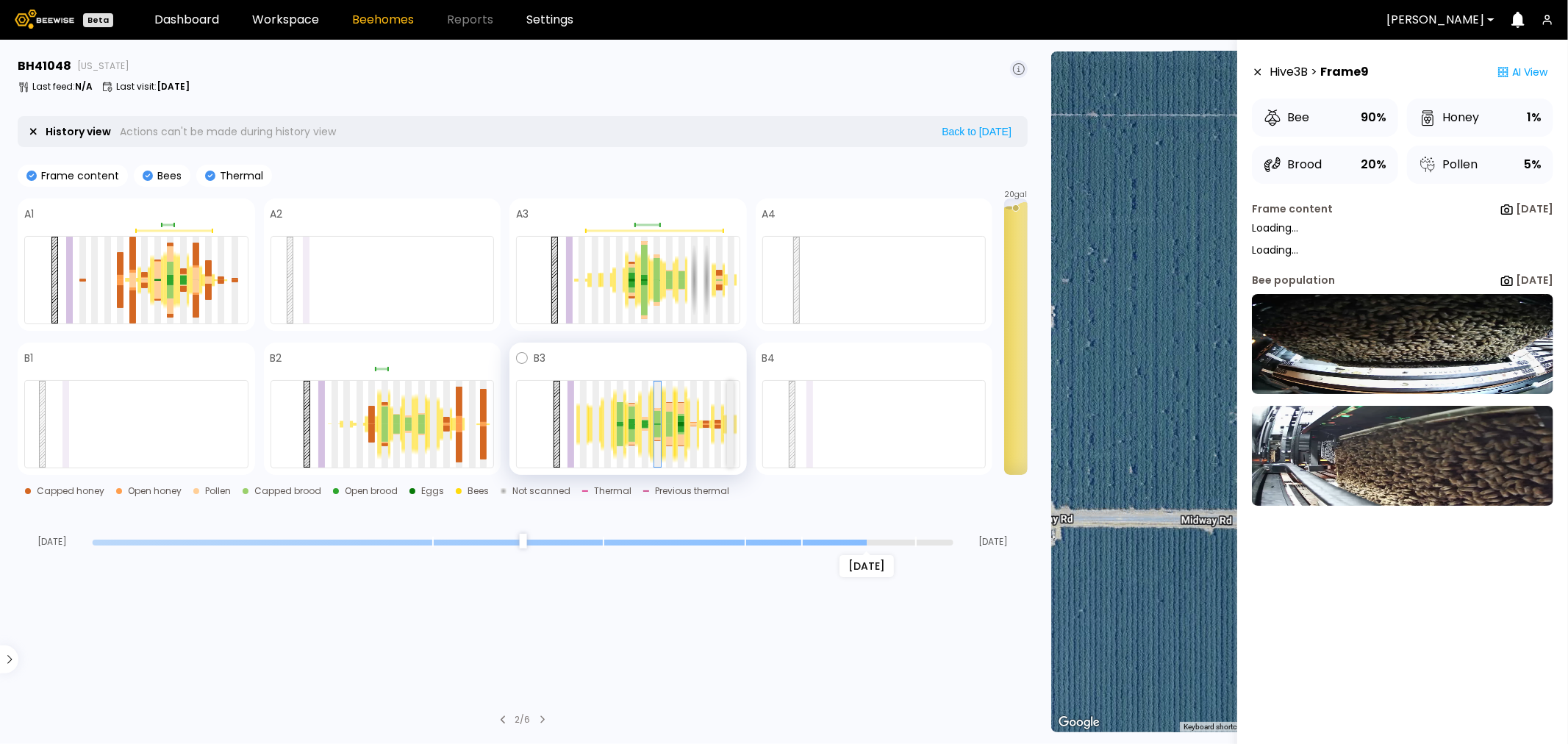
click at [729, 420] on div at bounding box center [731, 424] width 7 height 87
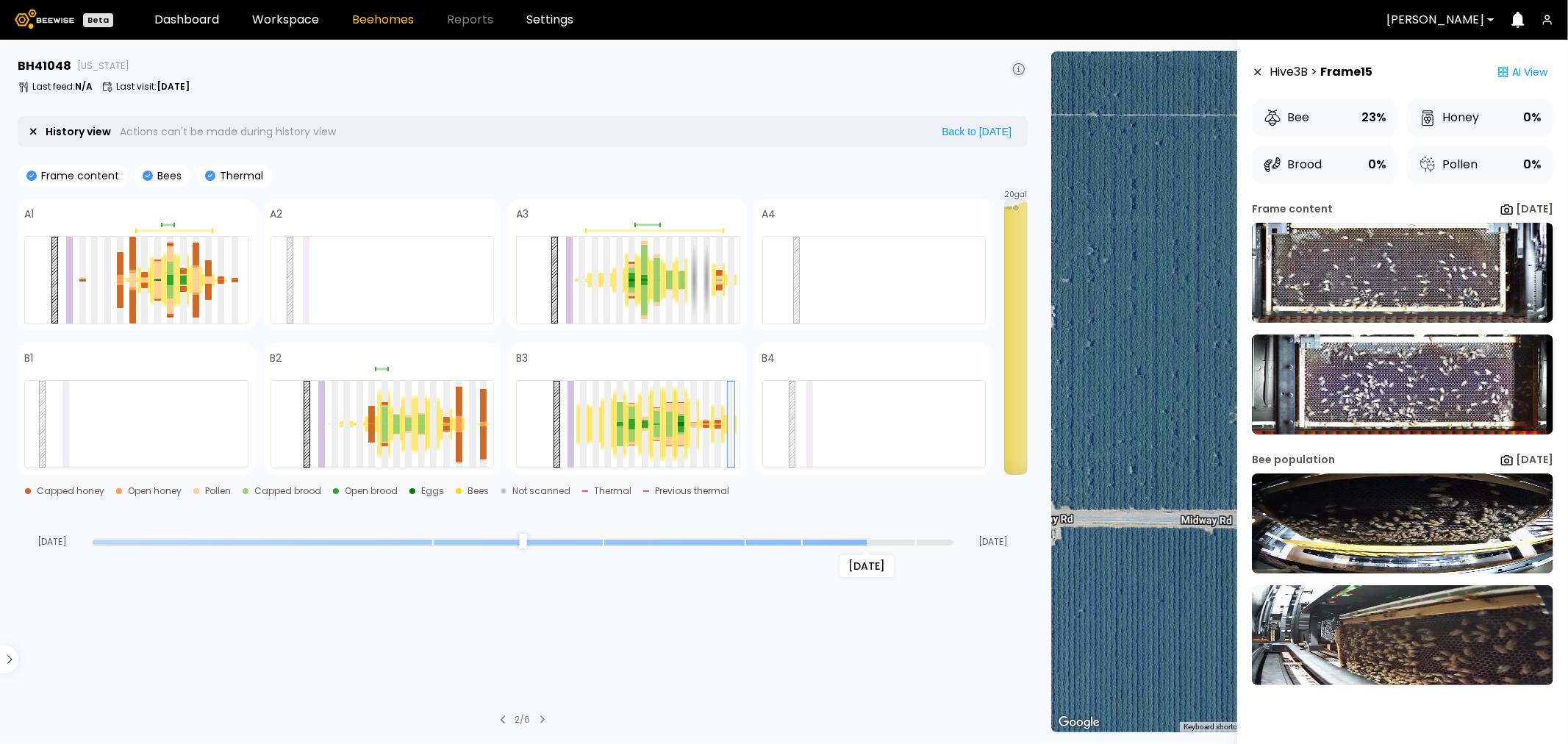
click at [503, 660] on section "BH 41048 California Last feed : N/A Last visit : Aug 05 History view Actions ca…" at bounding box center [524, 392] width 1031 height 705
click at [621, 414] on div at bounding box center [620, 412] width 7 height 20
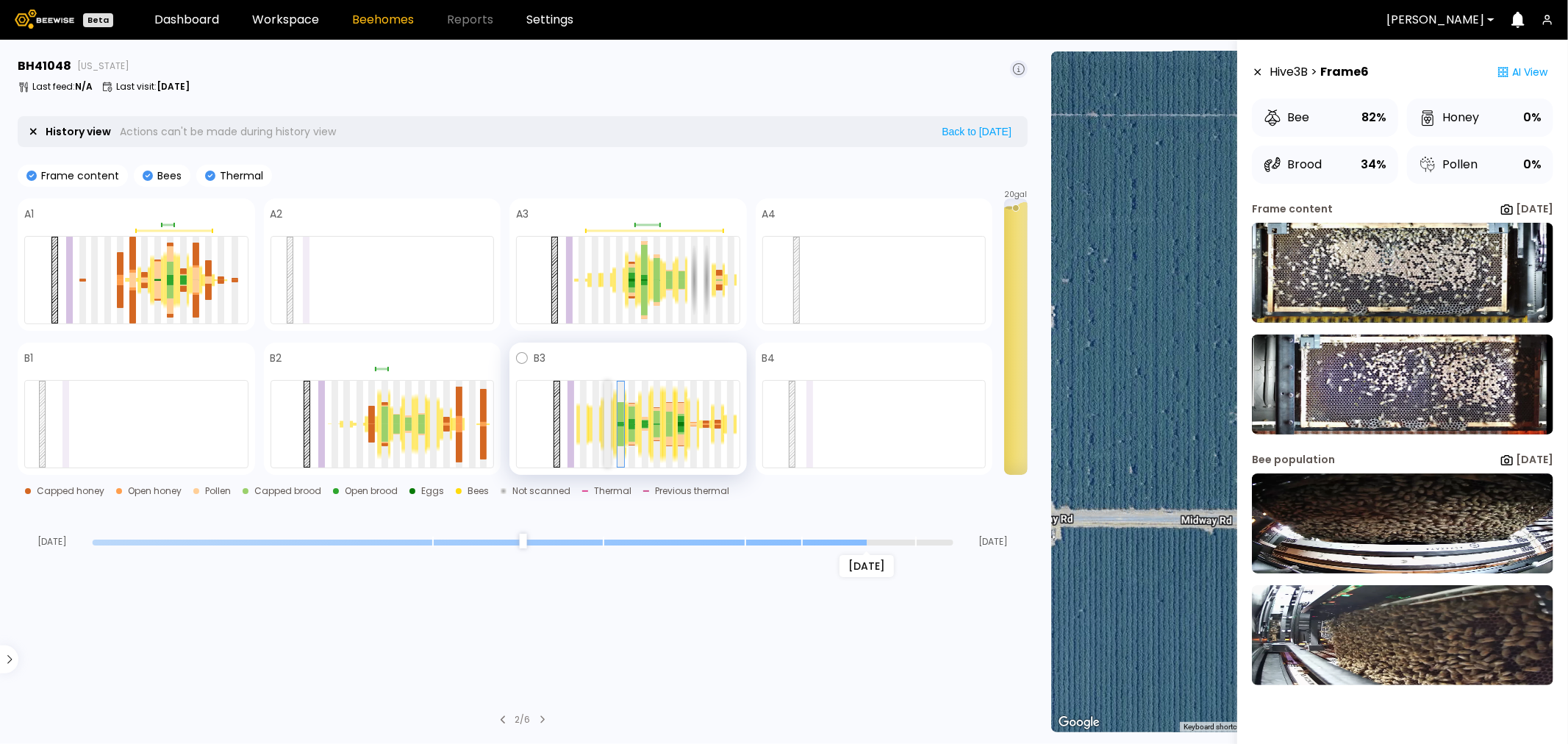
click at [607, 424] on div at bounding box center [608, 424] width 7 height 0
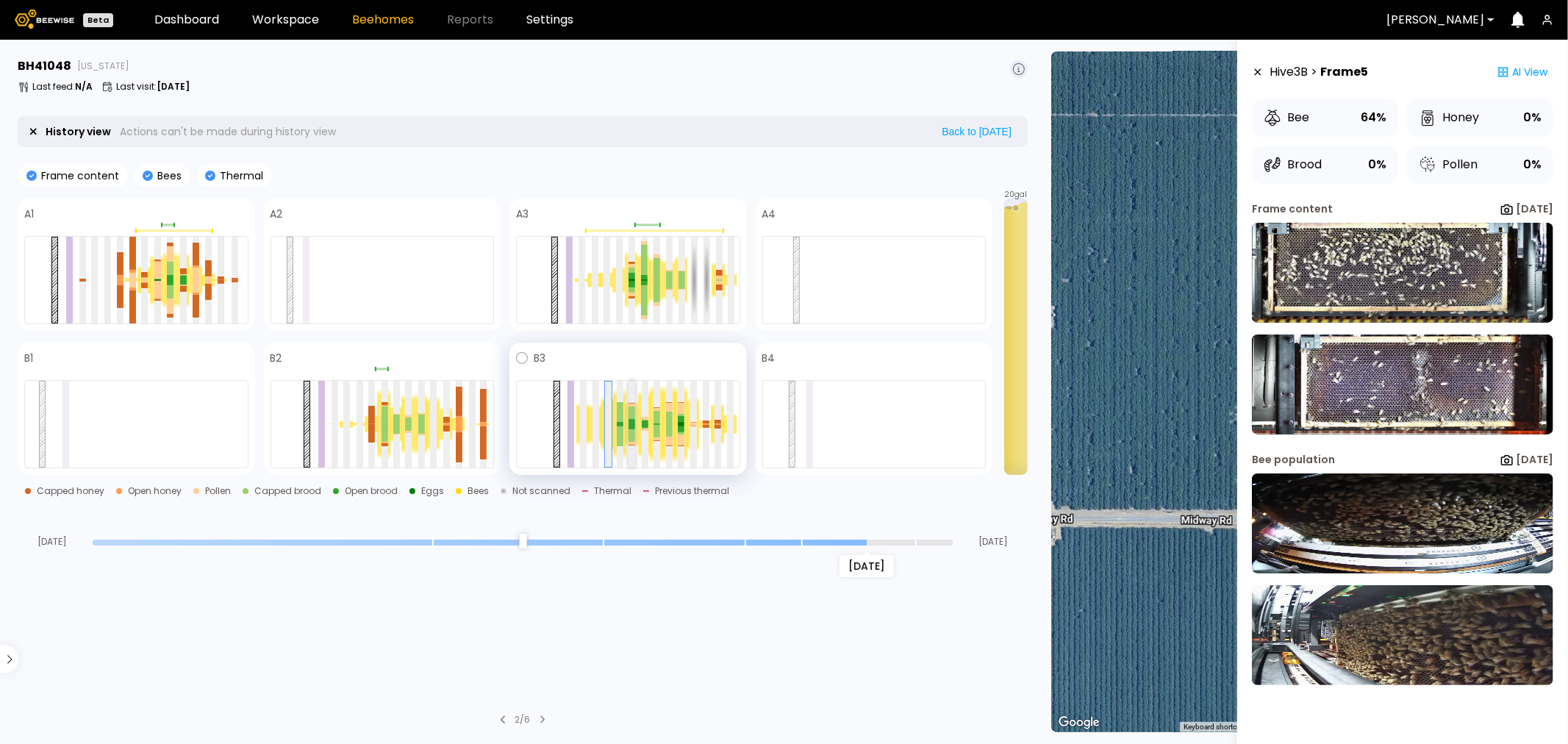
click at [635, 424] on div at bounding box center [632, 426] width 7 height 4
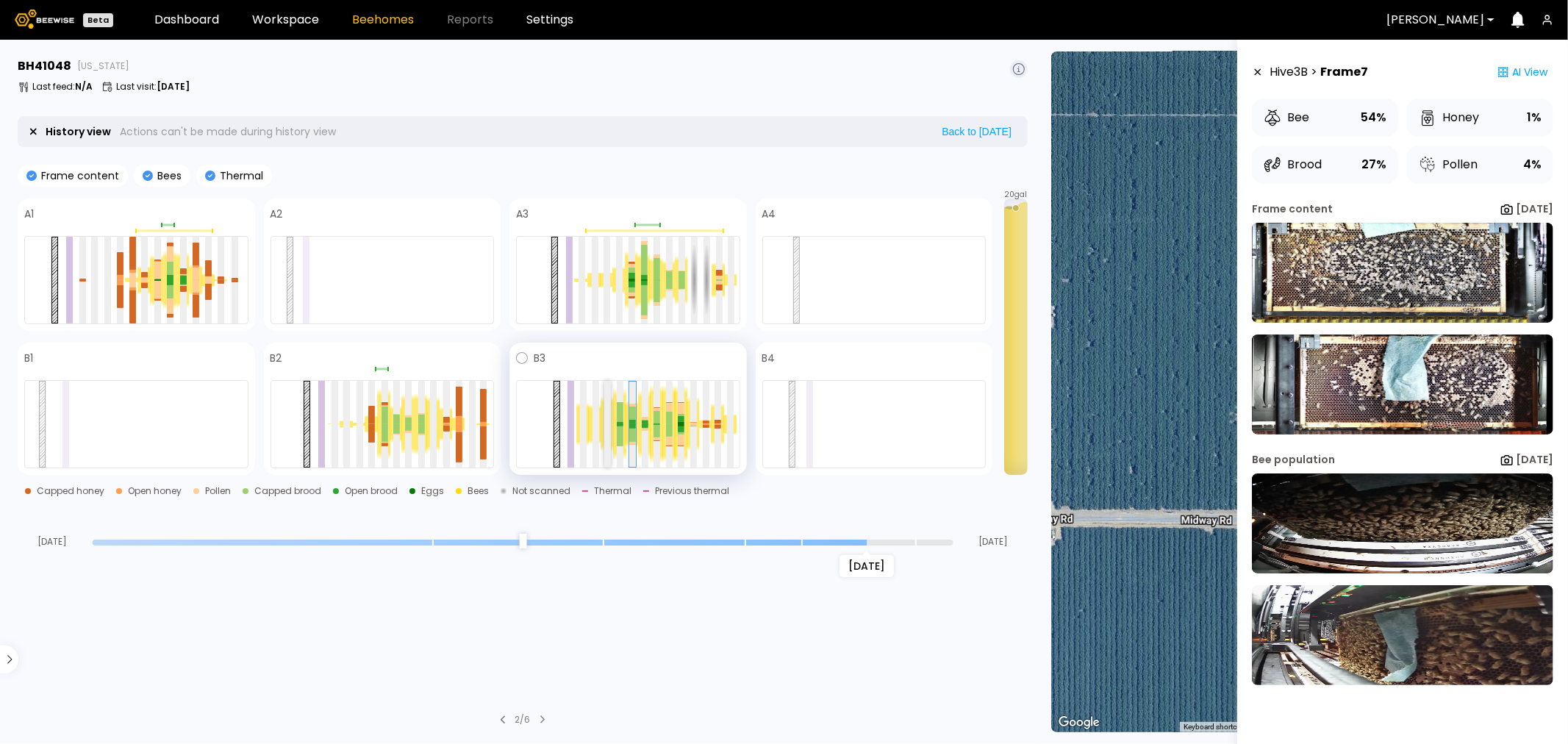
click at [609, 428] on div at bounding box center [608, 424] width 7 height 87
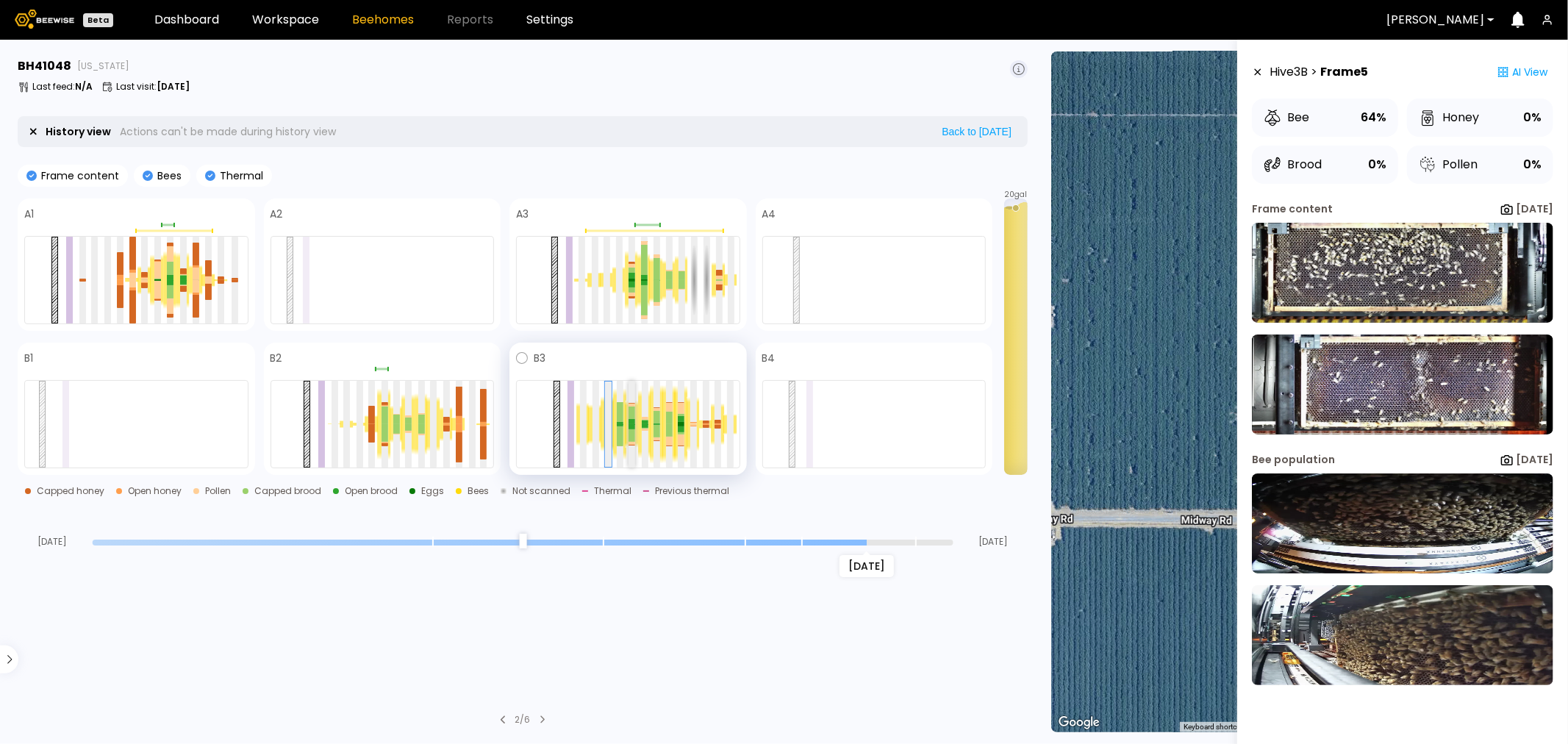
click at [632, 427] on div at bounding box center [632, 426] width 7 height 4
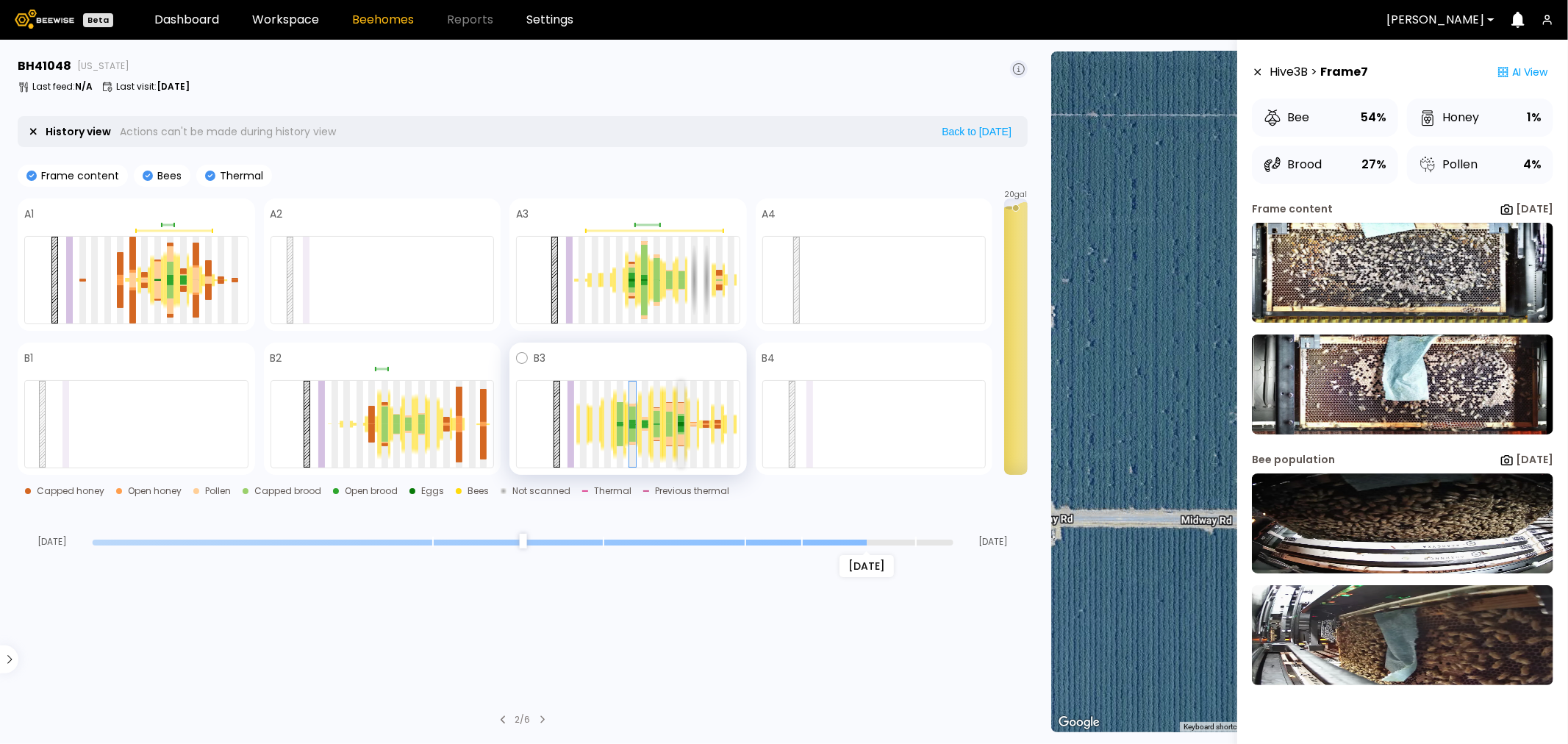
click at [679, 422] on div at bounding box center [681, 424] width 7 height 3
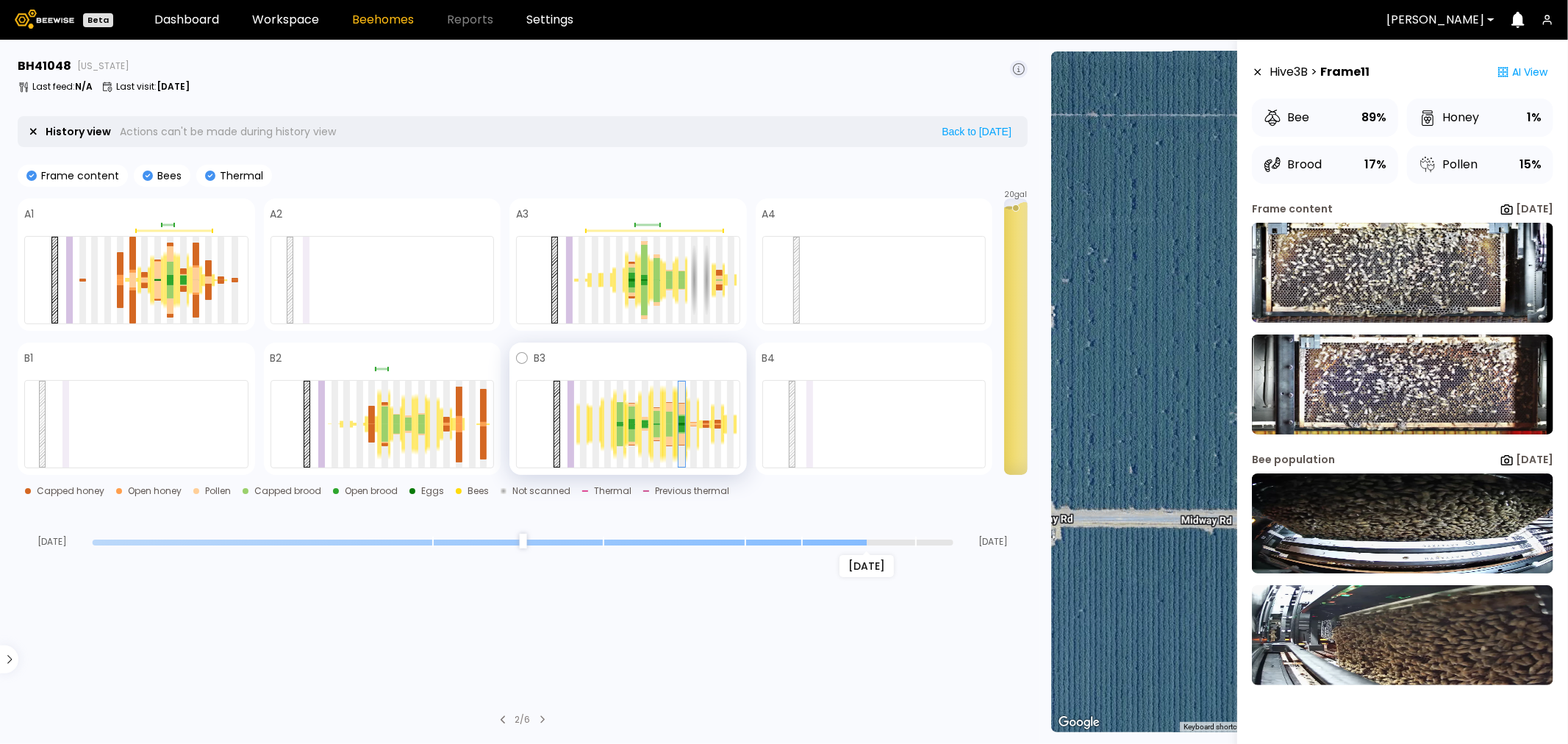
click at [714, 429] on div at bounding box center [717, 425] width 13 height 42
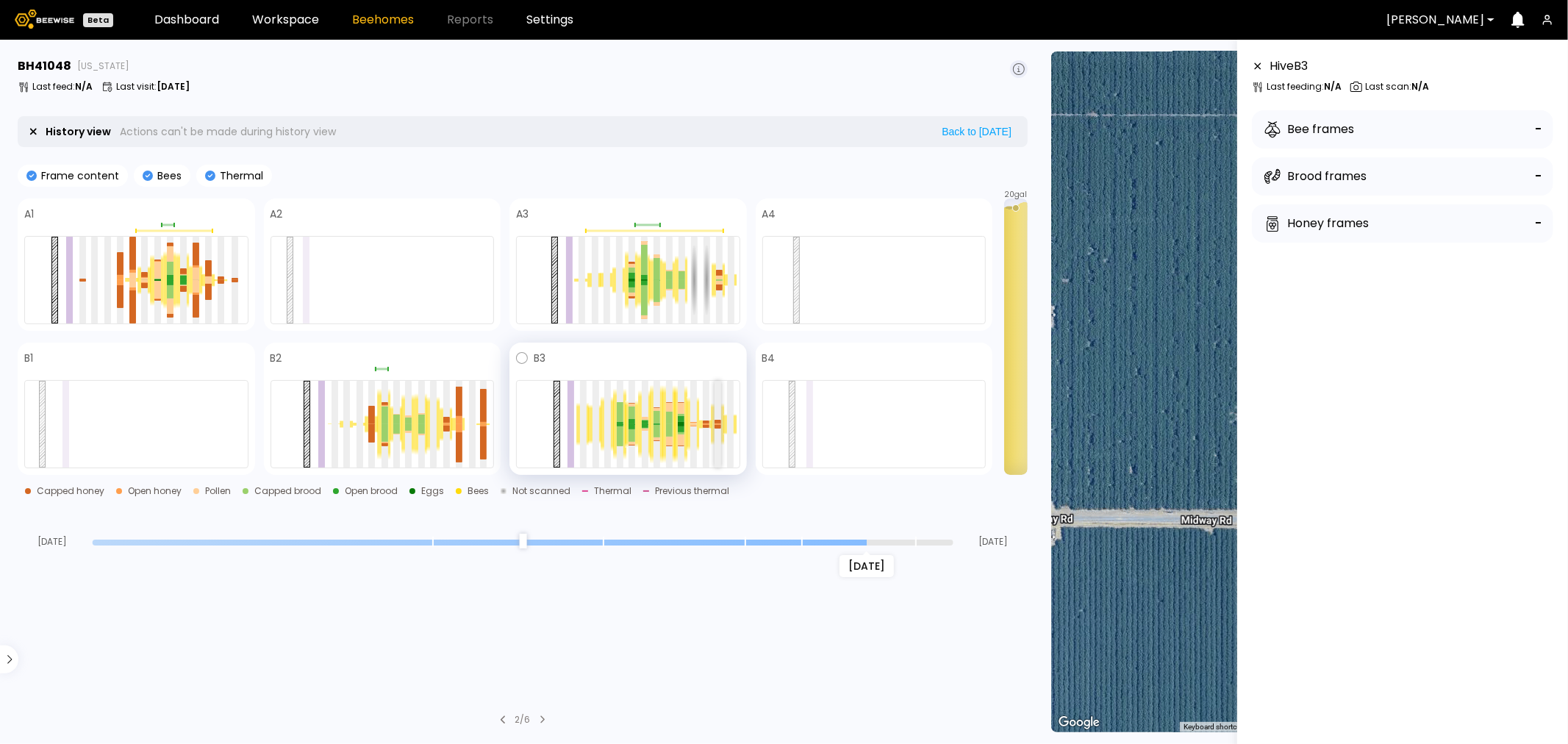
click at [716, 420] on div at bounding box center [718, 421] width 7 height 3
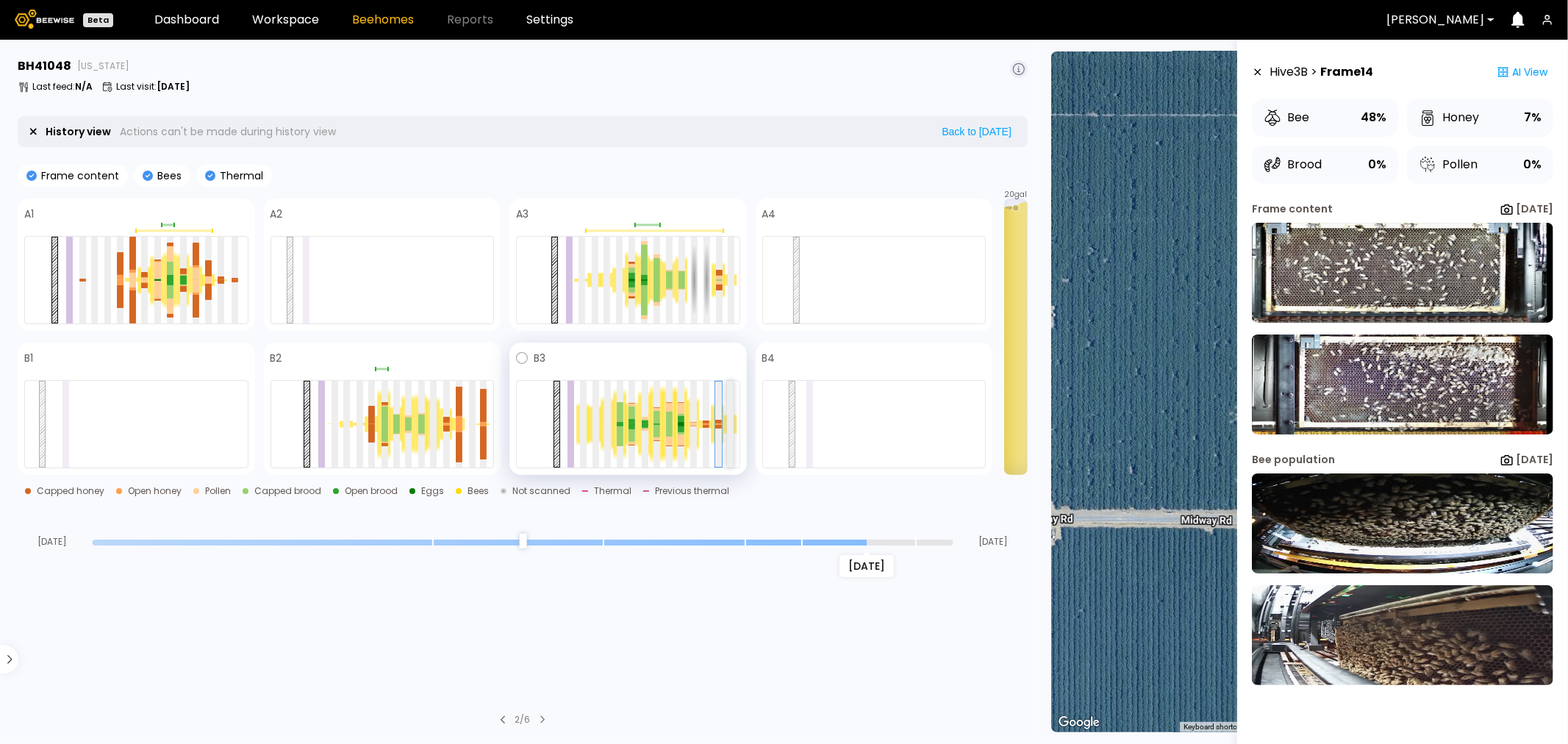
click at [732, 422] on div at bounding box center [731, 424] width 7 height 87
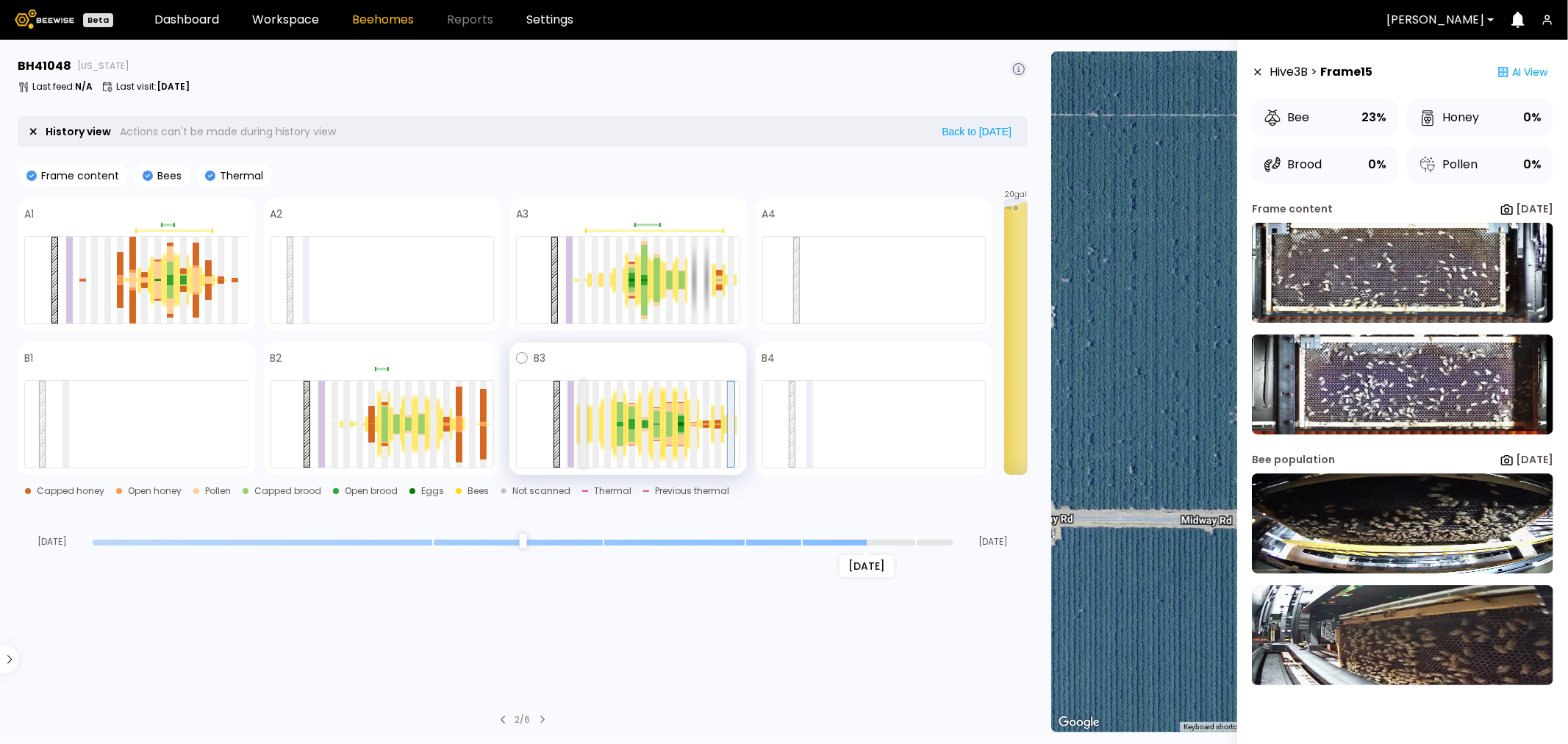
click at [580, 401] on div at bounding box center [583, 424] width 7 height 87
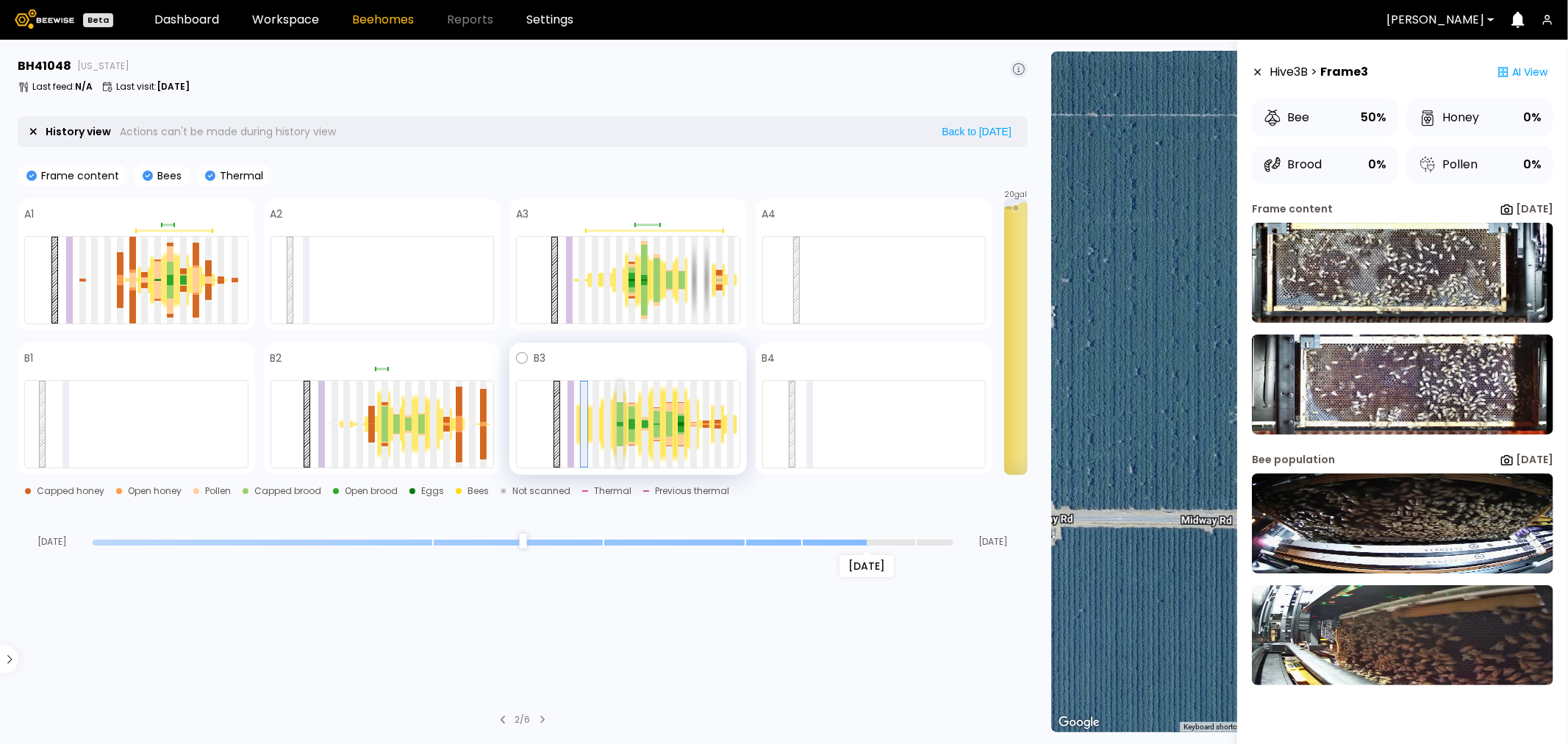
click at [617, 409] on div at bounding box center [620, 412] width 7 height 20
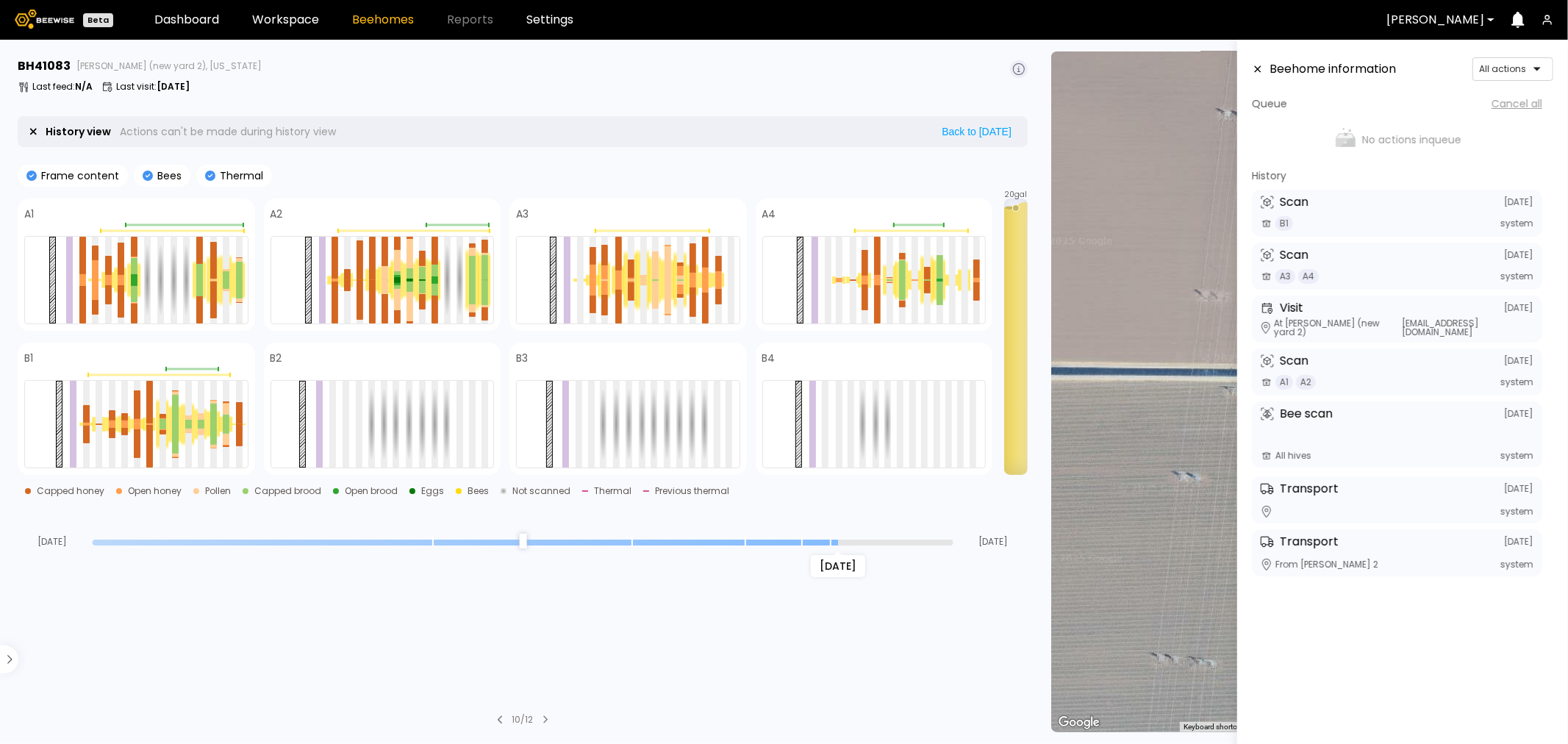
drag, startPoint x: 950, startPoint y: 542, endPoint x: 836, endPoint y: 547, distance: 114.1
click at [836, 546] on input "range" at bounding box center [523, 542] width 861 height 6
click at [1255, 66] on icon at bounding box center [1258, 70] width 7 height 7
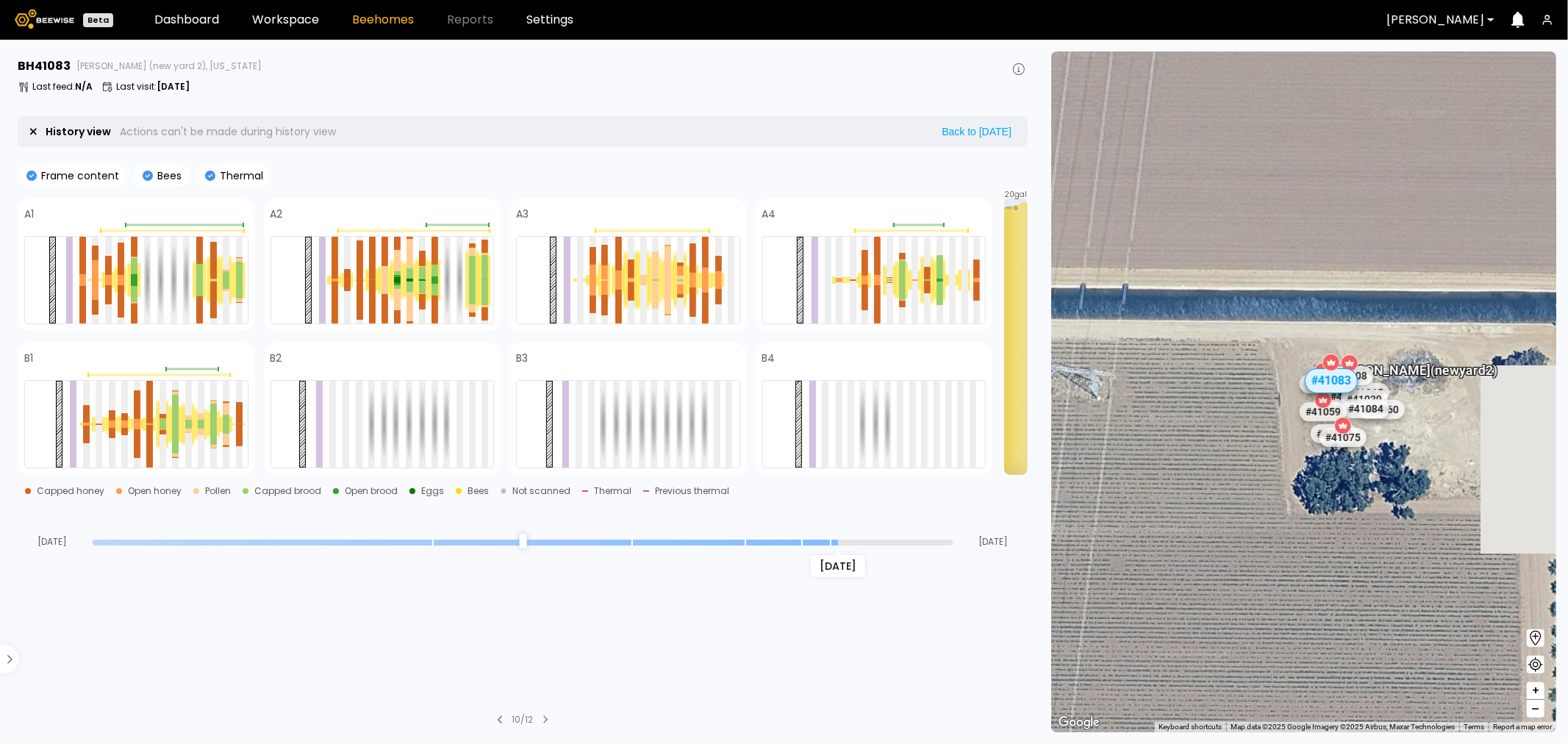
drag, startPoint x: 1393, startPoint y: 372, endPoint x: 1368, endPoint y: 504, distance: 134.3
click at [1368, 504] on div "# 41029 # 41048 # 41067 # 41073 # 41104 # 40069 # 41135 # 40239 # 40209 # 41140…" at bounding box center [1304, 392] width 505 height 681
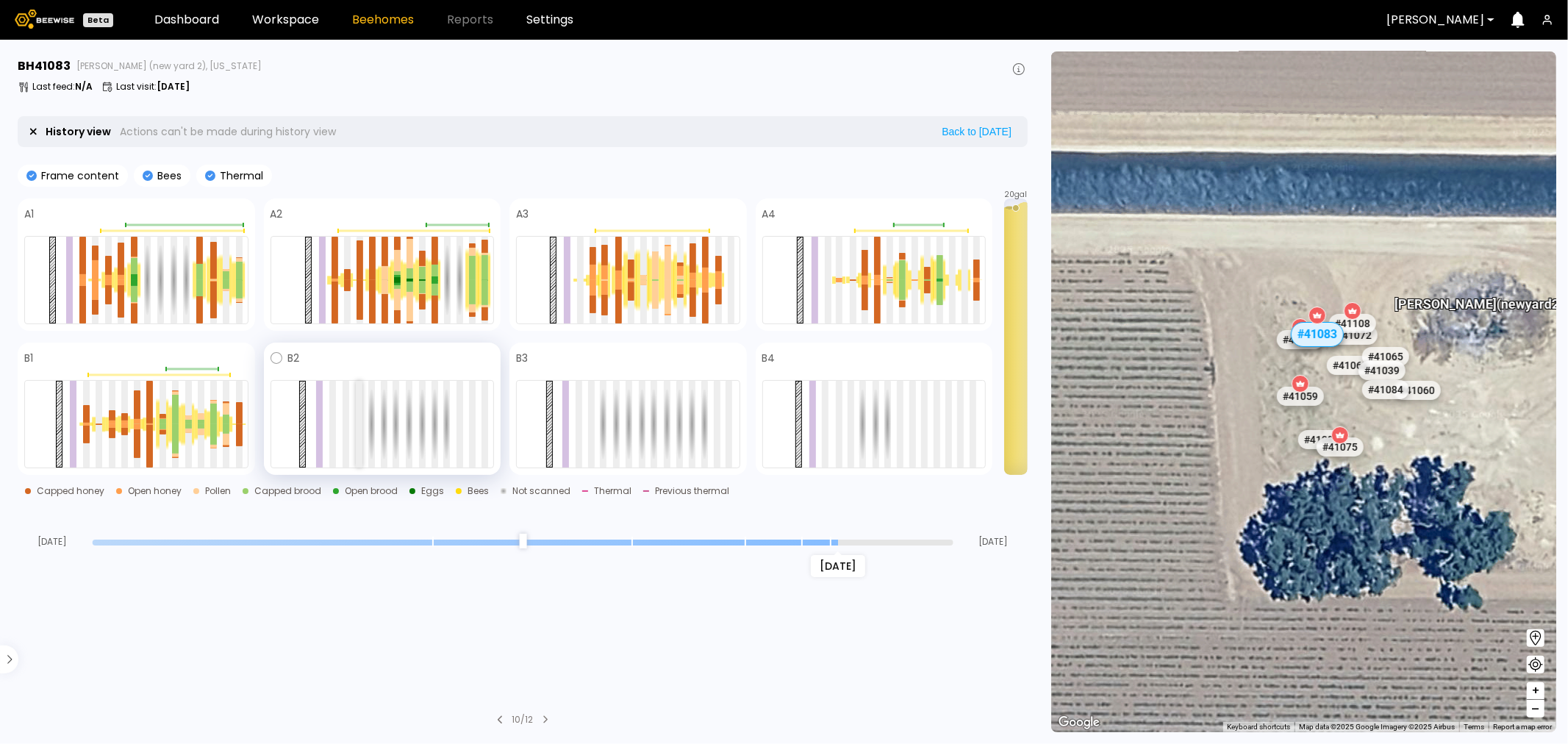
click at [357, 421] on div at bounding box center [359, 424] width 7 height 87
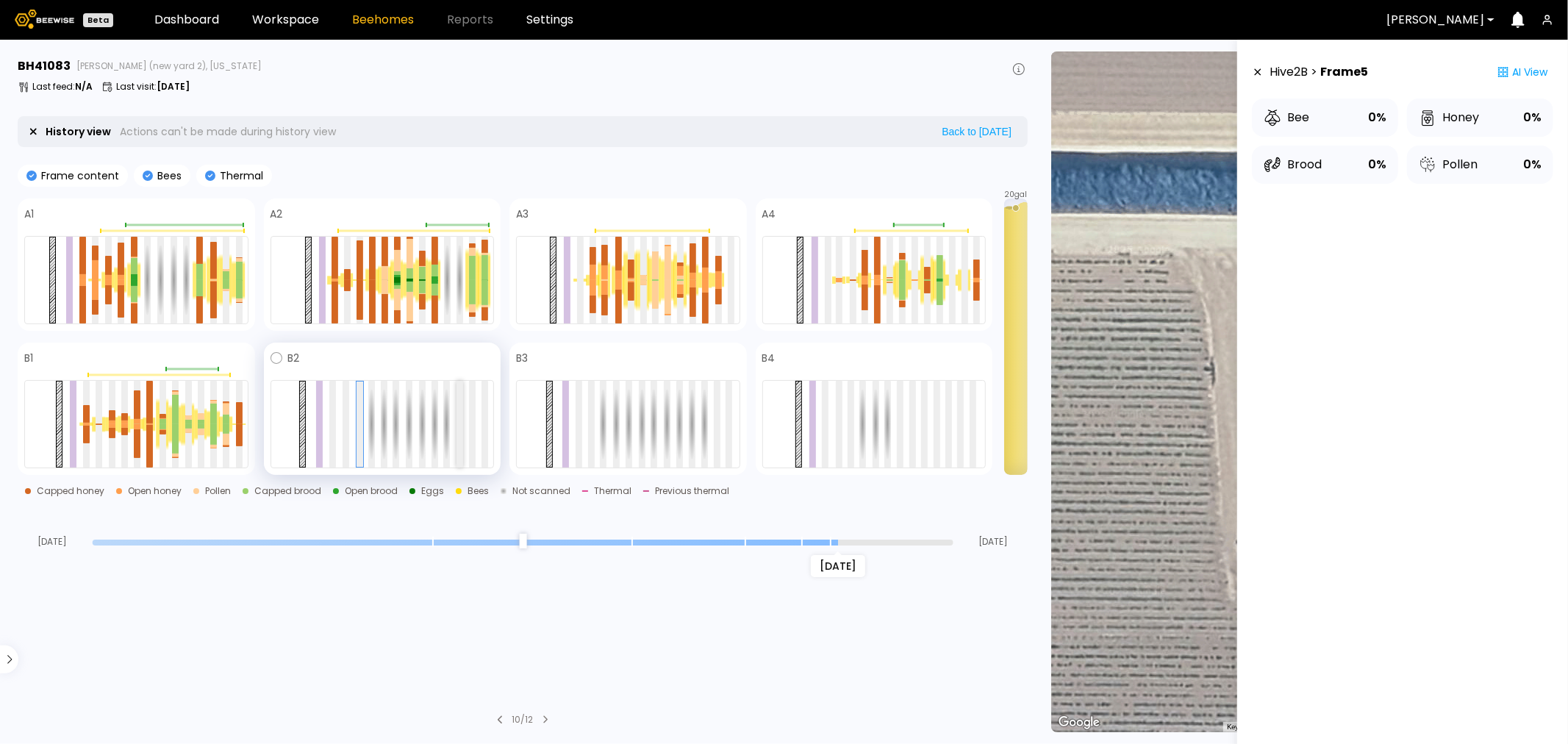
click at [462, 421] on div at bounding box center [460, 424] width 7 height 87
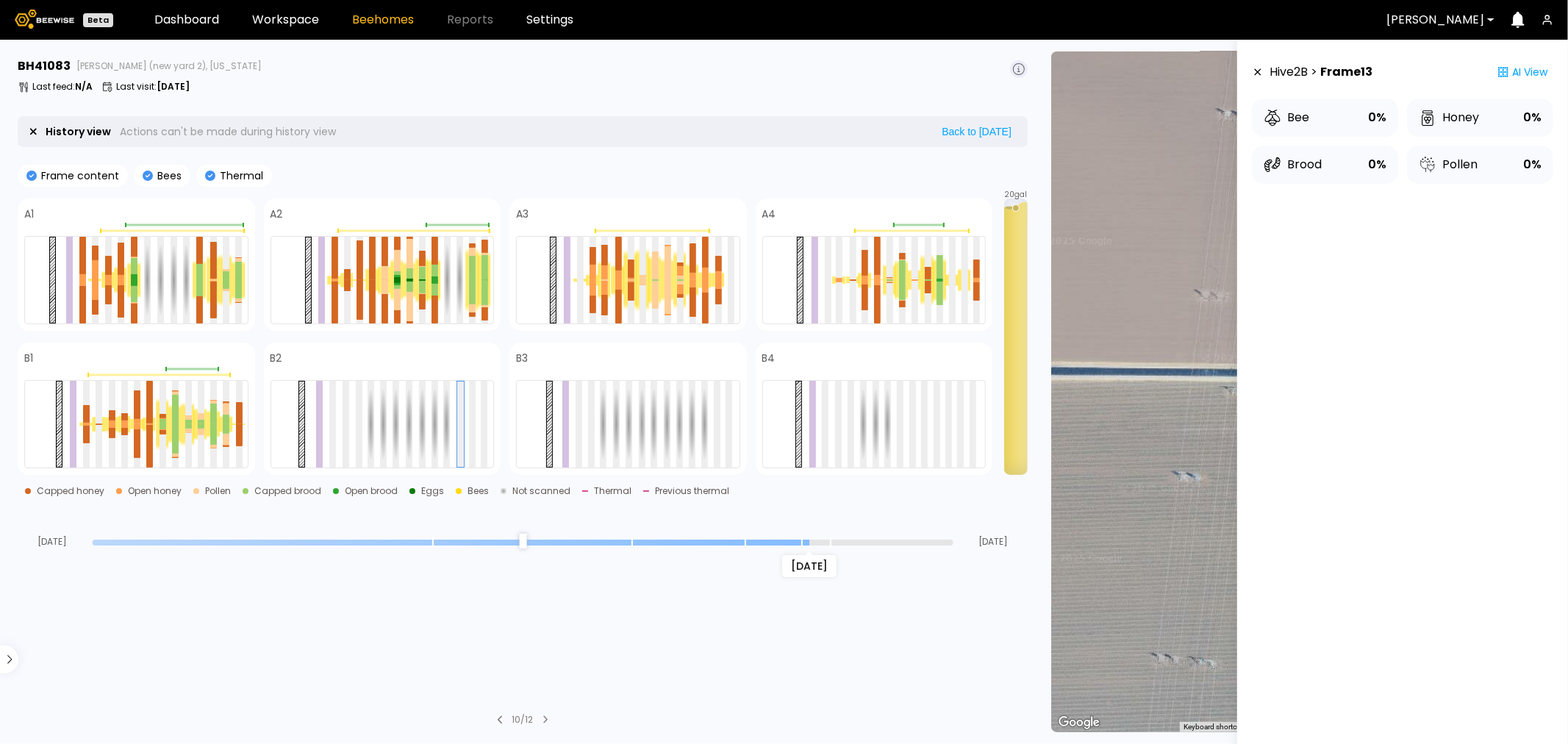
type input "*"
click at [832, 540] on input "range" at bounding box center [523, 542] width 861 height 6
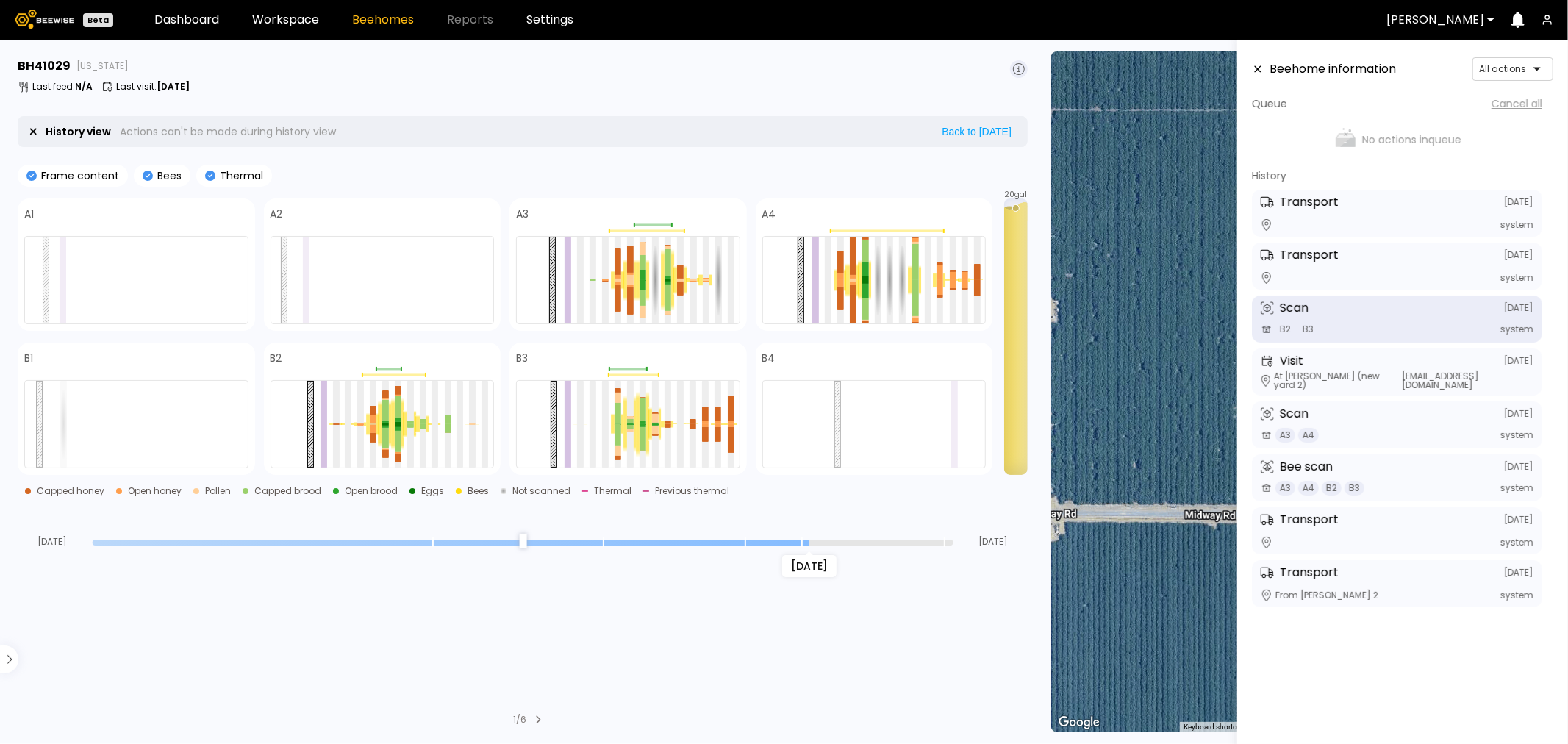
drag, startPoint x: 949, startPoint y: 545, endPoint x: 818, endPoint y: 547, distance: 131.0
type input "*"
click at [818, 546] on input "range" at bounding box center [523, 542] width 861 height 6
click at [280, 25] on link "Workspace" at bounding box center [285, 19] width 67 height 11
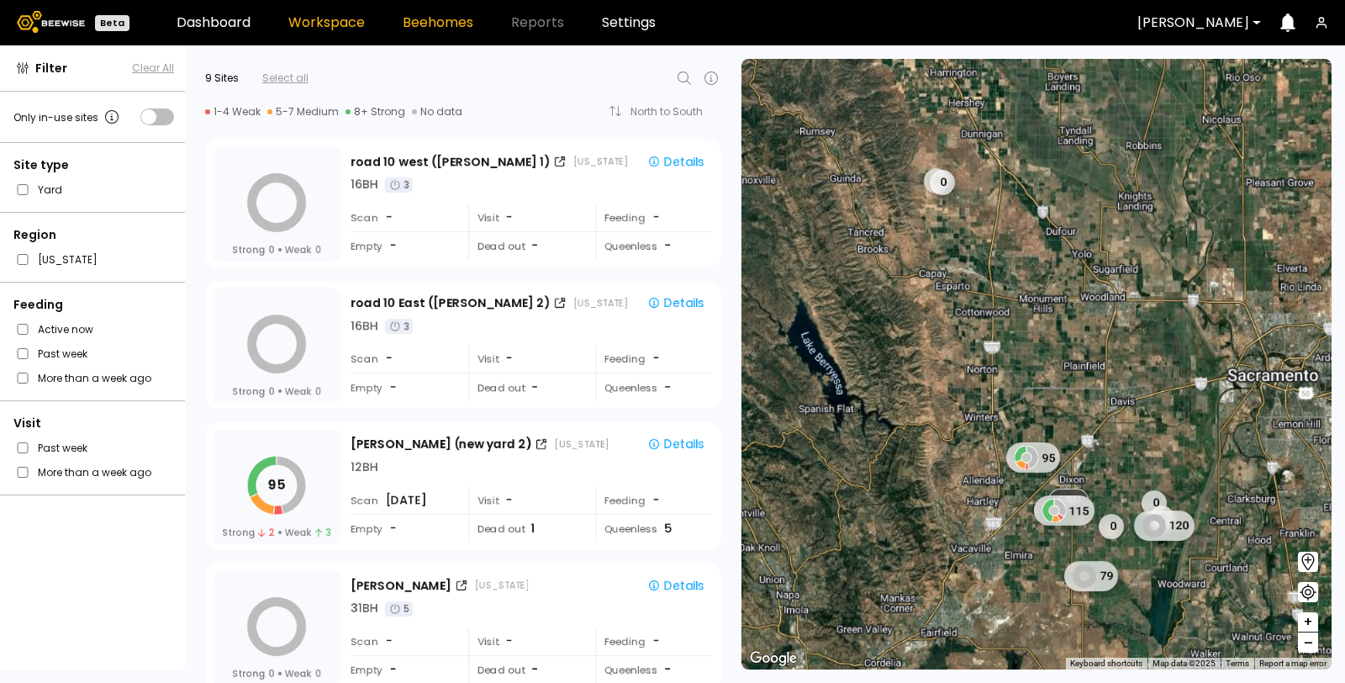
click at [415, 18] on link "Beehomes" at bounding box center [438, 22] width 71 height 13
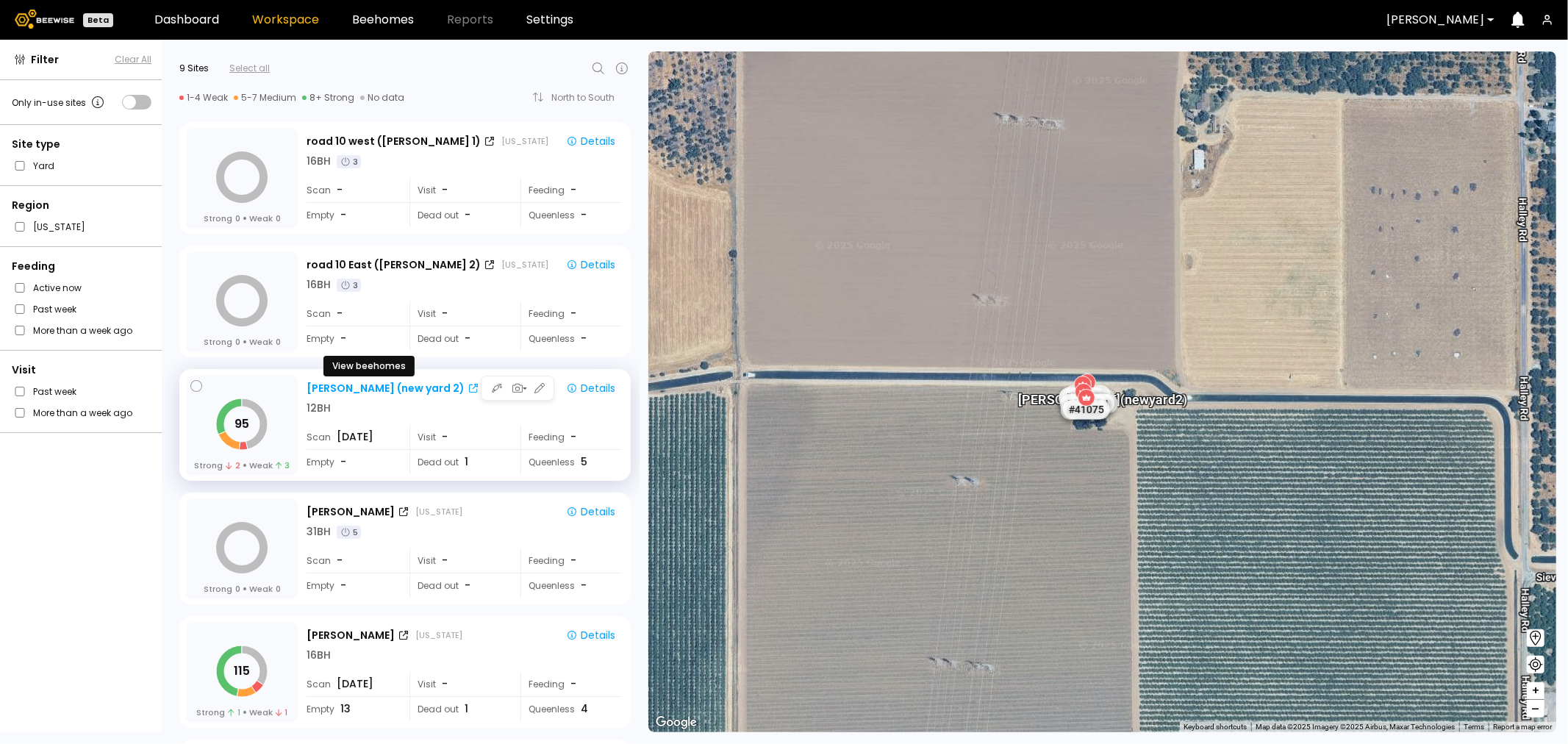
click at [468, 390] on div at bounding box center [473, 388] width 11 height 10
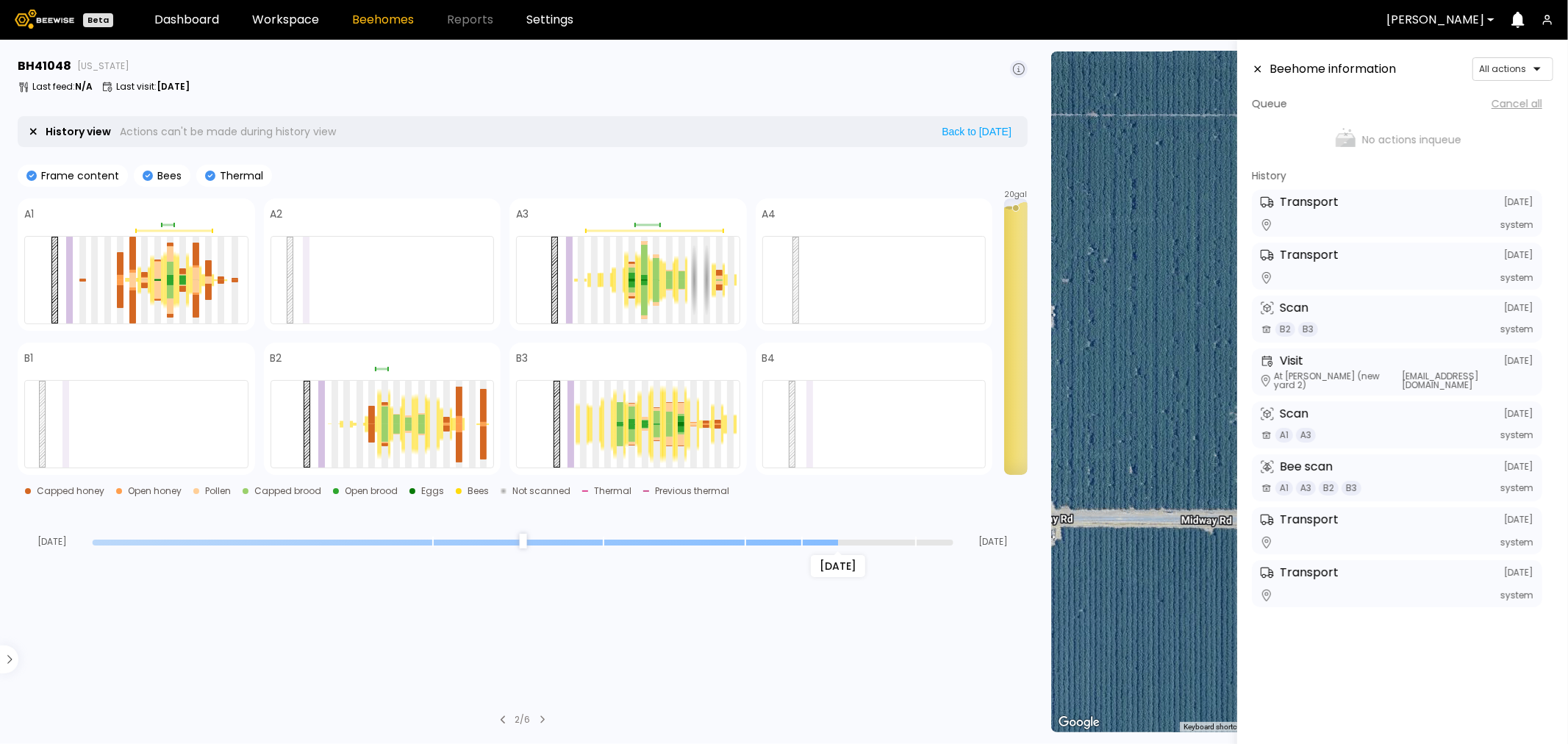
drag, startPoint x: 951, startPoint y: 542, endPoint x: 841, endPoint y: 549, distance: 110.2
click at [841, 546] on input "range" at bounding box center [523, 542] width 861 height 6
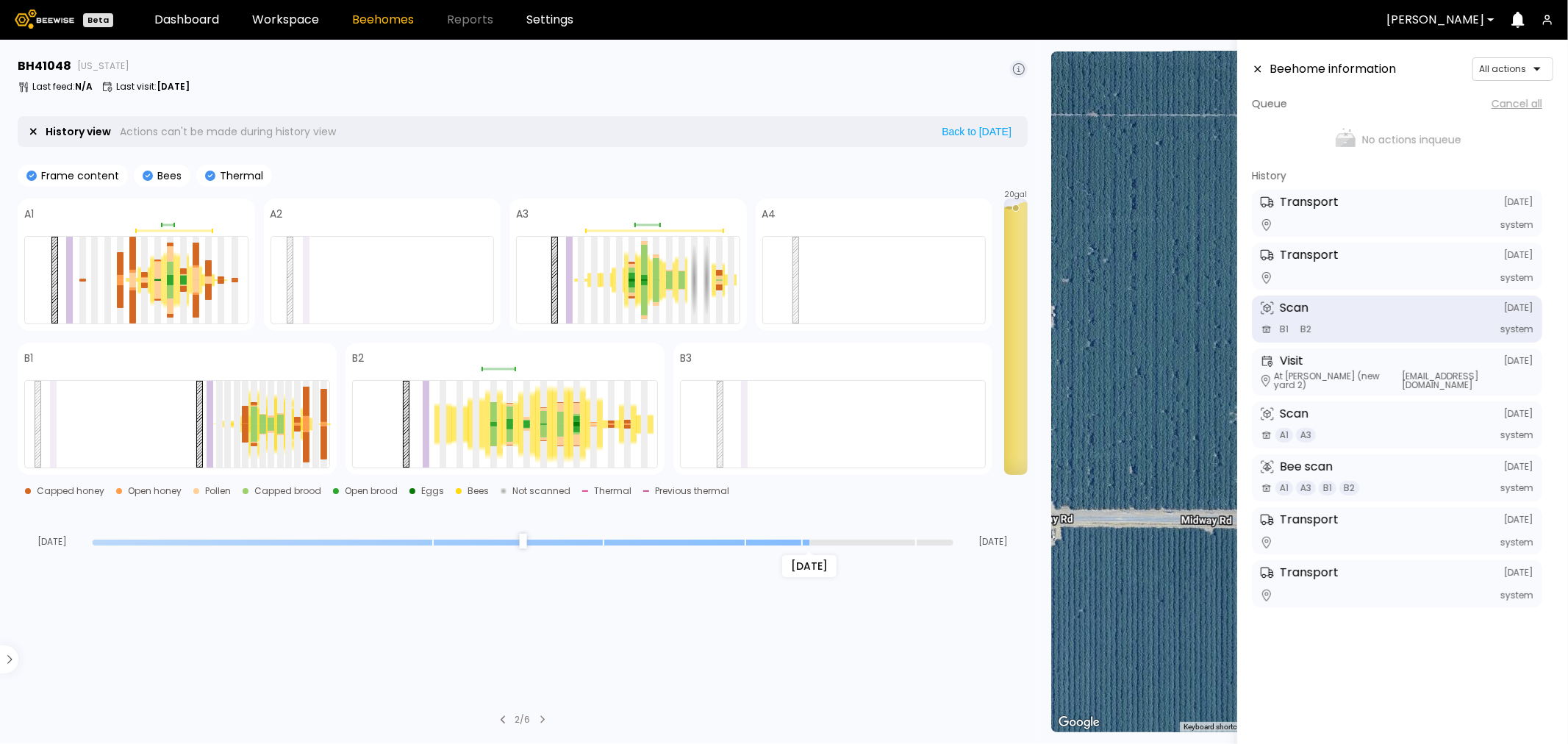
drag, startPoint x: 833, startPoint y: 538, endPoint x: 802, endPoint y: 544, distance: 31.6
click at [802, 544] on input "range" at bounding box center [523, 542] width 861 height 6
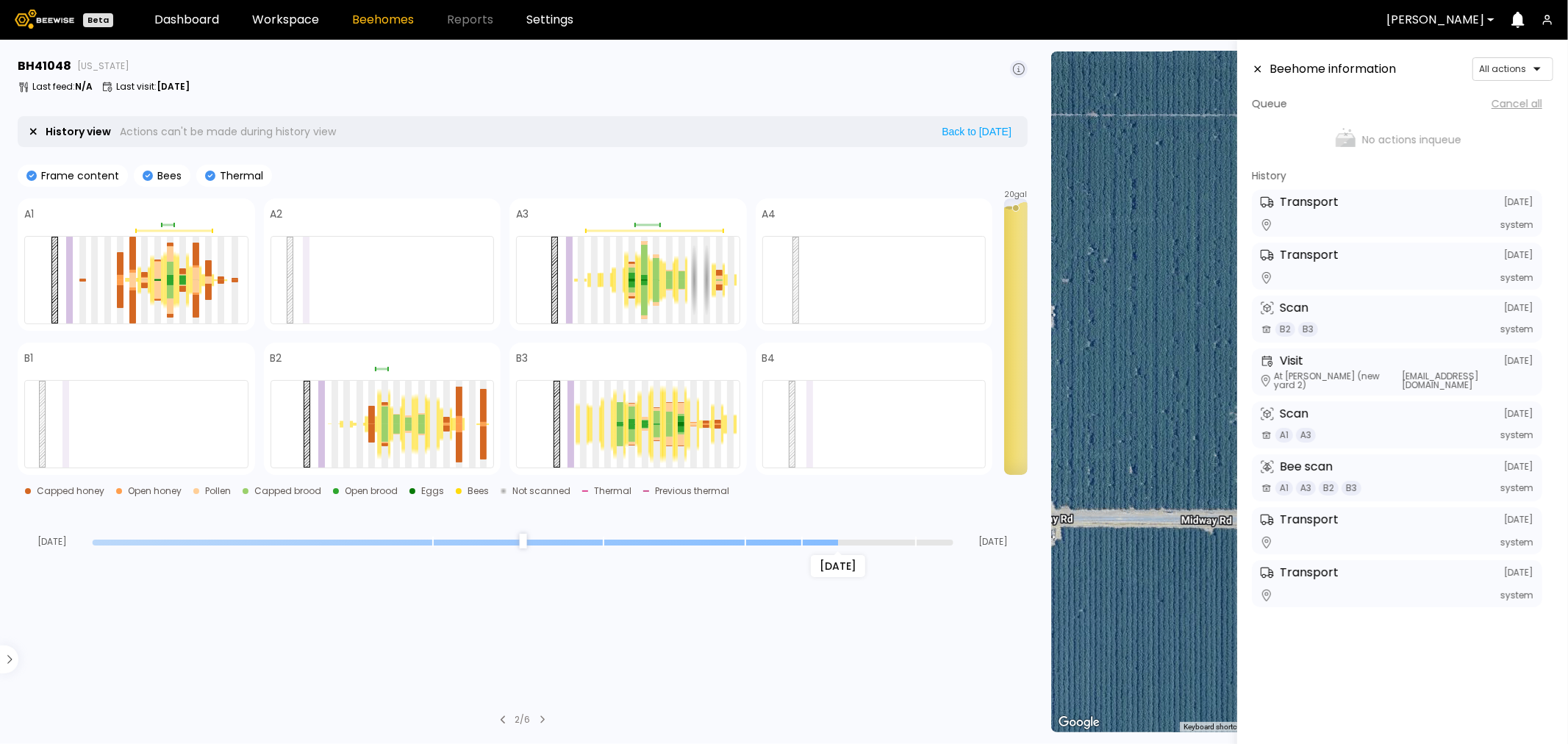
drag, startPoint x: 809, startPoint y: 539, endPoint x: 832, endPoint y: 537, distance: 23.1
click at [832, 539] on input "range" at bounding box center [523, 542] width 861 height 6
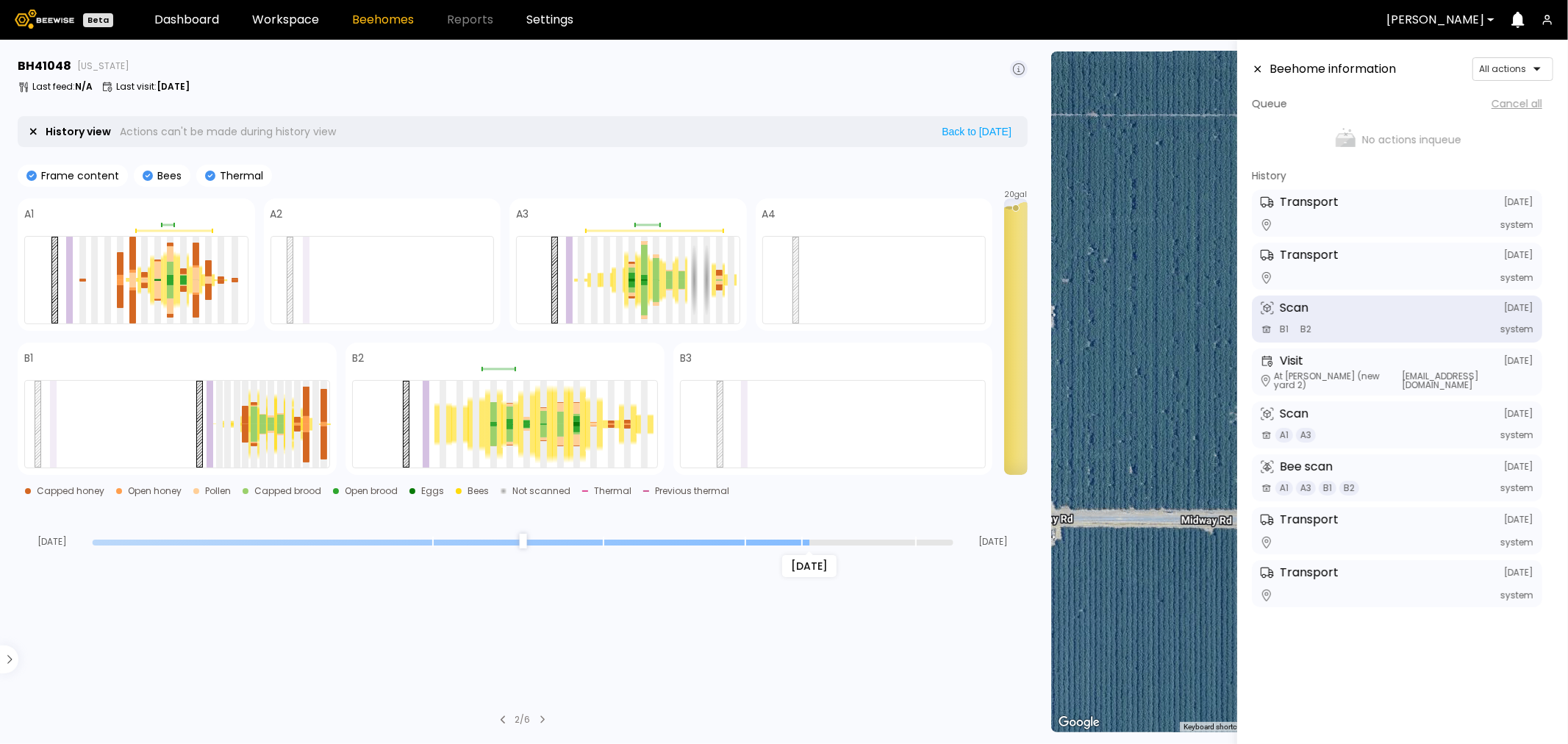
drag, startPoint x: 835, startPoint y: 541, endPoint x: 695, endPoint y: 510, distance: 143.4
click at [814, 539] on input "range" at bounding box center [523, 542] width 861 height 6
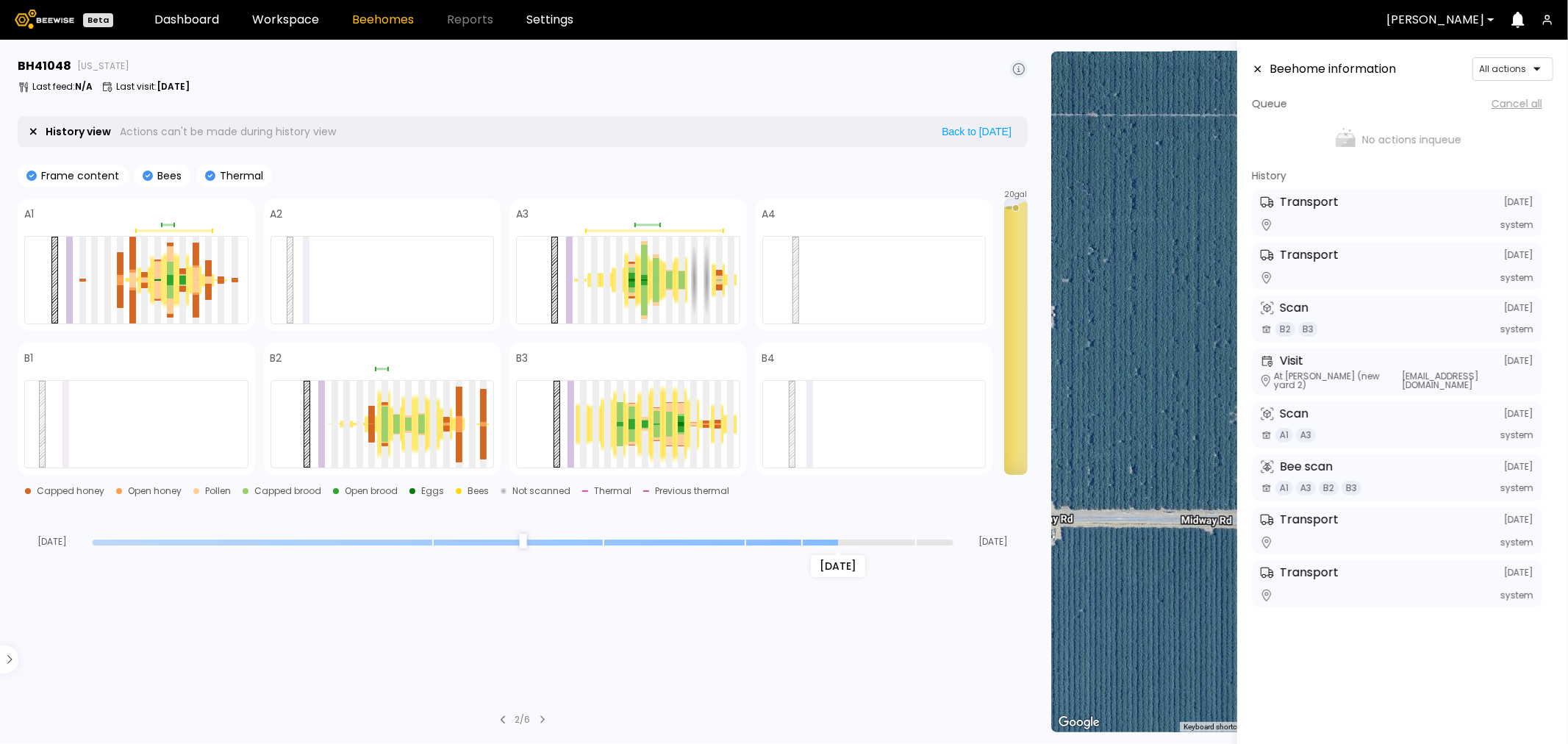
drag, startPoint x: 806, startPoint y: 544, endPoint x: 826, endPoint y: 547, distance: 20.2
click at [826, 546] on input "range" at bounding box center [523, 542] width 861 height 6
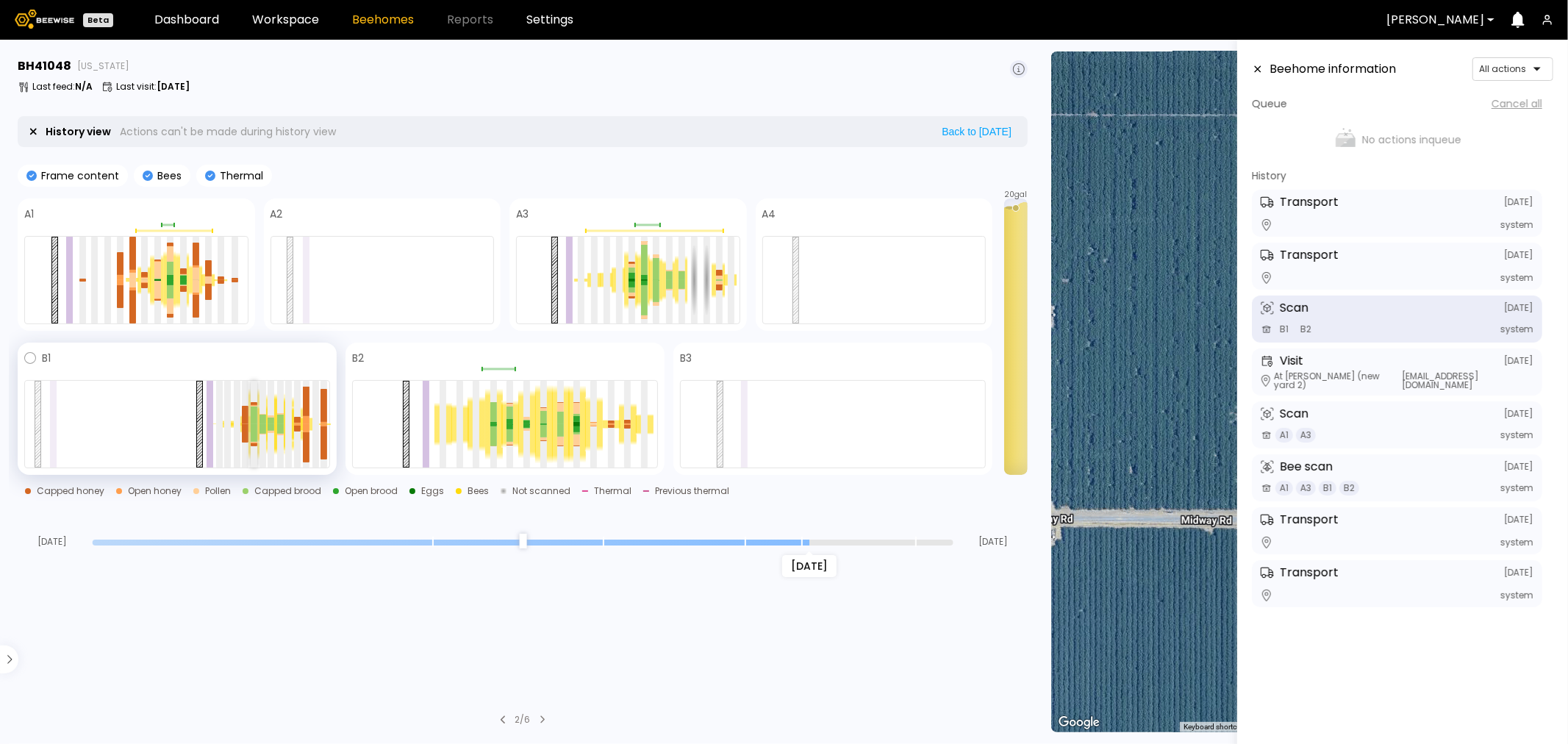
drag, startPoint x: 835, startPoint y: 541, endPoint x: 254, endPoint y: 413, distance: 594.9
click at [798, 546] on input "range" at bounding box center [523, 542] width 861 height 6
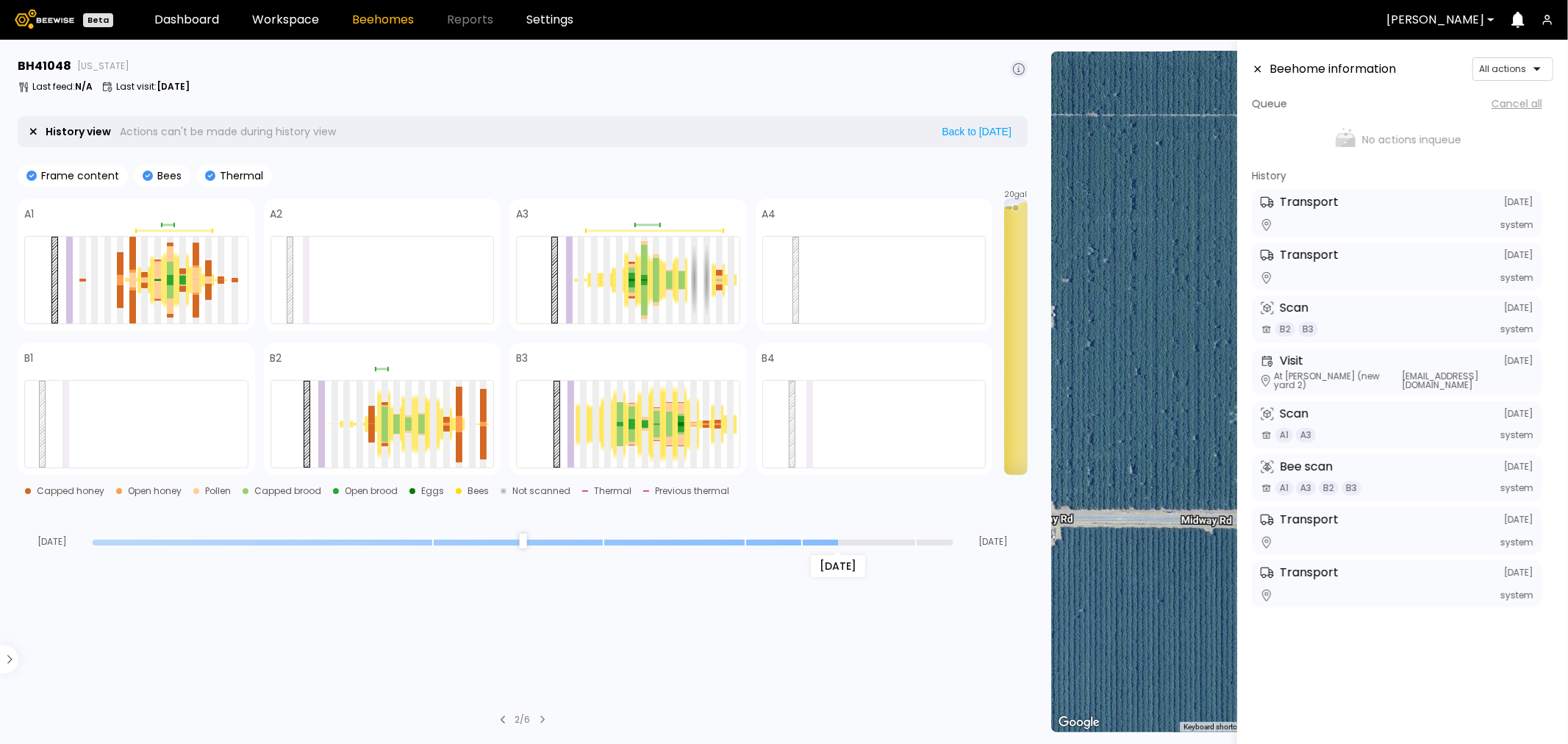
drag, startPoint x: 806, startPoint y: 545, endPoint x: 833, endPoint y: 542, distance: 27.2
click at [833, 542] on input "range" at bounding box center [523, 542] width 861 height 6
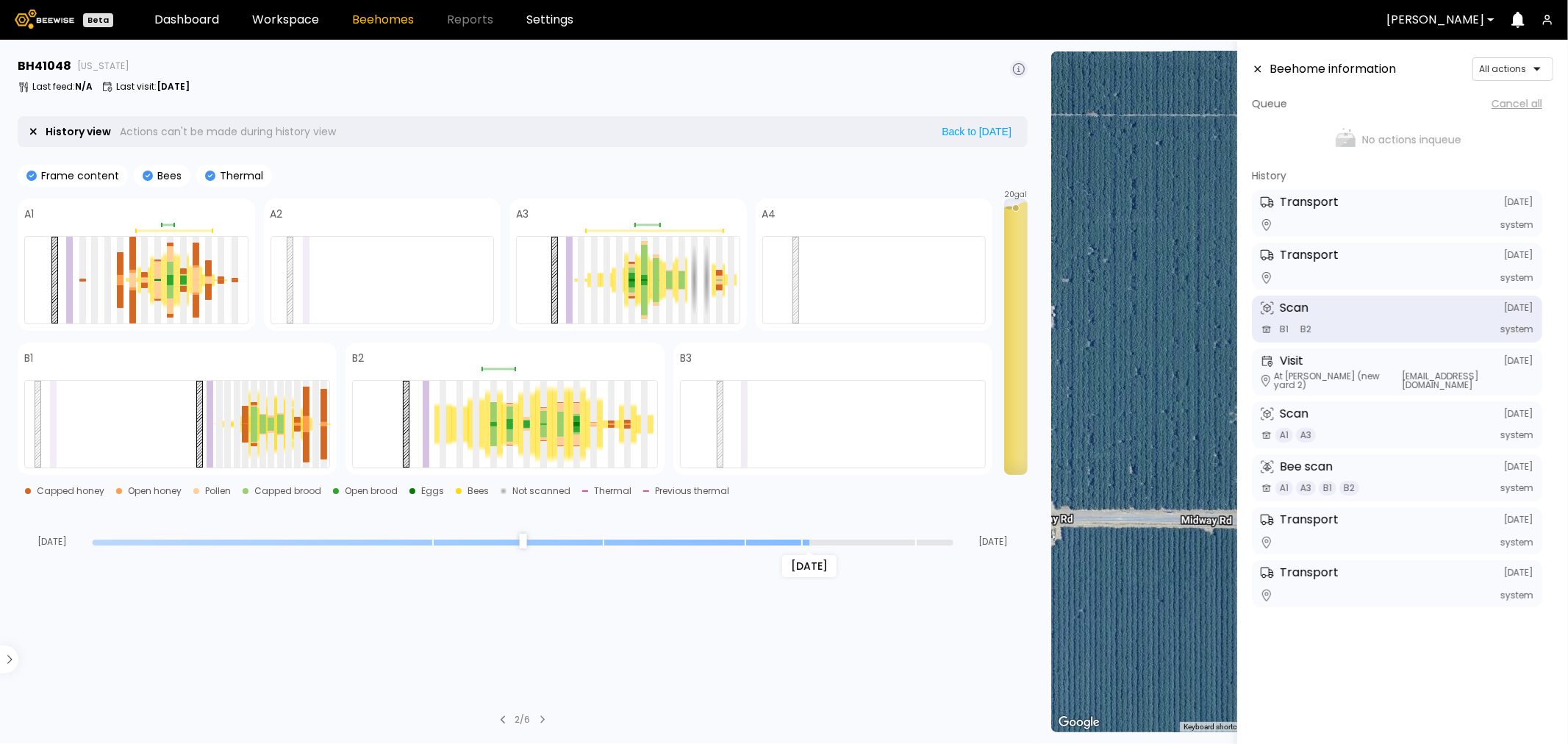
drag, startPoint x: 835, startPoint y: 546, endPoint x: 798, endPoint y: 549, distance: 37.1
click at [798, 546] on input "range" at bounding box center [523, 542] width 861 height 6
drag, startPoint x: 807, startPoint y: 542, endPoint x: 798, endPoint y: 535, distance: 11.4
click at [798, 539] on input "range" at bounding box center [523, 542] width 861 height 6
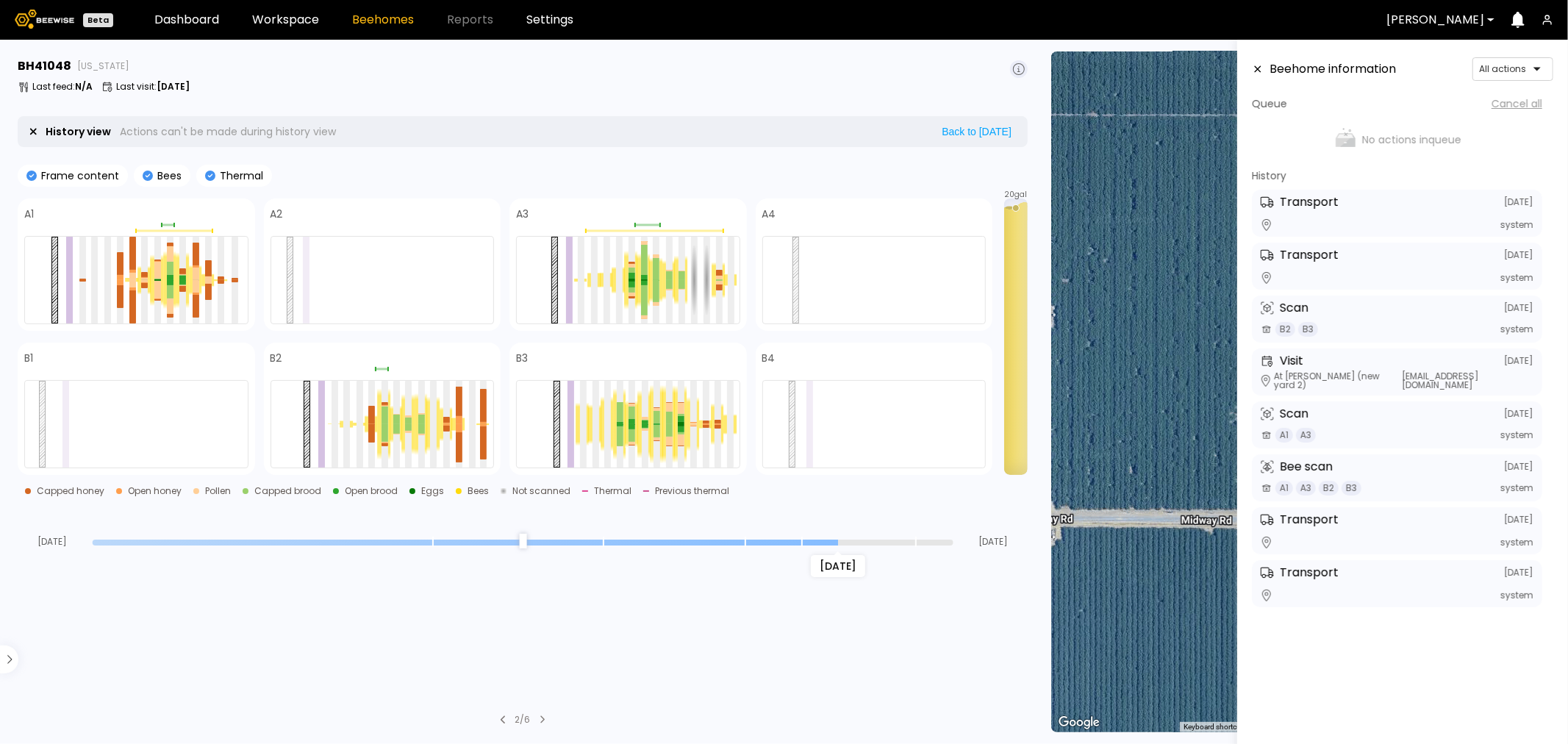
drag, startPoint x: 810, startPoint y: 545, endPoint x: 826, endPoint y: 546, distance: 16.0
click at [826, 546] on input "range" at bounding box center [523, 542] width 861 height 6
click at [456, 436] on div at bounding box center [459, 447] width 7 height 30
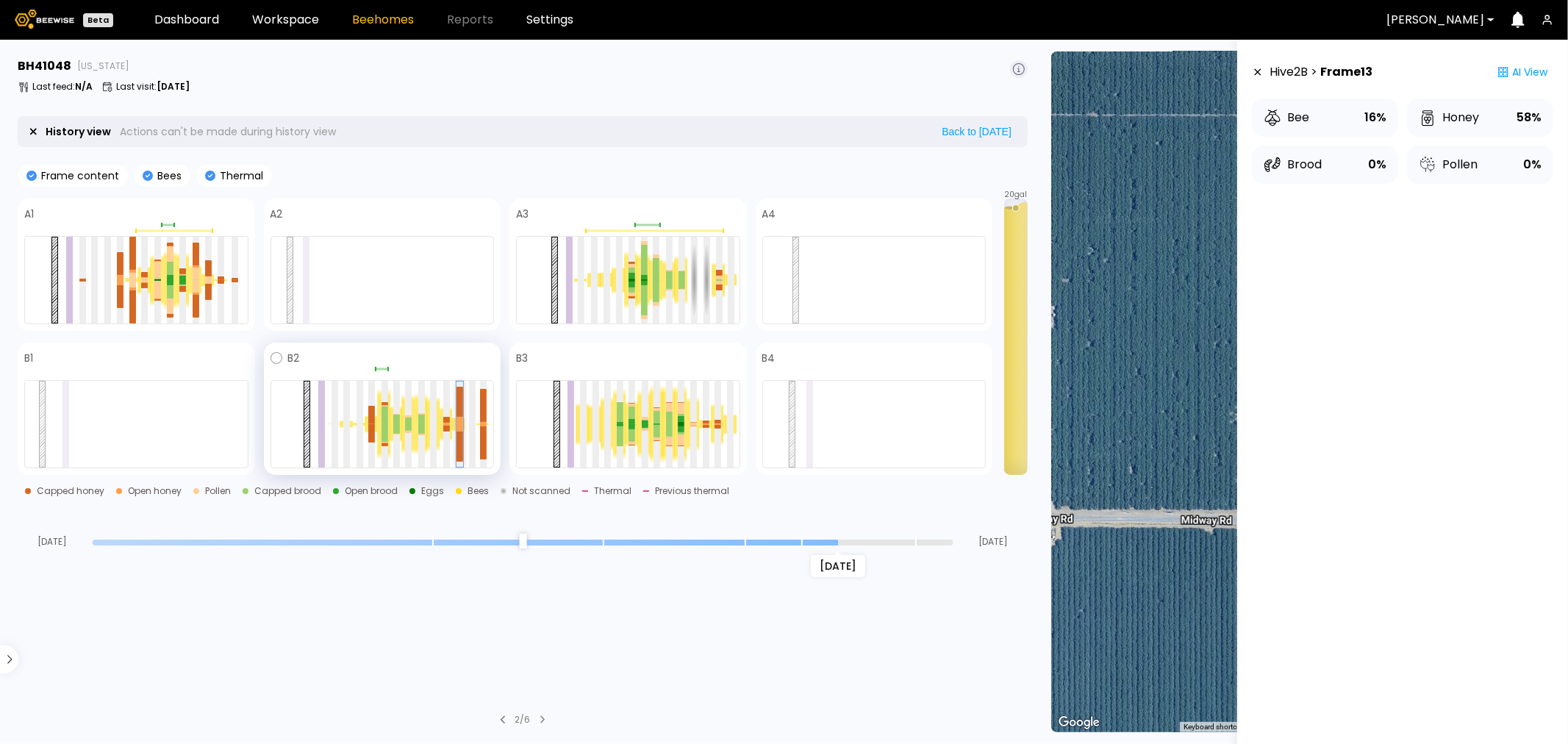
click at [456, 436] on div at bounding box center [460, 447] width 7 height 30
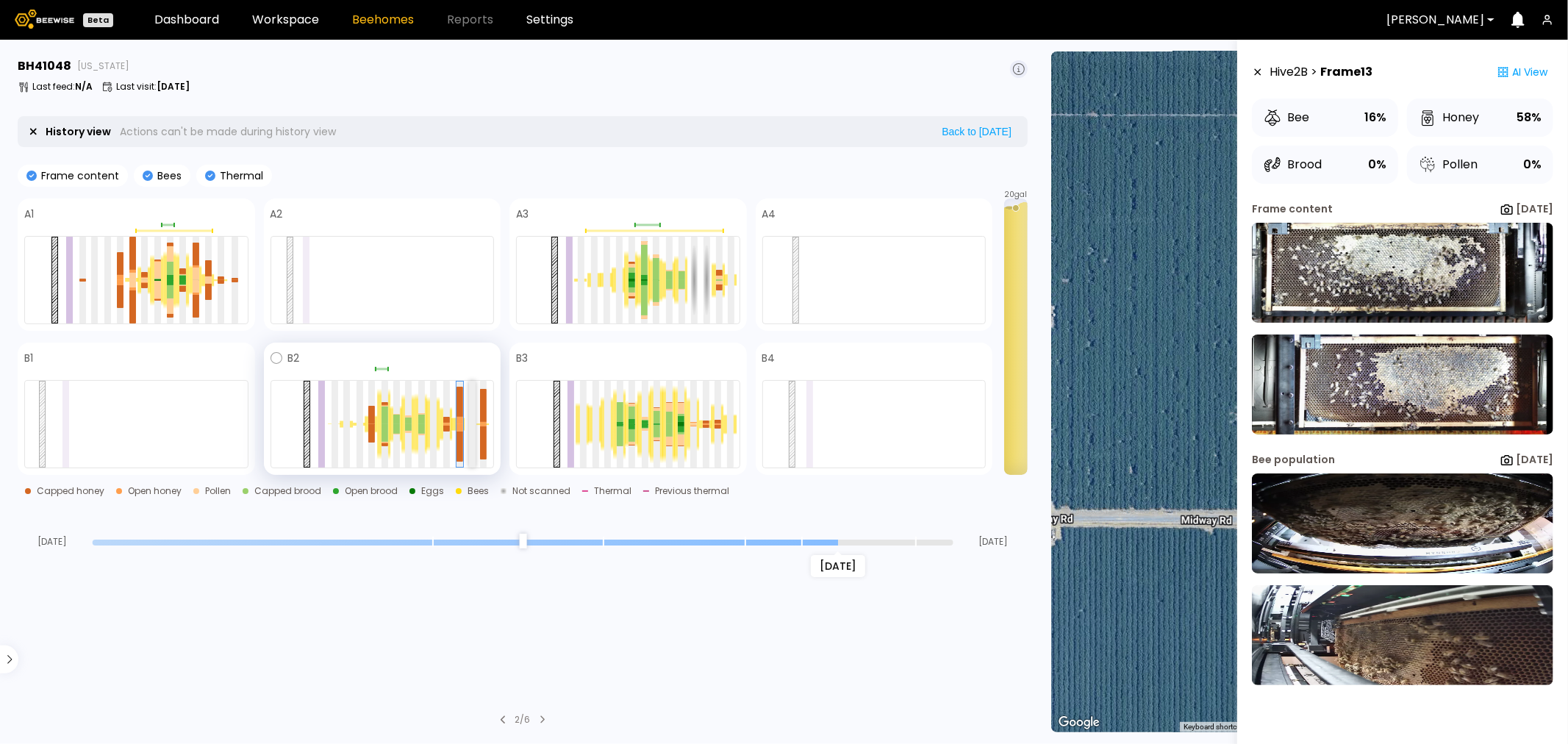
click at [474, 440] on div at bounding box center [472, 424] width 7 height 87
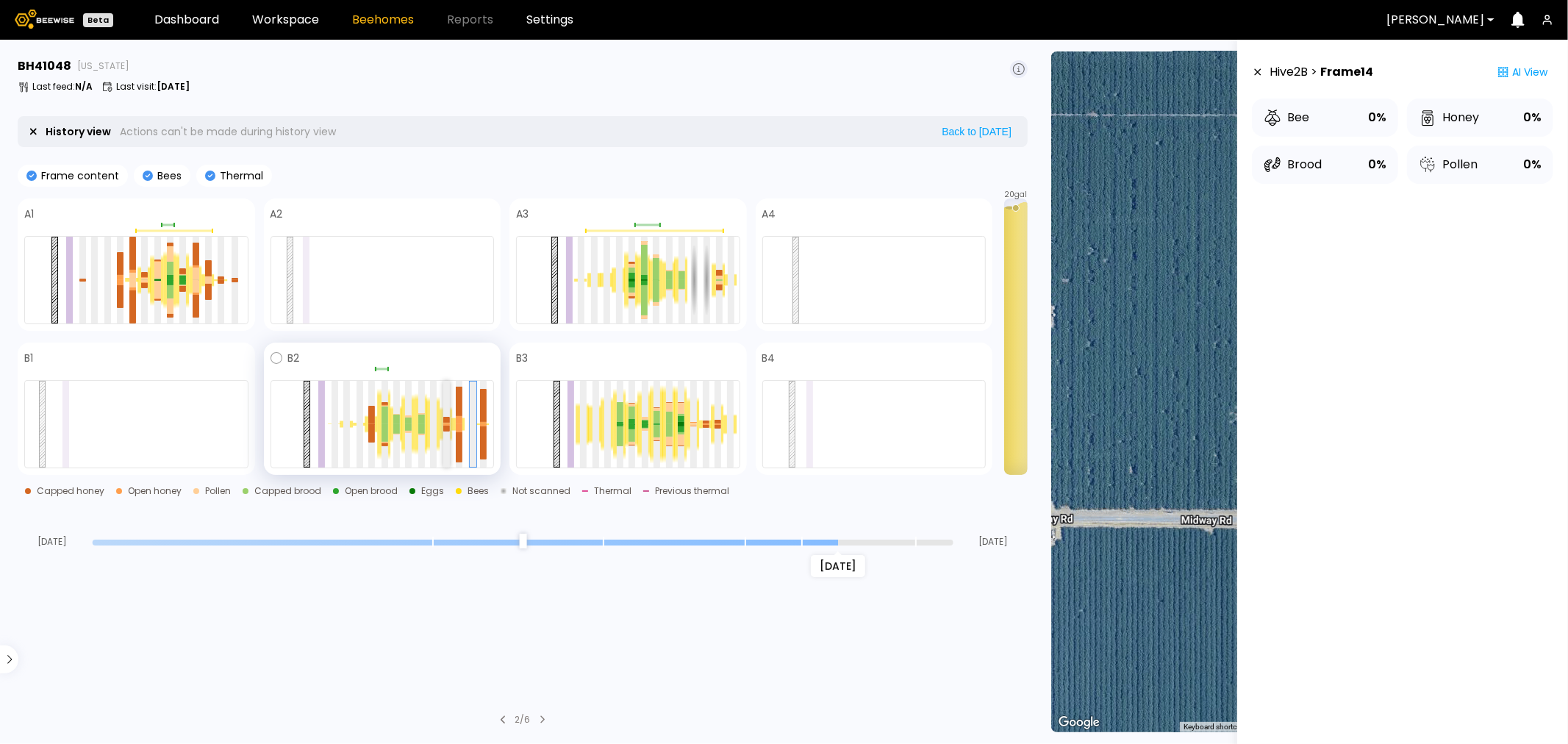
click at [445, 431] on div at bounding box center [447, 428] width 7 height 6
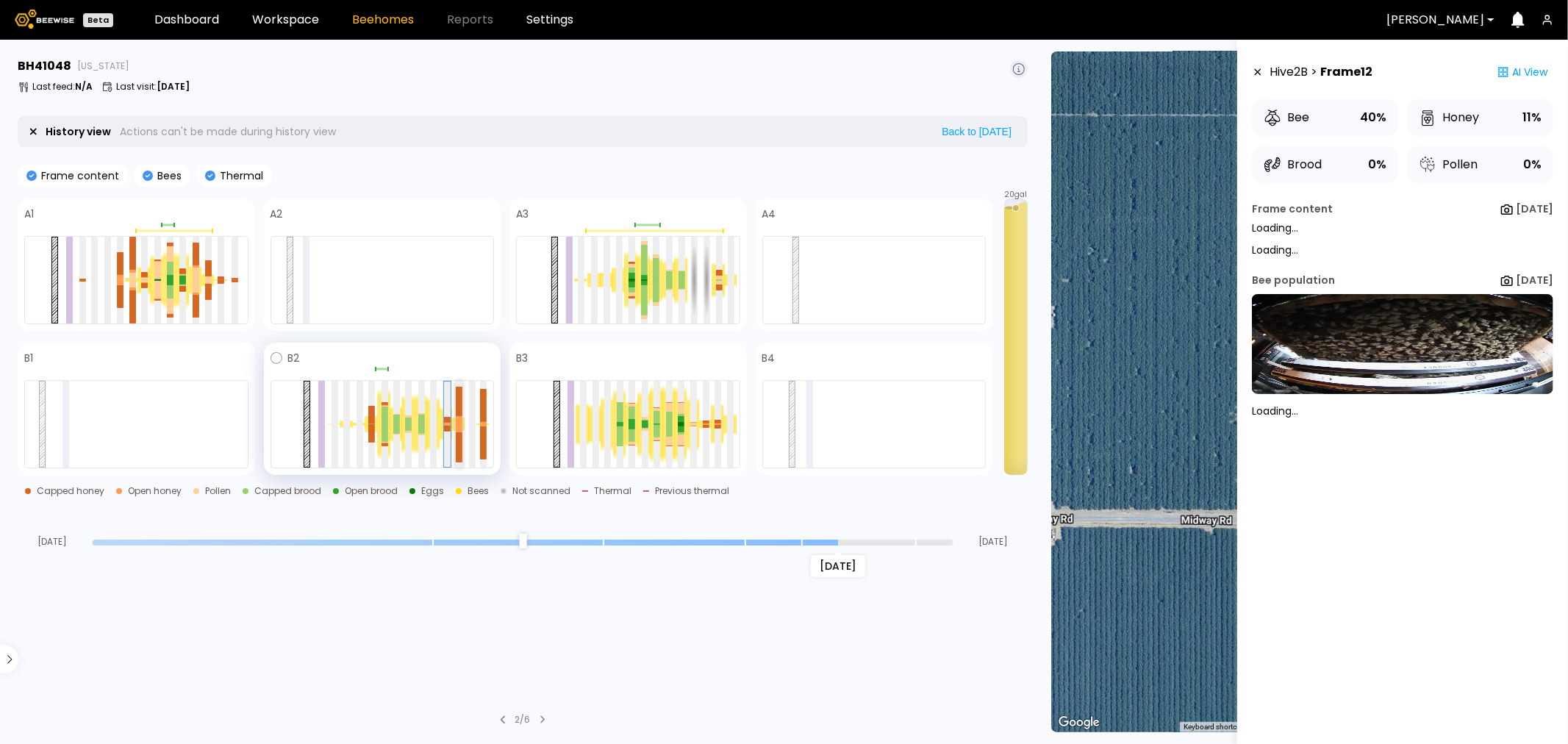
click at [458, 428] on div at bounding box center [459, 428] width 7 height 8
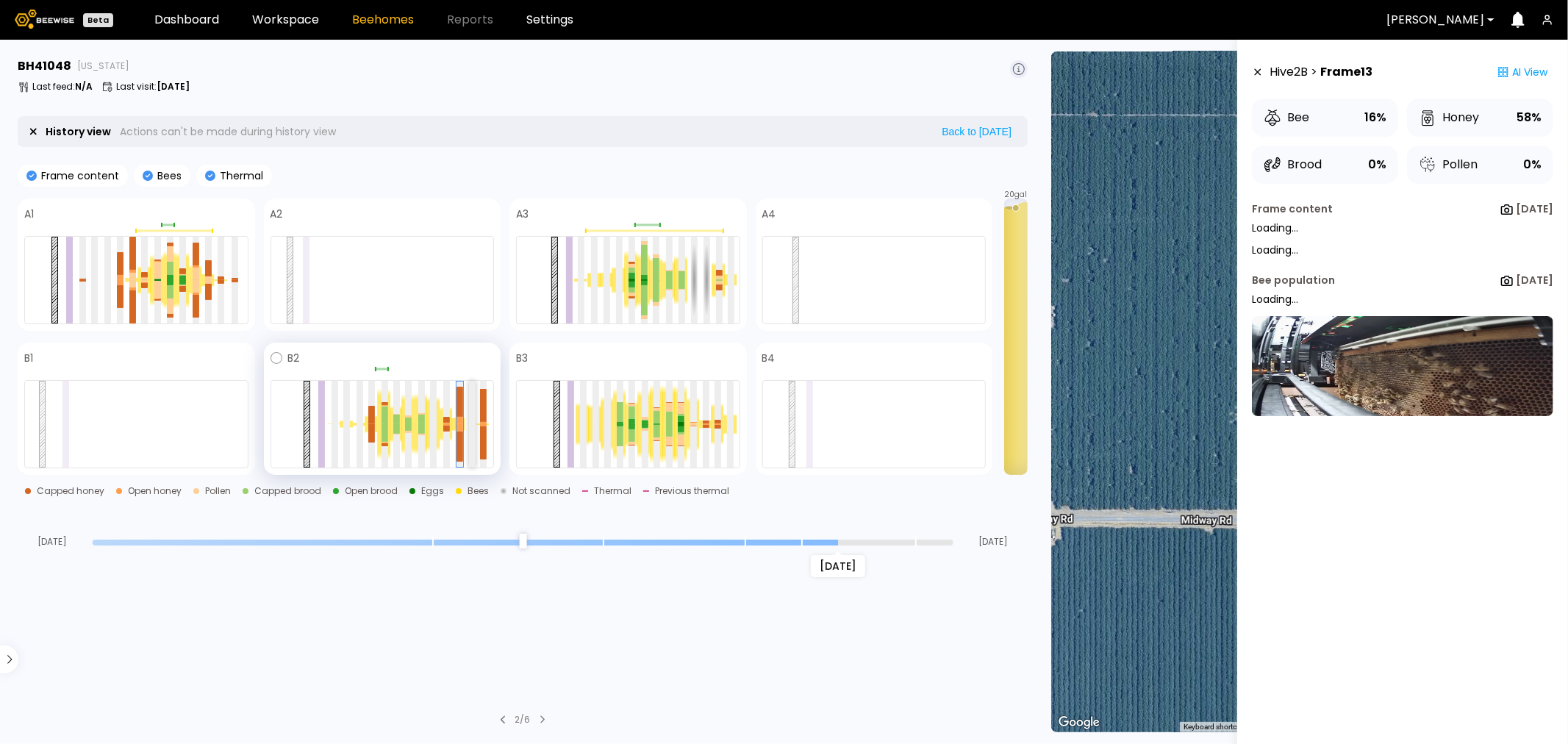
click at [471, 432] on div at bounding box center [472, 424] width 7 height 87
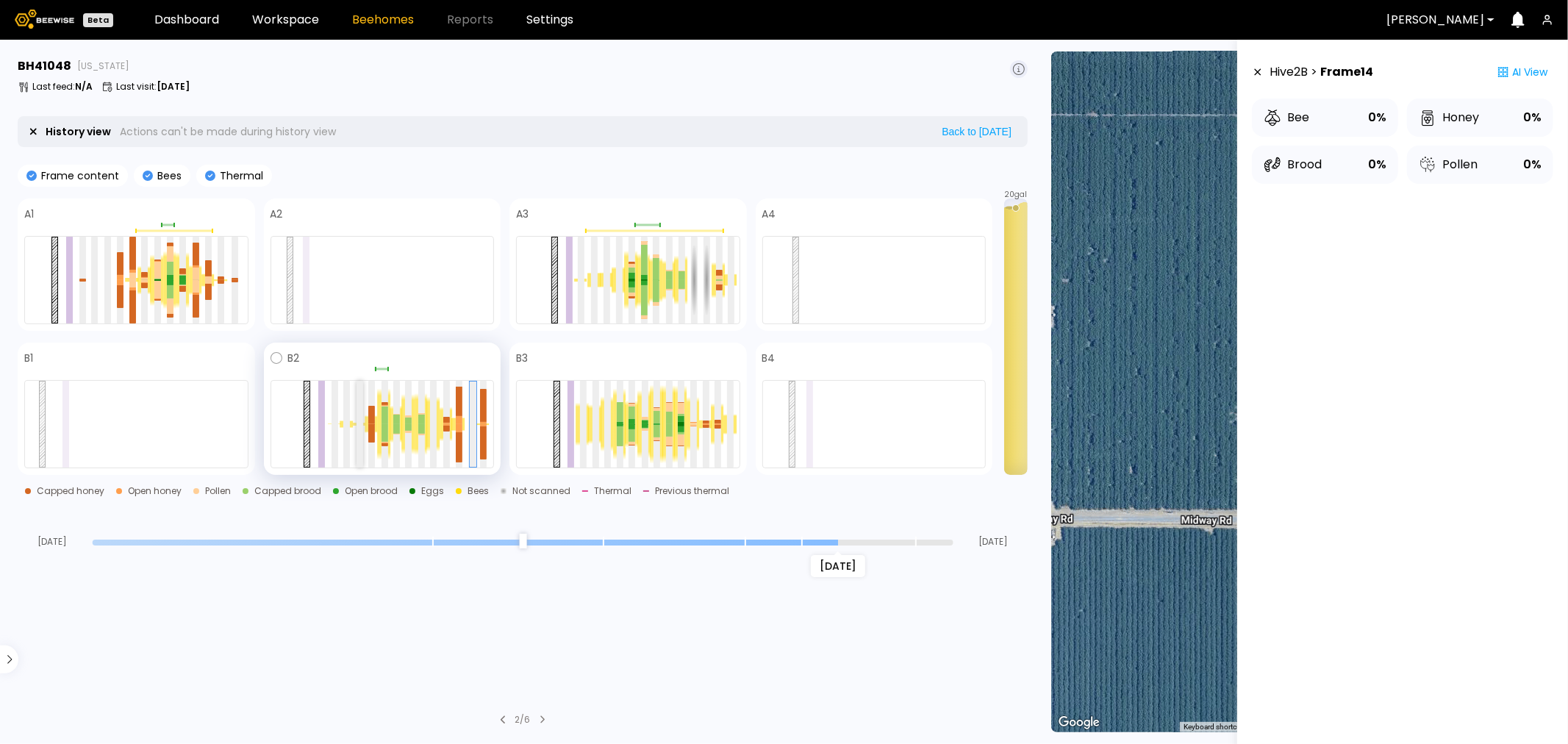
click at [358, 446] on div at bounding box center [360, 424] width 7 height 87
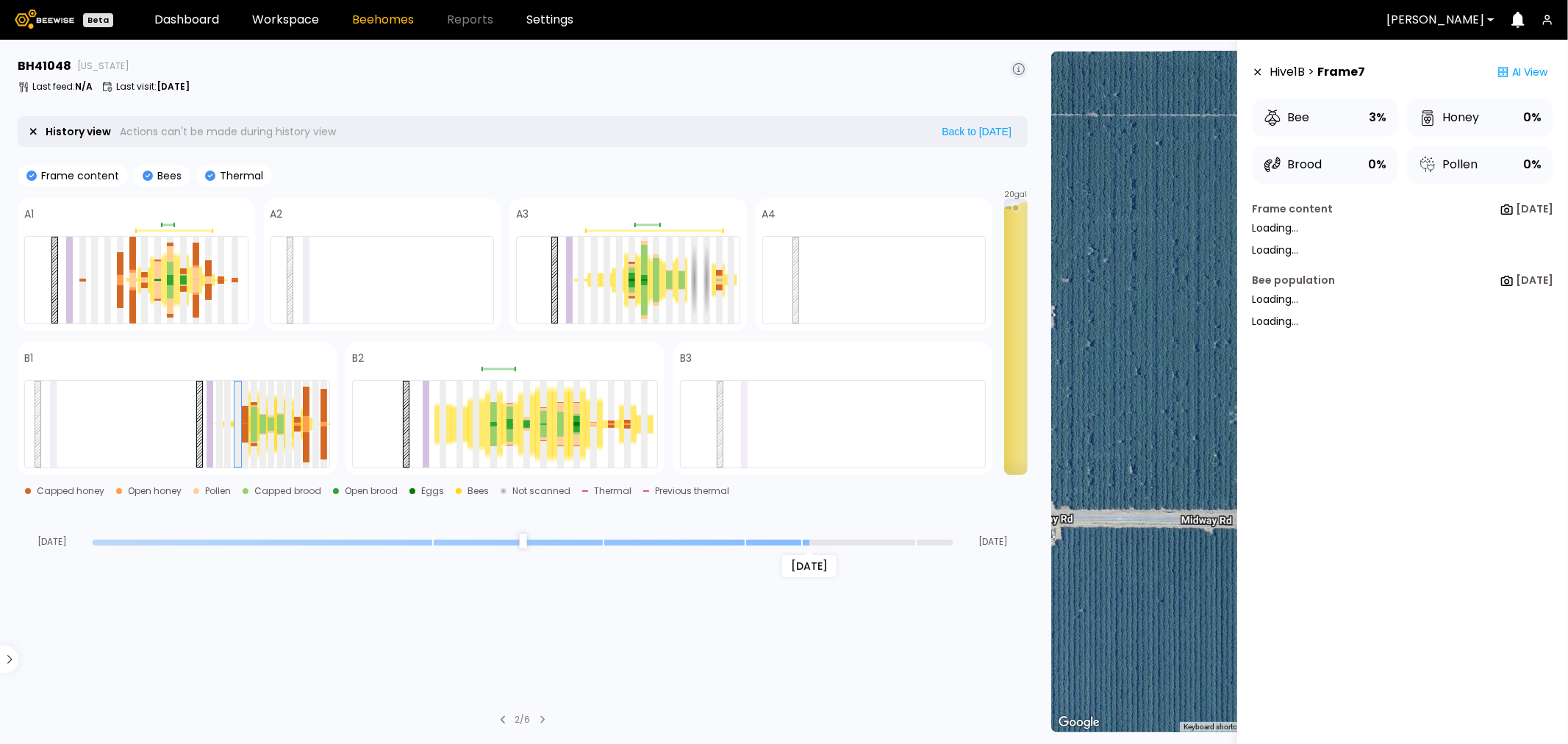
drag, startPoint x: 835, startPoint y: 540, endPoint x: 798, endPoint y: 540, distance: 37.0
click at [798, 540] on input "range" at bounding box center [523, 542] width 861 height 6
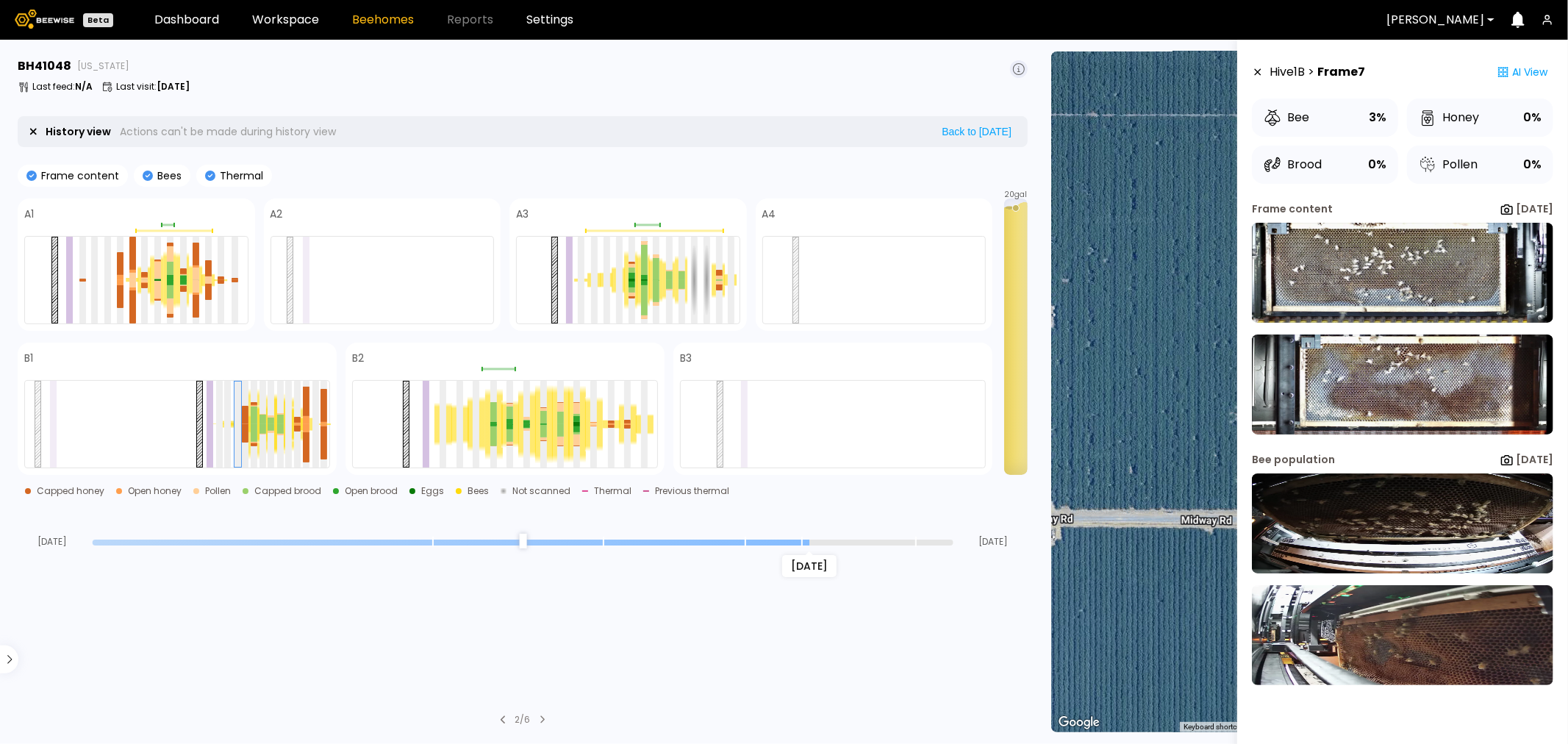
click at [468, 602] on section "BH 41048 California Last feed : N/A Last visit : Aug 05 History view Actions ca…" at bounding box center [524, 392] width 1031 height 705
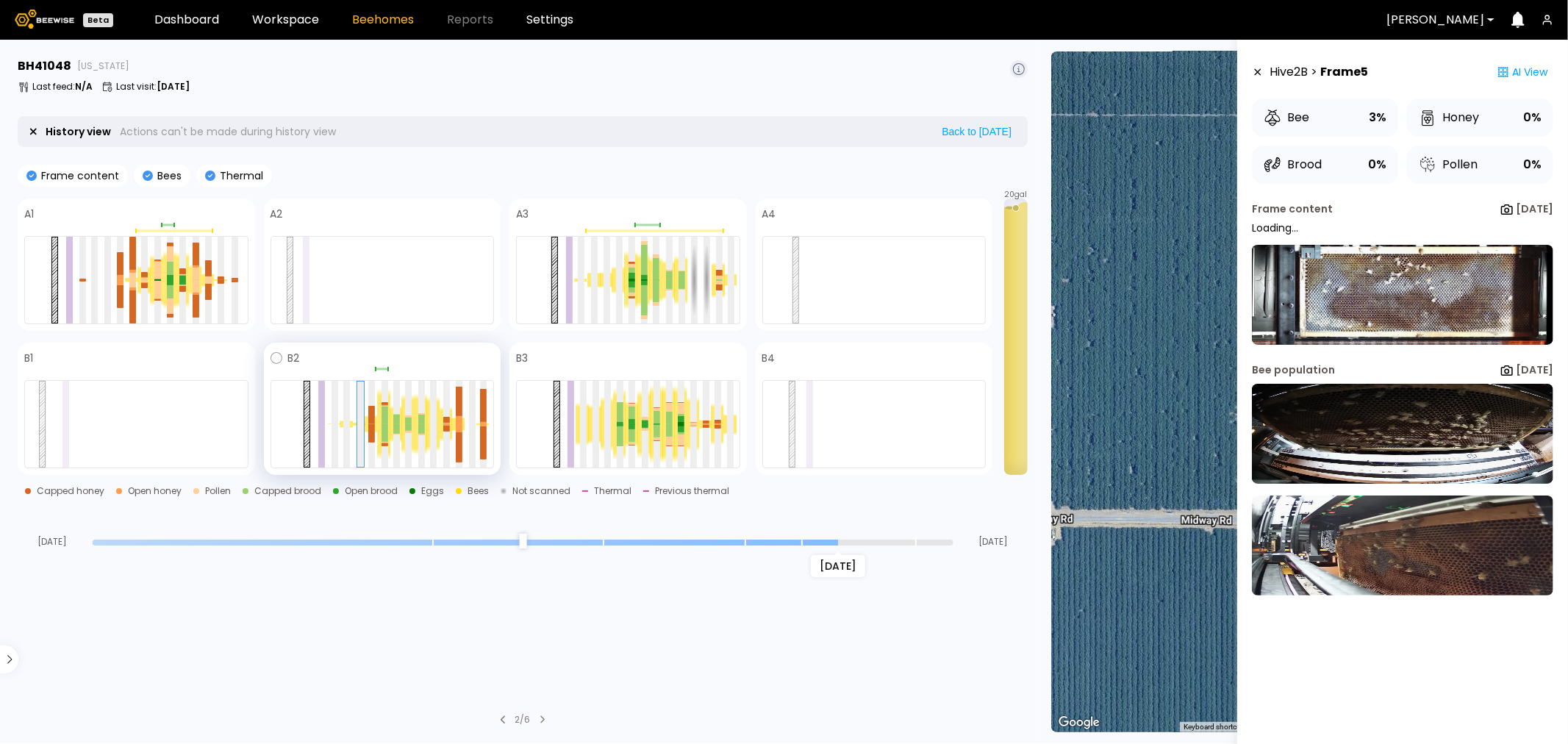
drag, startPoint x: 806, startPoint y: 539, endPoint x: 495, endPoint y: 413, distance: 335.6
click at [847, 539] on input "range" at bounding box center [523, 542] width 861 height 6
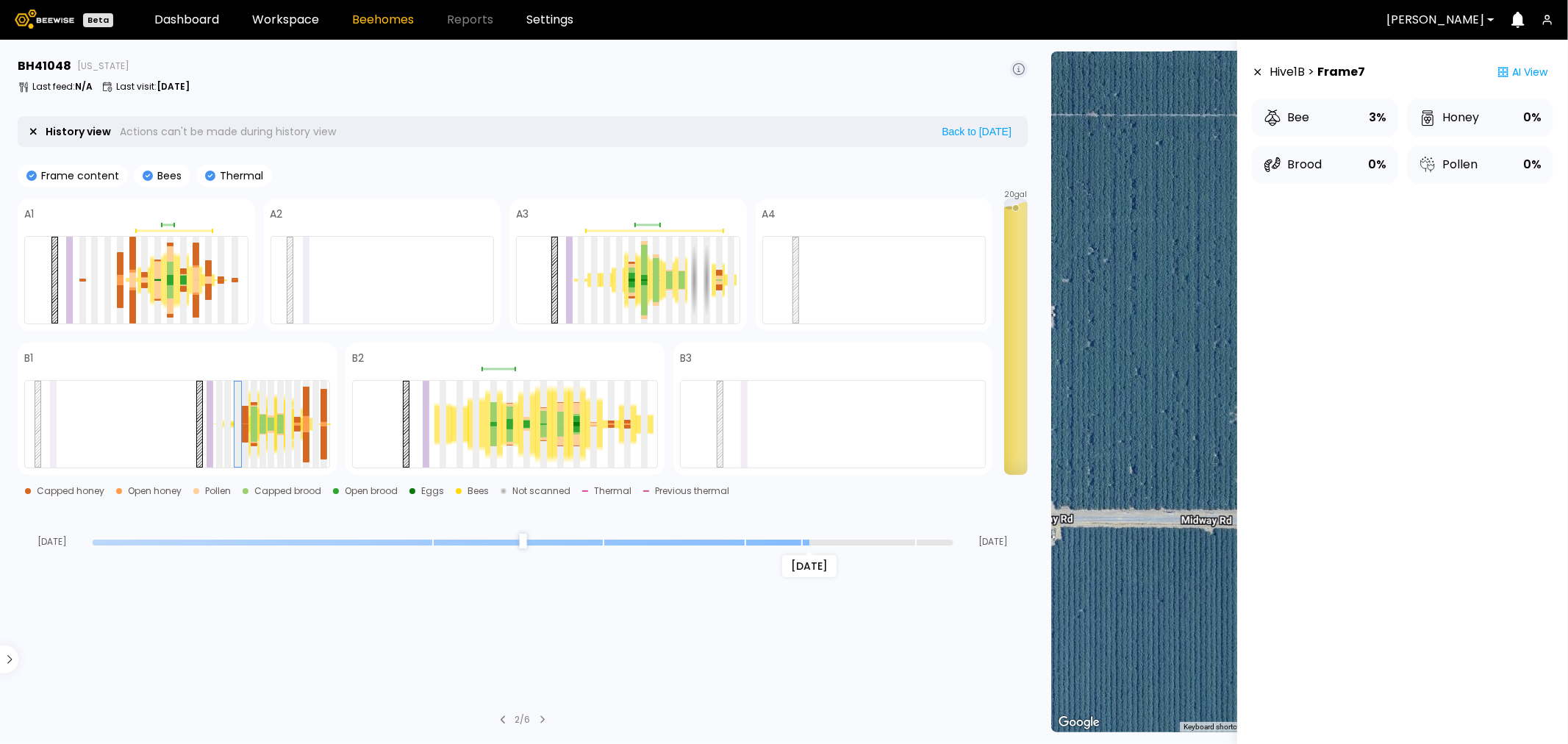
drag, startPoint x: 833, startPoint y: 540, endPoint x: 809, endPoint y: 540, distance: 24.0
click at [809, 540] on input "range" at bounding box center [523, 542] width 861 height 6
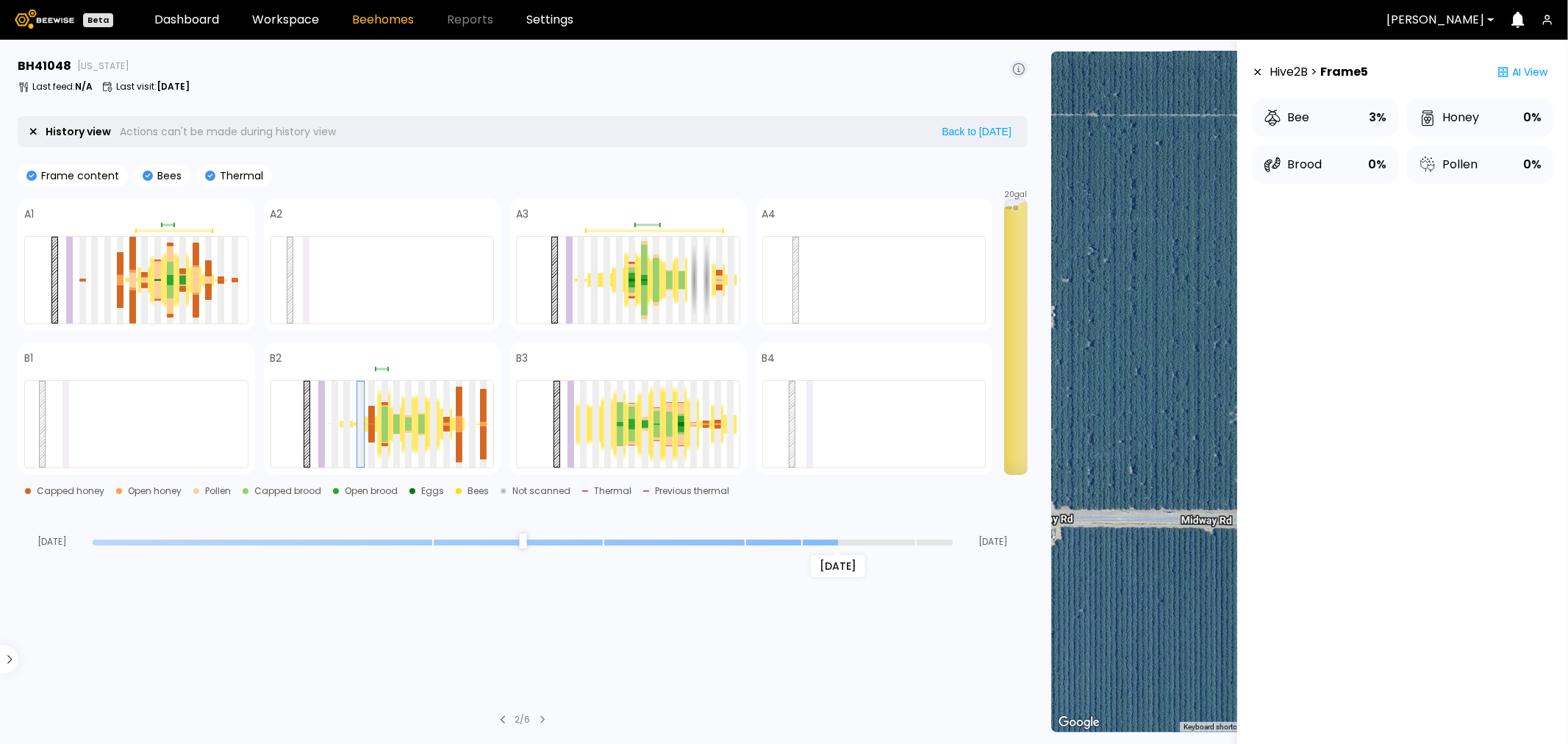
drag, startPoint x: 806, startPoint y: 540, endPoint x: 829, endPoint y: 543, distance: 23.2
type input "*"
click at [836, 546] on input "range" at bounding box center [523, 542] width 861 height 6
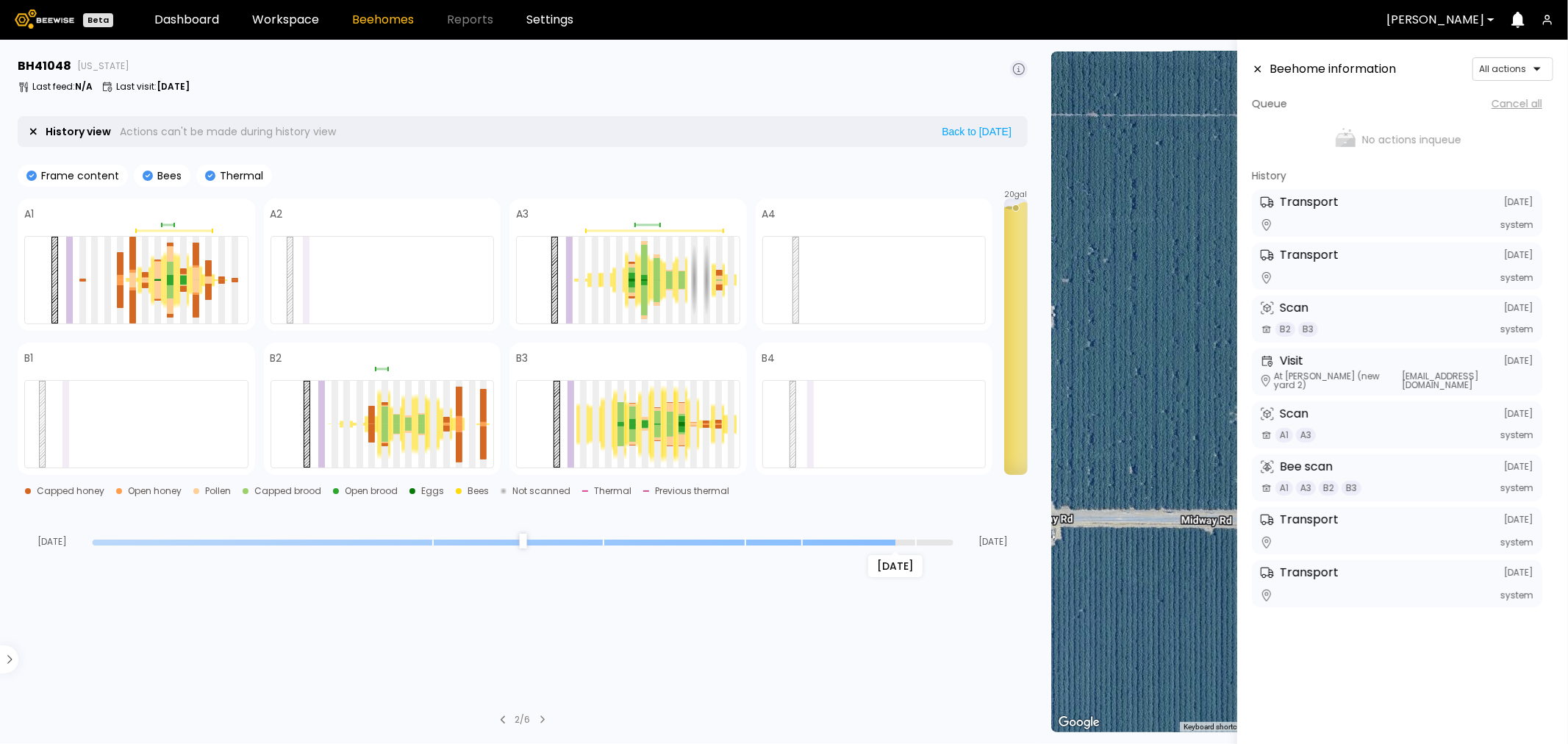
drag, startPoint x: 951, startPoint y: 540, endPoint x: 893, endPoint y: 541, distance: 58.0
type input "*"
click at [893, 541] on input "range" at bounding box center [523, 542] width 861 height 6
click at [272, 22] on link "Workspace" at bounding box center [285, 19] width 67 height 11
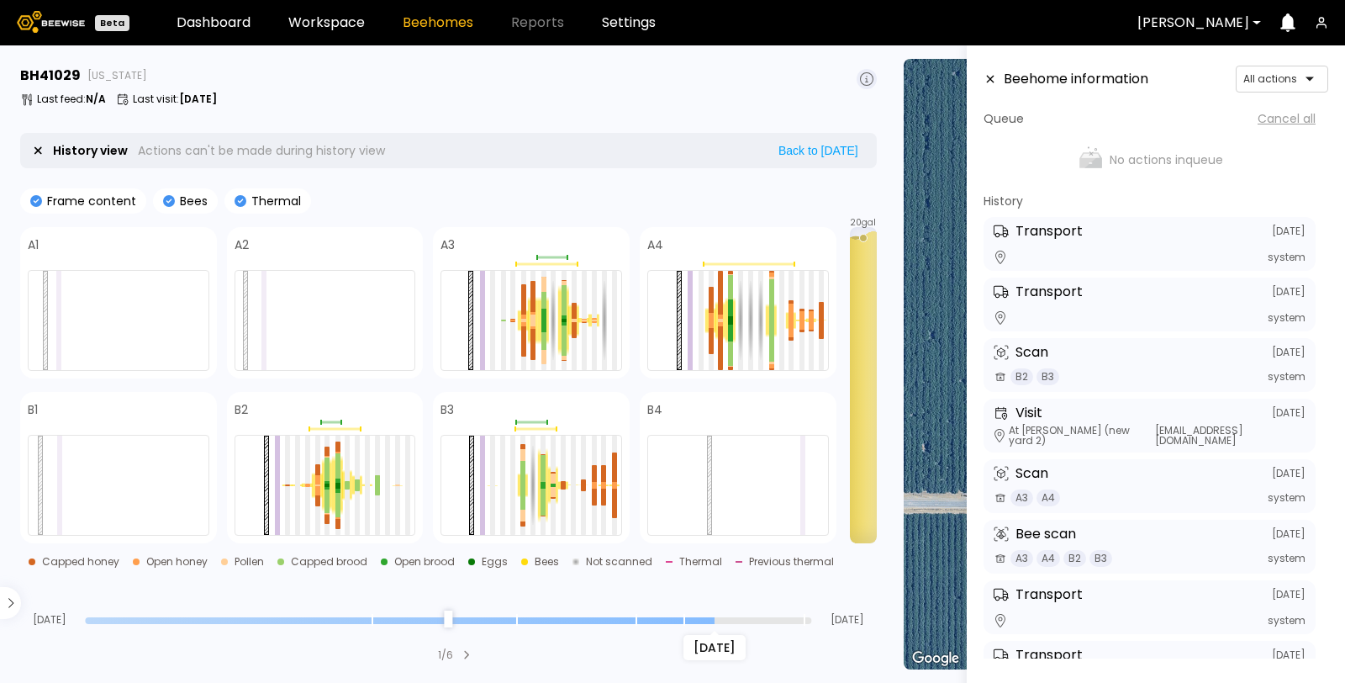
drag, startPoint x: 810, startPoint y: 611, endPoint x: 714, endPoint y: 615, distance: 95.9
click at [714, 617] on input "range" at bounding box center [448, 620] width 726 height 7
type input "*"
click at [715, 617] on input "range" at bounding box center [448, 620] width 726 height 7
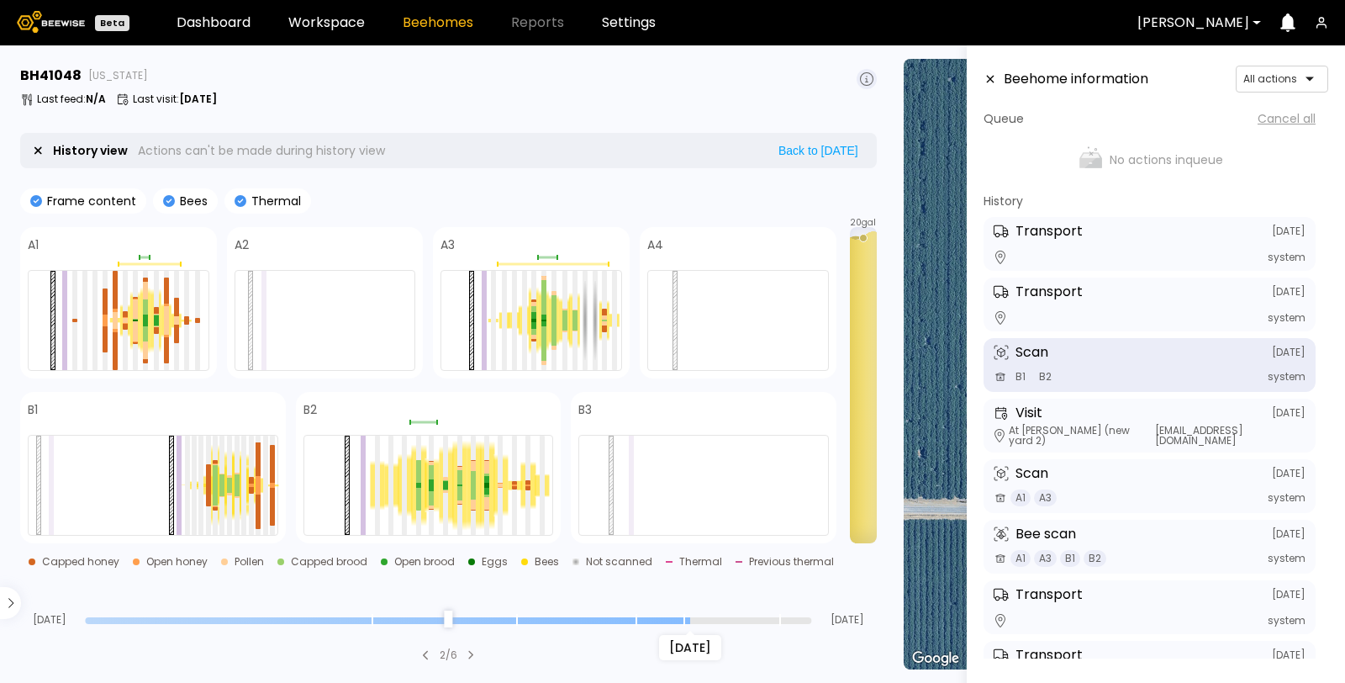
drag, startPoint x: 806, startPoint y: 621, endPoint x: 692, endPoint y: 628, distance: 113.7
click at [692, 624] on input "range" at bounding box center [448, 620] width 726 height 7
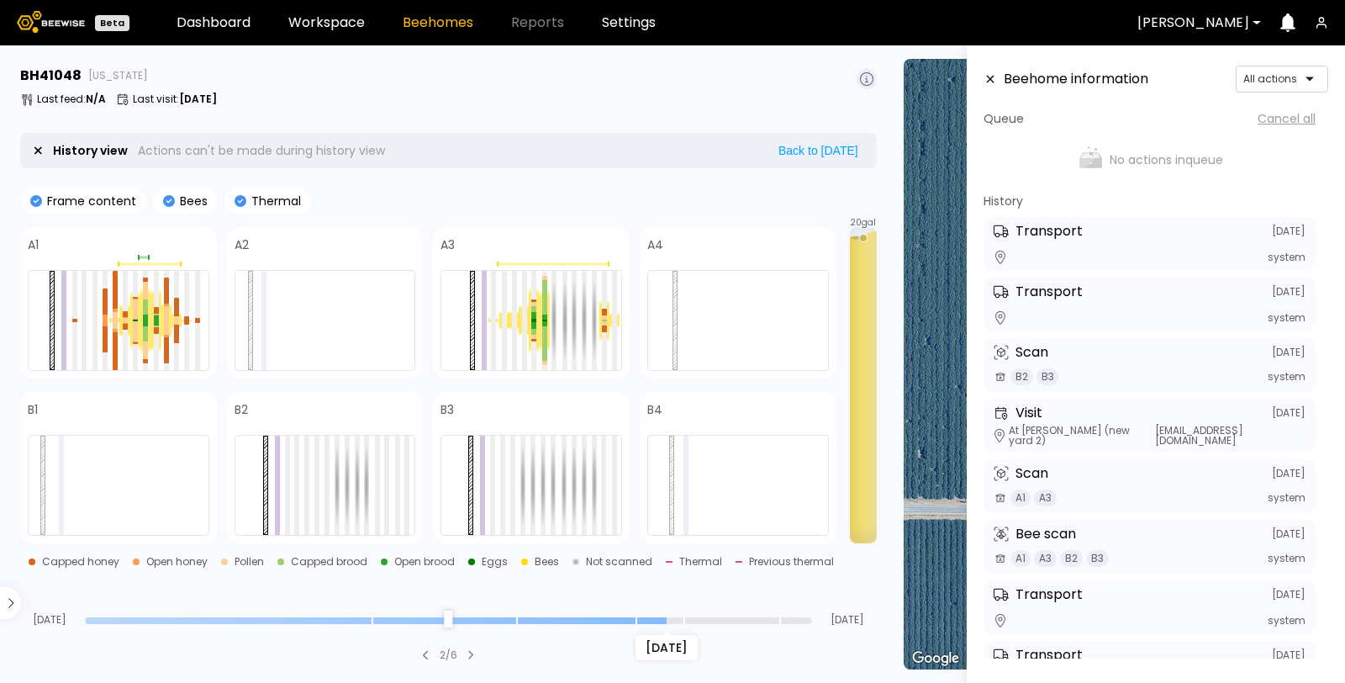
type input "*"
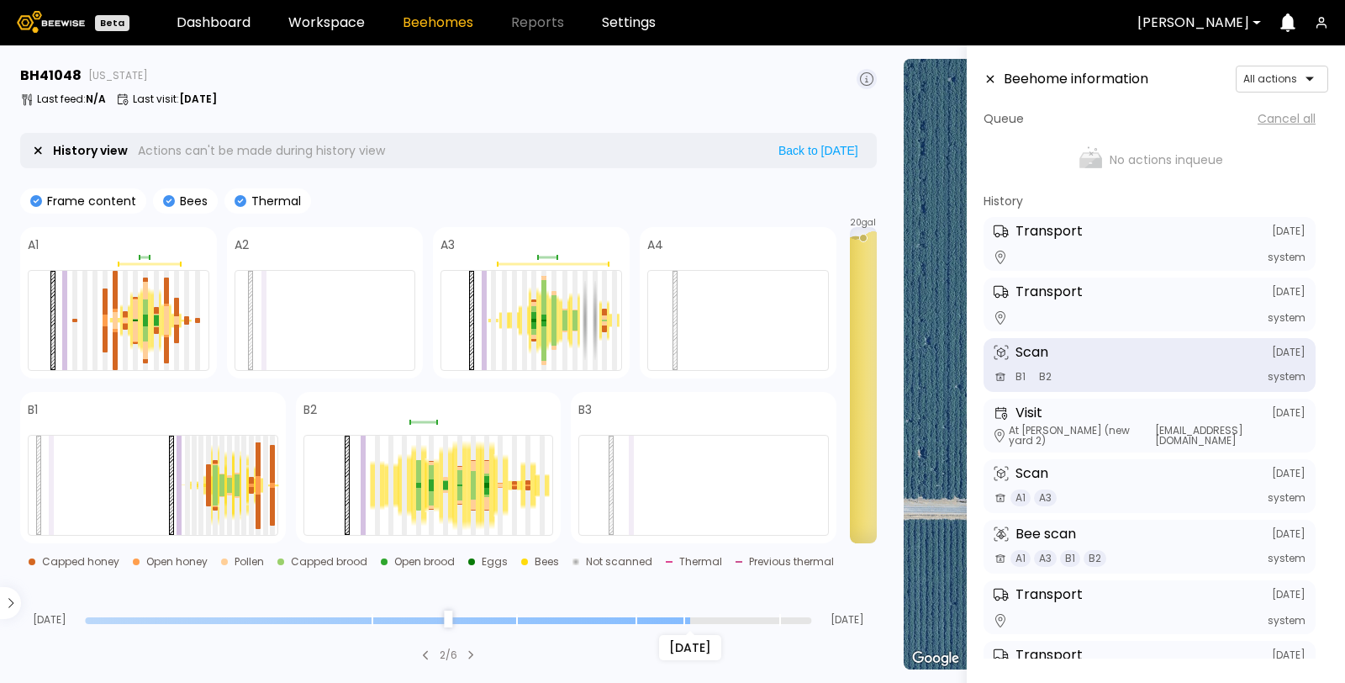
click at [687, 622] on input "range" at bounding box center [448, 620] width 726 height 7
click at [265, 483] on div at bounding box center [265, 485] width 5 height 99
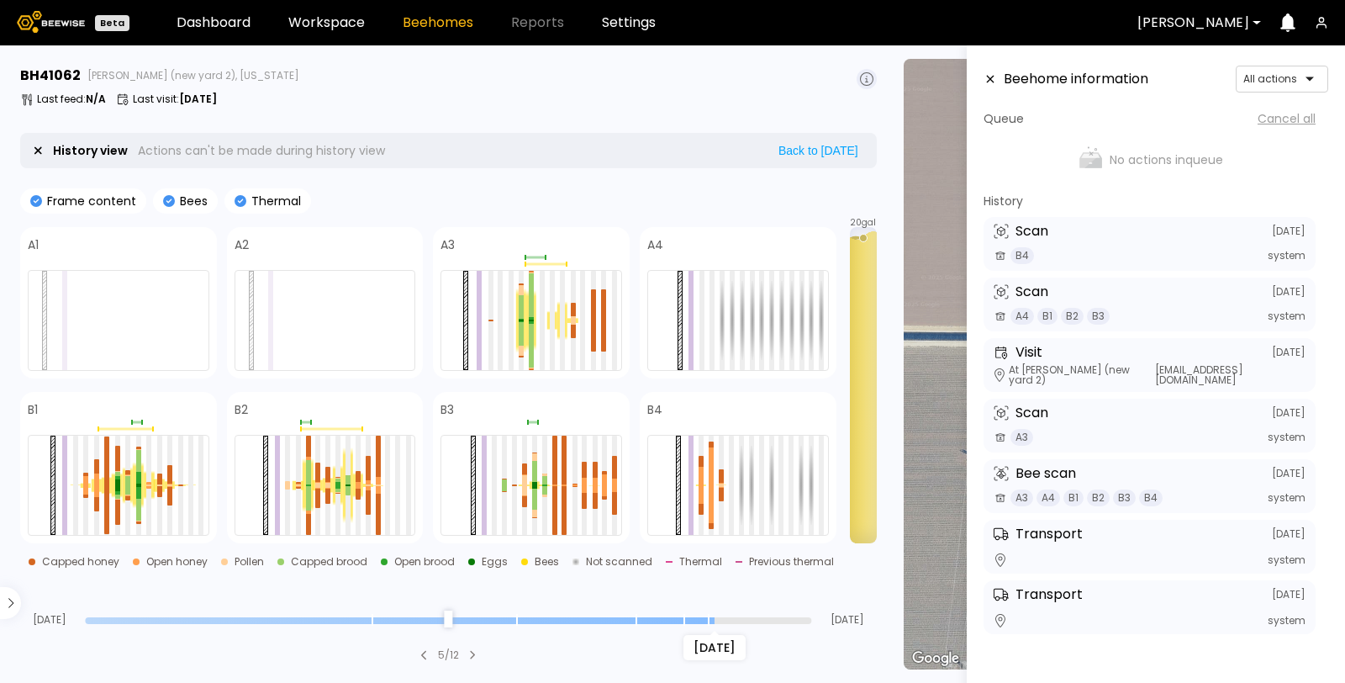
drag, startPoint x: 807, startPoint y: 619, endPoint x: 710, endPoint y: 616, distance: 96.7
type input "*"
click at [710, 617] on input "range" at bounding box center [448, 620] width 726 height 7
click at [700, 304] on div at bounding box center [702, 320] width 5 height 99
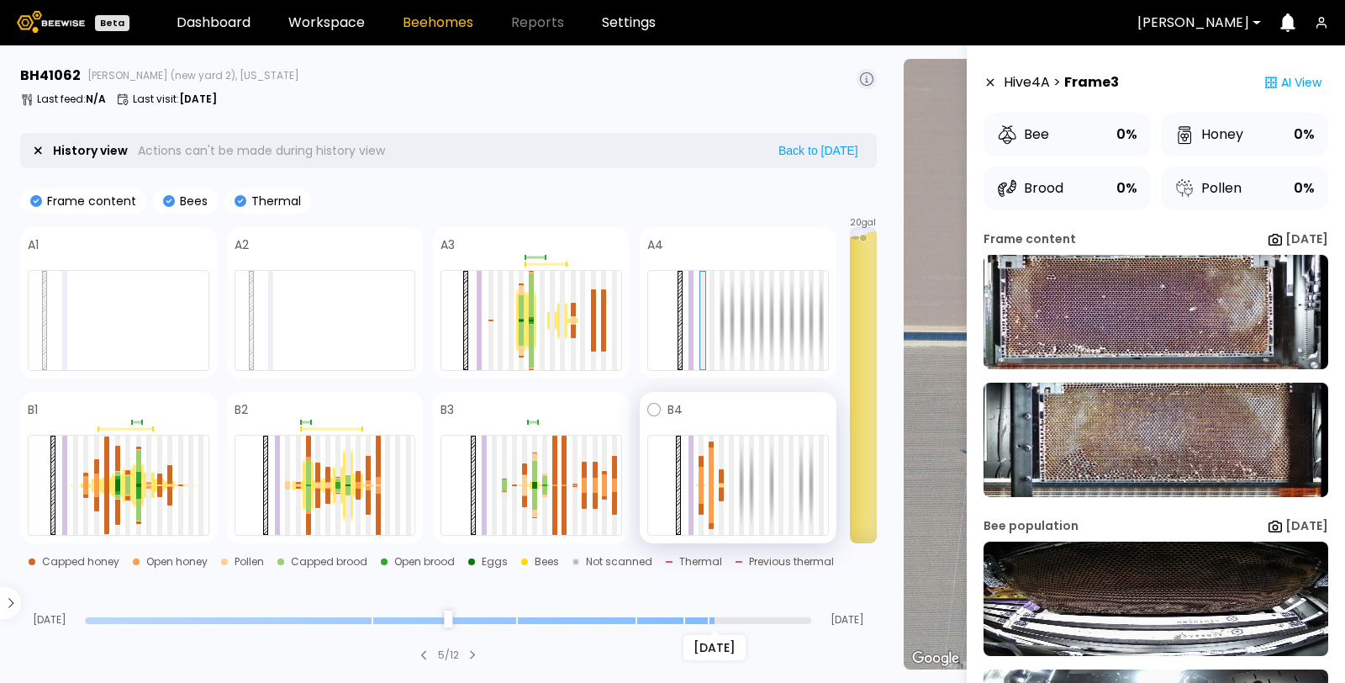
click at [714, 476] on div at bounding box center [738, 485] width 182 height 101
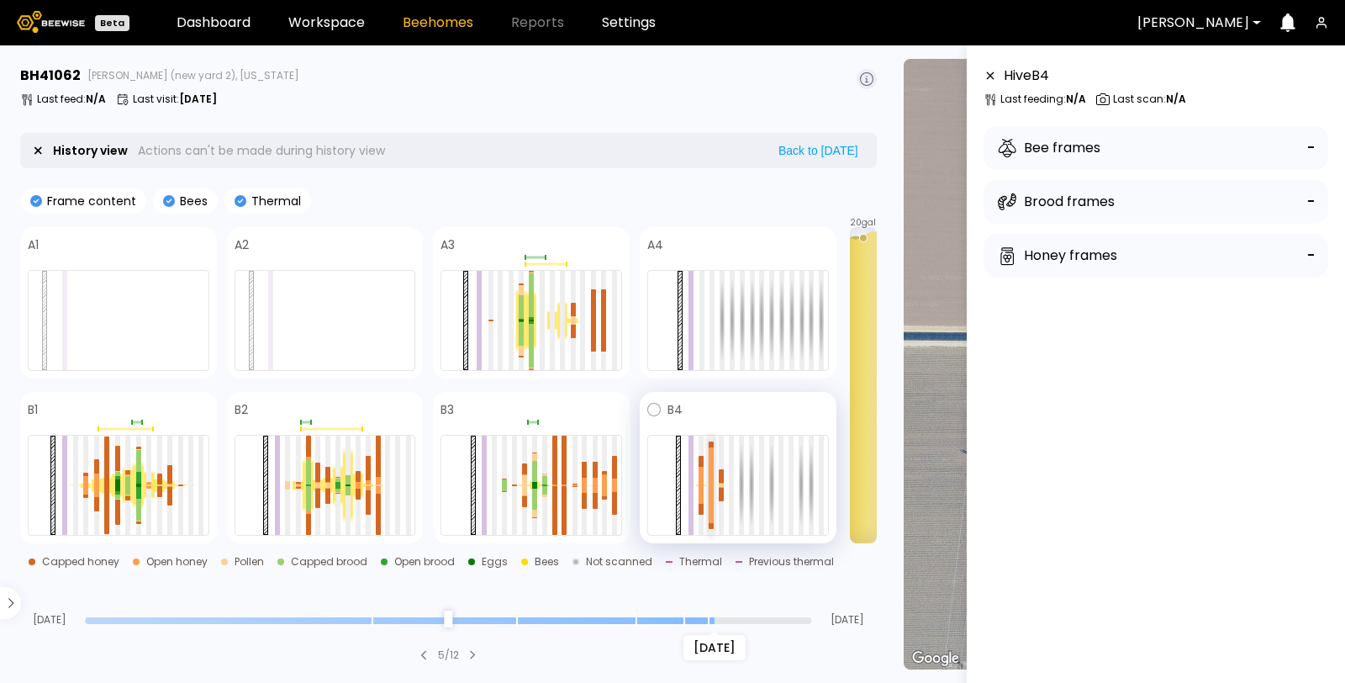
click at [712, 477] on div at bounding box center [711, 465] width 5 height 37
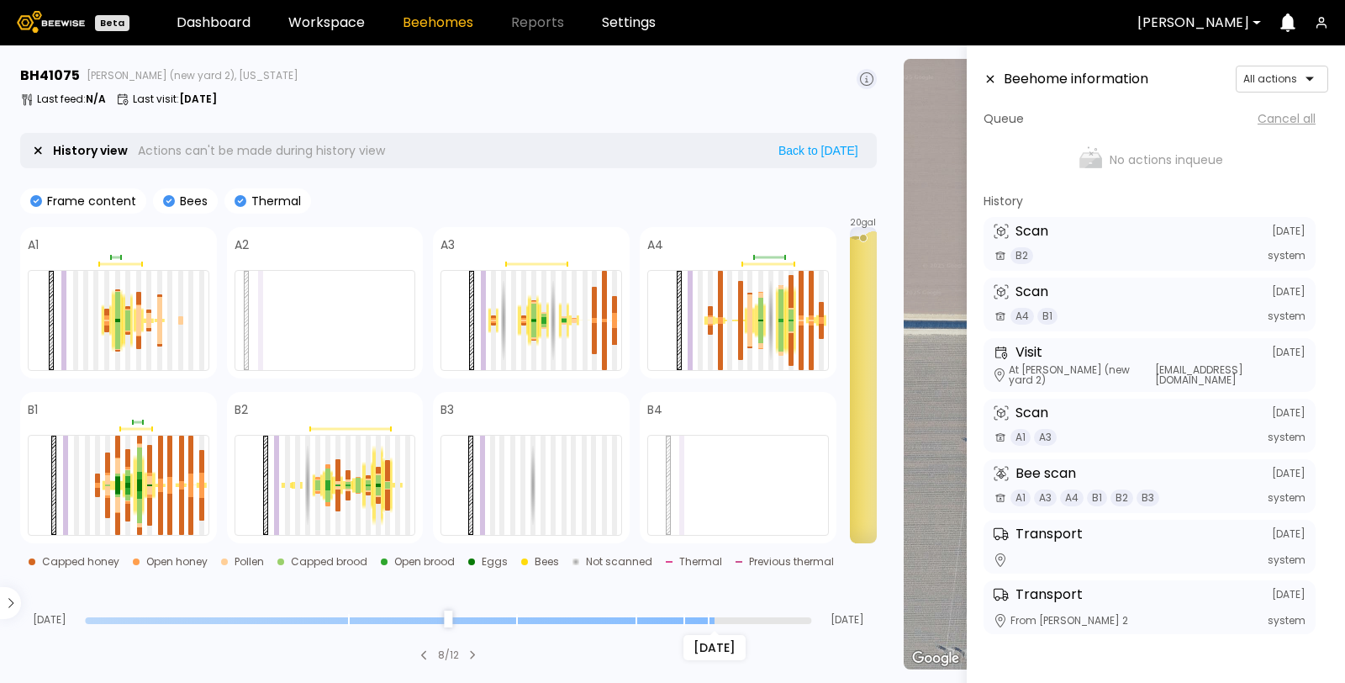
drag, startPoint x: 809, startPoint y: 614, endPoint x: 708, endPoint y: 619, distance: 101.0
type input "*"
click at [708, 619] on input "range" at bounding box center [448, 620] width 726 height 7
click at [993, 74] on icon at bounding box center [990, 79] width 13 height 12
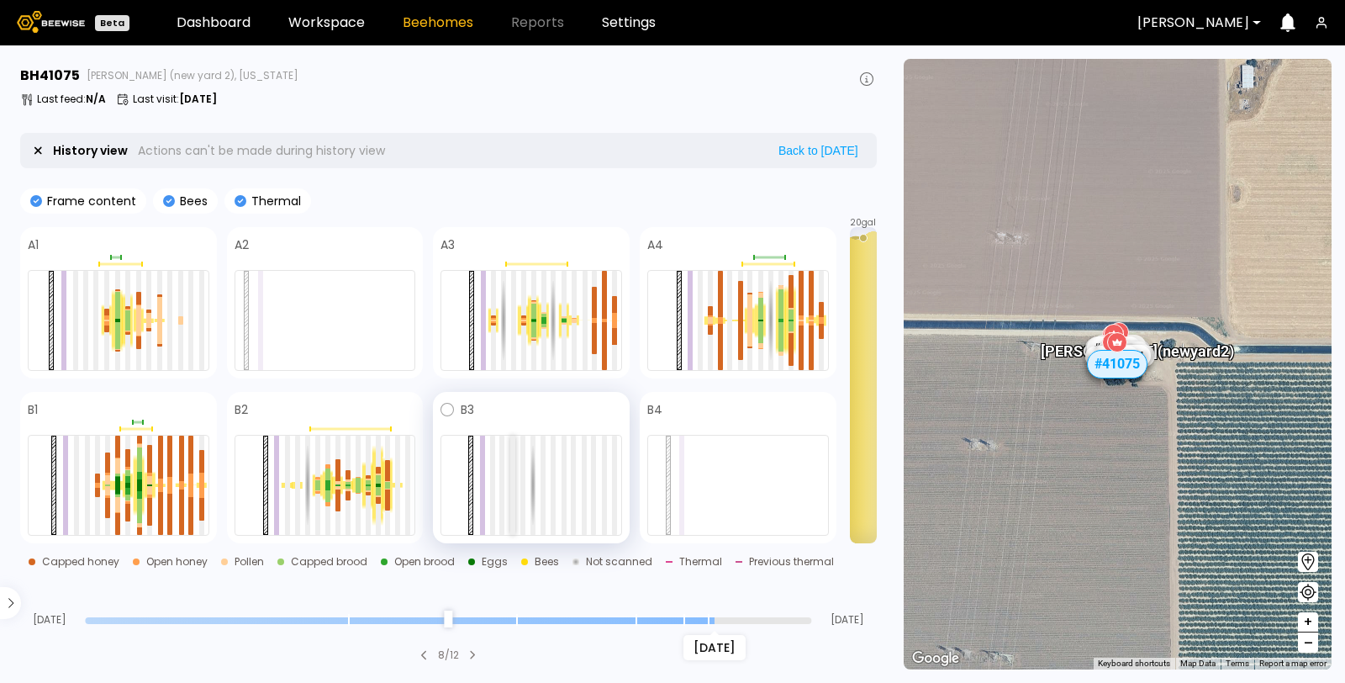
click at [512, 476] on div at bounding box center [512, 485] width 5 height 99
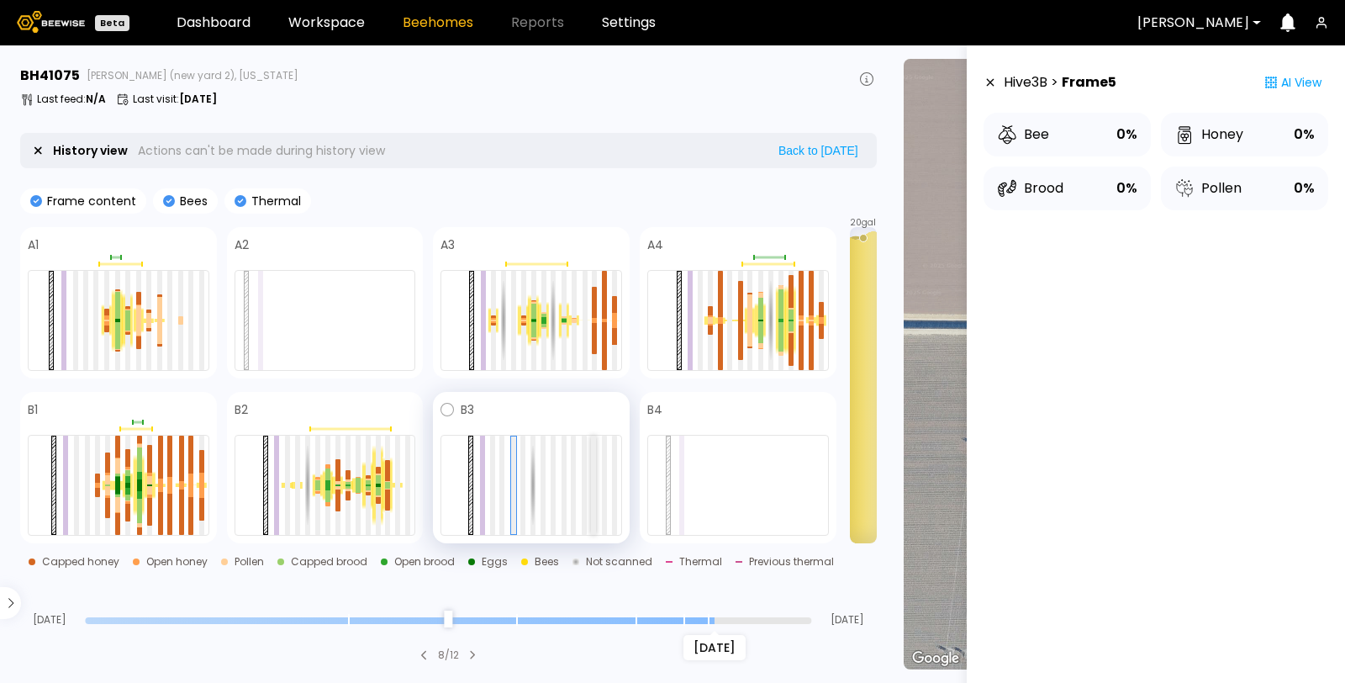
click at [594, 476] on div at bounding box center [593, 485] width 5 height 99
click at [621, 478] on div at bounding box center [532, 485] width 182 height 101
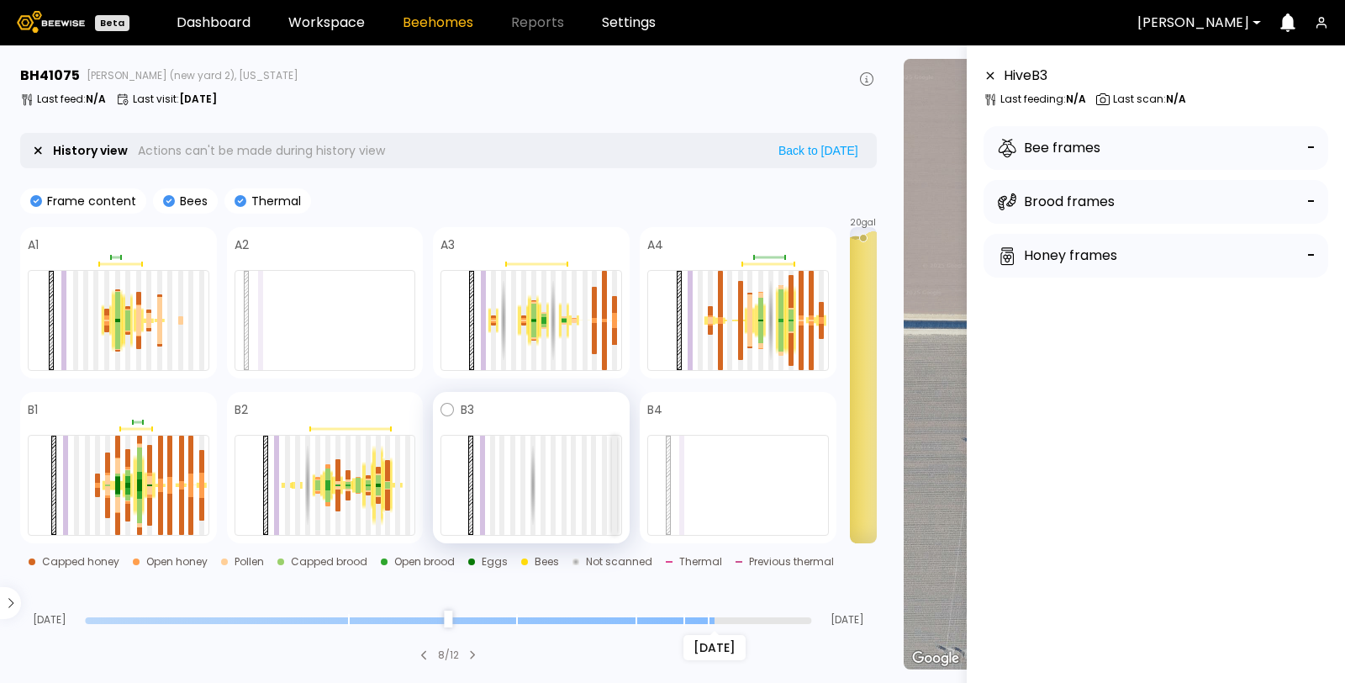
click at [615, 478] on div at bounding box center [614, 485] width 5 height 99
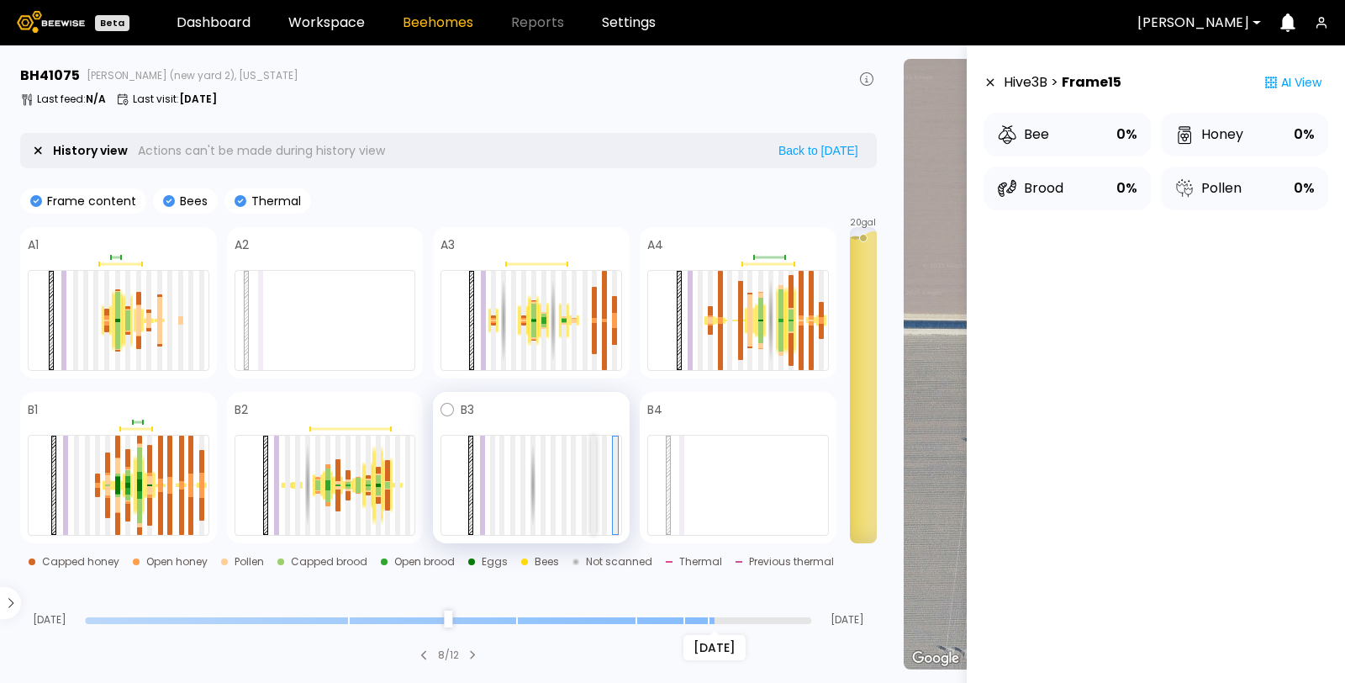
click at [594, 482] on div at bounding box center [593, 485] width 5 height 99
click at [582, 479] on div at bounding box center [584, 485] width 5 height 99
click at [576, 478] on div at bounding box center [573, 485] width 5 height 99
click at [563, 479] on div at bounding box center [564, 485] width 5 height 99
click at [556, 479] on div at bounding box center [532, 485] width 182 height 101
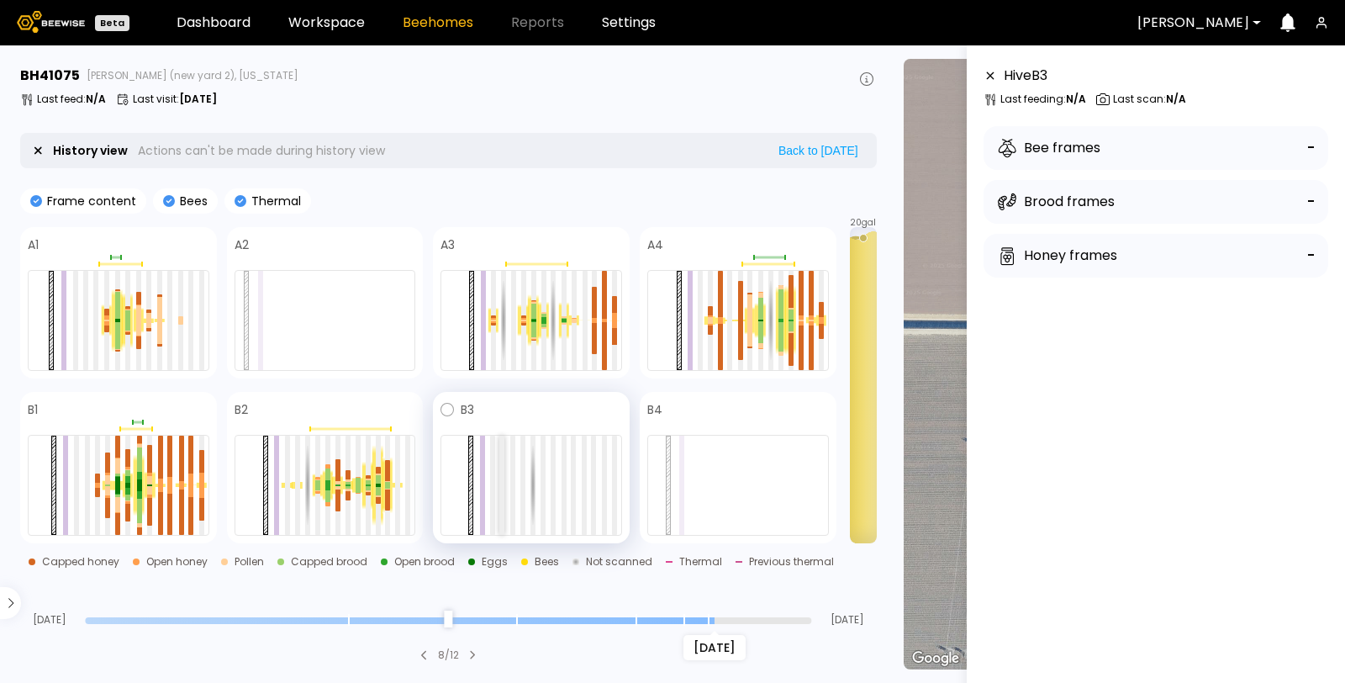
drag, startPoint x: 523, startPoint y: 479, endPoint x: 502, endPoint y: 479, distance: 21.0
click at [523, 479] on div at bounding box center [522, 485] width 5 height 99
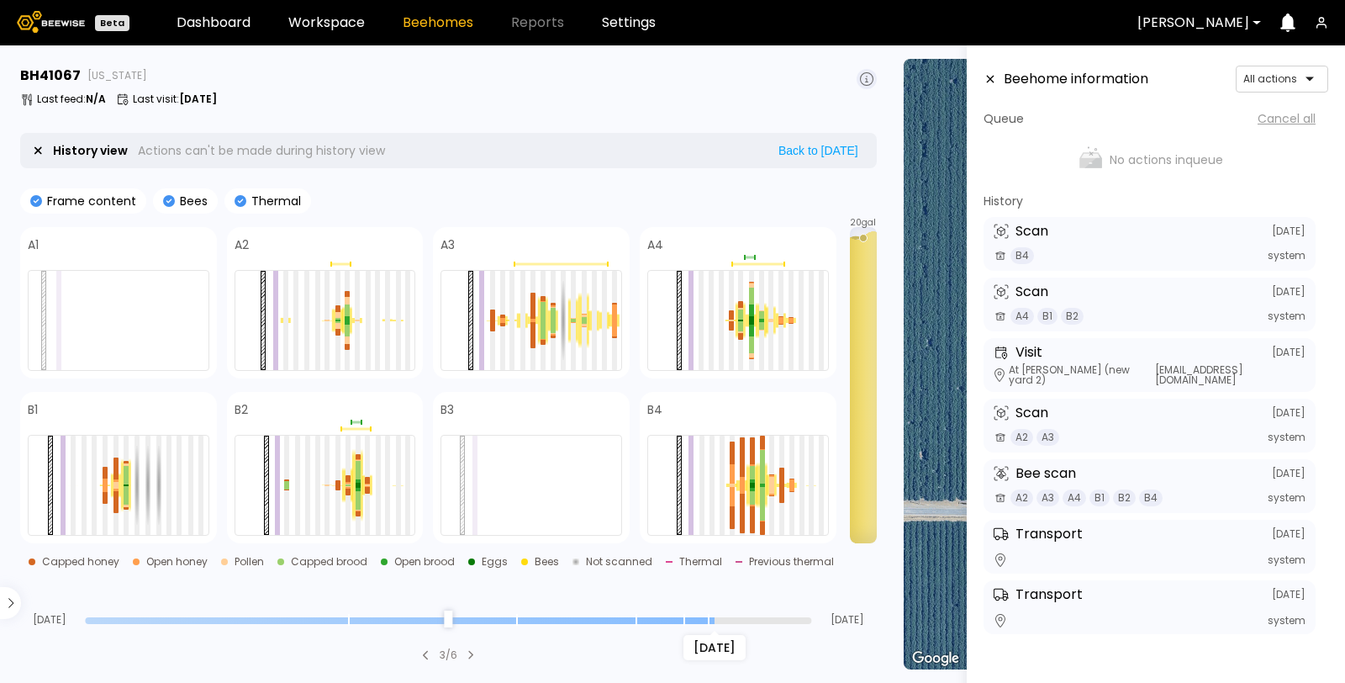
drag, startPoint x: 805, startPoint y: 620, endPoint x: 711, endPoint y: 627, distance: 93.6
click at [711, 624] on input "range" at bounding box center [448, 620] width 726 height 7
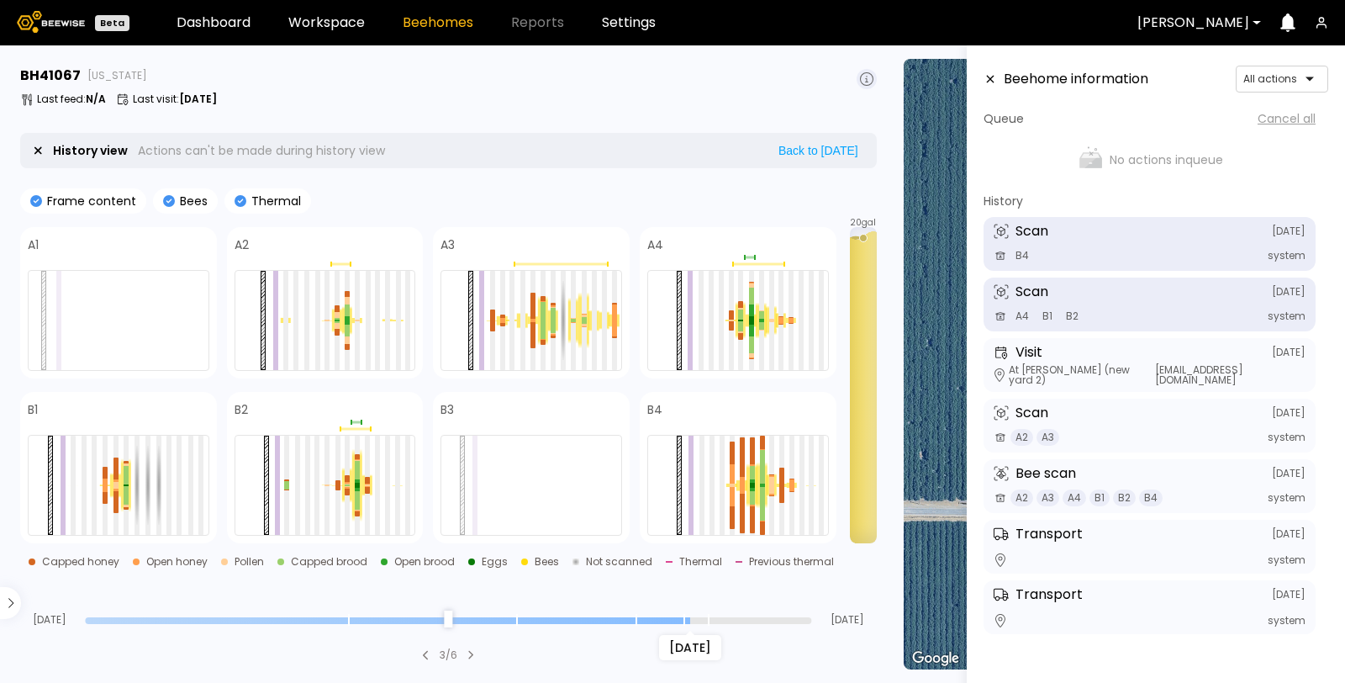
type input "*"
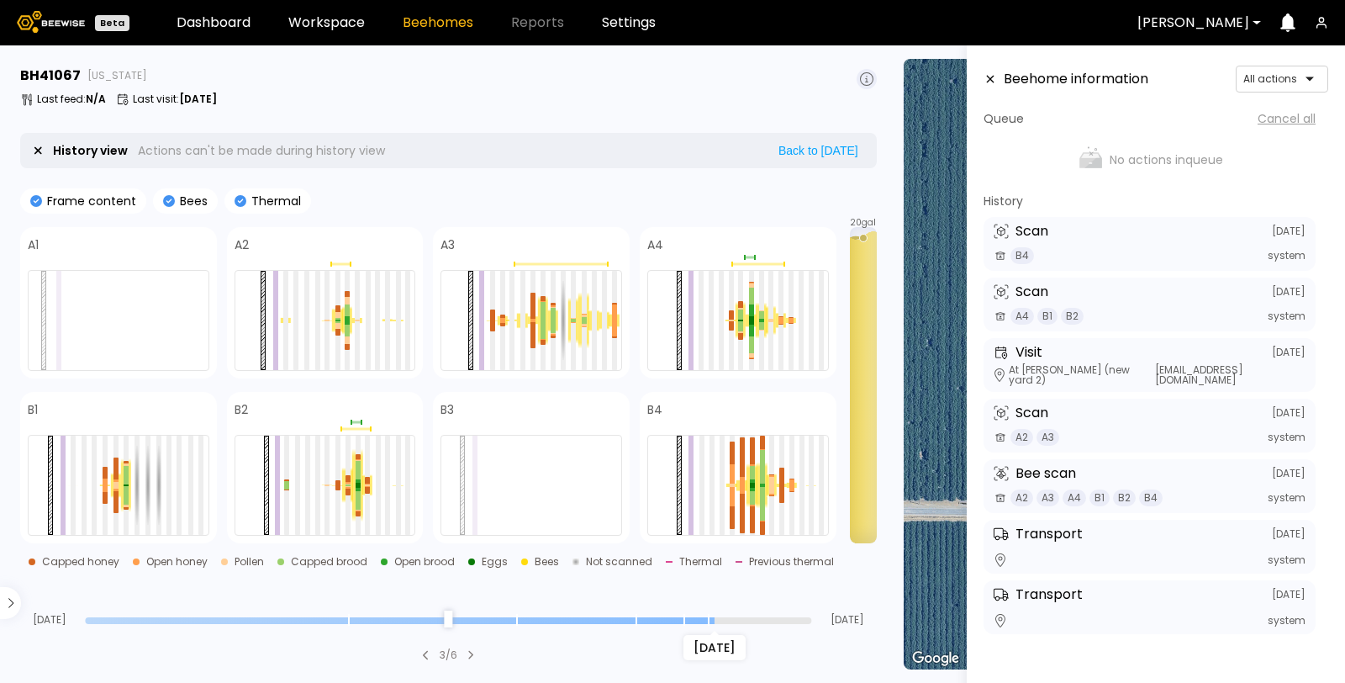
click at [717, 620] on input "range" at bounding box center [448, 620] width 726 height 7
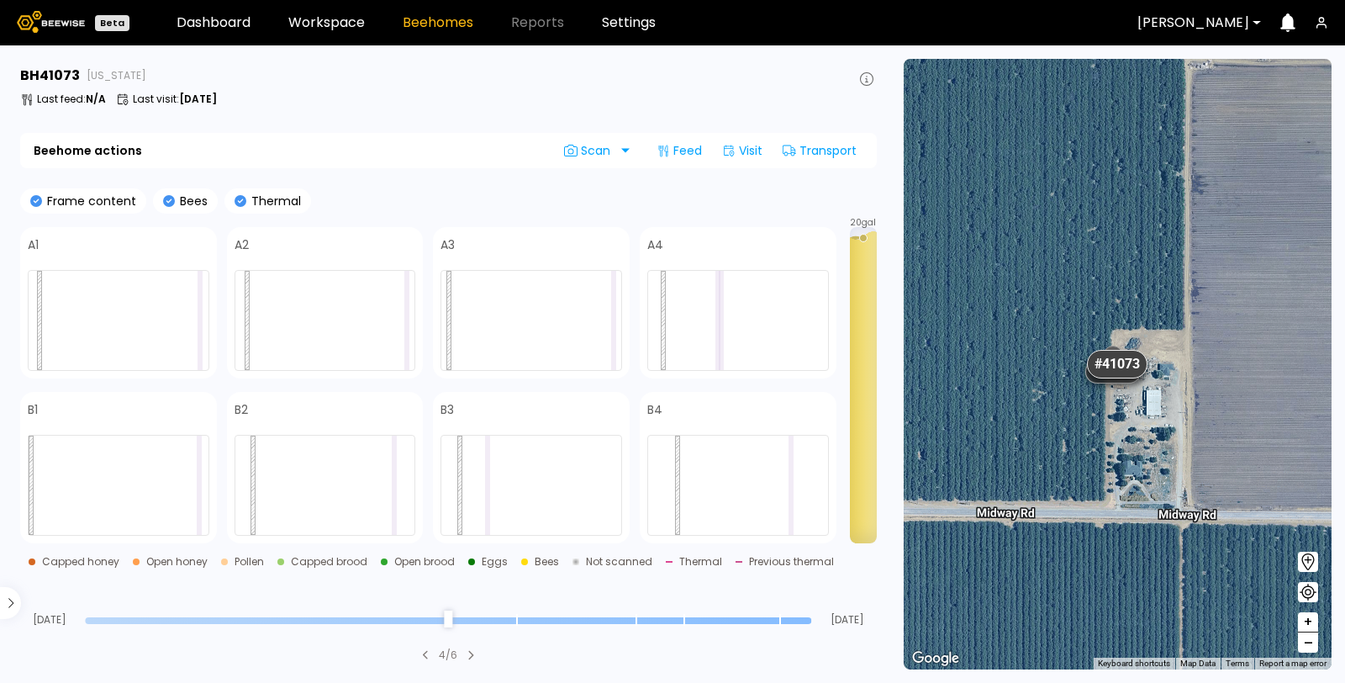
click at [809, 615] on div "[DATE] [DATE]" at bounding box center [448, 602] width 857 height 45
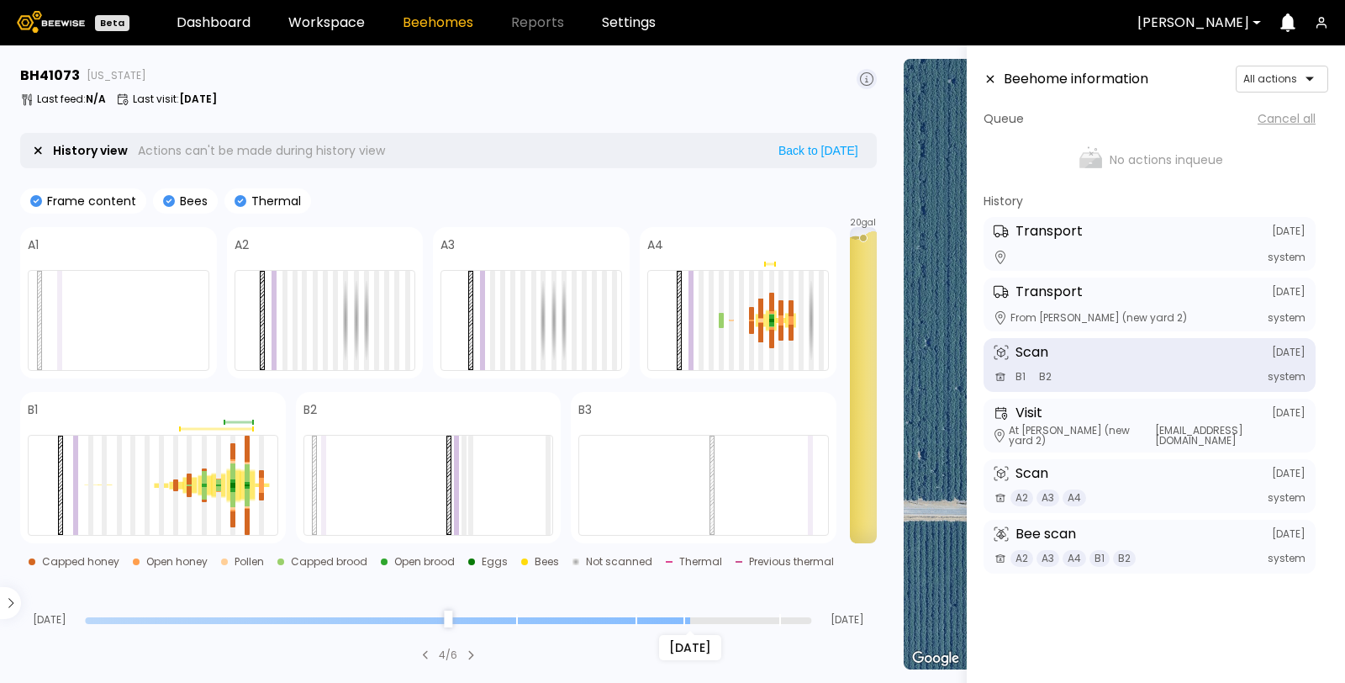
click at [695, 618] on input "range" at bounding box center [448, 620] width 726 height 7
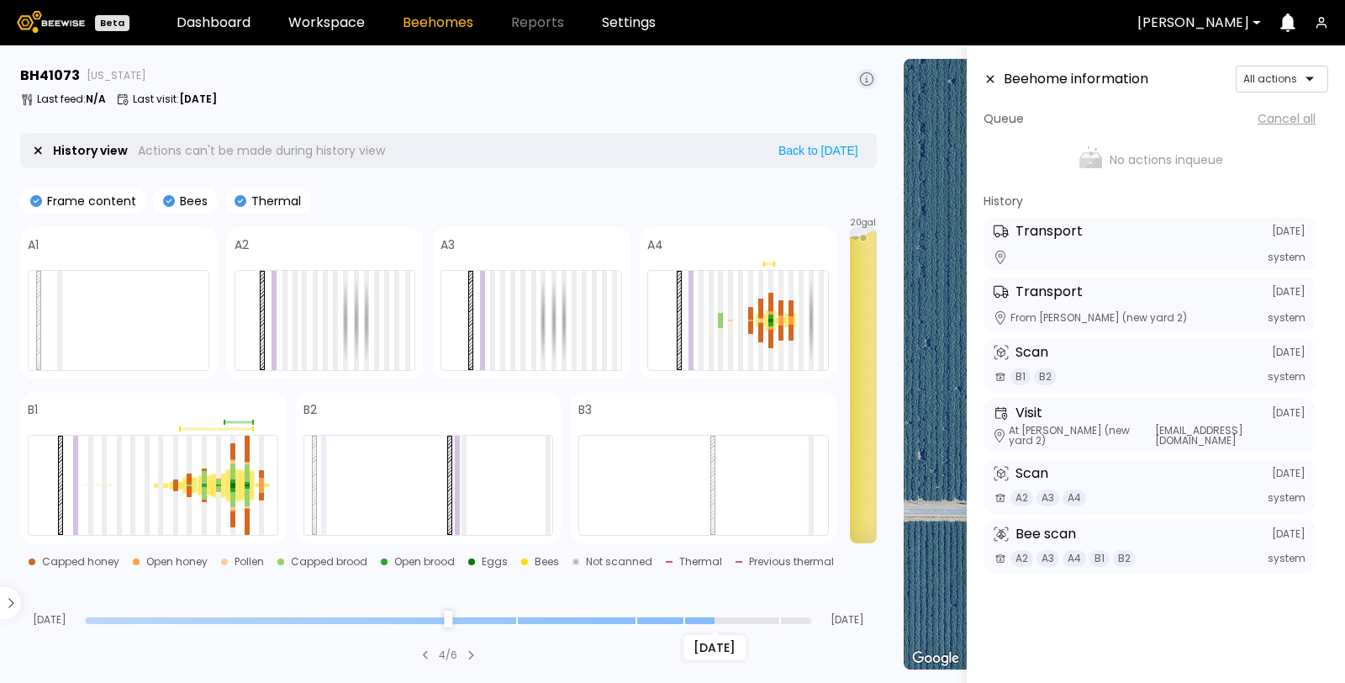
type input "*"
click at [705, 617] on input "range" at bounding box center [448, 620] width 726 height 7
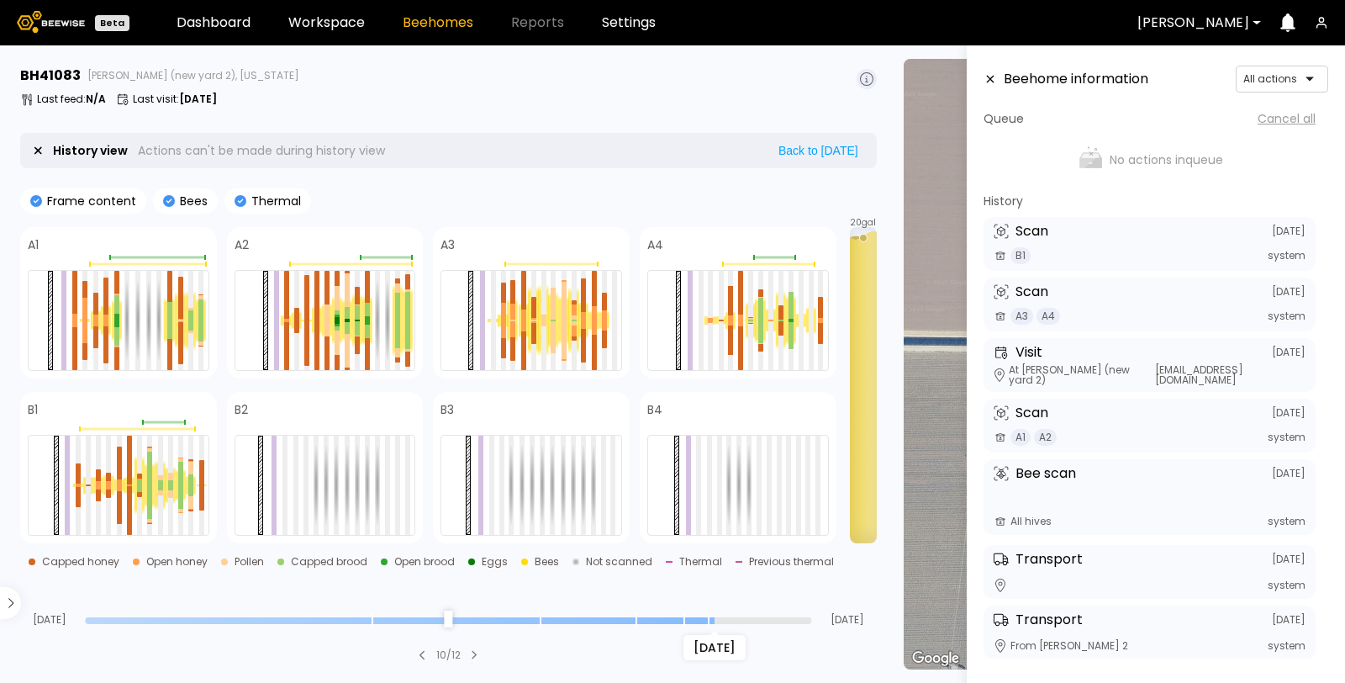
drag, startPoint x: 809, startPoint y: 615, endPoint x: 708, endPoint y: 622, distance: 101.1
type input "*"
click at [708, 622] on input "range" at bounding box center [448, 620] width 726 height 7
click at [615, 319] on div at bounding box center [614, 320] width 5 height 99
